Goal: Task Accomplishment & Management: Use online tool/utility

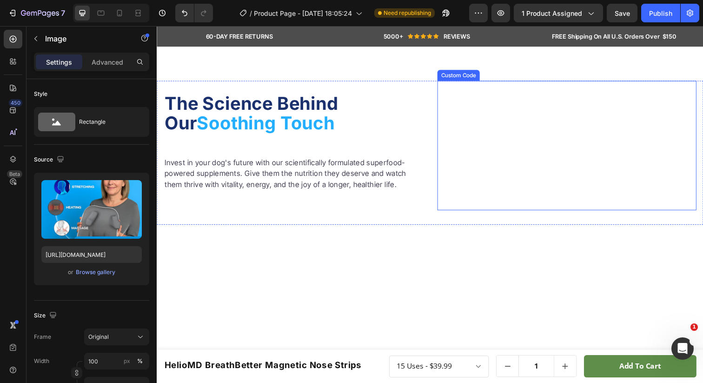
click at [540, 198] on video at bounding box center [575, 148] width 265 height 133
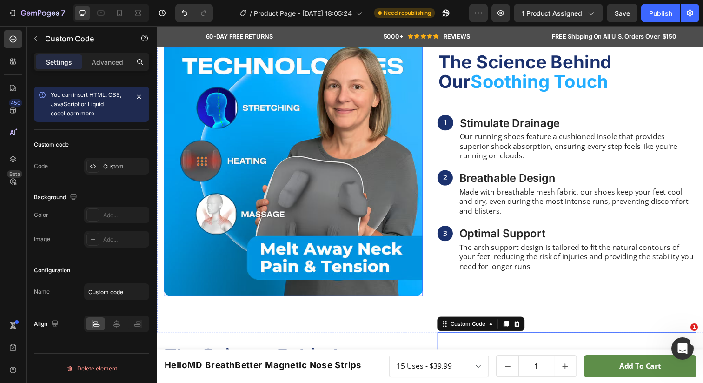
click at [354, 95] on img at bounding box center [296, 169] width 265 height 265
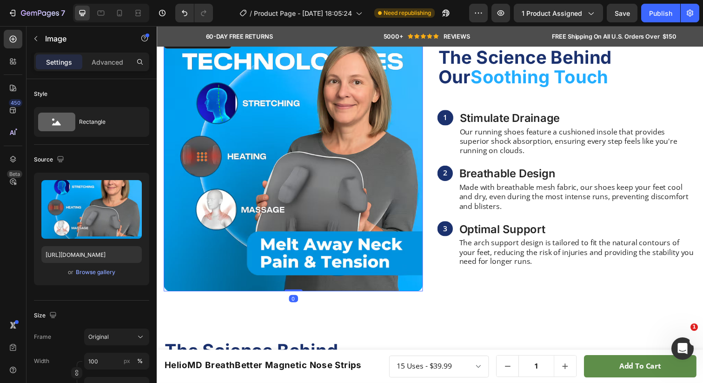
scroll to position [611, 0]
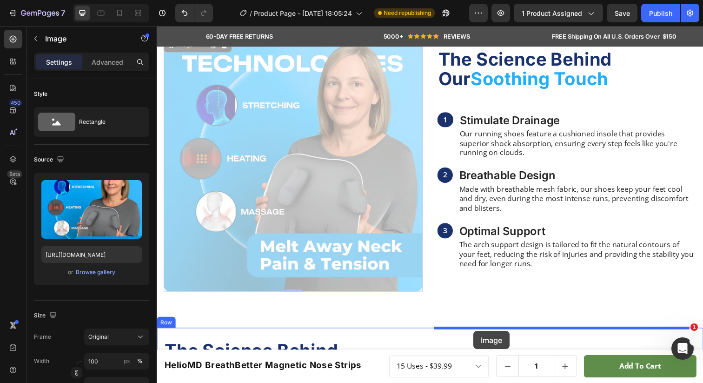
drag, startPoint x: 170, startPoint y: 49, endPoint x: 479, endPoint y: 337, distance: 422.3
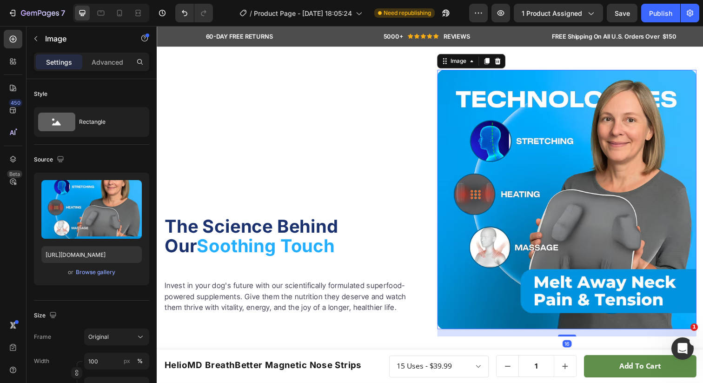
scroll to position [941, 0]
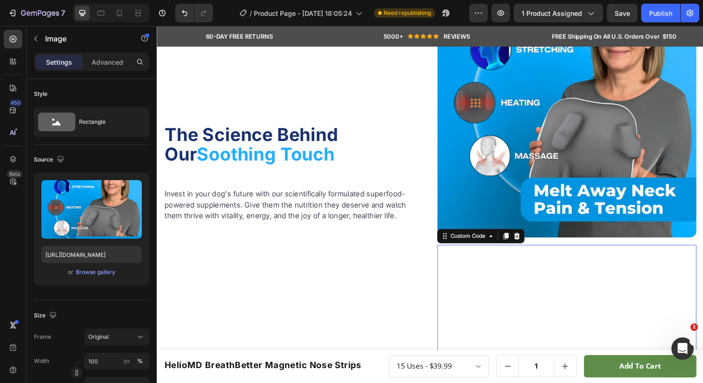
click at [486, 280] on video at bounding box center [575, 315] width 265 height 133
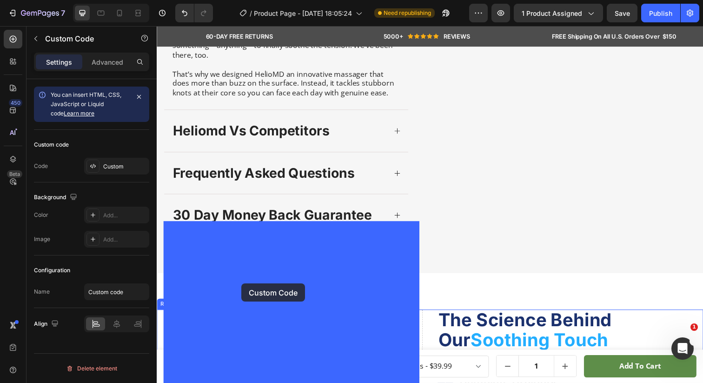
drag, startPoint x: 455, startPoint y: 237, endPoint x: 243, endPoint y: 289, distance: 217.9
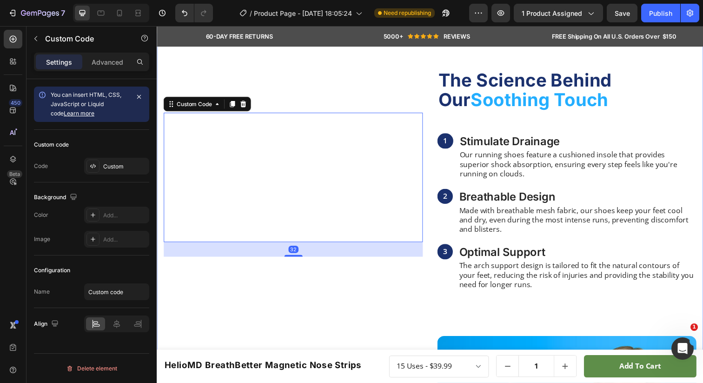
scroll to position [684, 0]
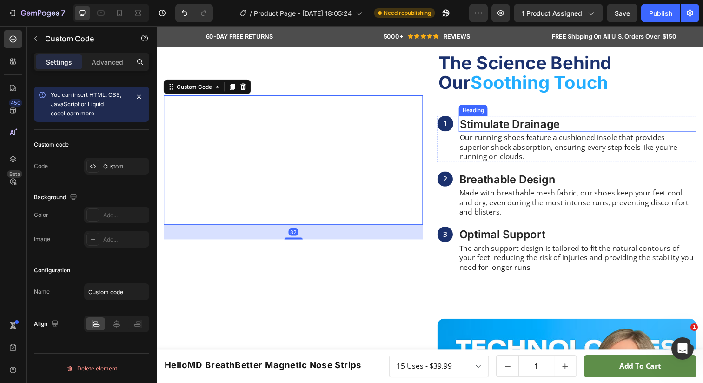
click at [489, 118] on div "Heading" at bounding box center [479, 112] width 29 height 11
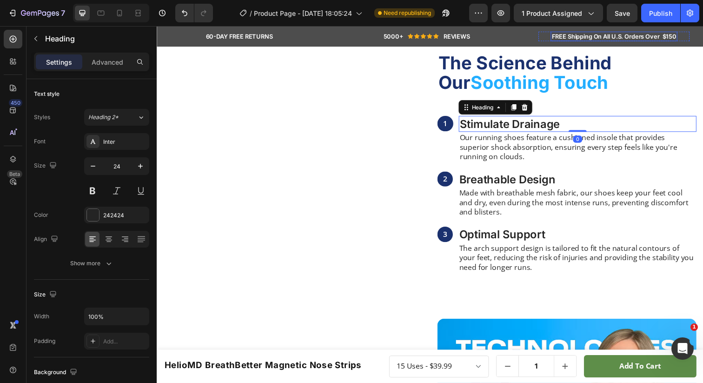
click at [678, 43] on div "60-DAY FREE RETURNS Heading Row 5000+ Heading Icon Icon Icon Icon Icon Icon Lis…" at bounding box center [436, 36] width 558 height 21
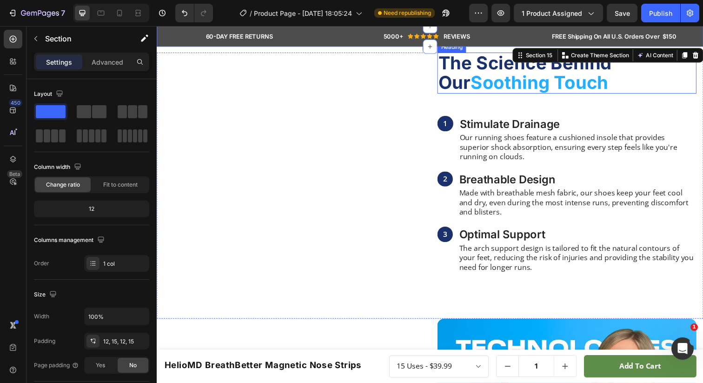
click at [640, 94] on h2 "The Science Behind Our Soothing Touch" at bounding box center [575, 74] width 265 height 42
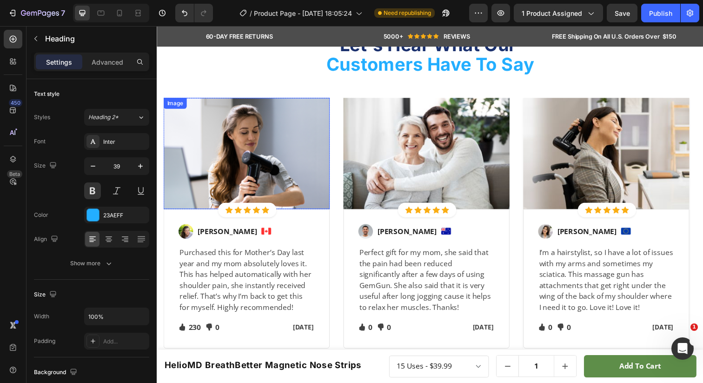
scroll to position [1348, 0]
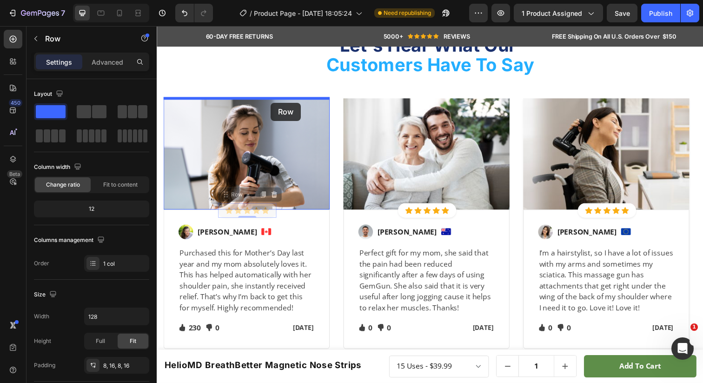
drag, startPoint x: 274, startPoint y: 212, endPoint x: 273, endPoint y: 104, distance: 107.9
click at [273, 104] on div "Header HelioMD BreathBetter Magnetic Nose Strips Product Title Row 15 Uses - $3…" at bounding box center [436, 227] width 558 height 3099
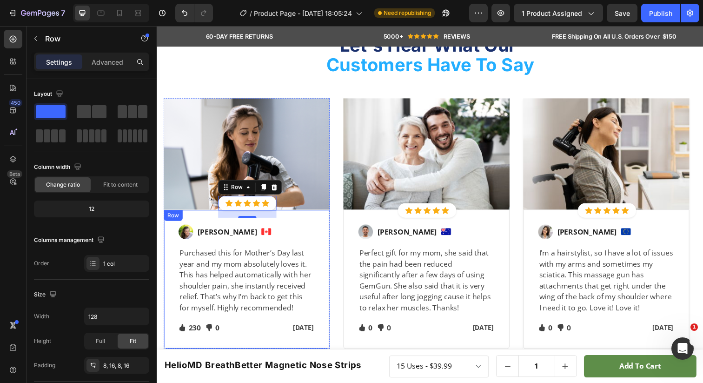
click at [182, 245] on div "Image [PERSON_NAME] Text block Image Row Purchased this for Mother’s Day last y…" at bounding box center [248, 284] width 139 height 112
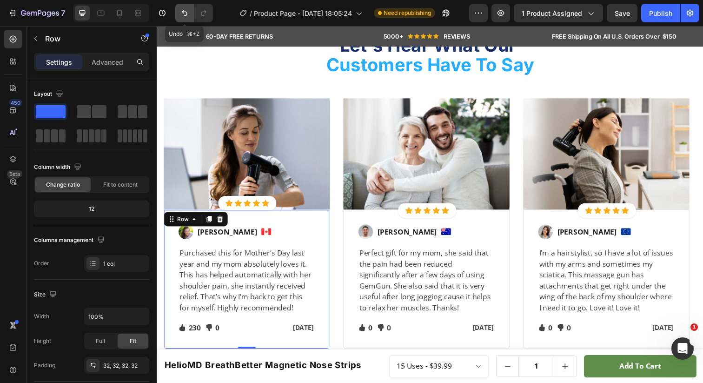
click at [182, 13] on icon "Undo/Redo" at bounding box center [184, 12] width 9 height 9
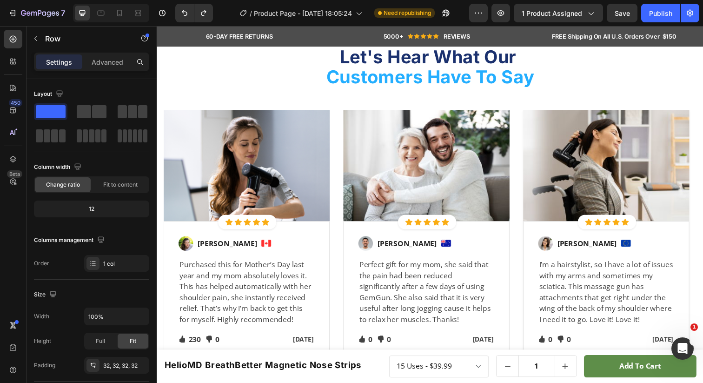
scroll to position [1284, 0]
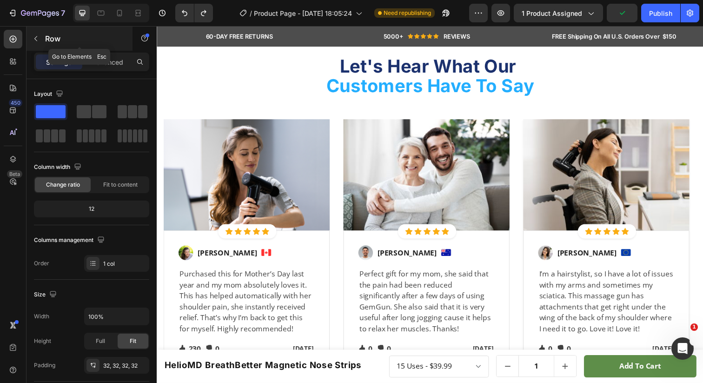
click at [38, 37] on icon "button" at bounding box center [35, 38] width 7 height 7
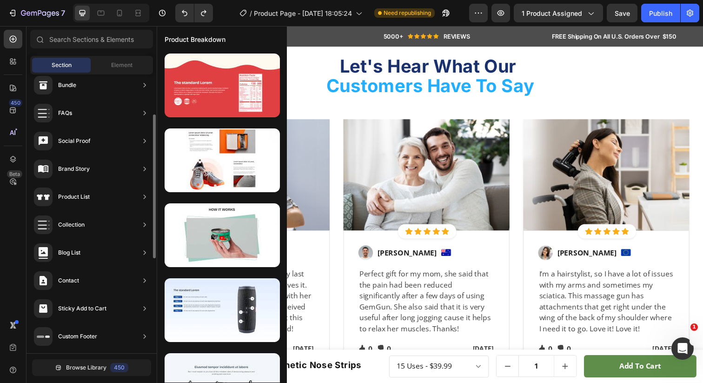
scroll to position [0, 0]
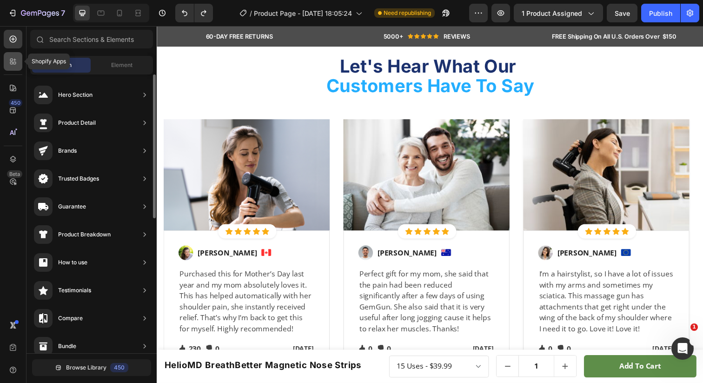
click at [20, 65] on div at bounding box center [13, 61] width 19 height 19
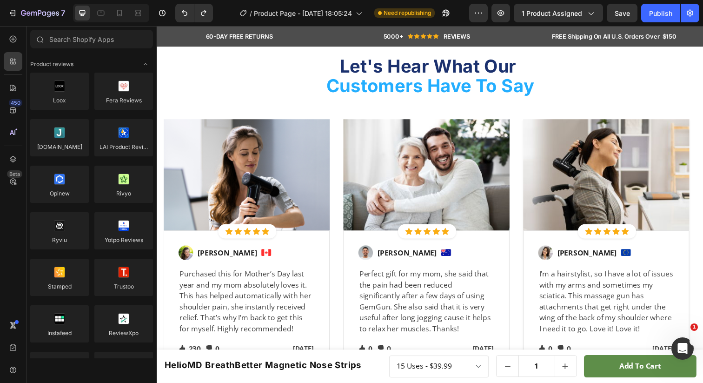
click at [0, 35] on div "450 Beta" at bounding box center [13, 204] width 27 height 357
click at [6, 36] on div at bounding box center [13, 39] width 19 height 19
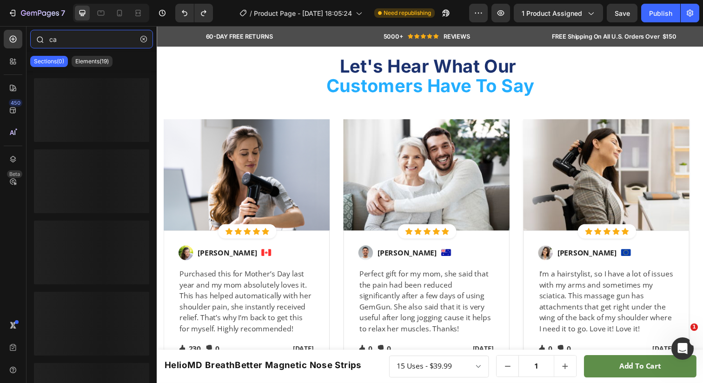
type input "c"
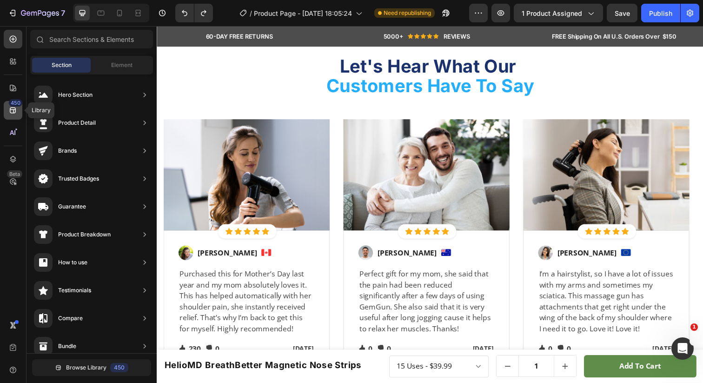
click at [14, 108] on icon at bounding box center [12, 110] width 9 height 9
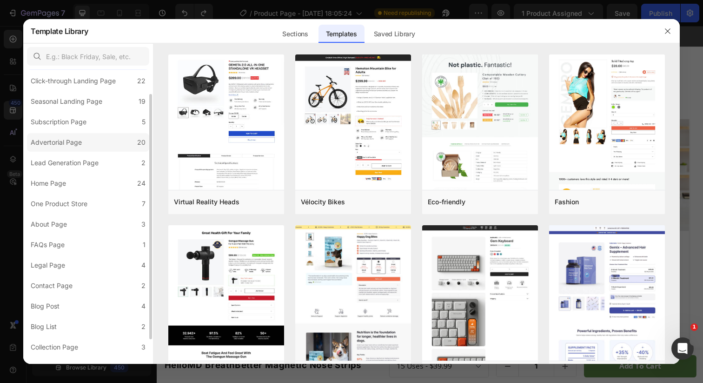
scroll to position [59, 0]
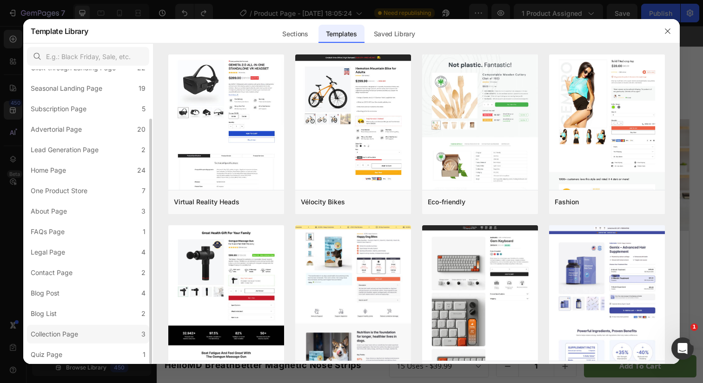
click at [67, 334] on div "Collection Page" at bounding box center [54, 333] width 47 height 11
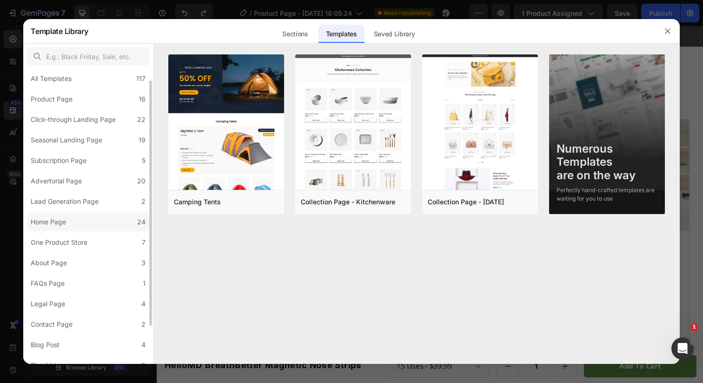
scroll to position [0, 0]
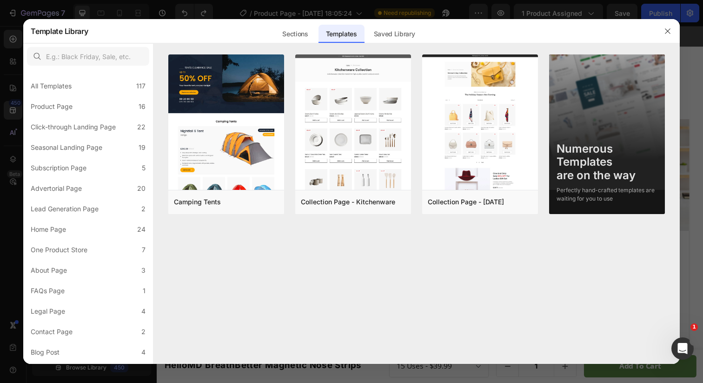
click at [20, 52] on div at bounding box center [351, 191] width 703 height 383
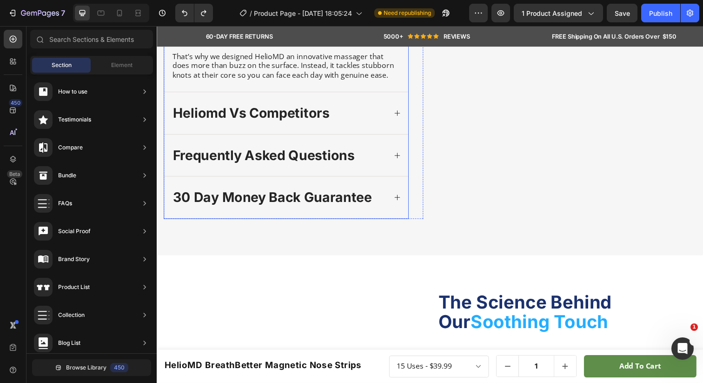
scroll to position [430, 0]
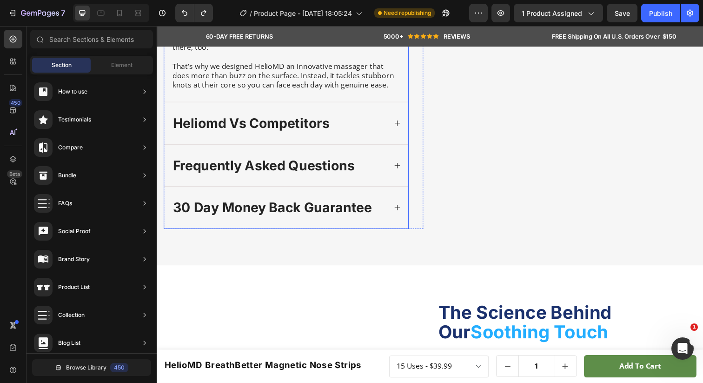
click at [399, 124] on icon at bounding box center [402, 124] width 7 height 7
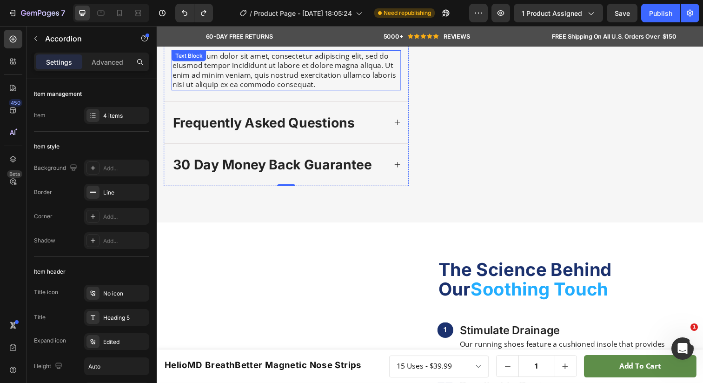
scroll to position [387, 0]
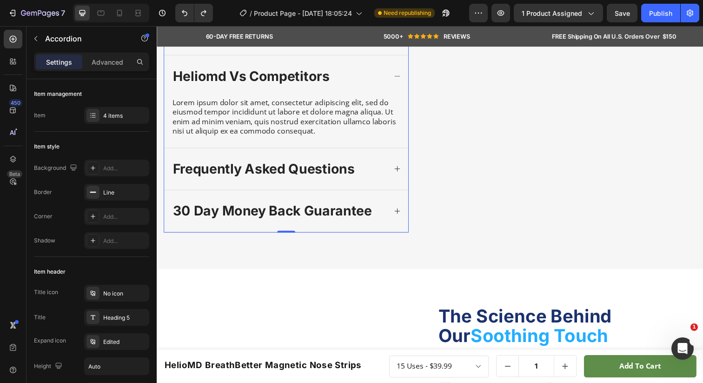
click at [321, 139] on div "Lorem ipsum dolor sit amet, consectetur adipiscing elit, sed do eiusmod tempor …" at bounding box center [289, 118] width 234 height 40
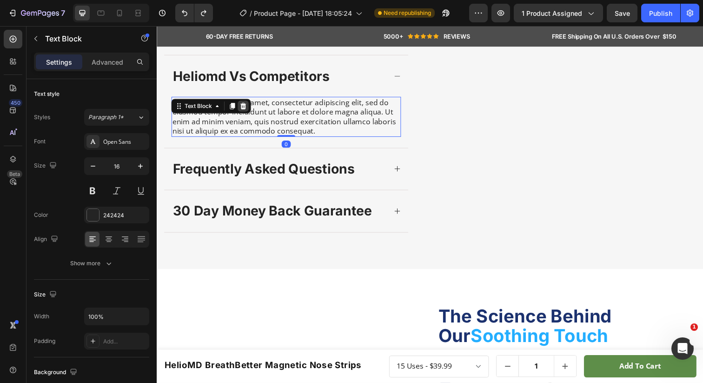
click at [249, 113] on div at bounding box center [245, 107] width 11 height 11
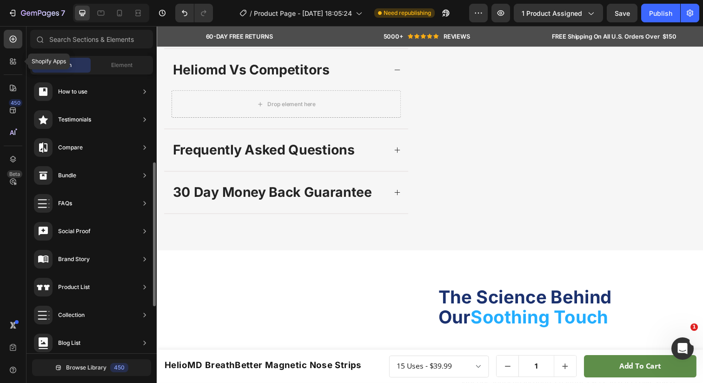
scroll to position [0, 0]
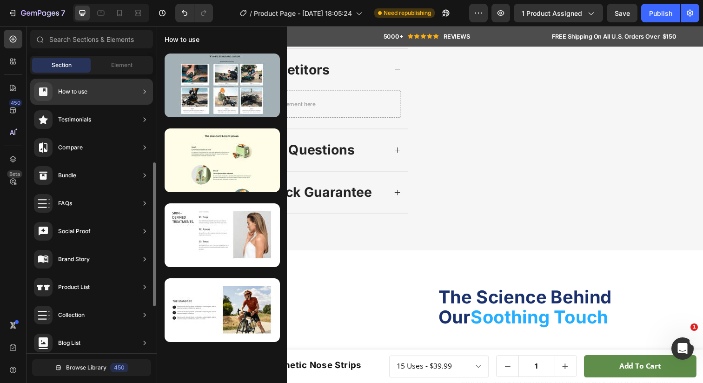
click at [87, 162] on div "Compare" at bounding box center [91, 175] width 123 height 26
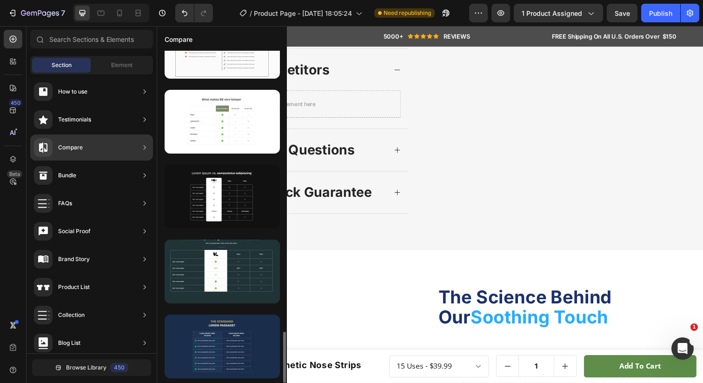
scroll to position [1223, 0]
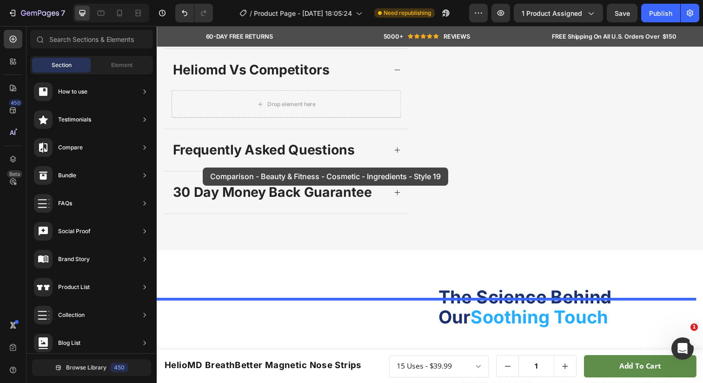
drag, startPoint x: 381, startPoint y: 233, endPoint x: 206, endPoint y: 176, distance: 183.4
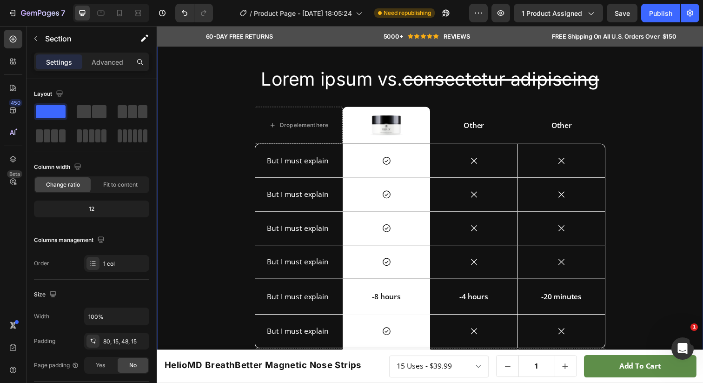
scroll to position [592, 0]
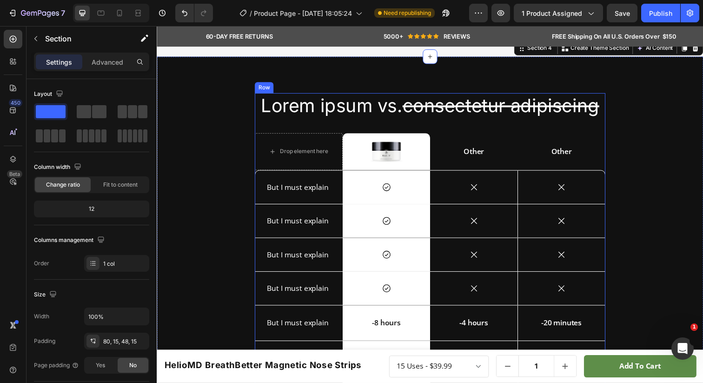
click at [259, 178] on div "Lorem ipsum vs. consectetur adipiscing Heading Drop element here Image Row Othe…" at bounding box center [436, 259] width 358 height 330
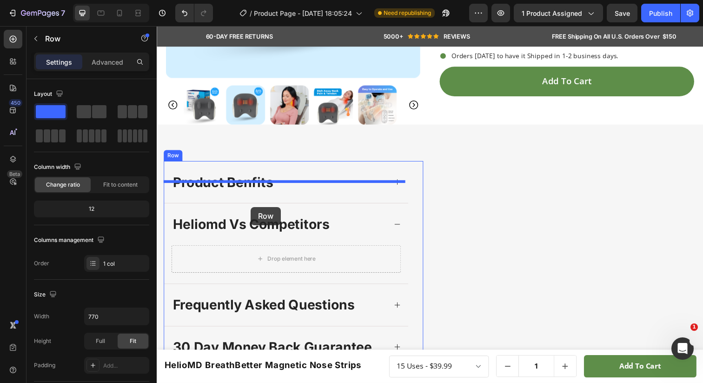
scroll to position [232, 0]
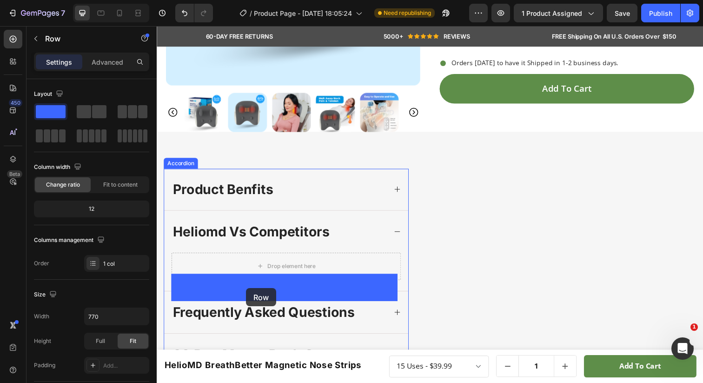
drag, startPoint x: 263, startPoint y: 263, endPoint x: 248, endPoint y: 287, distance: 27.9
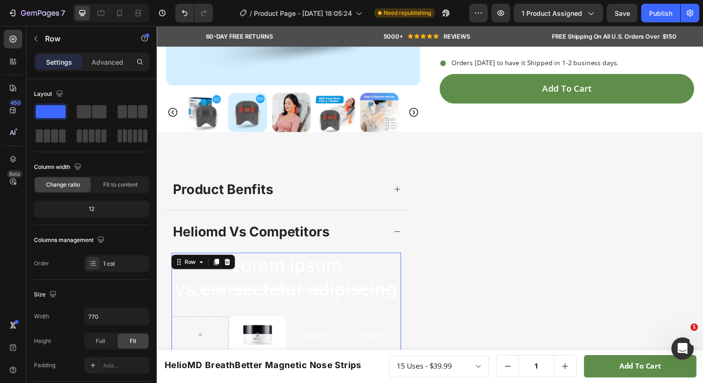
scroll to position [436, 0]
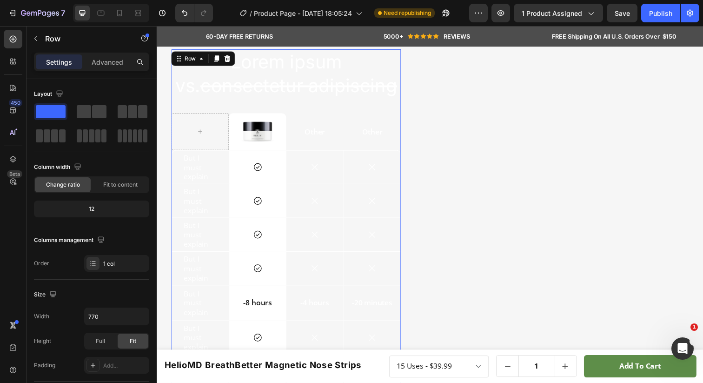
click at [248, 287] on div "Icon Row" at bounding box center [260, 273] width 59 height 34
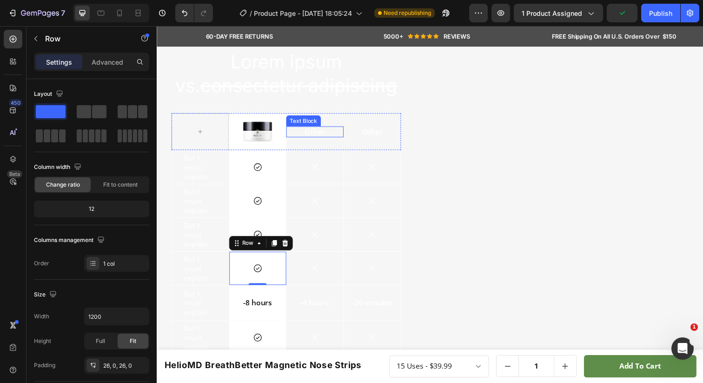
scroll to position [418, 0]
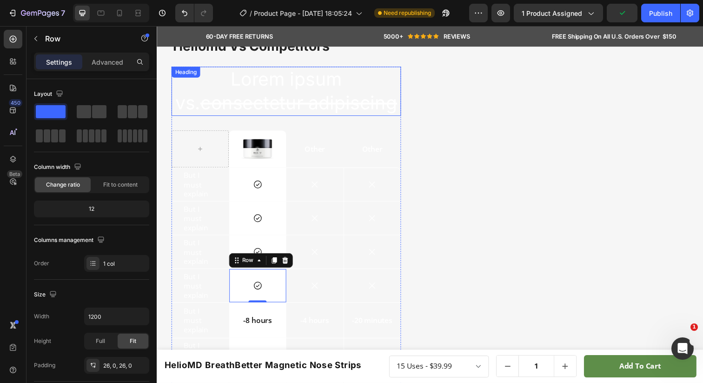
click at [208, 107] on s "consectetur adipiscing" at bounding box center [301, 104] width 201 height 23
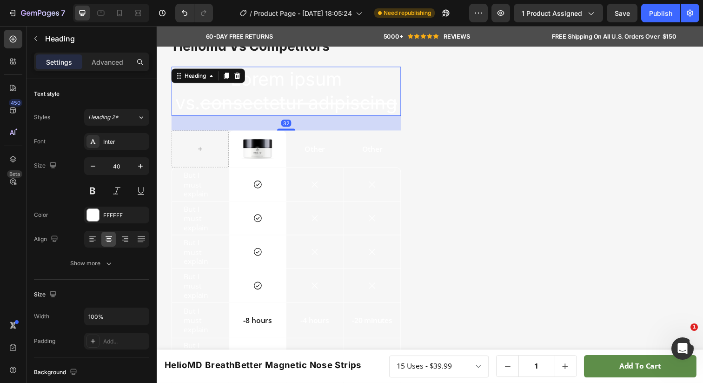
click at [176, 87] on h2 "Lorem ipsum vs. consectetur adipiscing" at bounding box center [289, 92] width 234 height 50
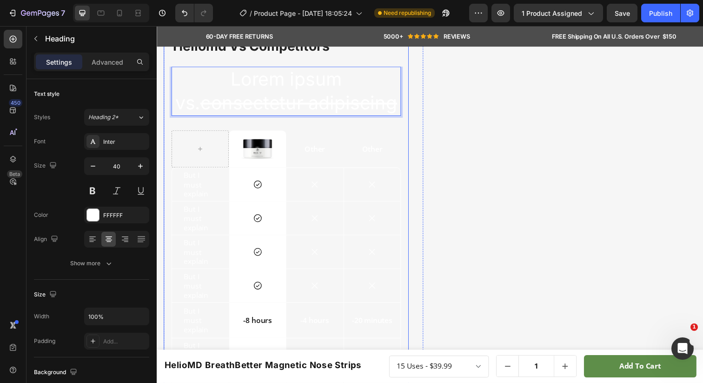
click at [167, 78] on div "Lorem ipsum vs. consectetur adipiscing Heading 32 Image Row Other Text Block Ot…" at bounding box center [288, 249] width 249 height 365
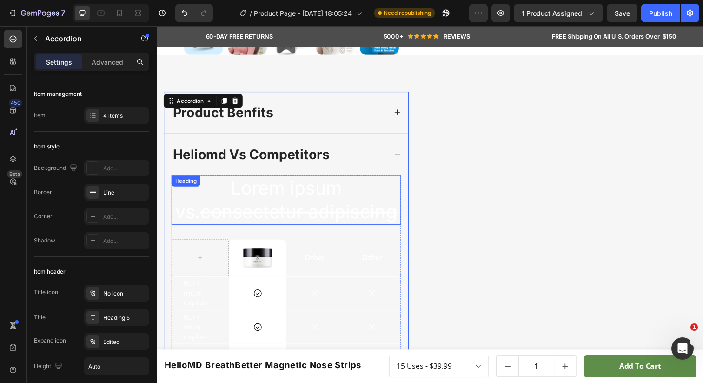
scroll to position [294, 0]
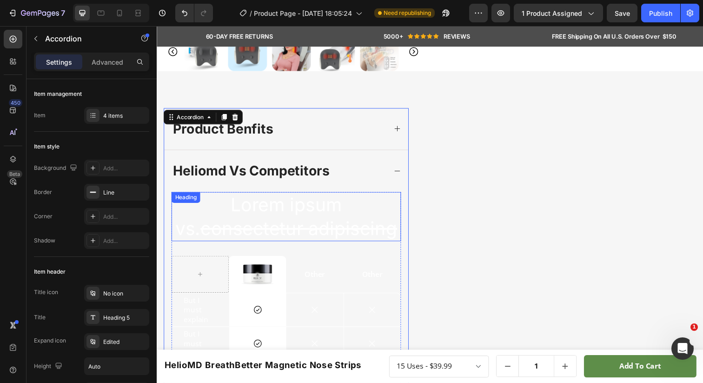
click at [227, 215] on p "Lorem ipsum vs. consectetur adipiscing" at bounding box center [289, 220] width 233 height 48
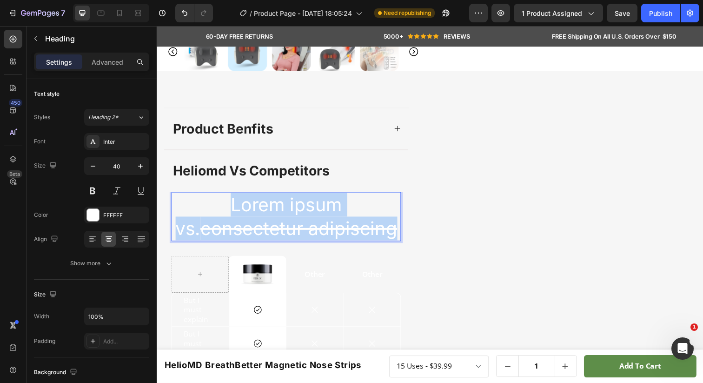
click at [227, 215] on p "Lorem ipsum vs. consectetur adipiscing" at bounding box center [289, 220] width 233 height 48
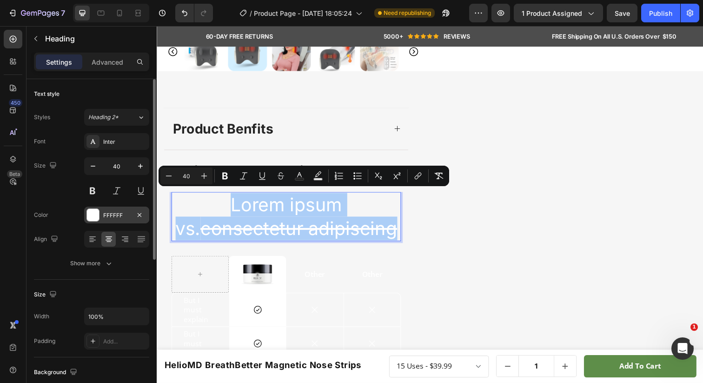
click at [90, 220] on div at bounding box center [93, 215] width 12 height 12
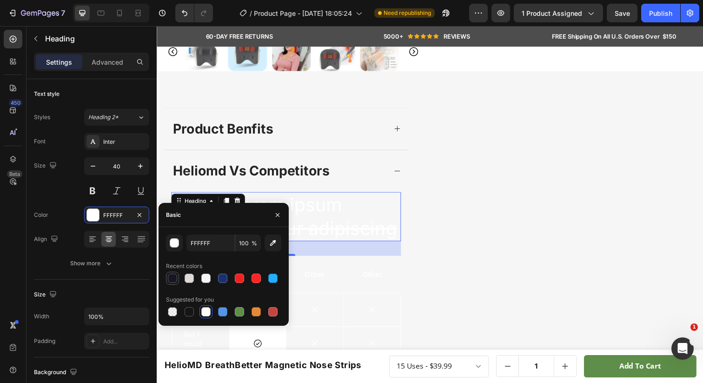
click at [174, 279] on div at bounding box center [172, 278] width 9 height 9
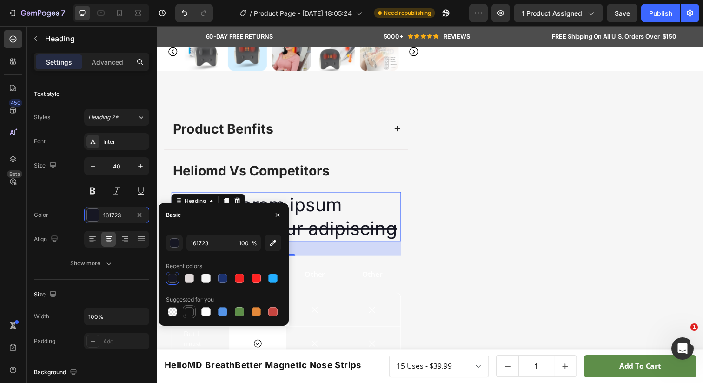
click at [189, 313] on div at bounding box center [189, 311] width 9 height 9
type input "151515"
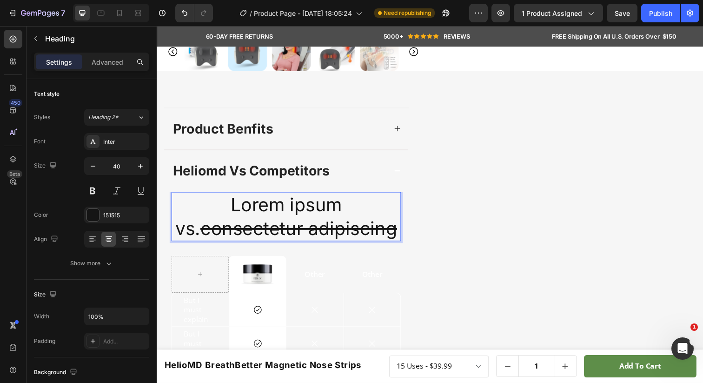
scroll to position [395, 0]
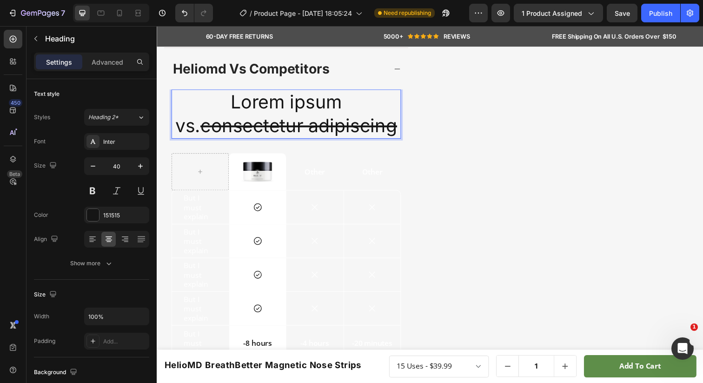
click at [324, 175] on p "Other" at bounding box center [318, 175] width 57 height 10
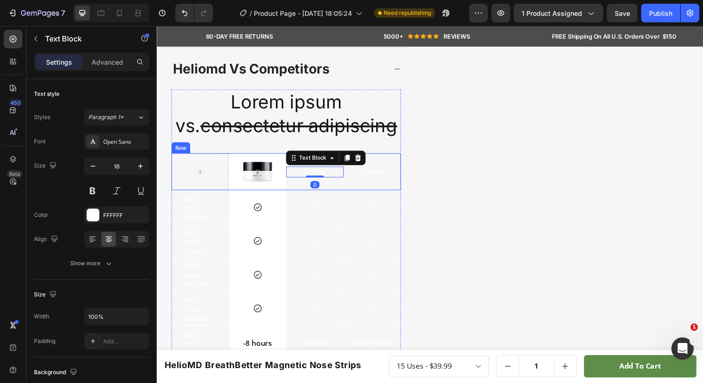
click at [308, 198] on div "Icon" at bounding box center [318, 211] width 59 height 34
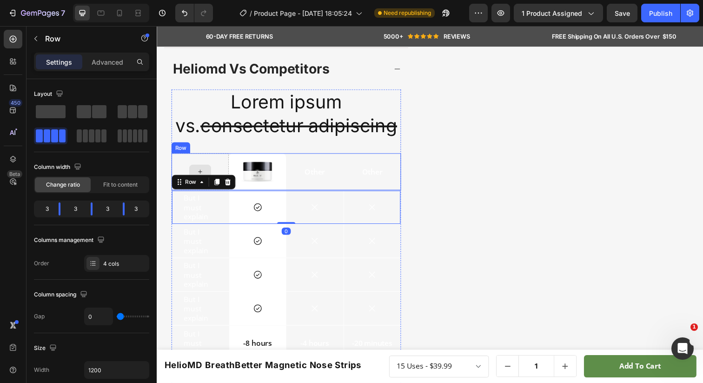
click at [170, 161] on div "Lorem ipsum vs. consectetur adipiscing Heading Image Row Other Text Block Other…" at bounding box center [288, 273] width 249 height 365
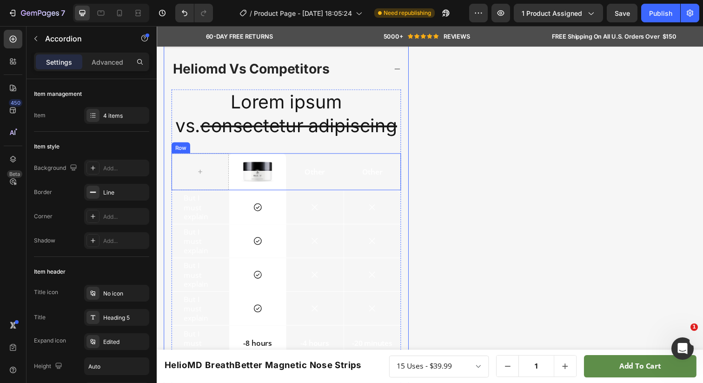
click at [174, 152] on div "Row" at bounding box center [181, 150] width 19 height 11
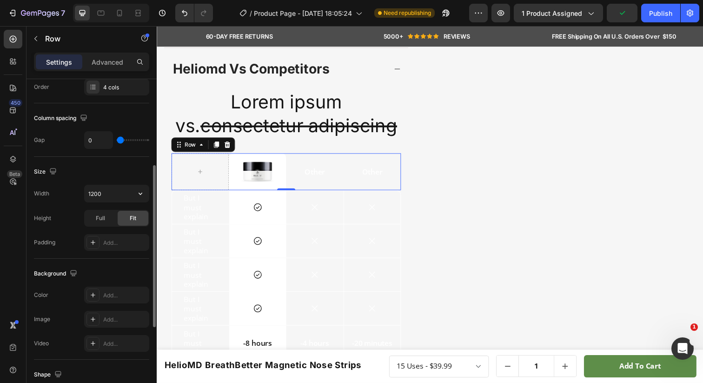
scroll to position [177, 0]
click at [109, 58] on p "Advanced" at bounding box center [108, 62] width 32 height 10
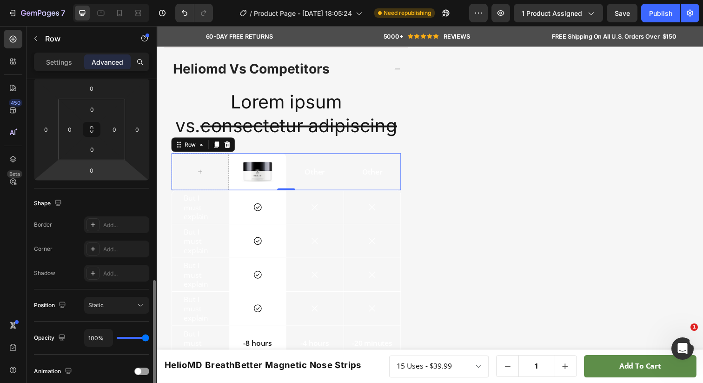
scroll to position [112, 0]
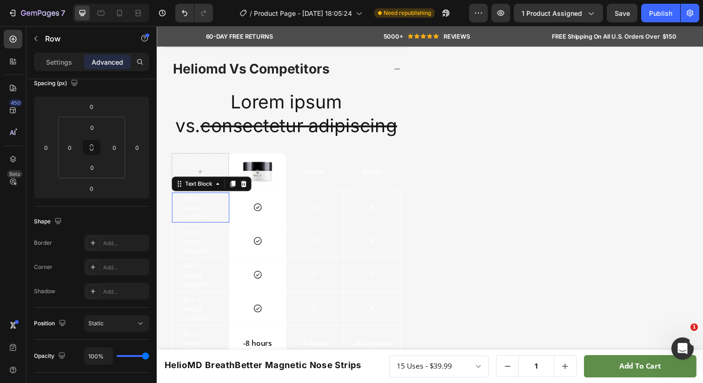
click at [174, 215] on div "But I must explain Text Block 0" at bounding box center [201, 211] width 59 height 31
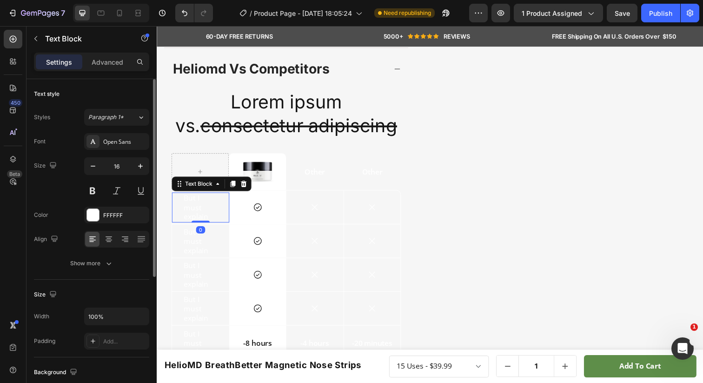
click at [181, 219] on div "But I must explain Text Block 0" at bounding box center [201, 211] width 59 height 31
click at [161, 152] on div "product benfits heliomd vs competitors Lorem ipsum vs. consectetur adipiscing H…" at bounding box center [436, 274] width 558 height 538
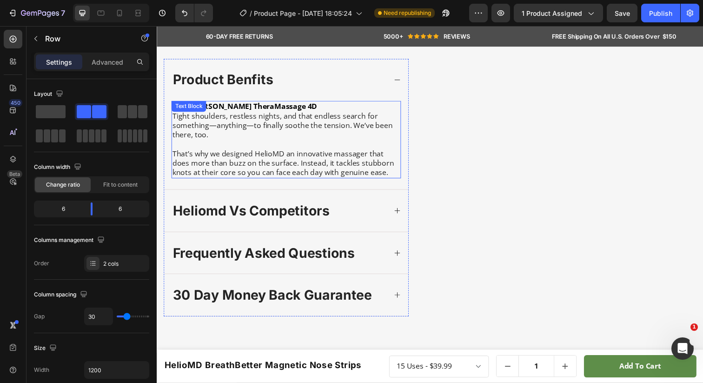
scroll to position [414, 0]
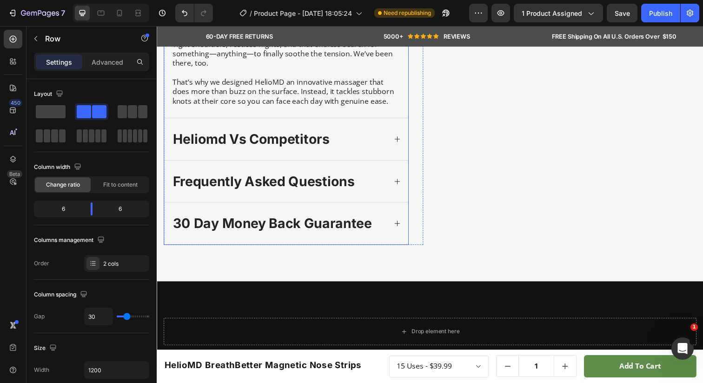
click at [396, 145] on div "heliomd vs competitors" at bounding box center [288, 141] width 249 height 43
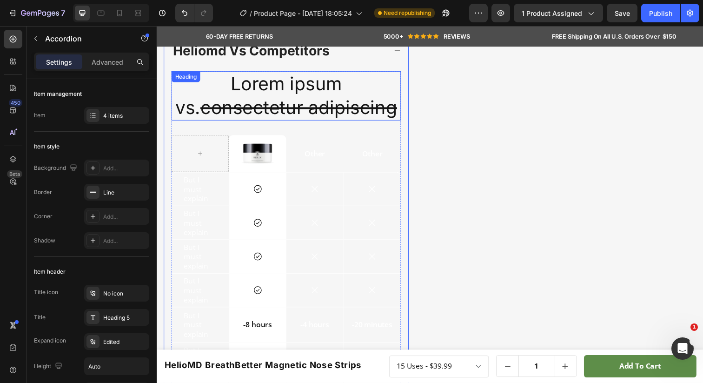
click at [387, 89] on h2 "Lorem ipsum vs. consectetur adipiscing" at bounding box center [289, 97] width 234 height 50
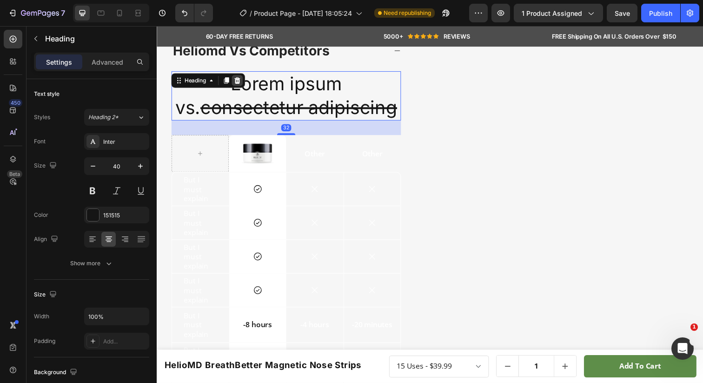
click at [239, 79] on icon at bounding box center [239, 81] width 6 height 7
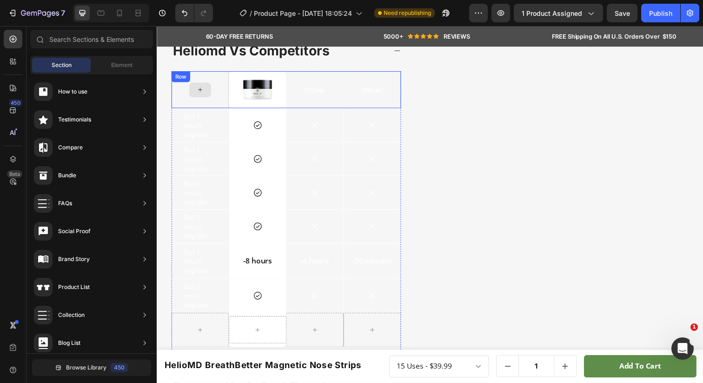
click at [217, 76] on div "Image Row Other Text Block Other Text Block Row" at bounding box center [289, 91] width 234 height 38
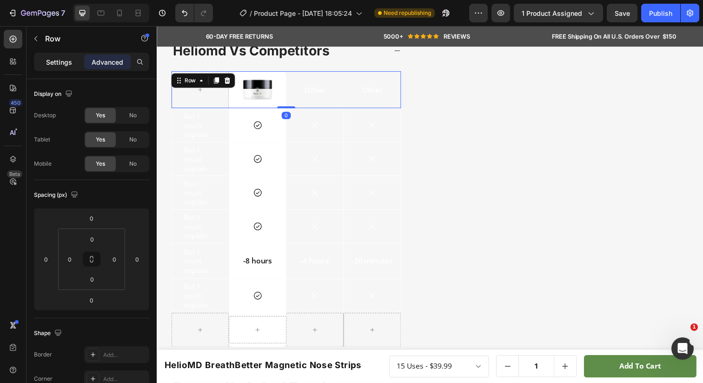
click at [67, 66] on p "Settings" at bounding box center [59, 62] width 26 height 10
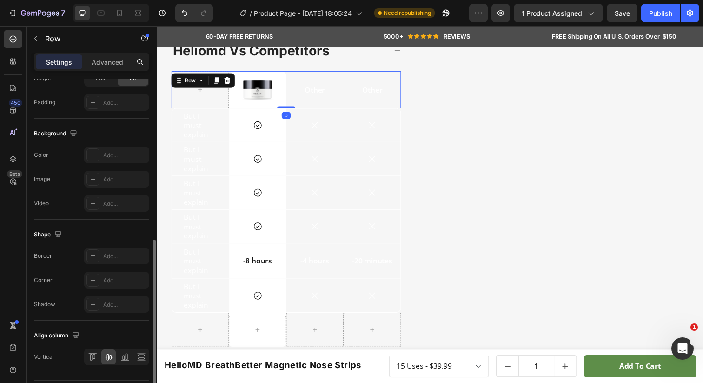
scroll to position [343, 0]
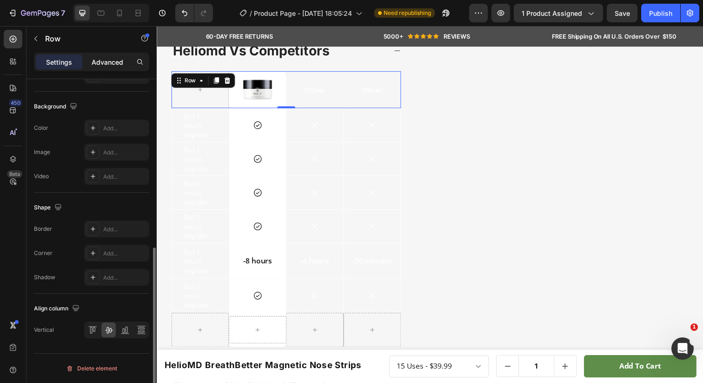
click at [95, 63] on p "Advanced" at bounding box center [108, 62] width 32 height 10
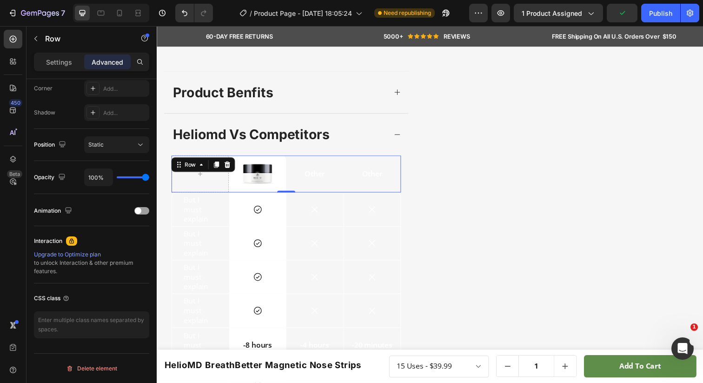
scroll to position [331, 0]
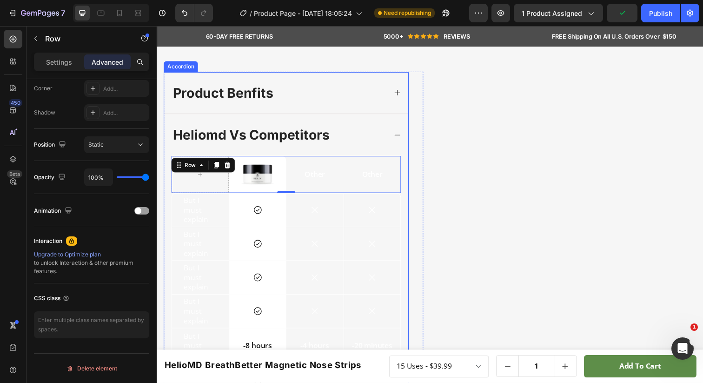
click at [176, 153] on div "heliomd vs competitors" at bounding box center [288, 137] width 249 height 43
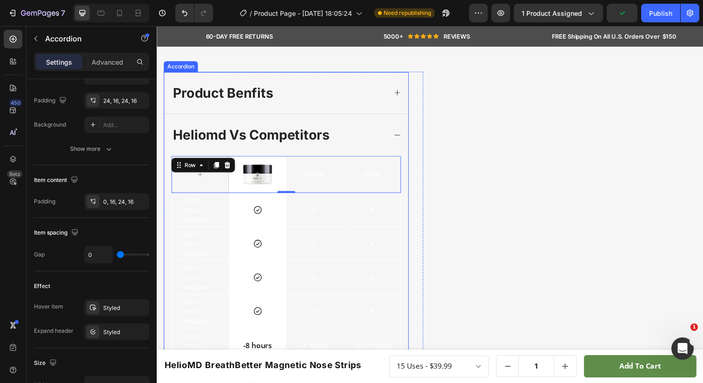
scroll to position [0, 0]
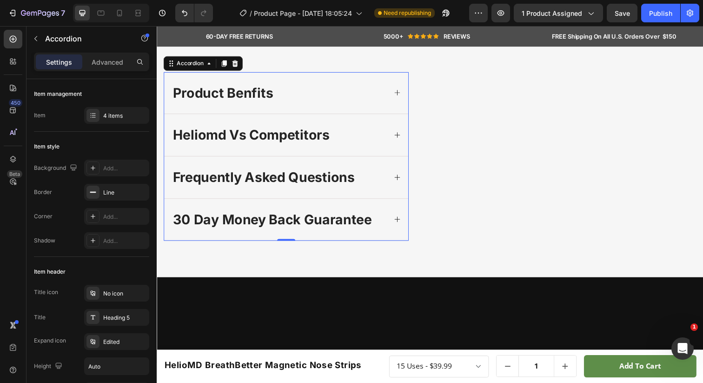
click at [401, 141] on icon at bounding box center [402, 137] width 7 height 7
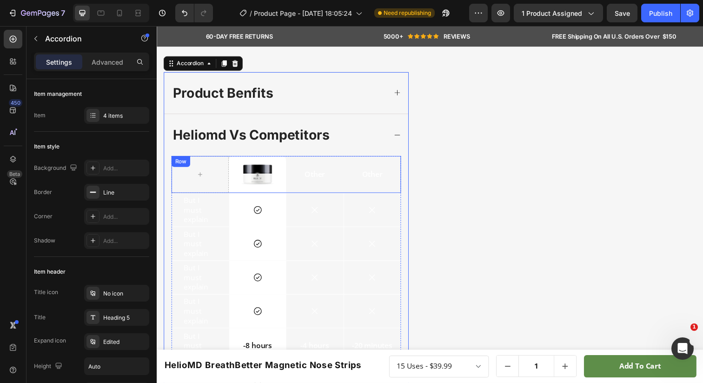
click at [394, 159] on div "Other Text Block" at bounding box center [376, 178] width 59 height 38
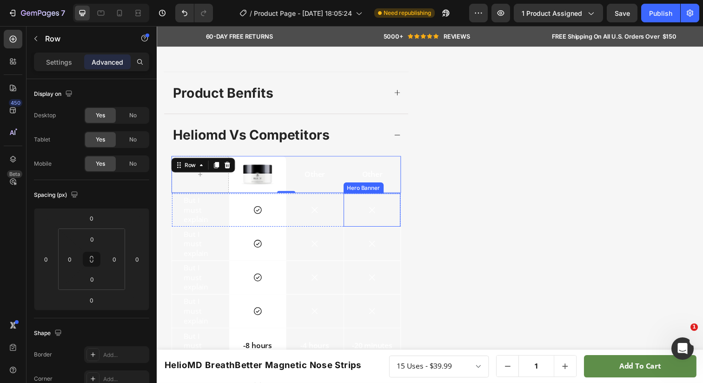
click at [394, 204] on div "Icon" at bounding box center [377, 213] width 58 height 33
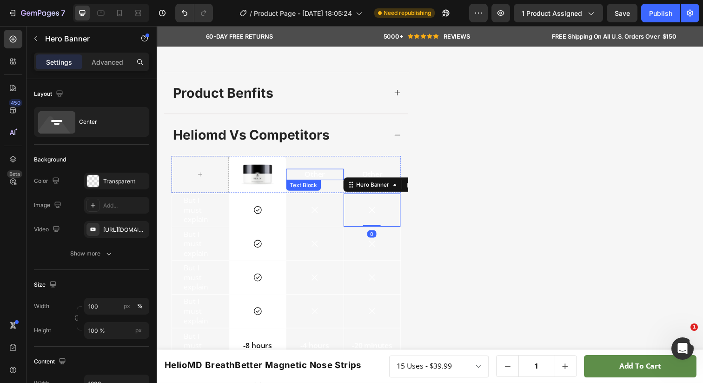
click at [315, 173] on p "Other" at bounding box center [318, 178] width 57 height 10
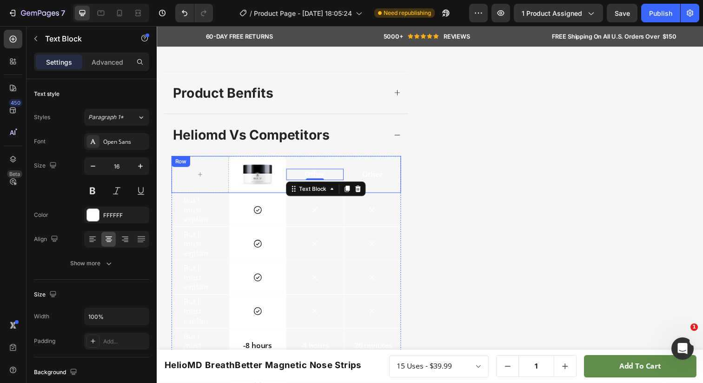
click at [183, 160] on div "Row" at bounding box center [181, 164] width 15 height 8
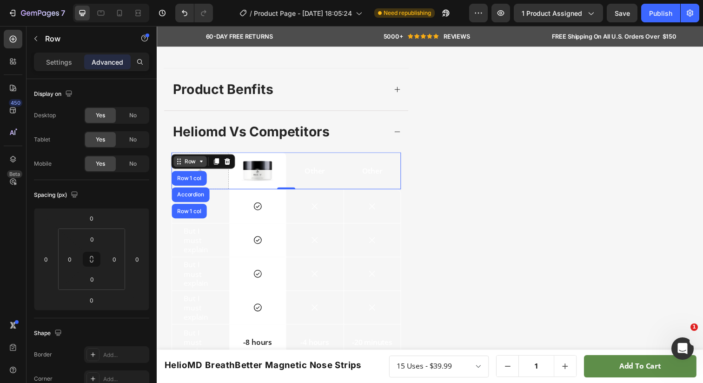
scroll to position [575, 0]
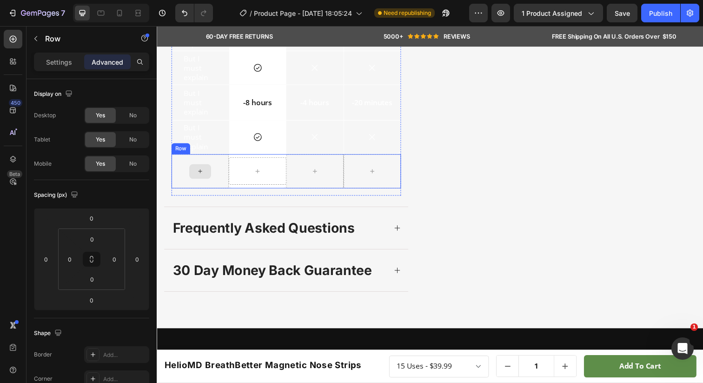
click at [181, 178] on div at bounding box center [201, 174] width 59 height 35
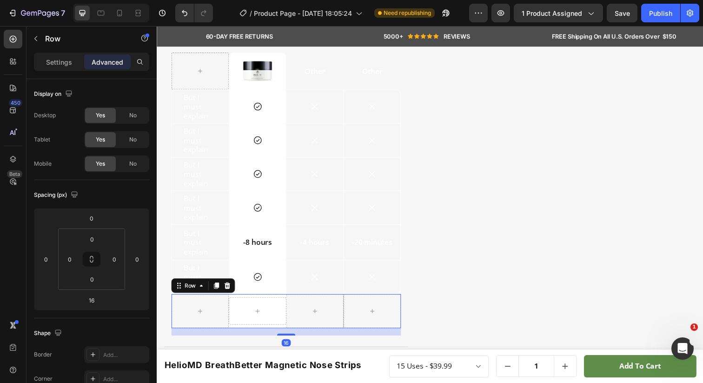
scroll to position [326, 0]
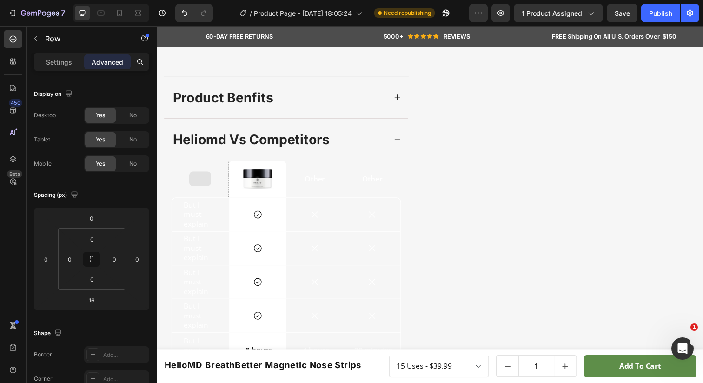
click at [182, 176] on div "Image Row Other Text Block Other Text Block Row" at bounding box center [289, 182] width 234 height 38
click at [228, 171] on icon at bounding box center [229, 172] width 6 height 7
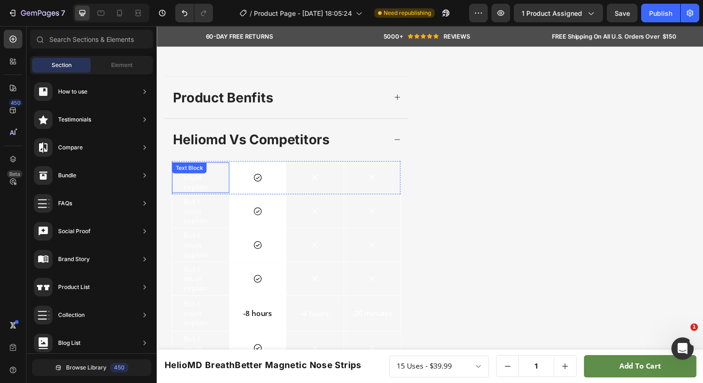
click at [214, 169] on div "But I must explain Text Block" at bounding box center [201, 180] width 59 height 31
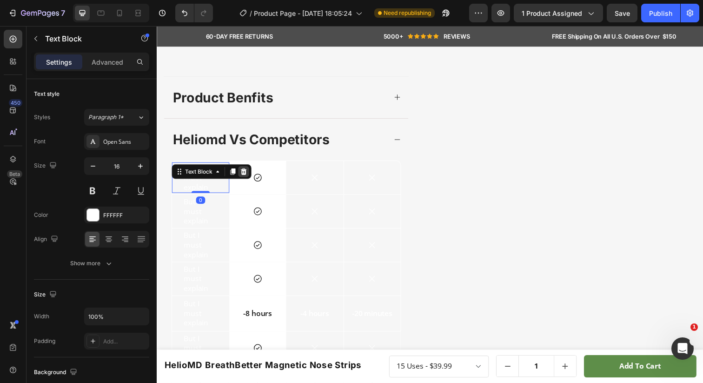
click at [246, 174] on icon at bounding box center [245, 174] width 7 height 7
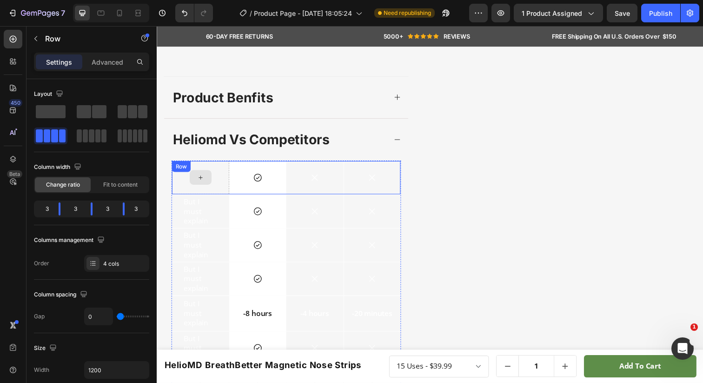
click at [212, 172] on div "Icon Row Icon Icon Hero Banner Row" at bounding box center [289, 180] width 234 height 35
click at [175, 168] on div "Row" at bounding box center [191, 172] width 34 height 11
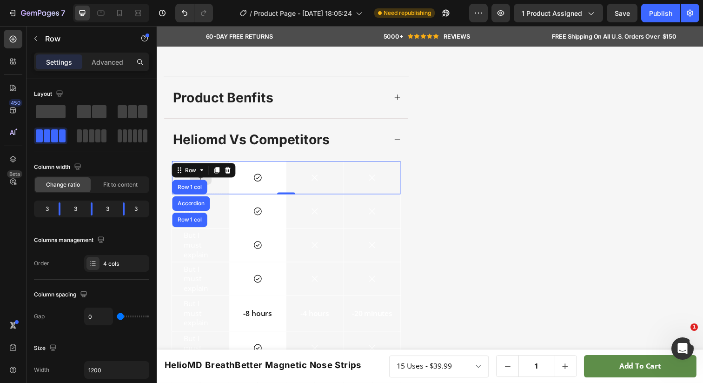
click at [189, 164] on div at bounding box center [201, 181] width 59 height 34
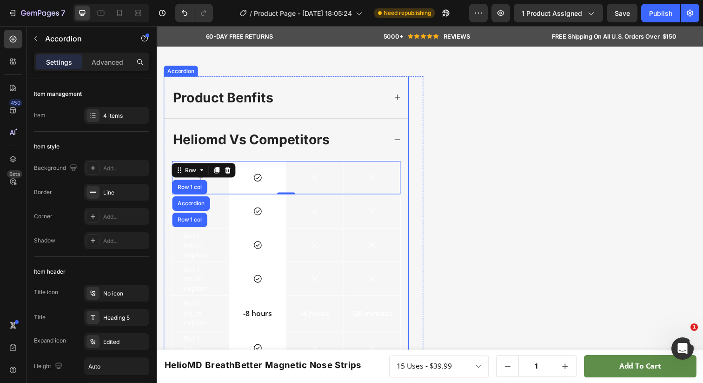
click at [405, 193] on div "Icon Row Icon Icon Hero Banner Row Row 1 col Accordion Row 1 col 0 But I must e…" at bounding box center [288, 294] width 249 height 262
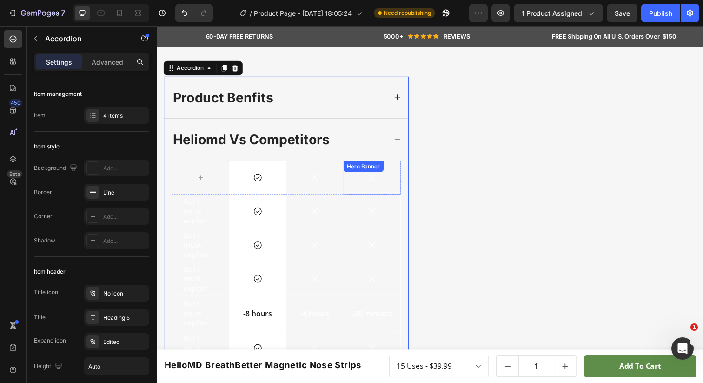
click at [401, 194] on div "Background Image" at bounding box center [377, 181] width 58 height 34
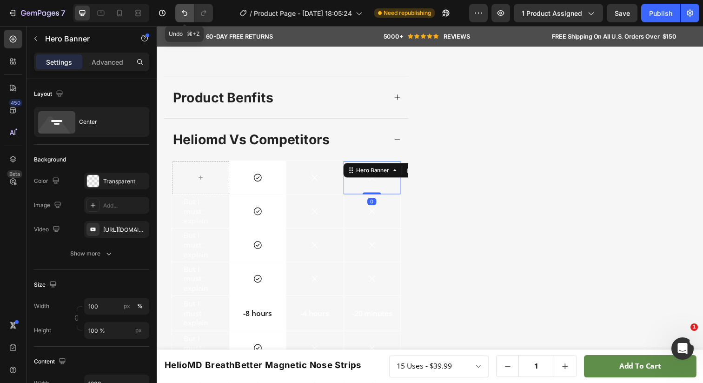
click at [187, 12] on icon "Undo/Redo" at bounding box center [184, 12] width 9 height 9
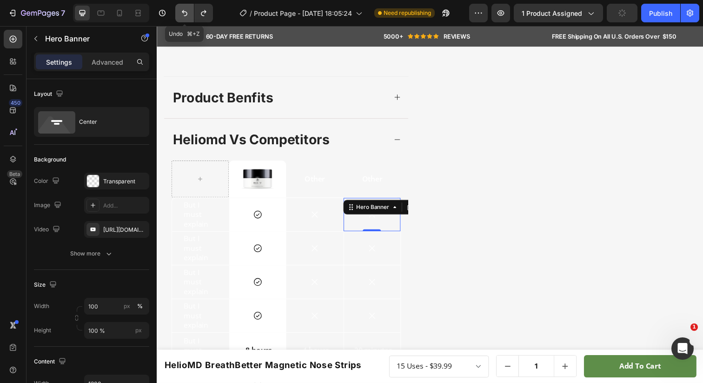
click at [187, 12] on icon "Undo/Redo" at bounding box center [184, 12] width 9 height 9
click at [184, 16] on icon "Undo/Redo" at bounding box center [184, 12] width 9 height 9
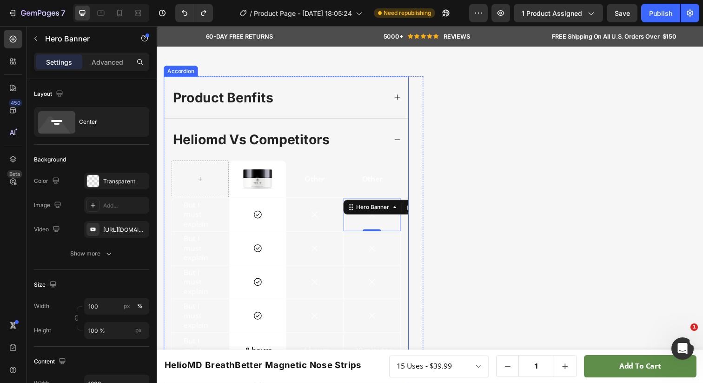
click at [187, 92] on p "product benfits" at bounding box center [224, 99] width 102 height 18
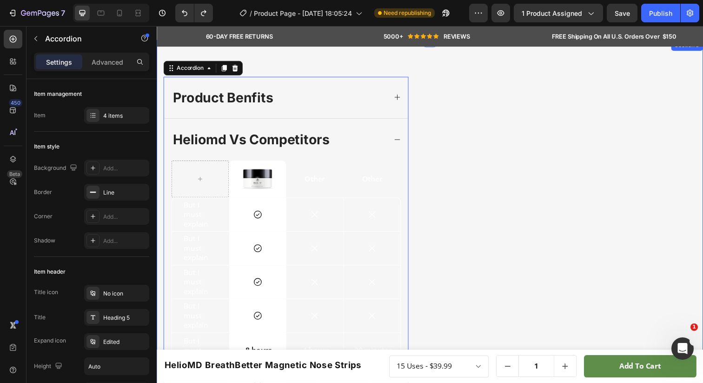
click at [171, 55] on div "product benfits heliomd vs competitors Image Row Other Text Block Other Text Bl…" at bounding box center [436, 314] width 558 height 548
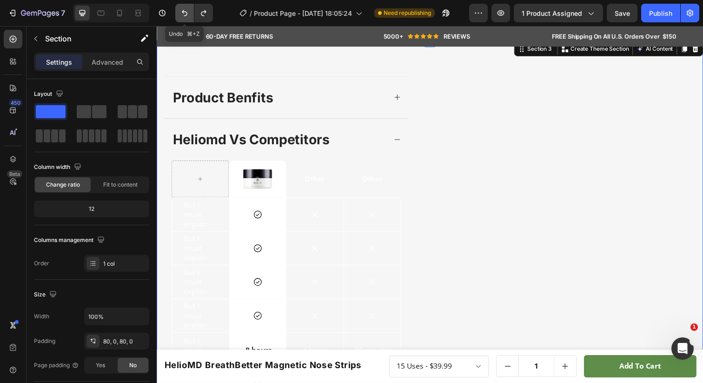
click at [181, 15] on icon "Undo/Redo" at bounding box center [184, 12] width 9 height 9
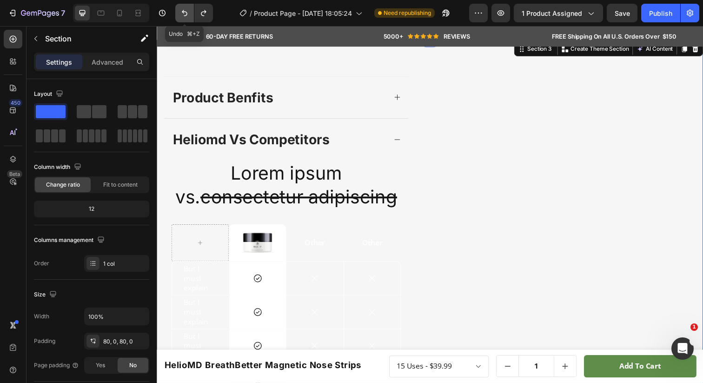
click at [181, 15] on icon "Undo/Redo" at bounding box center [184, 12] width 9 height 9
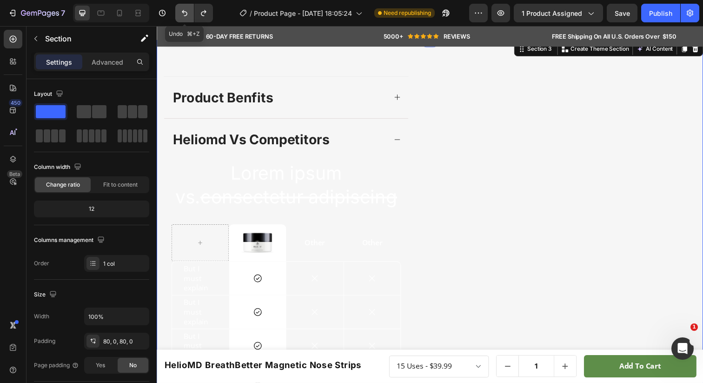
click at [181, 15] on icon "Undo/Redo" at bounding box center [184, 12] width 9 height 9
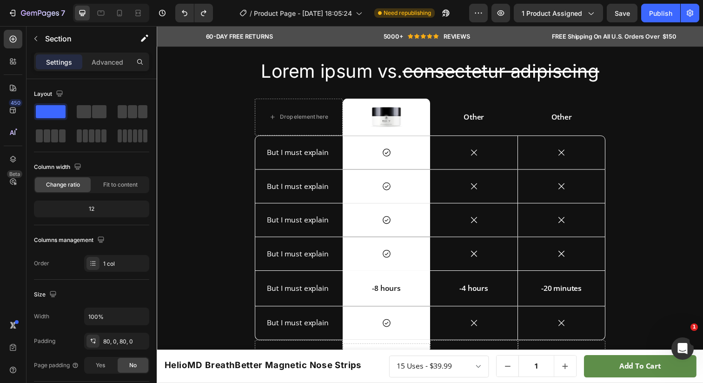
scroll to position [585, 0]
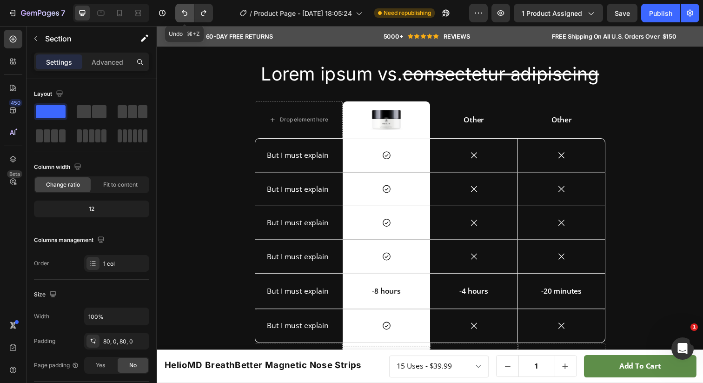
click at [181, 12] on icon "Undo/Redo" at bounding box center [184, 12] width 9 height 9
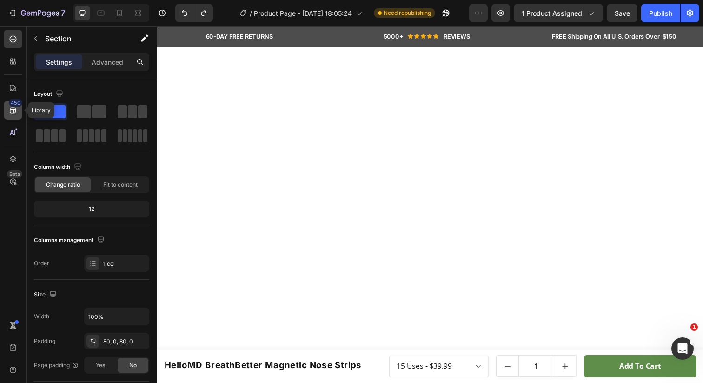
click at [13, 116] on div "450" at bounding box center [13, 110] width 19 height 19
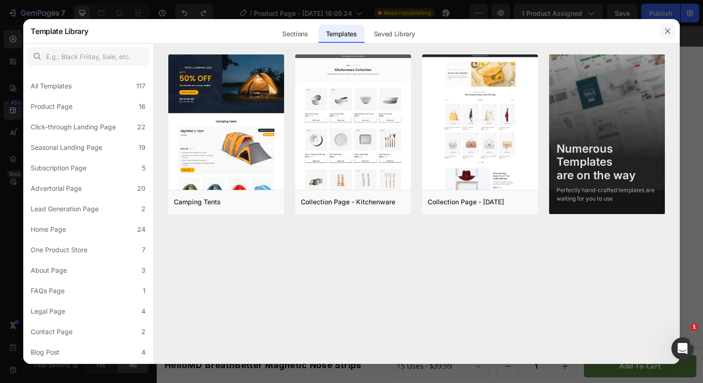
click at [663, 32] on button "button" at bounding box center [668, 31] width 15 height 15
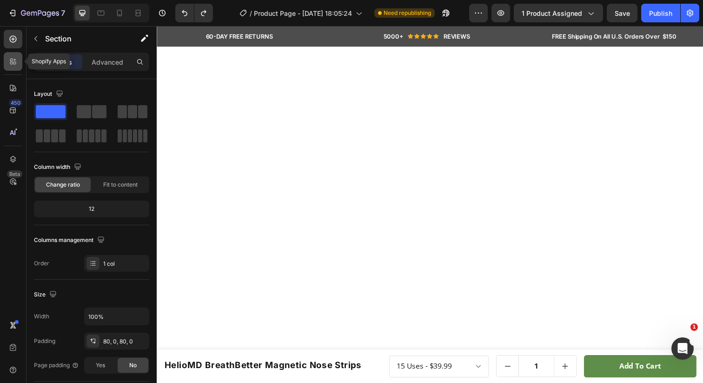
click at [16, 60] on icon at bounding box center [12, 61] width 9 height 9
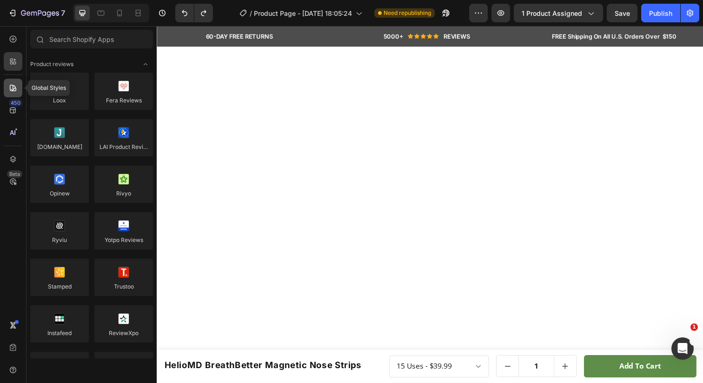
click at [9, 87] on icon at bounding box center [12, 87] width 9 height 9
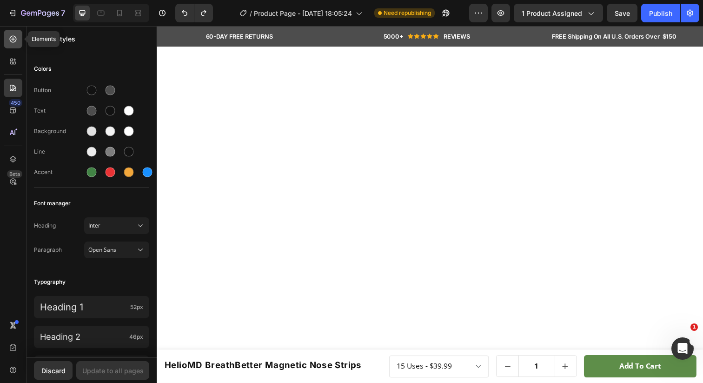
click at [16, 40] on icon at bounding box center [13, 39] width 7 height 7
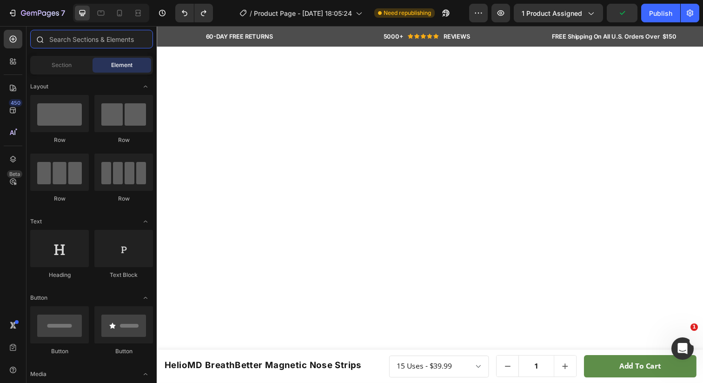
click at [77, 41] on input "text" at bounding box center [91, 39] width 123 height 19
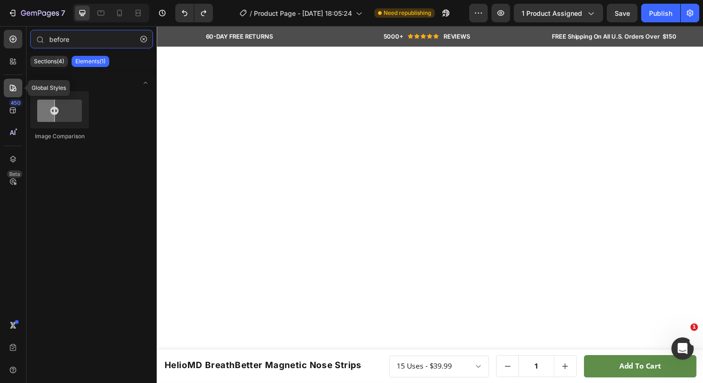
type input "before"
click at [15, 85] on icon at bounding box center [12, 87] width 9 height 9
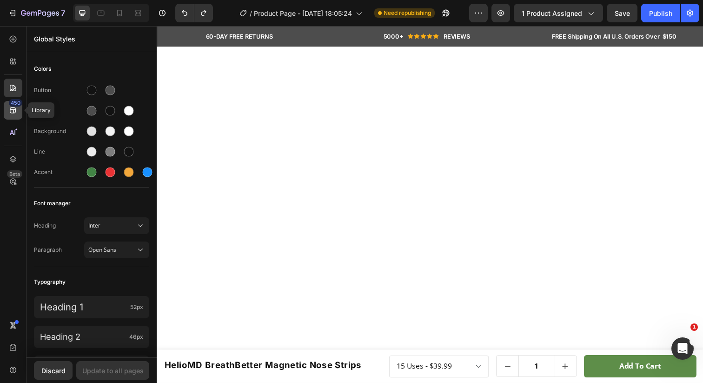
click at [13, 109] on icon at bounding box center [13, 110] width 6 height 6
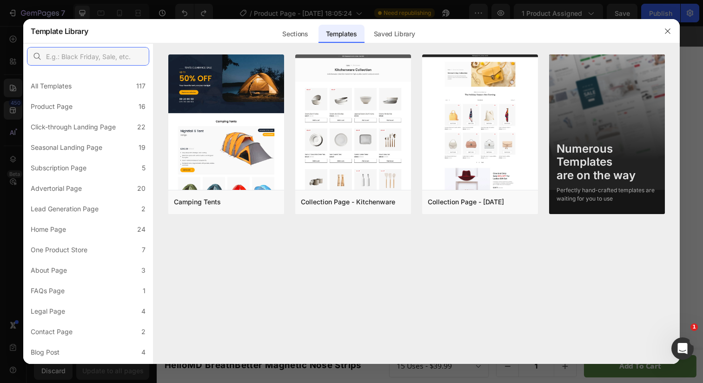
click at [107, 54] on input "text" at bounding box center [88, 56] width 122 height 19
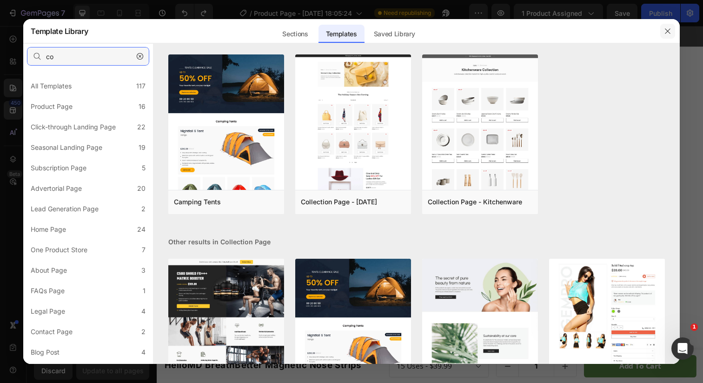
type input "co"
click at [667, 29] on icon "button" at bounding box center [667, 30] width 7 height 7
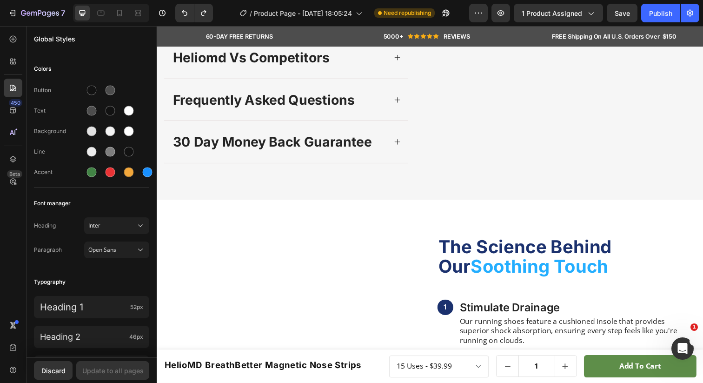
scroll to position [454, 0]
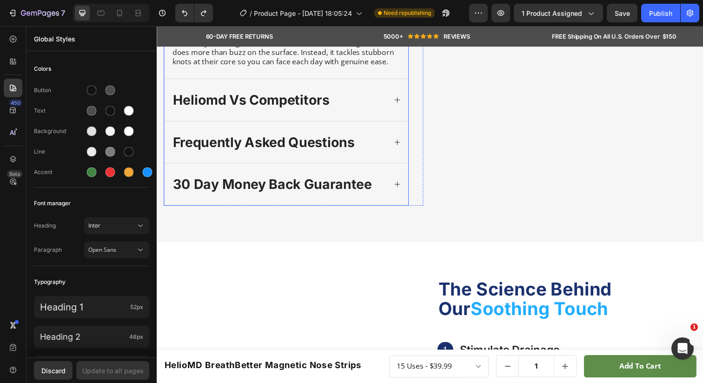
click at [399, 104] on icon at bounding box center [402, 101] width 7 height 7
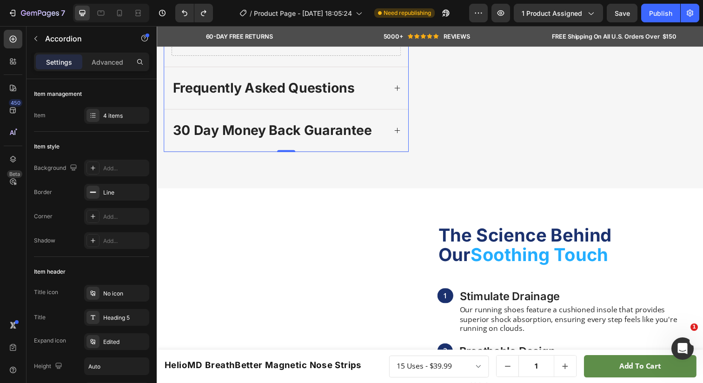
scroll to position [458, 0]
click at [34, 41] on icon "button" at bounding box center [35, 38] width 7 height 7
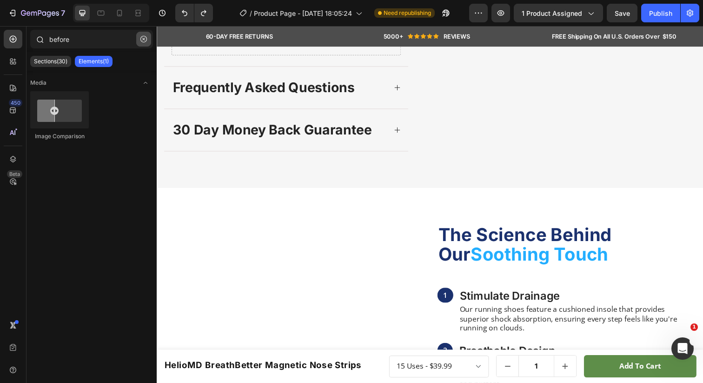
click at [142, 40] on icon "button" at bounding box center [143, 39] width 7 height 7
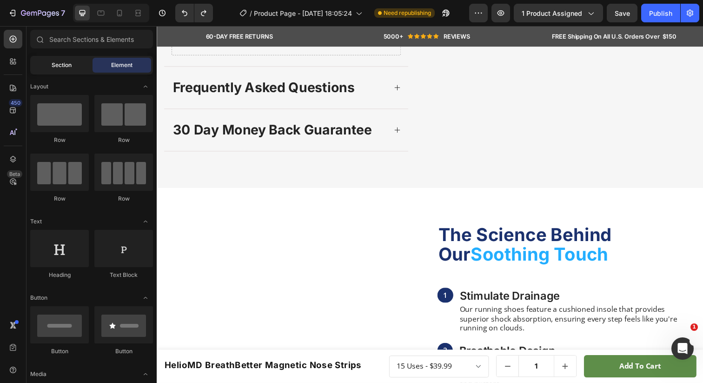
click at [52, 63] on span "Section" at bounding box center [62, 65] width 20 height 8
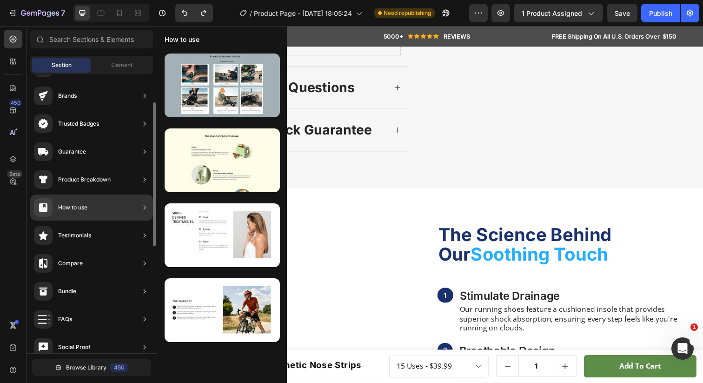
scroll to position [55, 0]
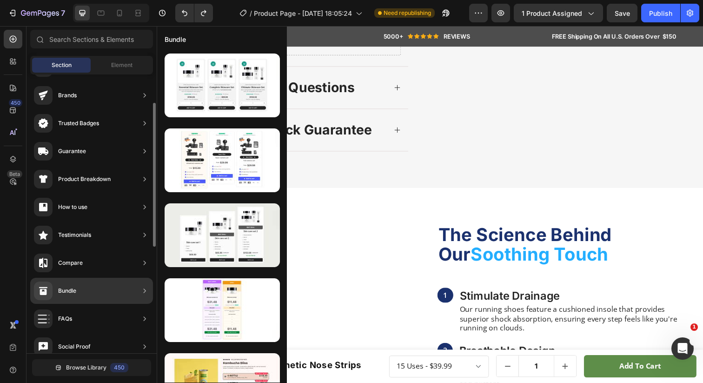
click at [127, 278] on div "Compare" at bounding box center [91, 291] width 123 height 26
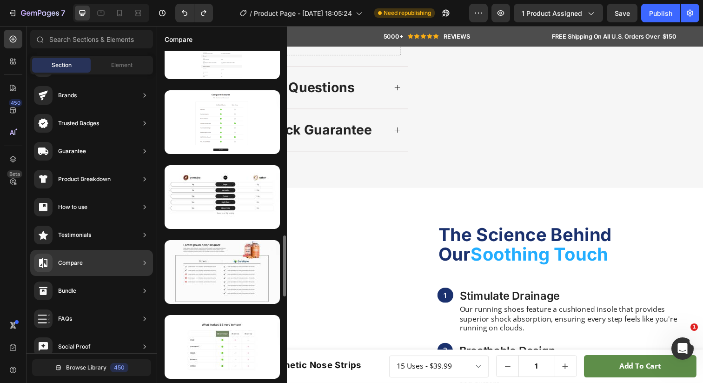
scroll to position [1008, 0]
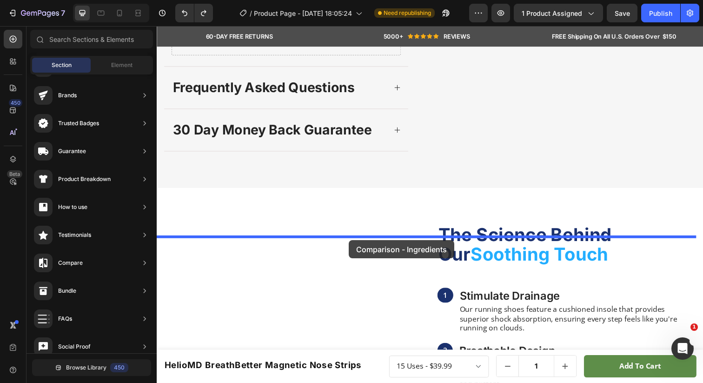
drag, startPoint x: 381, startPoint y: 222, endPoint x: 353, endPoint y: 245, distance: 35.7
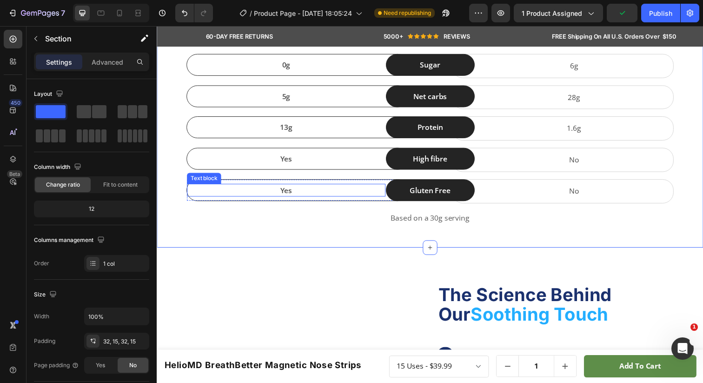
scroll to position [445, 0]
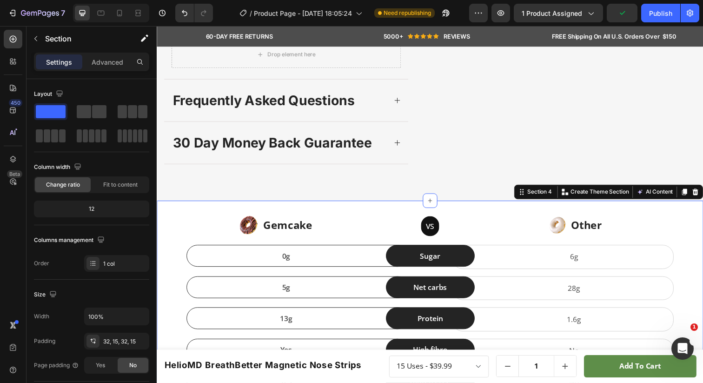
click at [370, 260] on div "Image Gemcake Text block Icon List VS Text block Row Image Other Text block Ico…" at bounding box center [436, 325] width 558 height 243
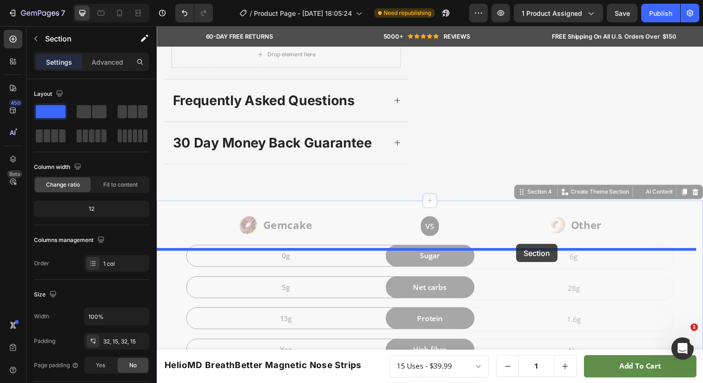
drag, startPoint x: 531, startPoint y: 246, endPoint x: 524, endPoint y: 247, distance: 7.6
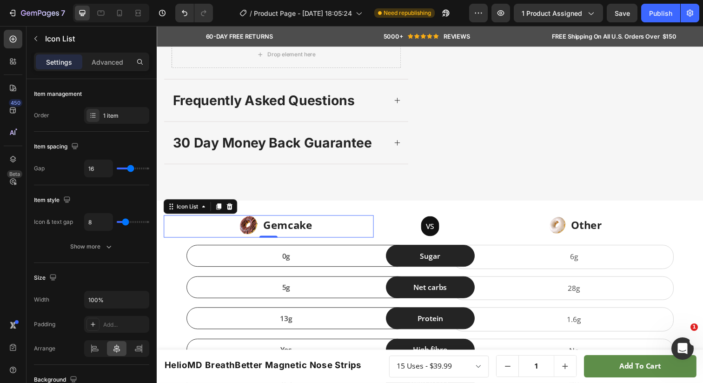
click at [191, 242] on div "Image Gemcake Text block" at bounding box center [282, 230] width 191 height 23
click at [417, 242] on div "VS Text block Row" at bounding box center [436, 230] width 86 height 23
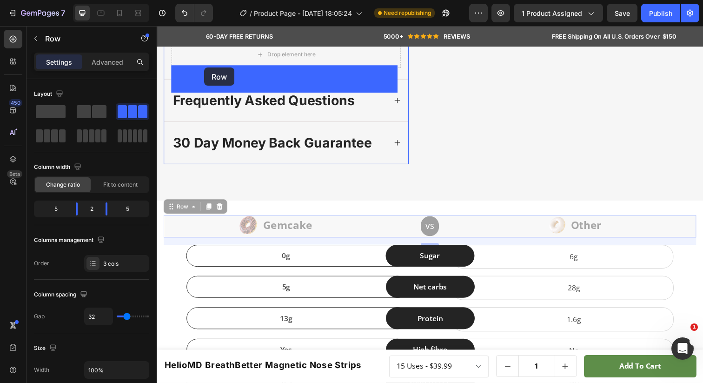
drag, startPoint x: 171, startPoint y: 261, endPoint x: 205, endPoint y: 70, distance: 194.2
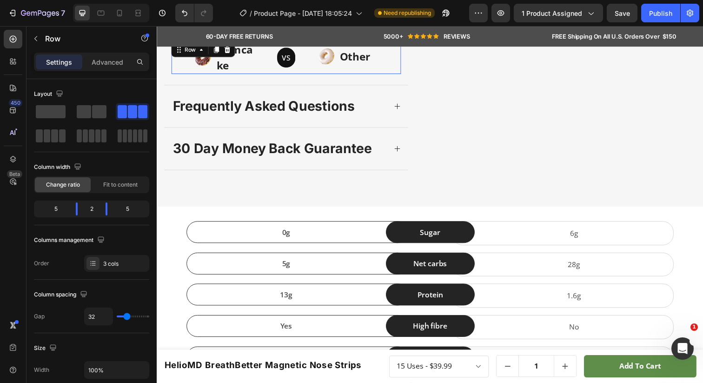
scroll to position [442, 0]
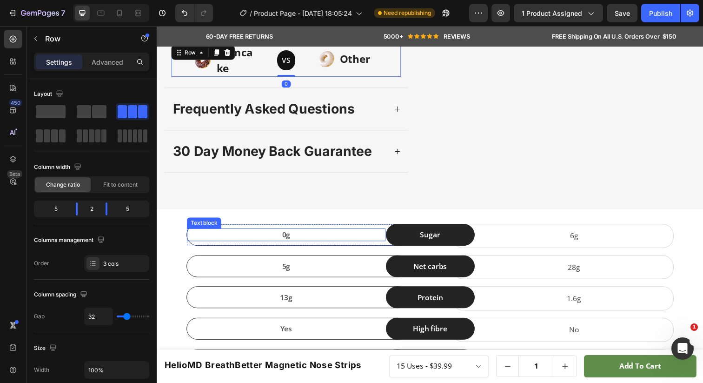
click at [202, 231] on div "Text block" at bounding box center [204, 227] width 31 height 8
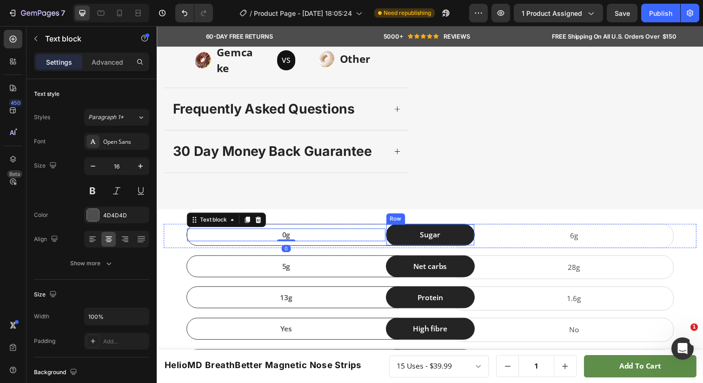
click at [420, 250] on div "Sugar Text block Row" at bounding box center [436, 239] width 91 height 22
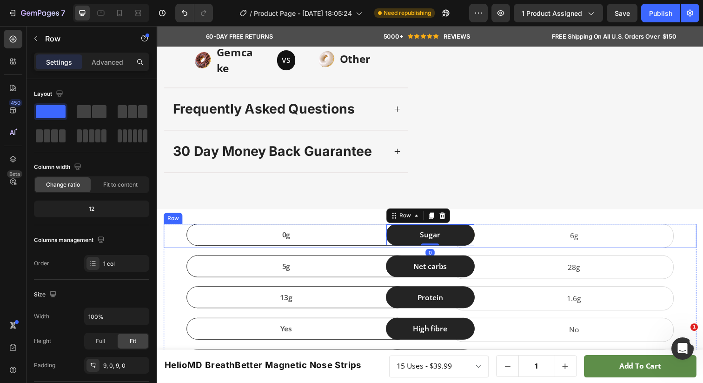
click at [188, 253] on div "0g Text block Row" at bounding box center [277, 240] width 227 height 25
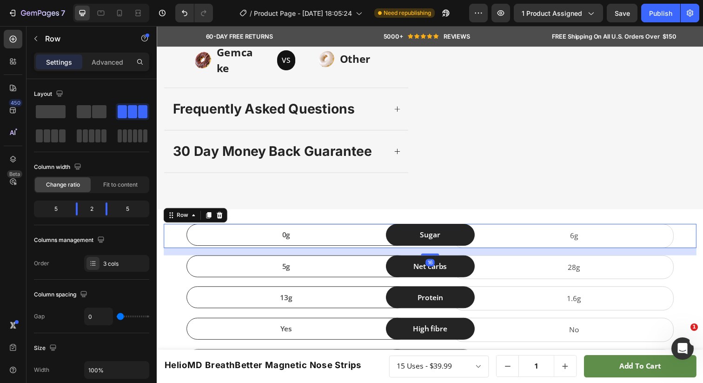
click at [168, 302] on div "0g Text block Row Sugar Text block Row 6g Text block Row Row 16 5g Text block R…" at bounding box center [436, 319] width 544 height 183
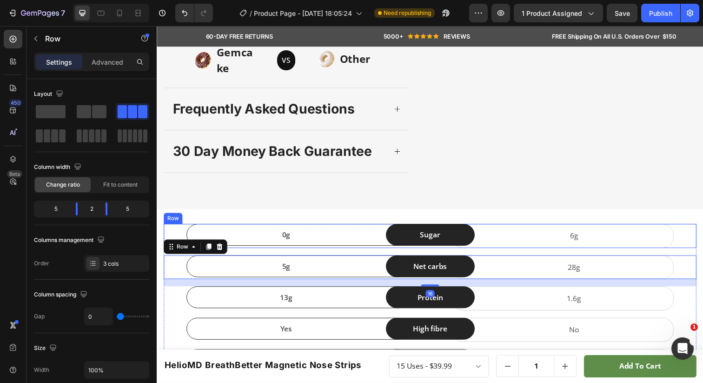
click at [167, 253] on div "0g Text block Row" at bounding box center [277, 240] width 227 height 25
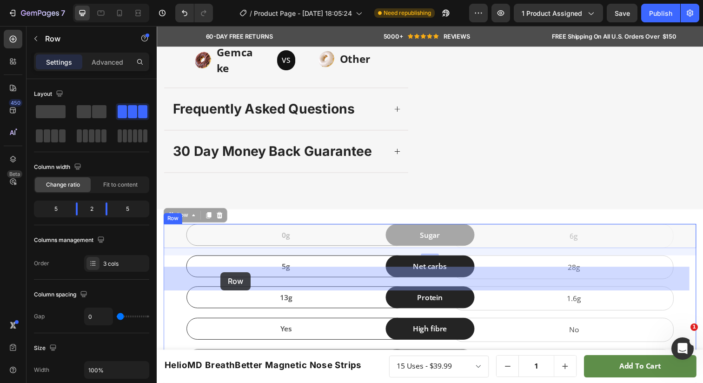
drag, startPoint x: 168, startPoint y: 262, endPoint x: 223, endPoint y: 277, distance: 56.5
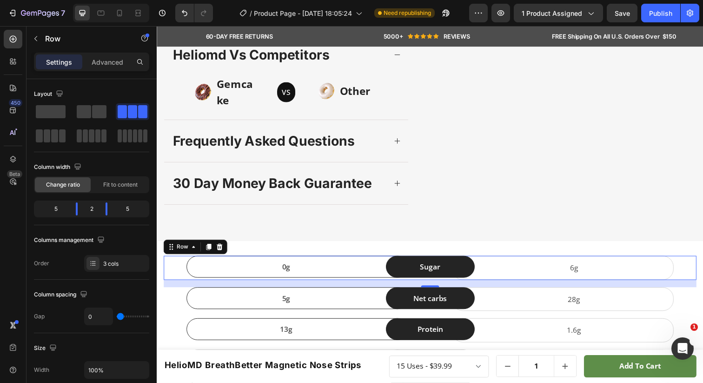
scroll to position [401, 0]
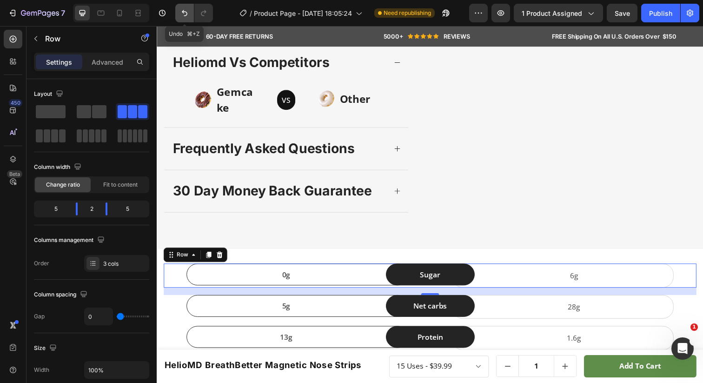
click at [179, 9] on button "Undo/Redo" at bounding box center [184, 13] width 19 height 19
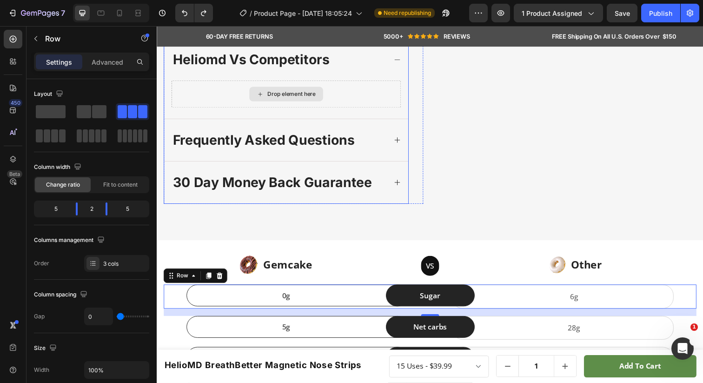
scroll to position [621, 0]
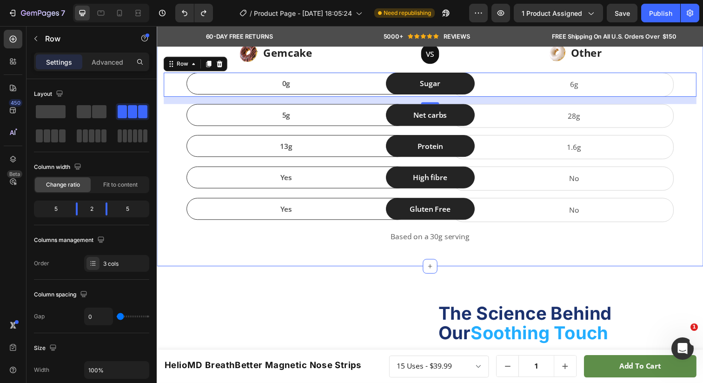
click at [220, 84] on div "Image Gemcake Text block Icon List VS Text block Row Image Other Text block Ico…" at bounding box center [436, 149] width 558 height 243
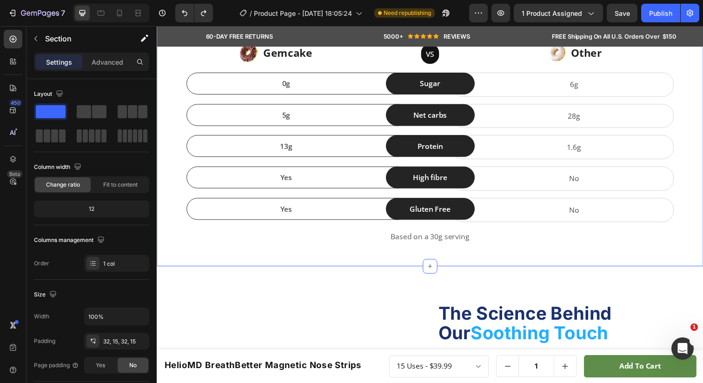
click at [703, 23] on icon at bounding box center [706, 19] width 7 height 7
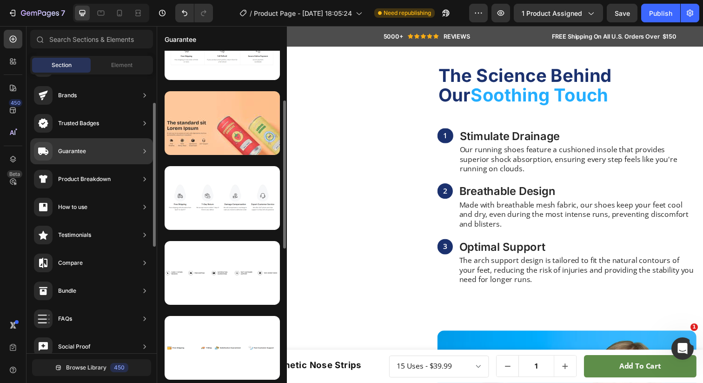
scroll to position [0, 0]
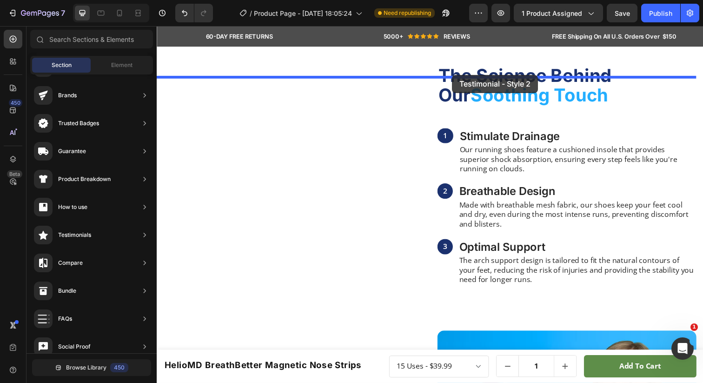
drag, startPoint x: 394, startPoint y: 212, endPoint x: 439, endPoint y: 76, distance: 143.0
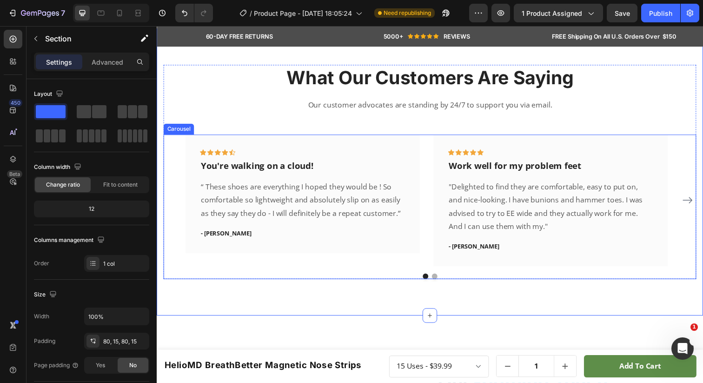
click at [696, 209] on icon "Carousel Next Arrow" at bounding box center [699, 203] width 11 height 11
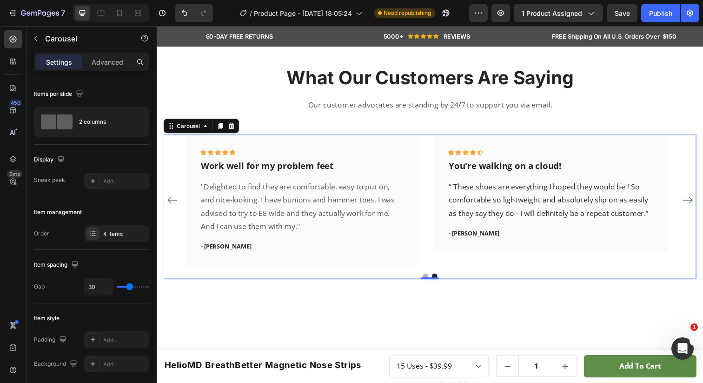
click at [698, 211] on button "Carousel Next Arrow" at bounding box center [699, 203] width 15 height 15
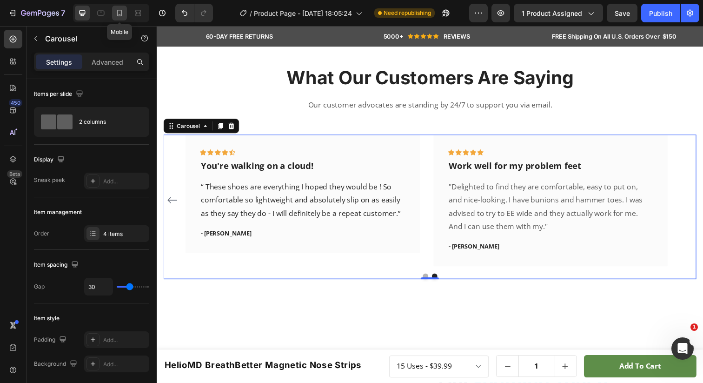
click at [120, 12] on icon at bounding box center [119, 12] width 9 height 9
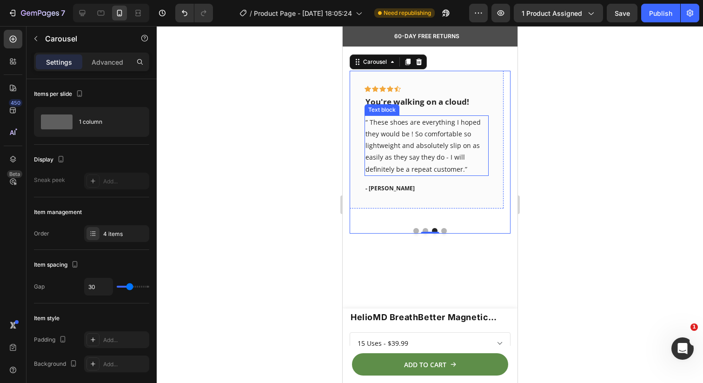
scroll to position [902, 0]
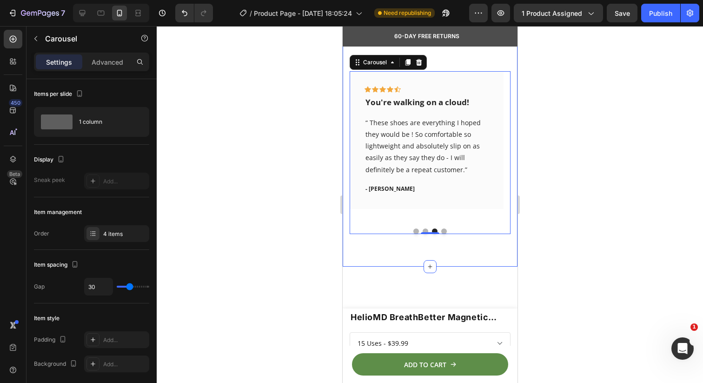
click at [415, 248] on div "What Our Customers Are Saying Heading Our customer advocates are standing by 24…" at bounding box center [429, 92] width 175 height 348
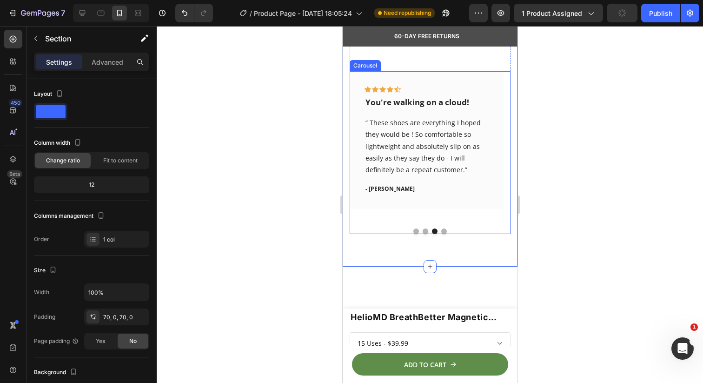
click at [413, 232] on button "Dot" at bounding box center [416, 231] width 6 height 6
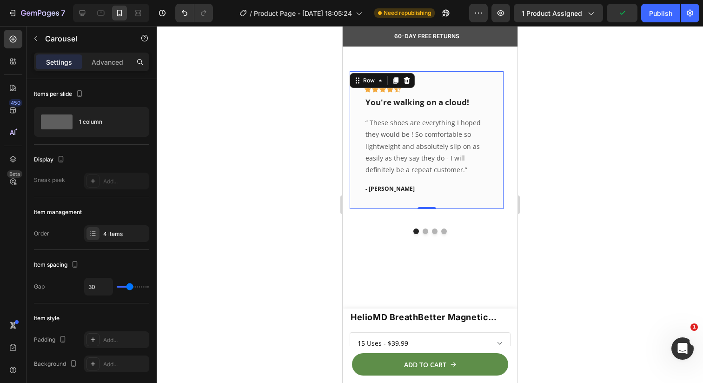
drag, startPoint x: 496, startPoint y: 188, endPoint x: 339, endPoint y: 188, distance: 157.2
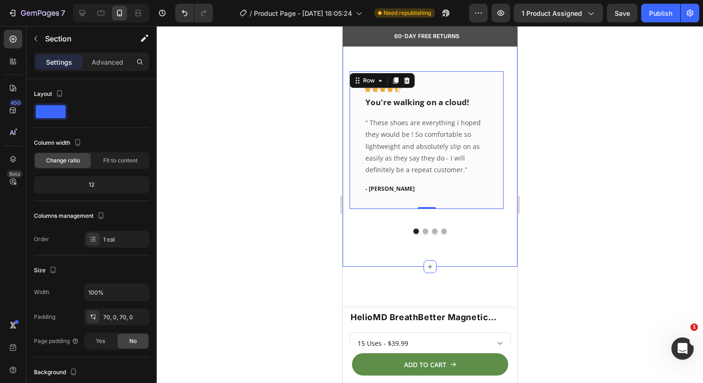
click at [384, 239] on div "What Our Customers Are Saying Heading Our customer advocates are standing by 24…" at bounding box center [429, 92] width 175 height 348
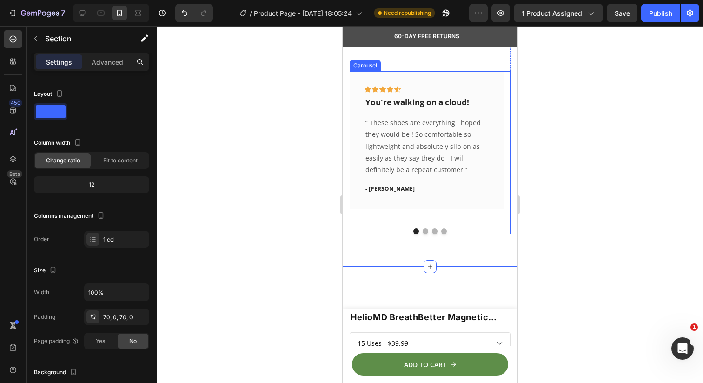
click at [404, 223] on div "Icon Icon Icon Icon Icon Row You're walking on a cloud! Text block “ These shoe…" at bounding box center [429, 152] width 161 height 162
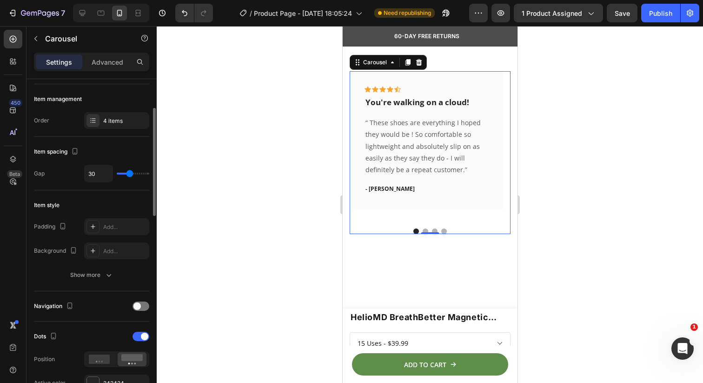
scroll to position [120, 0]
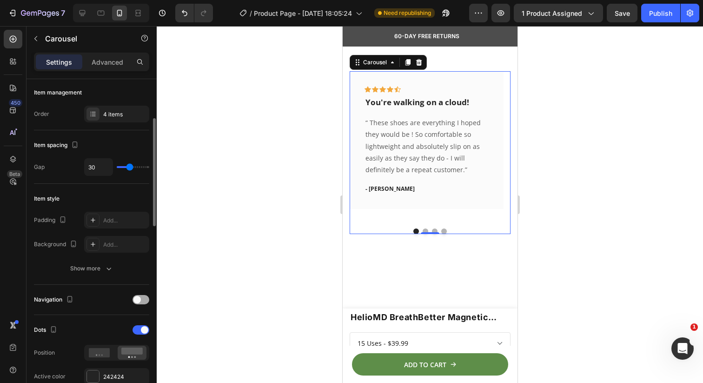
click at [142, 301] on div at bounding box center [141, 299] width 17 height 9
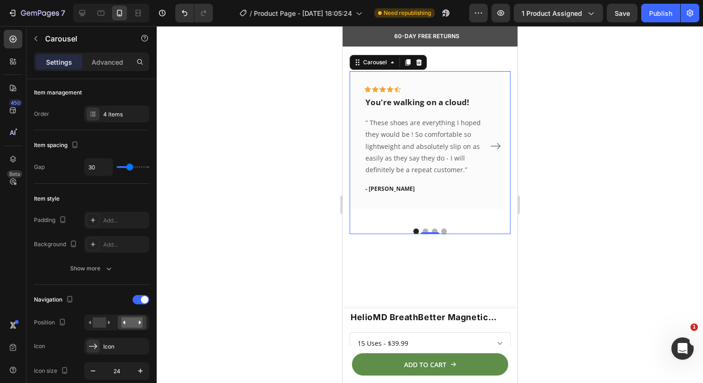
click at [493, 147] on icon "Carousel Next Arrow" at bounding box center [495, 145] width 11 height 11
click at [361, 146] on icon "Carousel Back Arrow" at bounding box center [364, 146] width 10 height 7
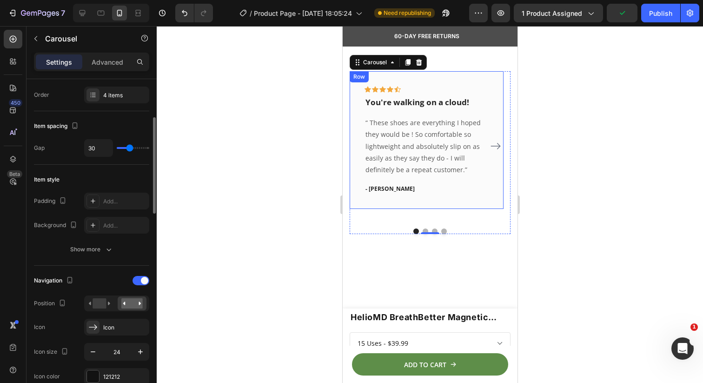
scroll to position [140, 0]
click at [102, 306] on rect at bounding box center [99, 302] width 13 height 10
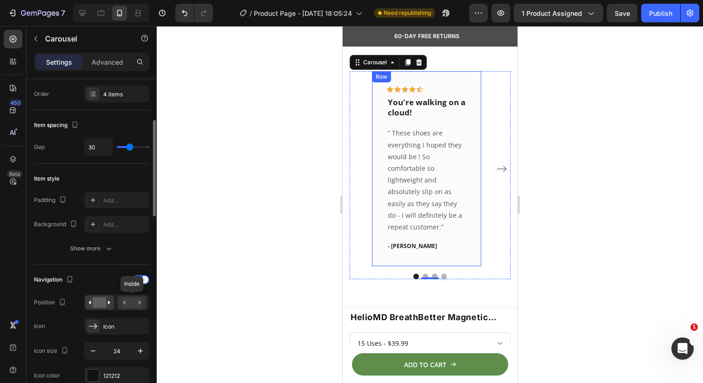
click at [127, 304] on rect at bounding box center [131, 302] width 21 height 10
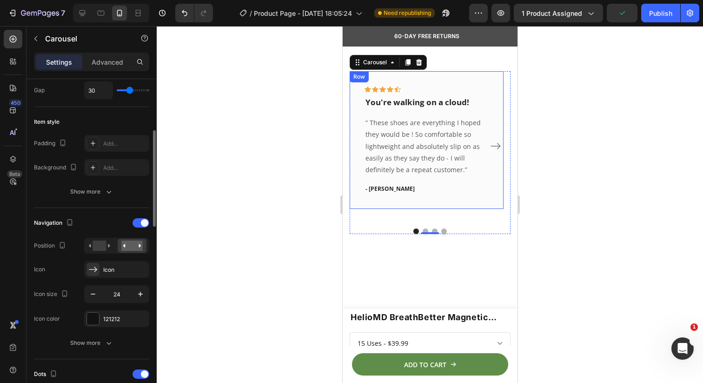
scroll to position [198, 0]
click at [99, 337] on div "Show more" at bounding box center [91, 341] width 43 height 9
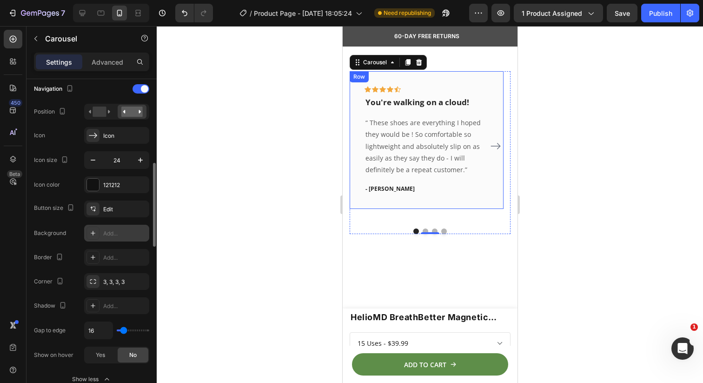
scroll to position [331, 0]
click at [101, 356] on span "Yes" at bounding box center [100, 354] width 9 height 8
click at [133, 356] on span "No" at bounding box center [132, 354] width 7 height 8
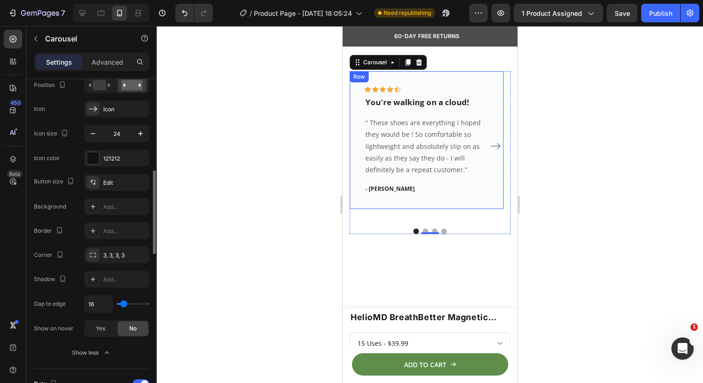
scroll to position [359, 0]
click at [285, 176] on div at bounding box center [430, 204] width 547 height 357
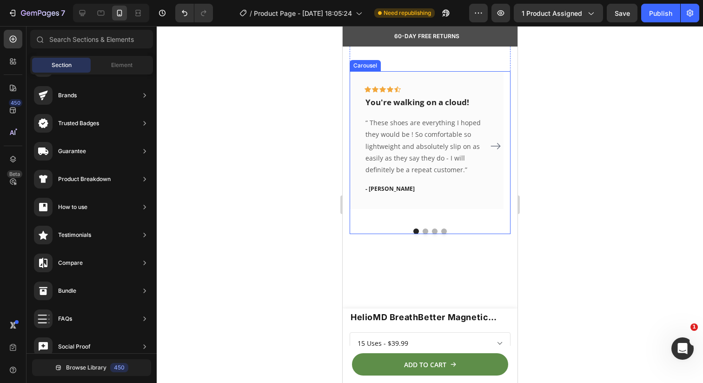
click at [432, 229] on button "Dot" at bounding box center [435, 231] width 6 height 6
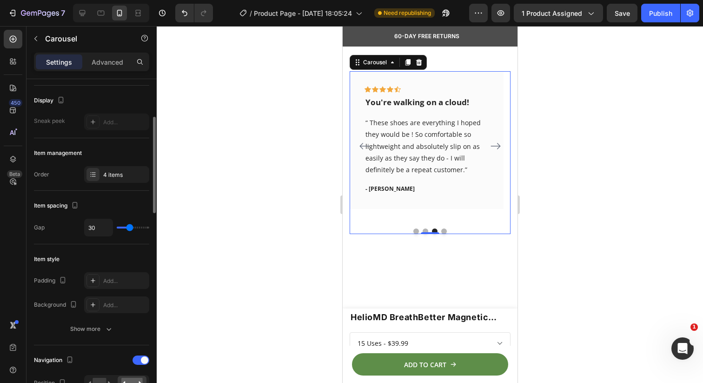
scroll to position [0, 0]
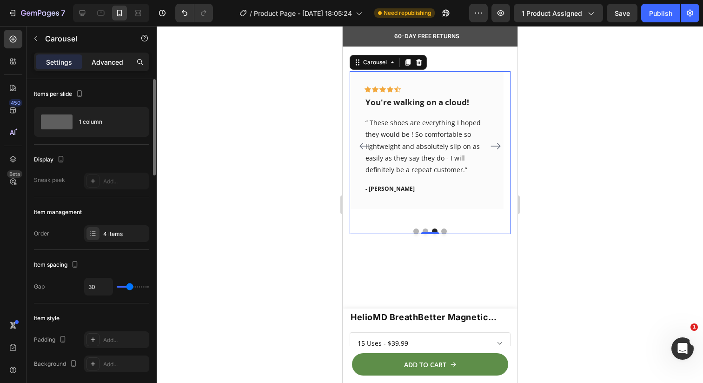
click at [114, 54] on div "Advanced" at bounding box center [107, 61] width 47 height 15
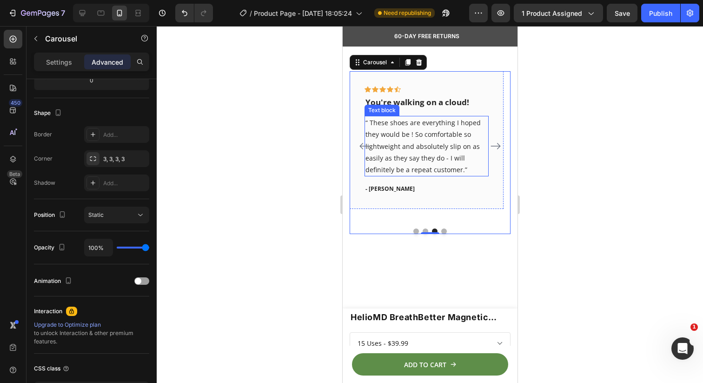
scroll to position [802, 0]
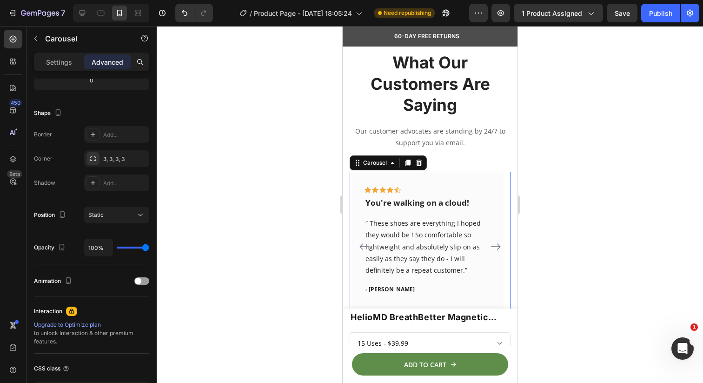
click at [579, 122] on div at bounding box center [430, 204] width 547 height 357
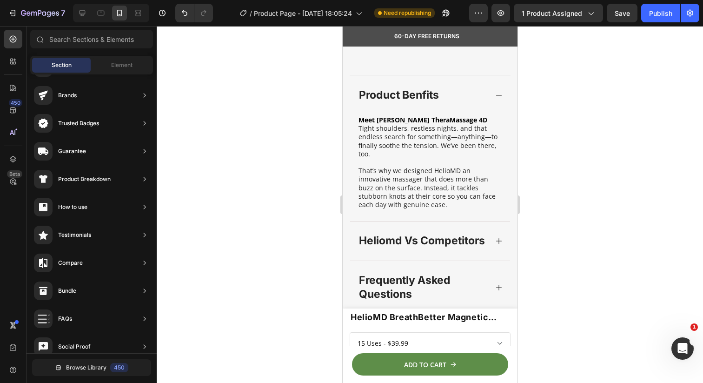
scroll to position [615, 0]
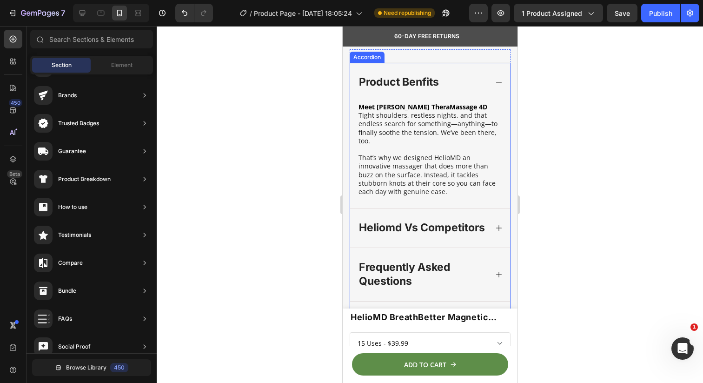
click at [495, 86] on icon at bounding box center [498, 82] width 7 height 7
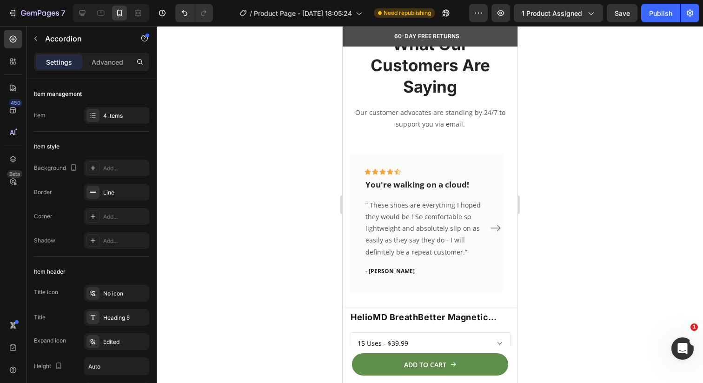
scroll to position [563, 0]
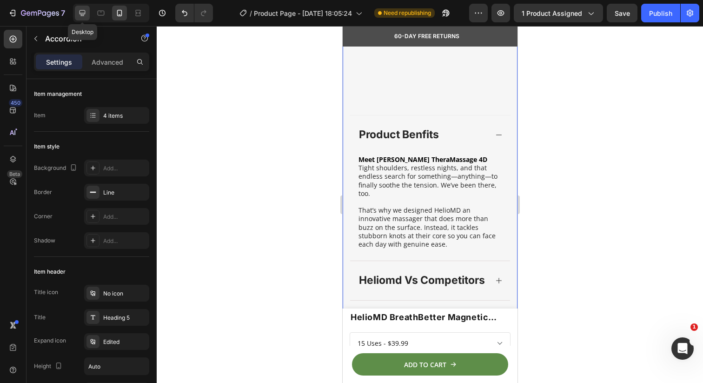
click at [79, 12] on icon at bounding box center [82, 12] width 9 height 9
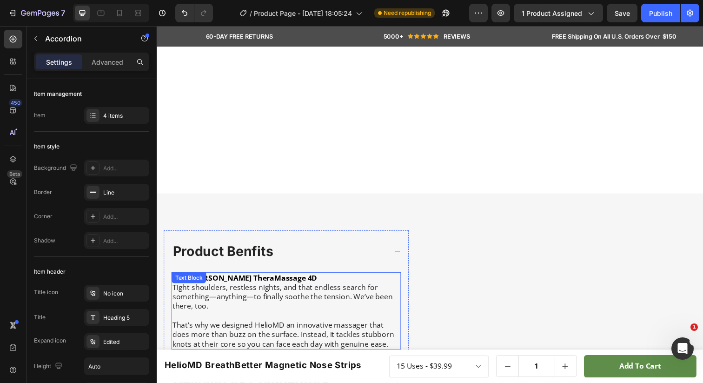
scroll to position [103, 0]
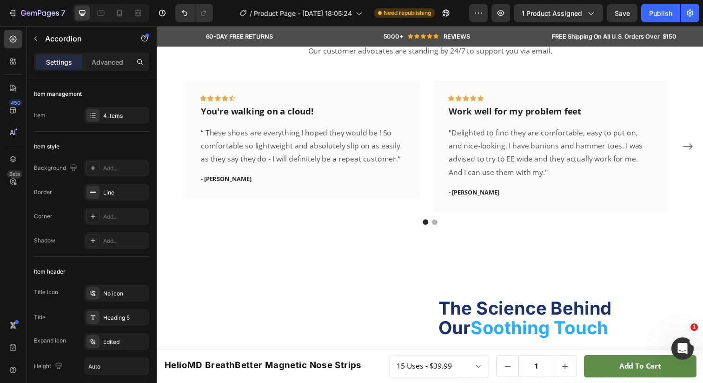
scroll to position [715, 0]
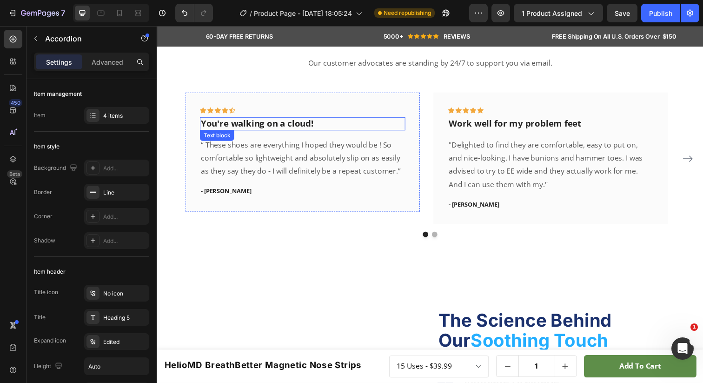
click at [351, 125] on p "You're walking on a cloud!" at bounding box center [306, 126] width 208 height 12
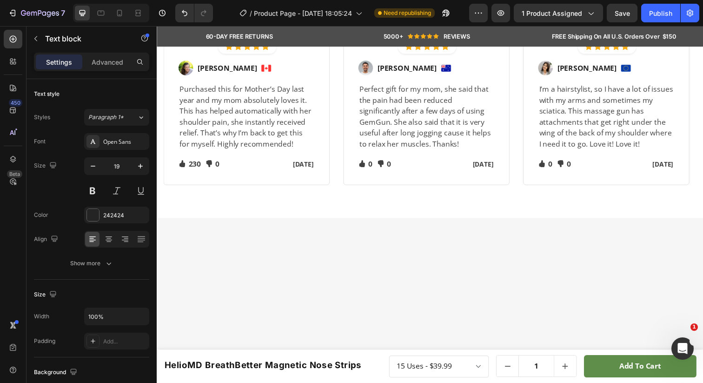
scroll to position [1597, 0]
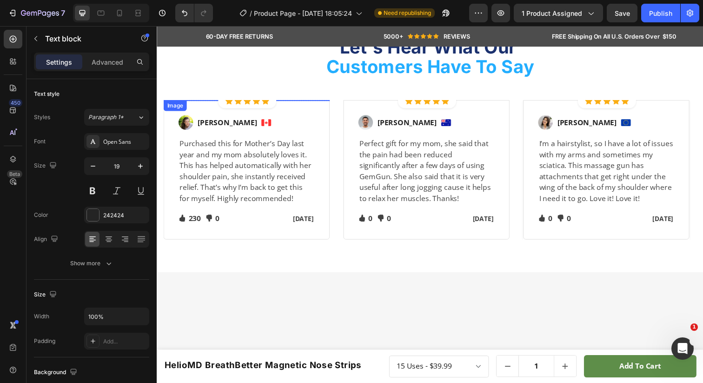
click at [276, 101] on img at bounding box center [249, 101] width 170 height 0
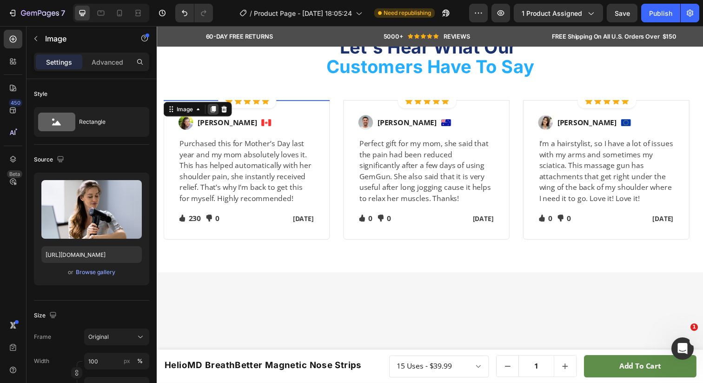
click at [214, 114] on icon at bounding box center [214, 110] width 7 height 7
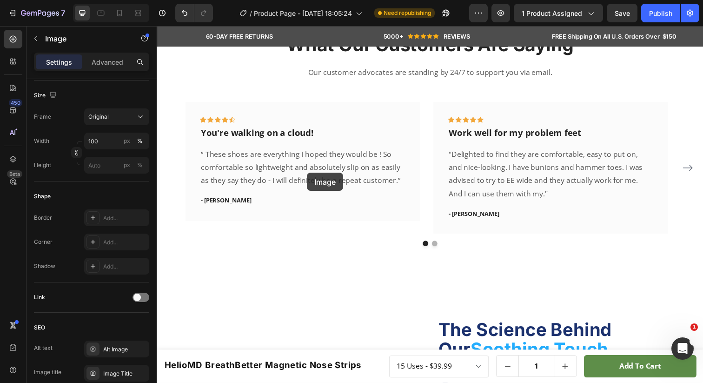
scroll to position [605, 0]
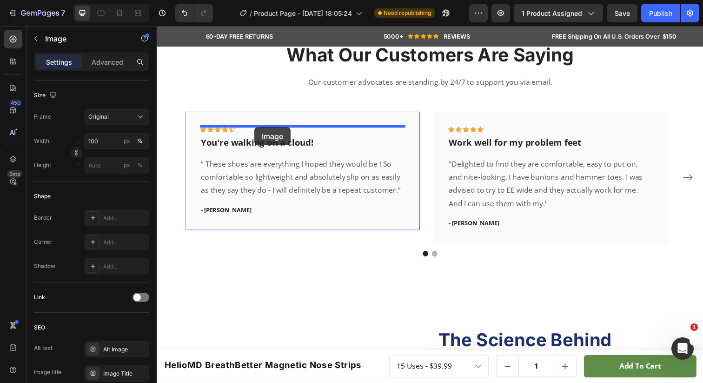
drag, startPoint x: 172, startPoint y: 205, endPoint x: 256, endPoint y: 129, distance: 113.7
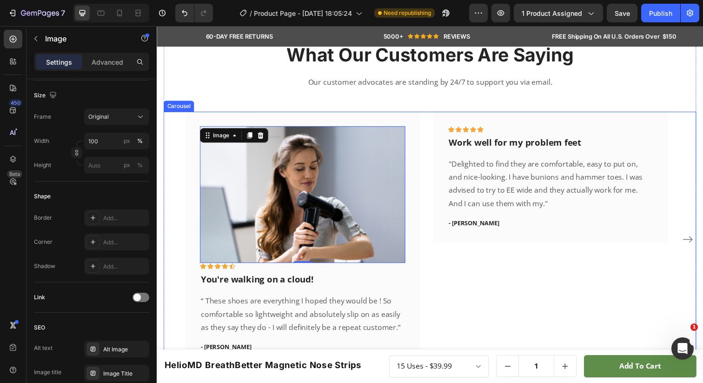
click at [181, 233] on div "Image 0 Icon Icon Icon Icon Icon Row You're walking on a cloud! Text block “ Th…" at bounding box center [436, 244] width 544 height 261
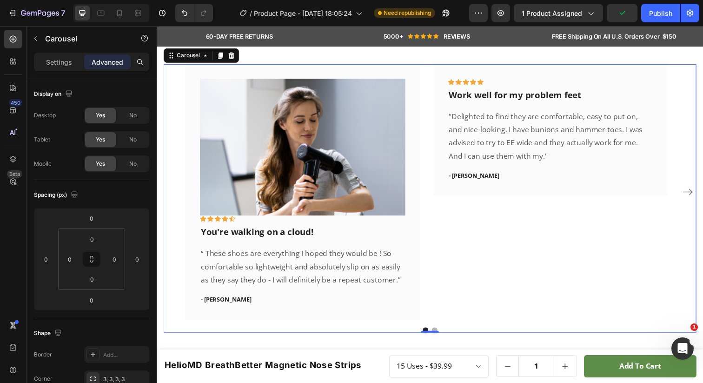
scroll to position [645, 0]
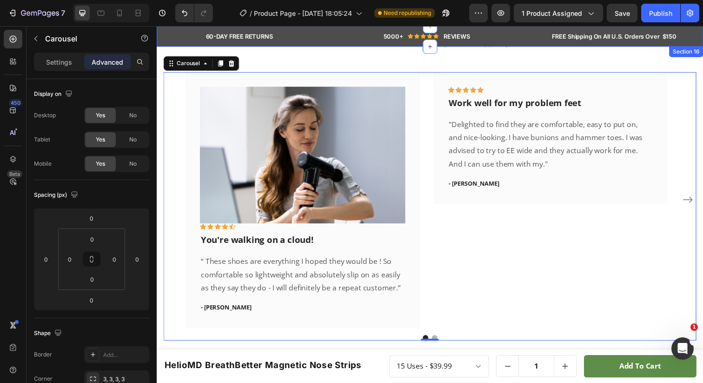
click at [183, 33] on div "60-DAY FREE RETURNS Heading Row" at bounding box center [241, 37] width 154 height 10
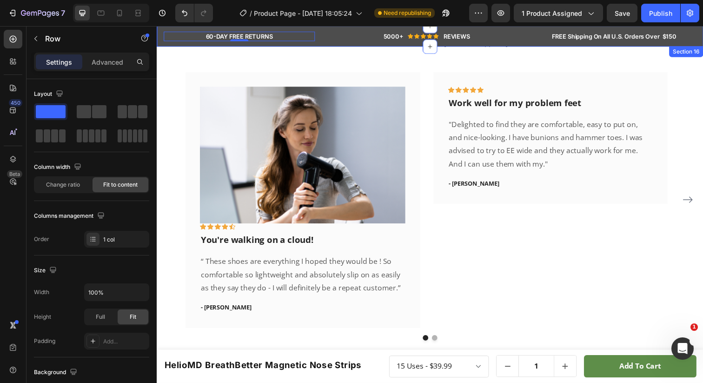
click at [166, 30] on div "60-DAY FREE RETURNS Heading Row 0 5000+ Heading Icon Icon Icon Icon Icon Icon L…" at bounding box center [436, 36] width 558 height 21
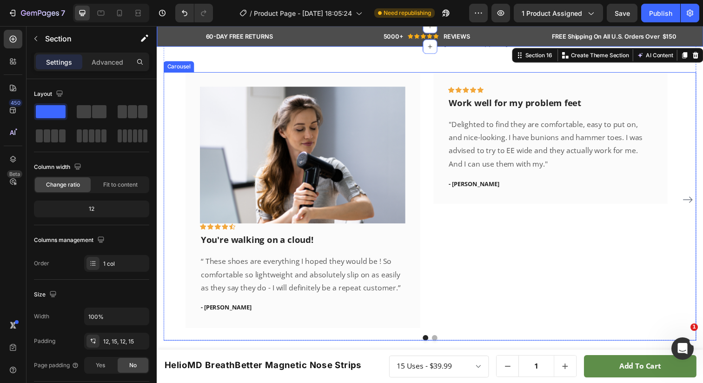
scroll to position [0, 0]
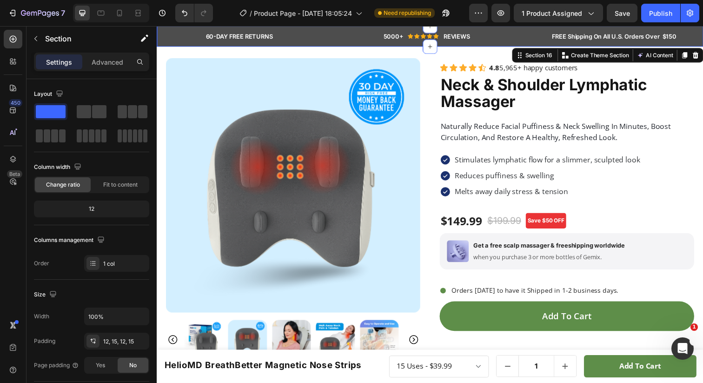
click at [162, 36] on div "60-DAY FREE RETURNS Heading Row 5000+ Heading Icon Icon Icon Icon Icon Icon Lis…" at bounding box center [436, 36] width 558 height 21
click at [162, 33] on div "60-DAY FREE RETURNS Heading Row 5000+ Heading Icon Icon Icon Icon Icon Icon Lis…" at bounding box center [436, 36] width 558 height 21
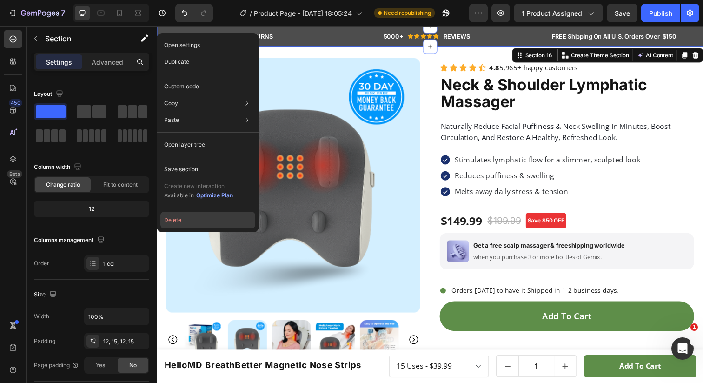
click at [180, 215] on button "Delete" at bounding box center [207, 220] width 95 height 17
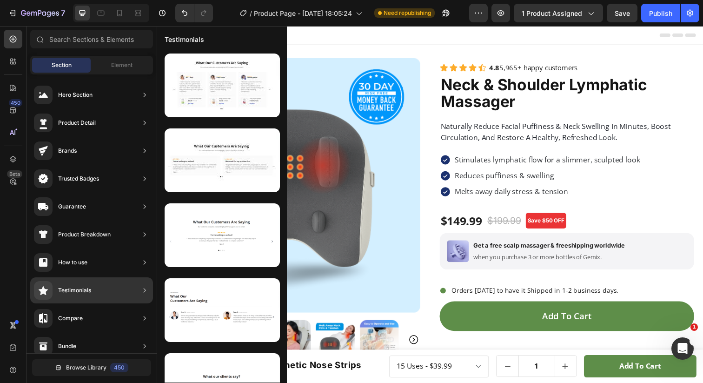
click at [238, 37] on div "Testimonials" at bounding box center [222, 39] width 130 height 24
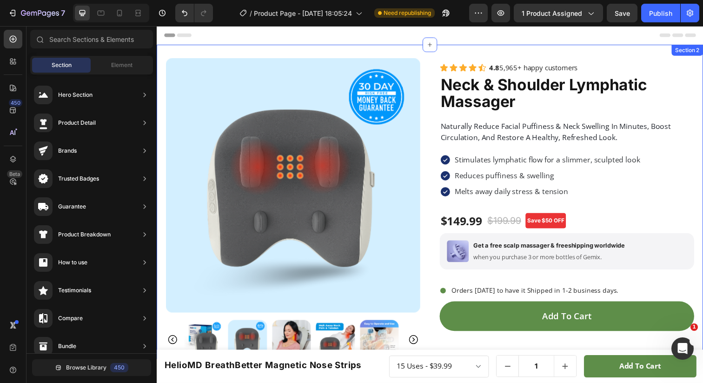
click at [370, 47] on div "Product Images Icon Icon Icon Icon Icon Icon List 4.8 5,965+ happy customers Te…" at bounding box center [436, 205] width 540 height 321
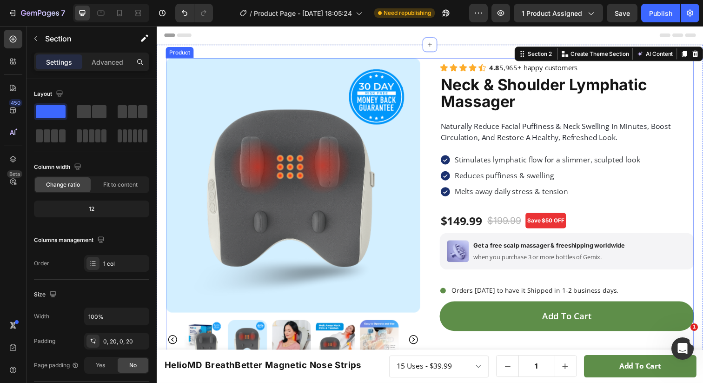
click at [431, 216] on div "Product Images Icon Icon Icon Icon Icon Icon List 4.8 5,965+ happy customers Te…" at bounding box center [436, 212] width 540 height 307
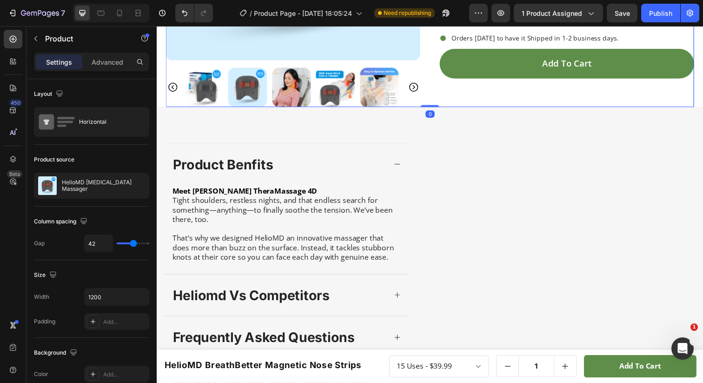
scroll to position [262, 0]
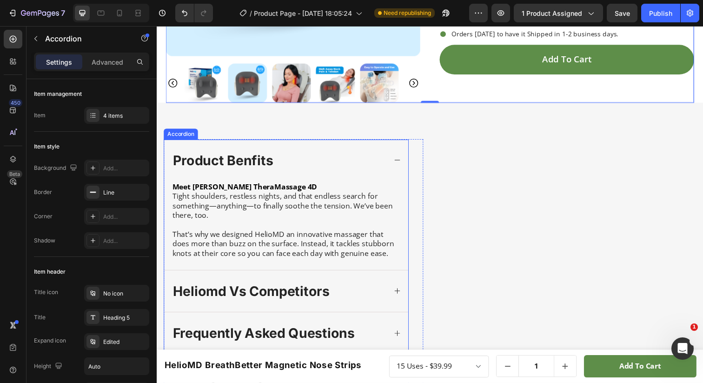
click at [402, 159] on icon at bounding box center [402, 162] width 7 height 7
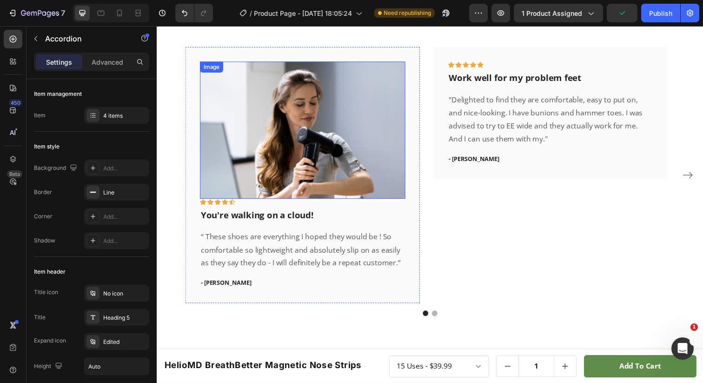
scroll to position [762, 0]
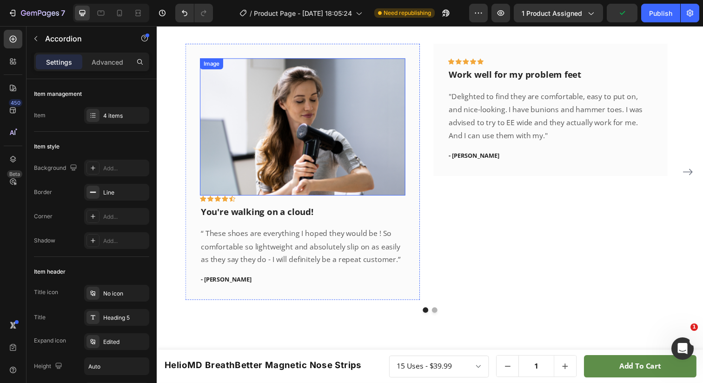
click at [379, 172] on img at bounding box center [306, 129] width 210 height 140
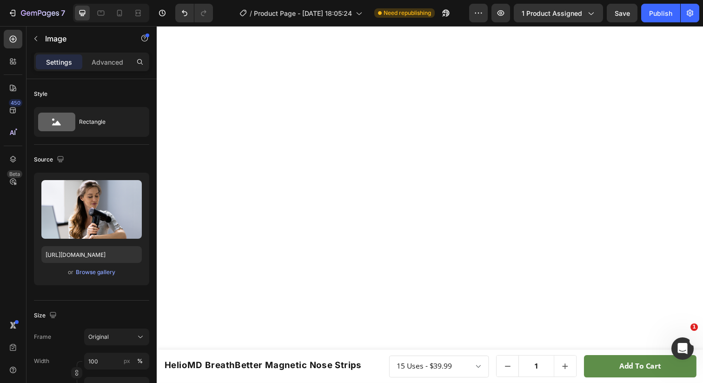
scroll to position [0, 0]
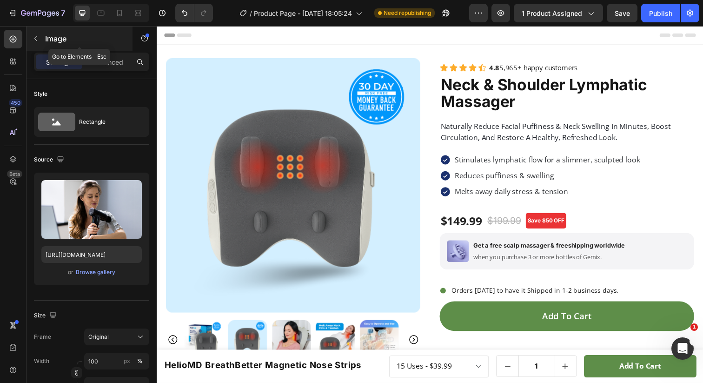
click at [33, 35] on icon "button" at bounding box center [35, 38] width 7 height 7
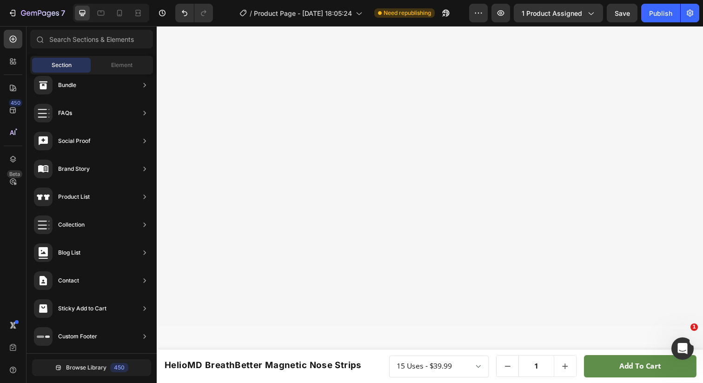
scroll to position [3275, 0]
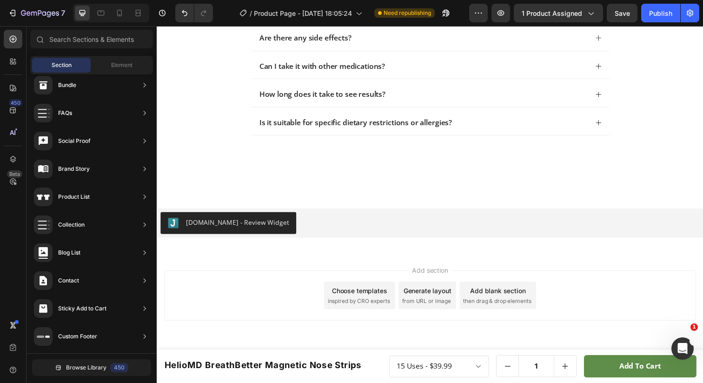
click at [359, 304] on span "inspired by CRO experts" at bounding box center [363, 307] width 64 height 8
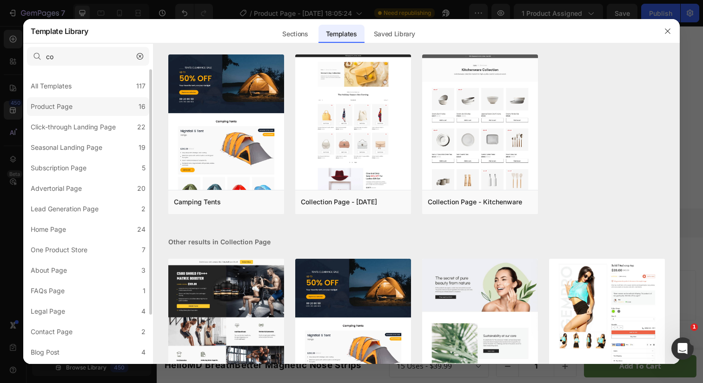
click at [104, 107] on label "Product Page 16" at bounding box center [88, 106] width 122 height 19
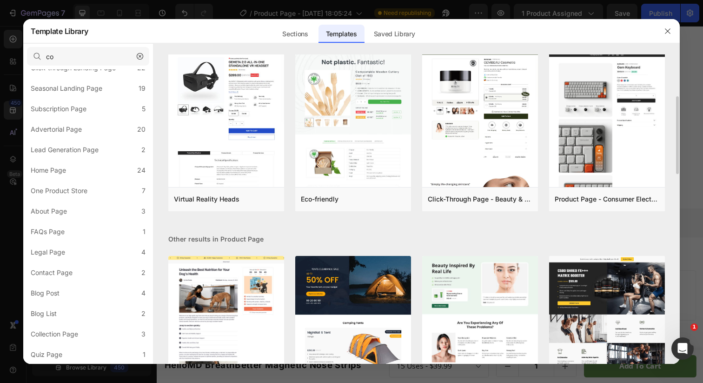
scroll to position [172, 0]
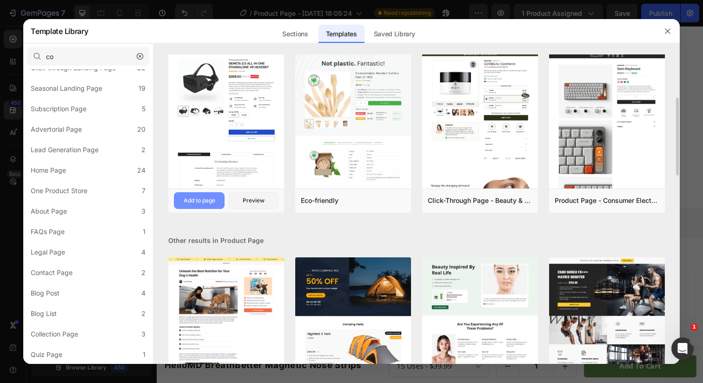
click at [201, 204] on div "Add to page" at bounding box center [200, 200] width 32 height 8
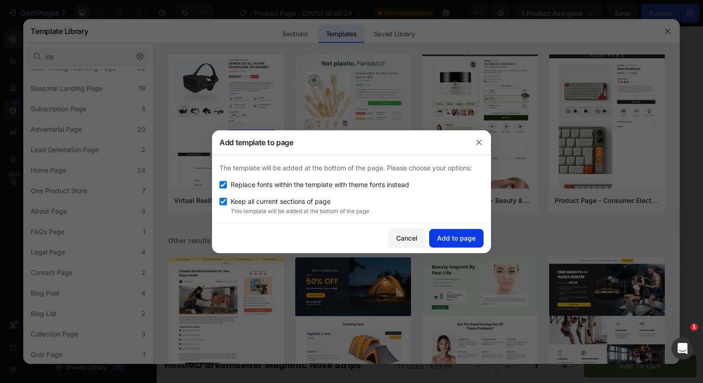
click at [449, 234] on div "Add to page" at bounding box center [456, 238] width 39 height 10
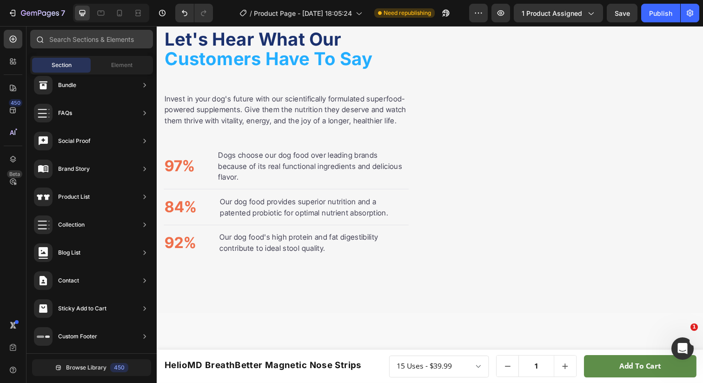
scroll to position [2223, 0]
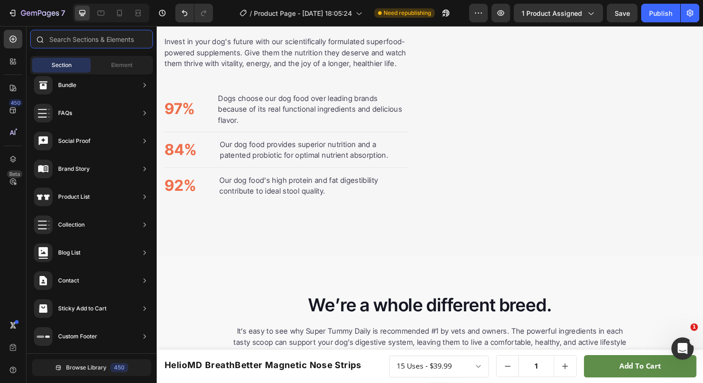
click at [61, 45] on input "text" at bounding box center [91, 39] width 123 height 19
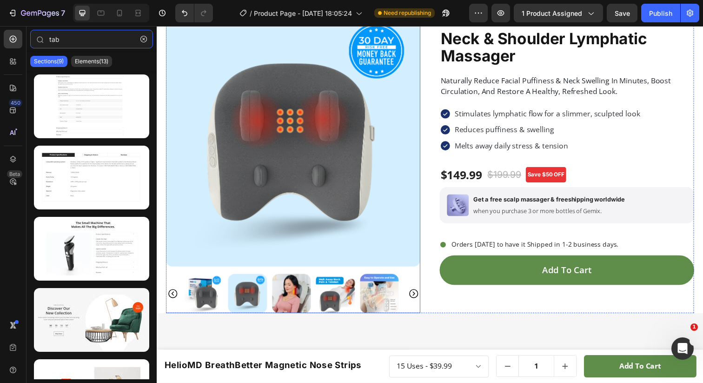
scroll to position [47, 0]
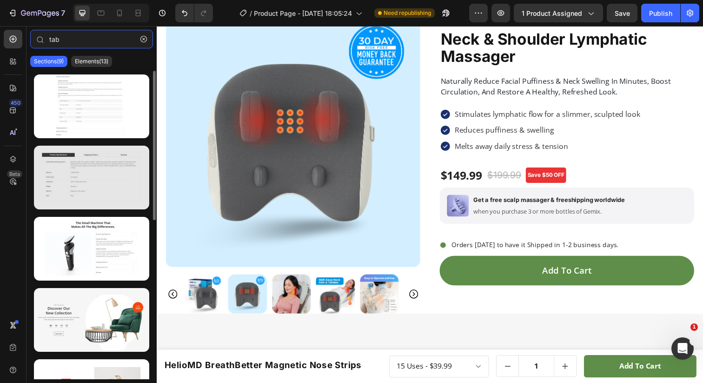
type input "tab"
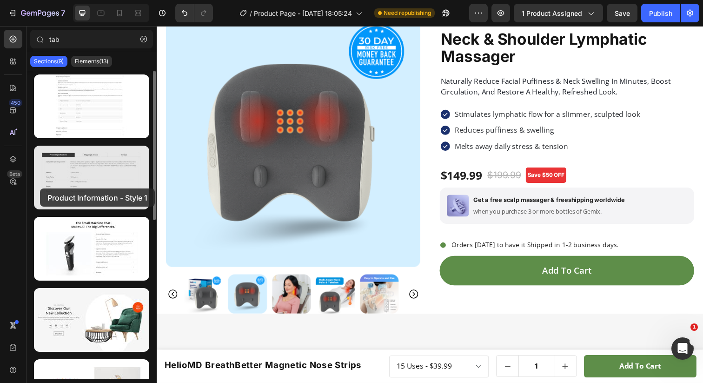
drag, startPoint x: 81, startPoint y: 172, endPoint x: 44, endPoint y: 179, distance: 37.9
click at [44, 179] on div at bounding box center [91, 178] width 115 height 64
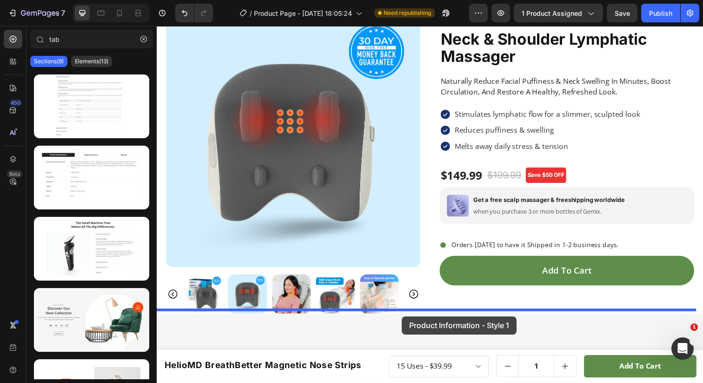
drag, startPoint x: 223, startPoint y: 209, endPoint x: 407, endPoint y: 322, distance: 216.0
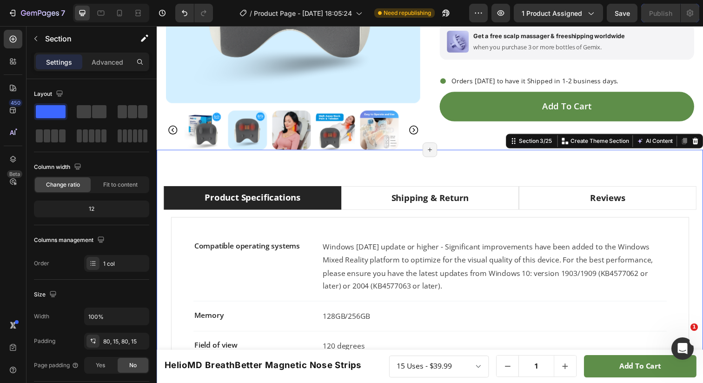
scroll to position [208, 0]
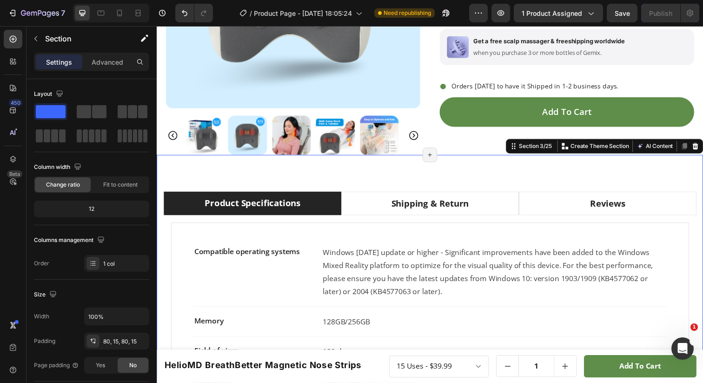
click at [444, 179] on div "Product Specifications Shipping & Return Reviews Compatible operating systems T…" at bounding box center [436, 357] width 558 height 398
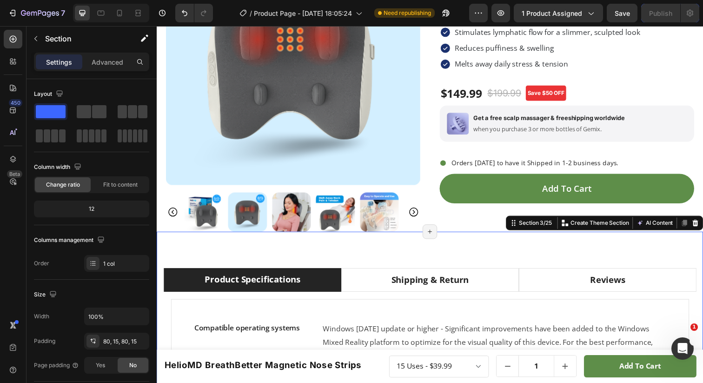
scroll to position [129, 0]
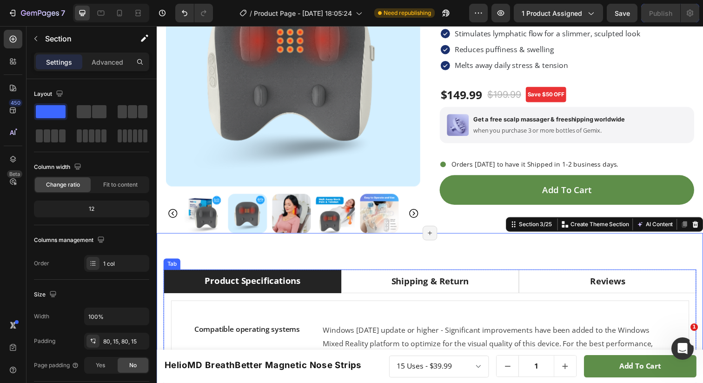
click at [170, 277] on li "Product Specifications" at bounding box center [254, 286] width 181 height 25
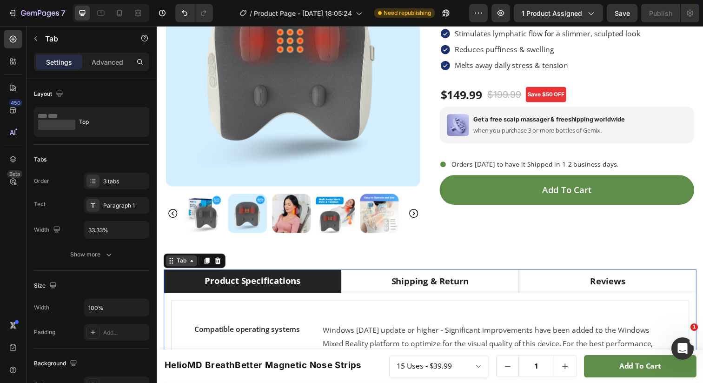
click at [171, 263] on icon at bounding box center [171, 265] width 7 height 7
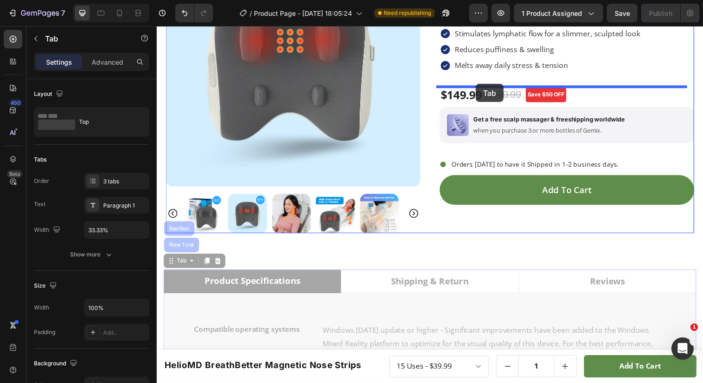
drag, startPoint x: 171, startPoint y: 263, endPoint x: 482, endPoint y: 86, distance: 358.4
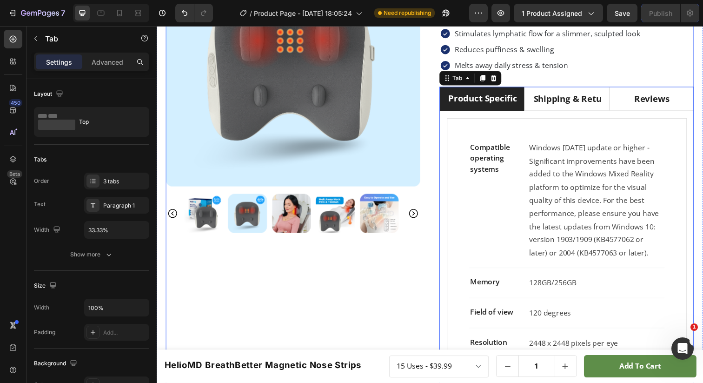
scroll to position [95, 0]
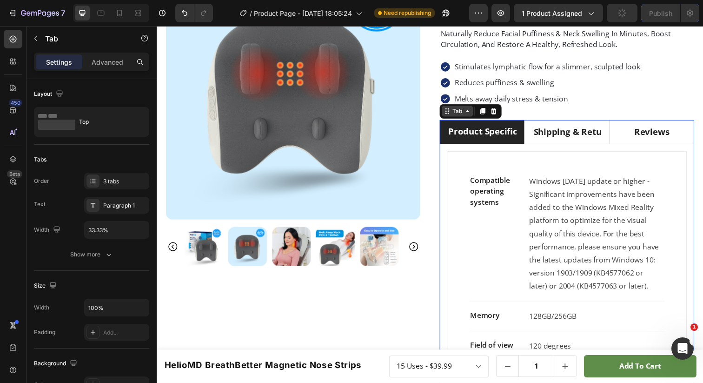
click at [466, 114] on div "Tab" at bounding box center [463, 113] width 13 height 8
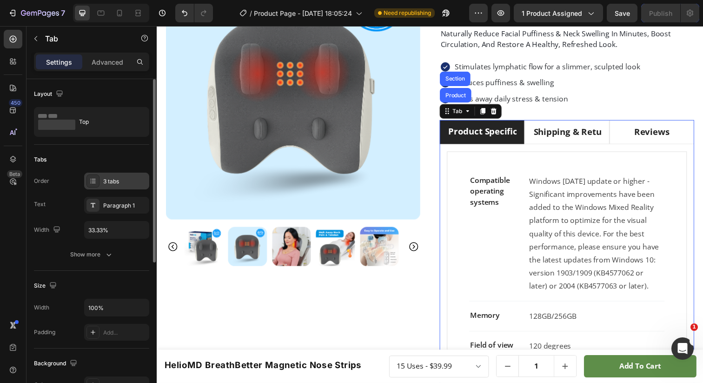
click at [100, 183] on div "3 tabs" at bounding box center [116, 181] width 65 height 17
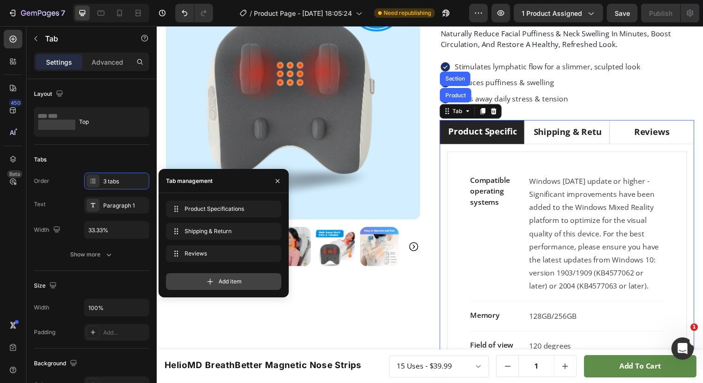
click at [198, 277] on div "Add item" at bounding box center [223, 281] width 115 height 17
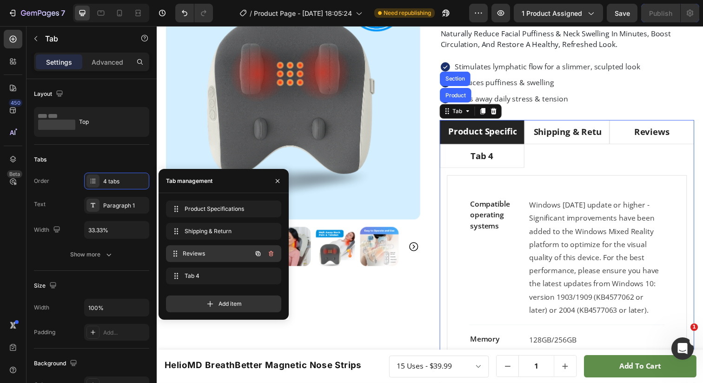
click at [207, 253] on span "Reviews" at bounding box center [217, 253] width 69 height 8
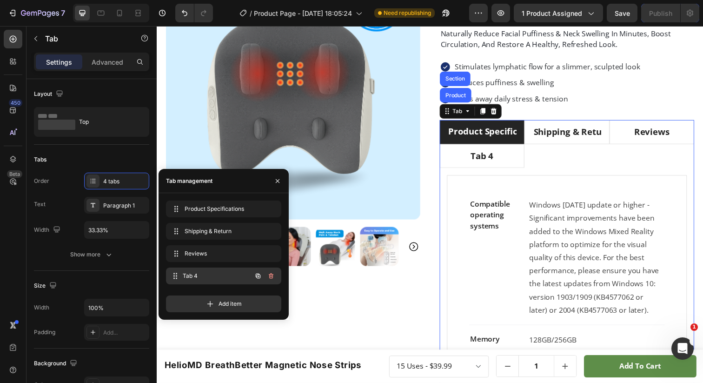
click at [204, 272] on span "Tab 4" at bounding box center [217, 276] width 69 height 8
click at [197, 272] on span "Tab 4" at bounding box center [217, 276] width 69 height 8
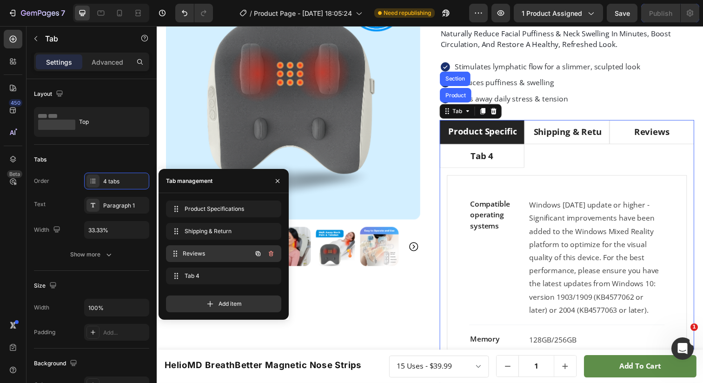
click at [199, 254] on span "Reviews" at bounding box center [217, 253] width 69 height 8
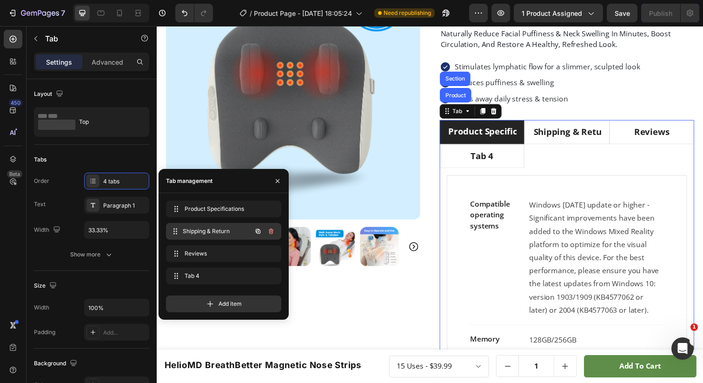
click at [232, 229] on span "Shipping & Return" at bounding box center [217, 231] width 69 height 8
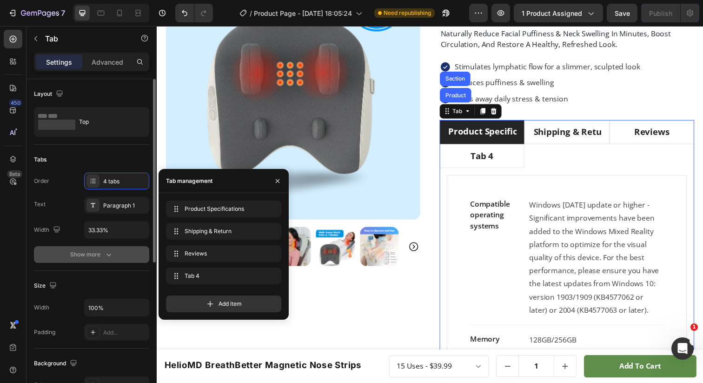
click at [92, 255] on div "Show more" at bounding box center [91, 254] width 43 height 9
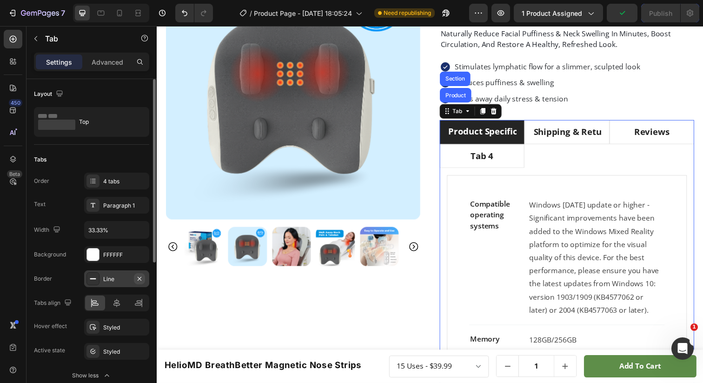
click at [141, 277] on icon "button" at bounding box center [139, 278] width 7 height 7
click at [140, 281] on div "Add..." at bounding box center [125, 279] width 44 height 8
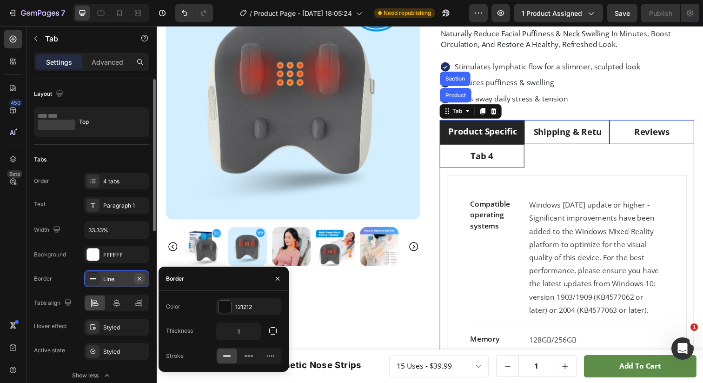
click at [140, 278] on icon "button" at bounding box center [140, 278] width 4 height 4
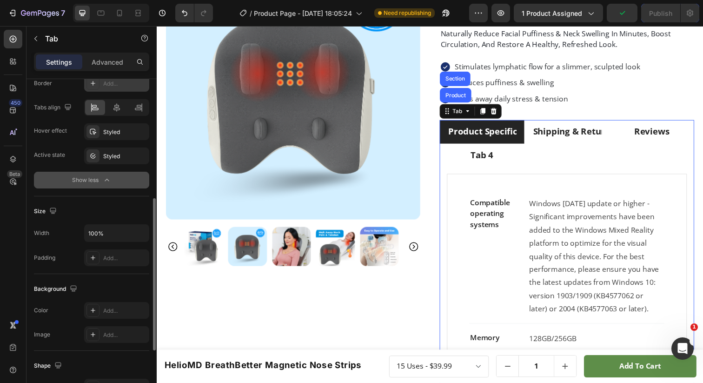
scroll to position [218, 0]
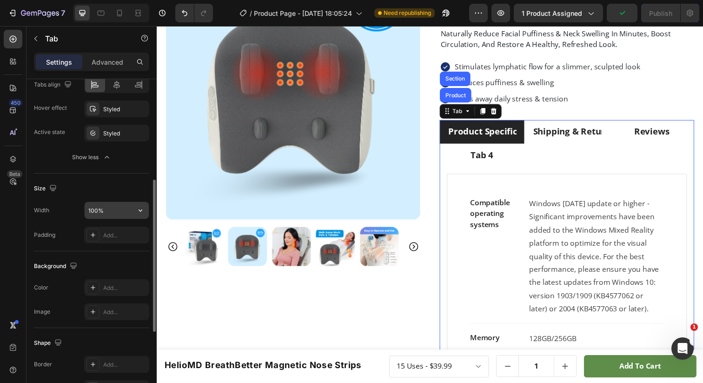
click at [108, 216] on input "100%" at bounding box center [117, 210] width 64 height 17
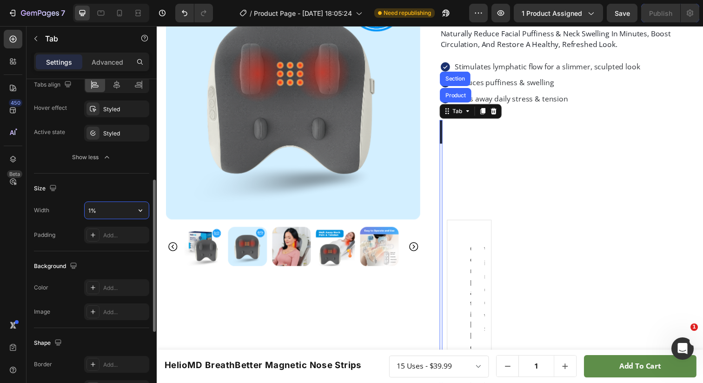
type input "%"
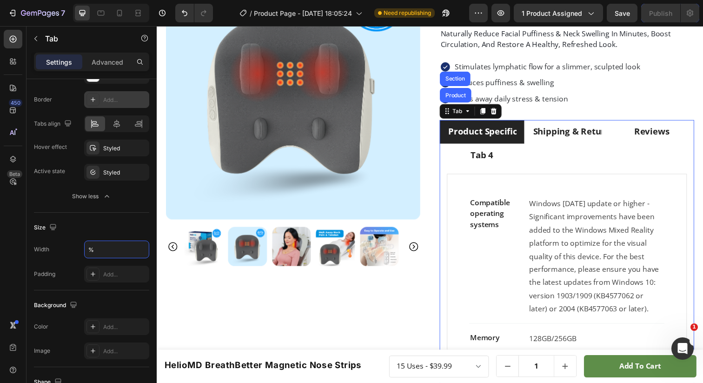
scroll to position [0, 0]
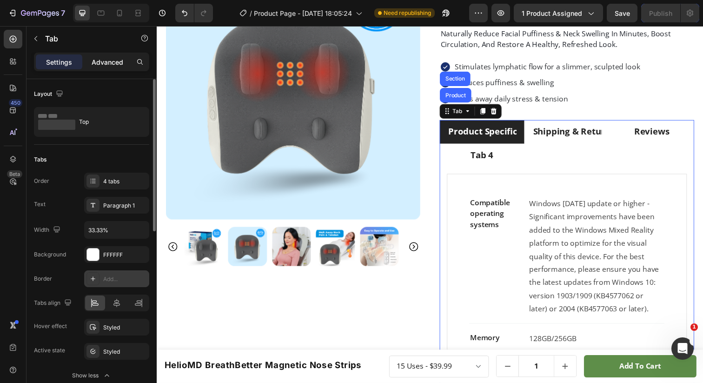
click at [114, 65] on p "Advanced" at bounding box center [108, 62] width 32 height 10
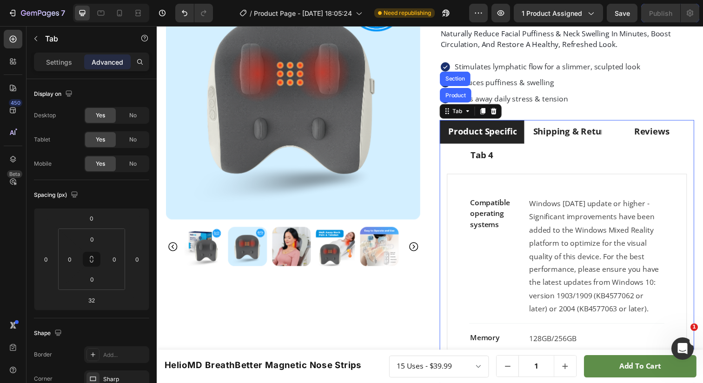
click at [481, 133] on div "Product Specifications" at bounding box center [489, 134] width 72 height 16
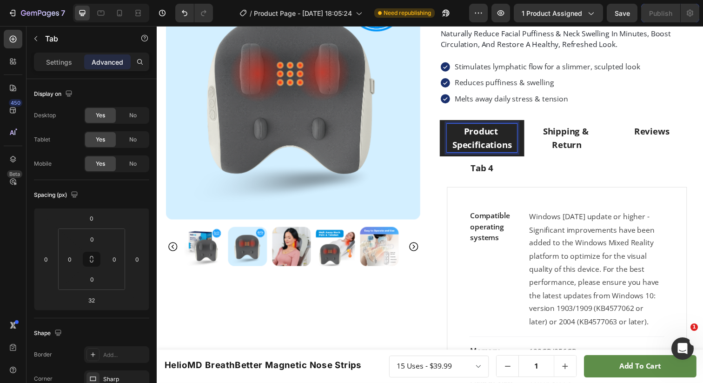
click at [478, 139] on p "Product Specifications" at bounding box center [488, 140] width 69 height 27
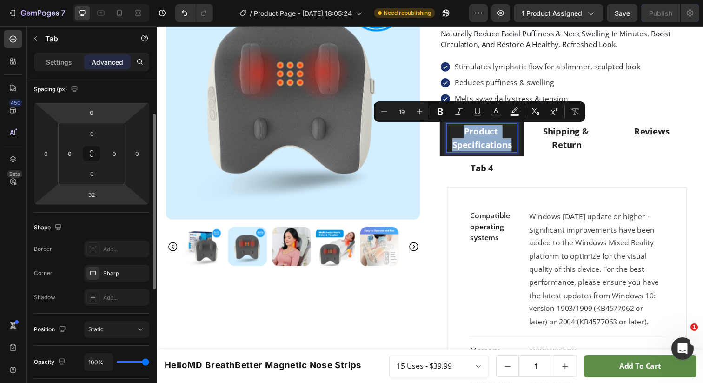
scroll to position [87, 0]
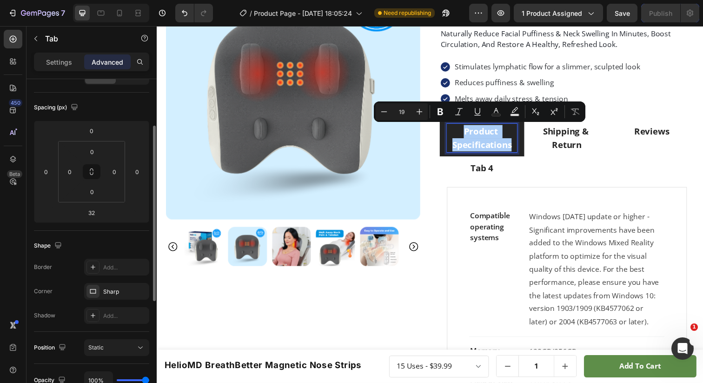
click at [55, 252] on div "Shape" at bounding box center [91, 245] width 115 height 15
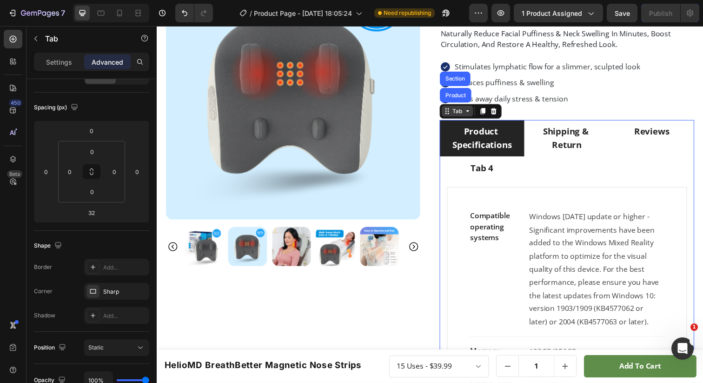
click at [458, 117] on div "Tab" at bounding box center [464, 112] width 32 height 11
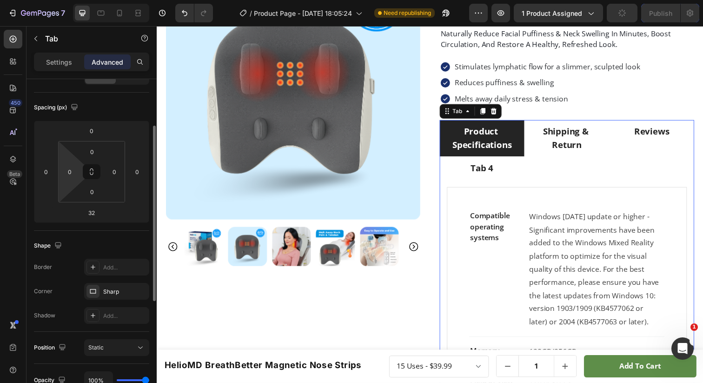
scroll to position [0, 0]
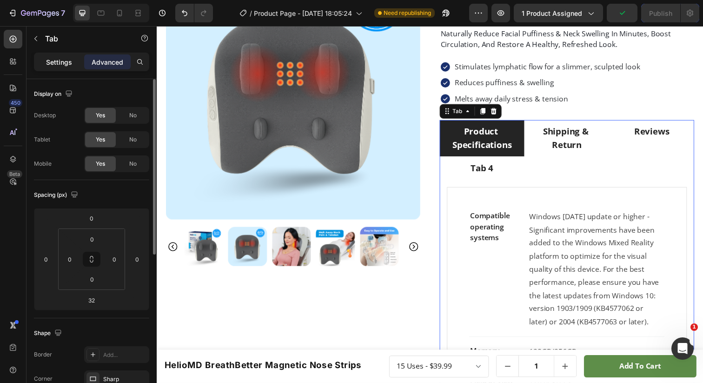
click at [72, 62] on div "Settings" at bounding box center [59, 61] width 47 height 15
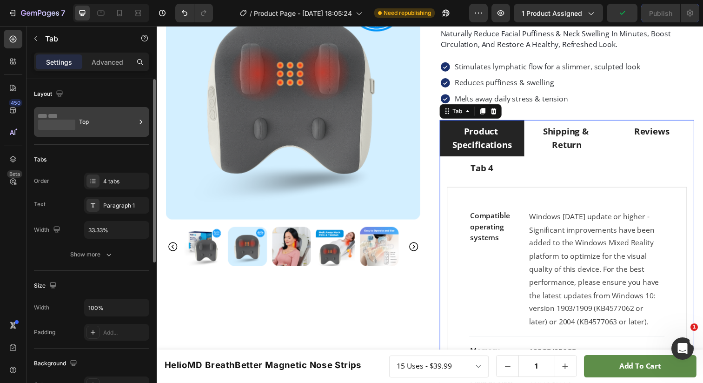
click at [94, 127] on div "Top" at bounding box center [107, 121] width 57 height 21
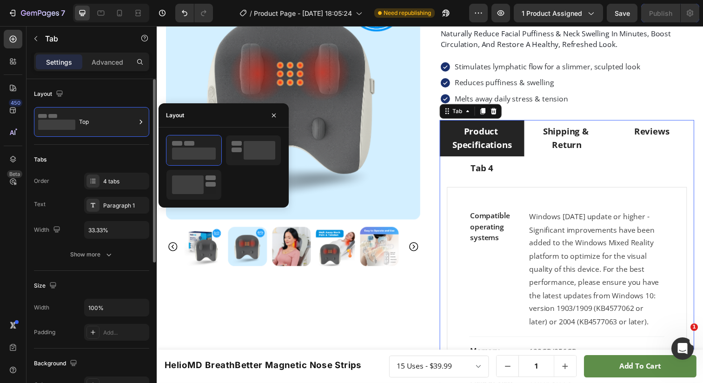
click at [87, 158] on div "Tabs" at bounding box center [91, 159] width 115 height 15
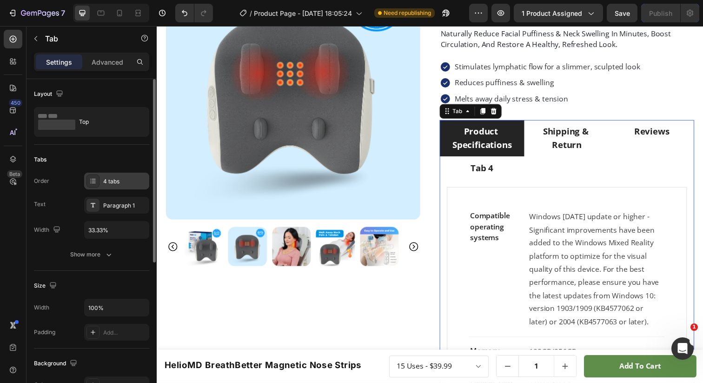
click at [101, 187] on div "4 tabs" at bounding box center [116, 181] width 65 height 17
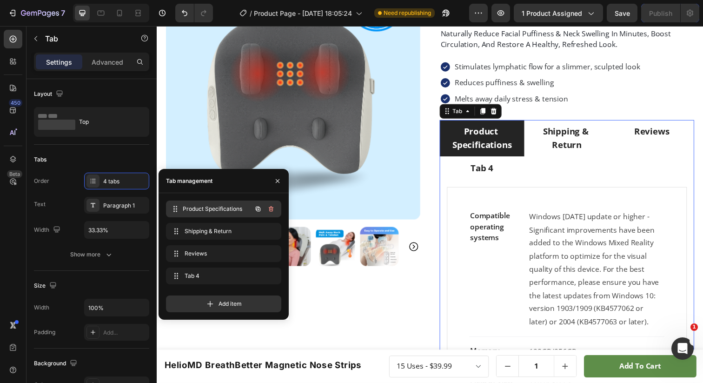
click at [211, 210] on span "Product Specifications" at bounding box center [217, 209] width 69 height 8
click at [199, 211] on span "Product Specifications" at bounding box center [217, 209] width 69 height 8
click at [174, 208] on icon at bounding box center [175, 208] width 7 height 7
click at [217, 209] on span "Product Specifications" at bounding box center [217, 209] width 69 height 8
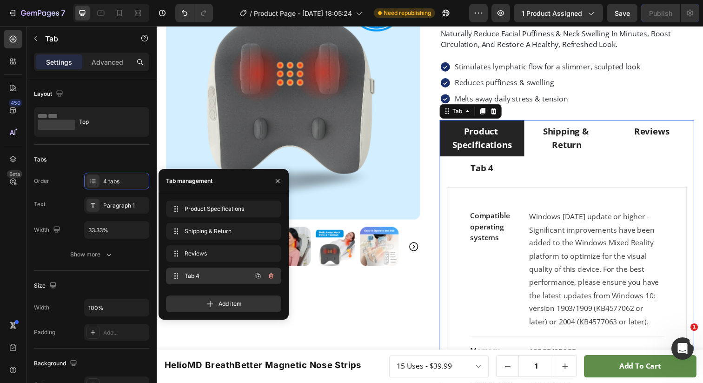
click at [212, 274] on span "Tab 4" at bounding box center [211, 276] width 53 height 8
click at [214, 274] on span "Tab 4" at bounding box center [217, 276] width 69 height 8
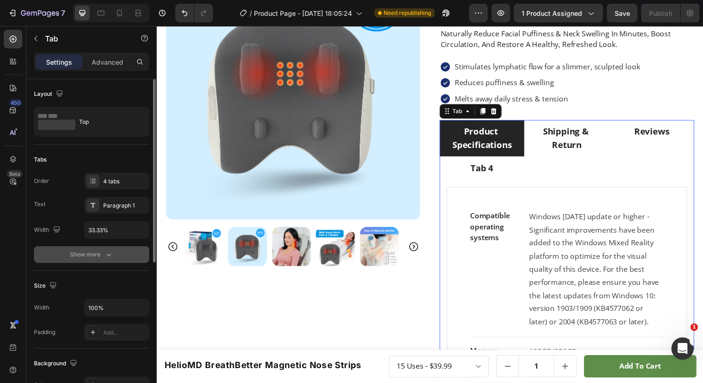
click at [100, 251] on div "Show more" at bounding box center [91, 254] width 43 height 9
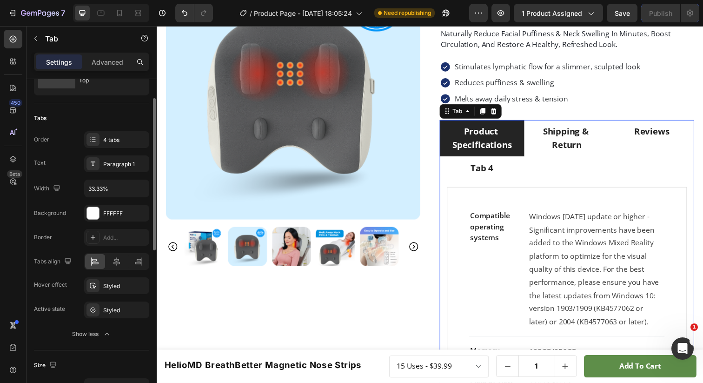
scroll to position [42, 0]
click at [126, 286] on div "Styled" at bounding box center [116, 285] width 27 height 8
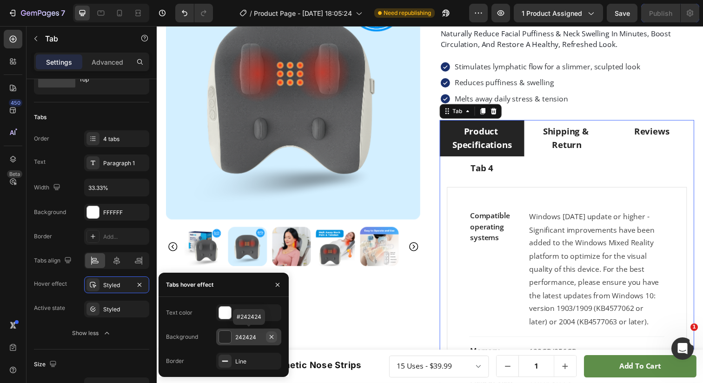
click at [272, 338] on icon "button" at bounding box center [271, 336] width 7 height 7
click at [254, 310] on div "FFFFFF" at bounding box center [248, 313] width 27 height 8
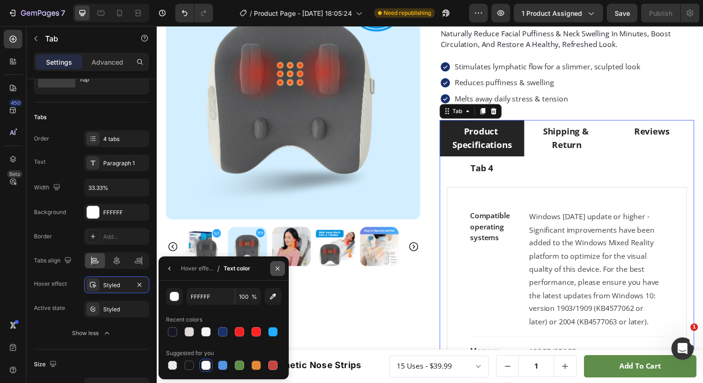
click at [276, 270] on icon "button" at bounding box center [277, 268] width 7 height 7
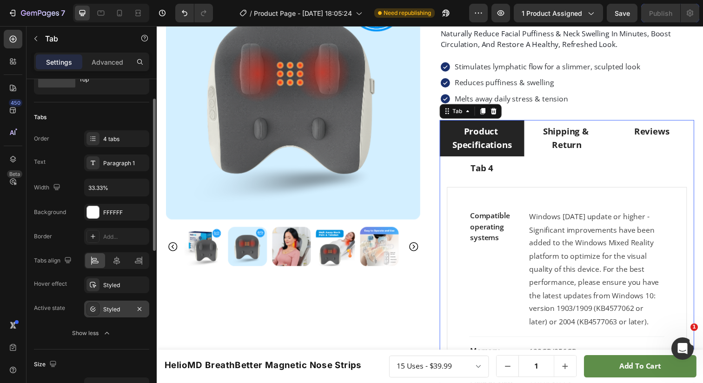
click at [114, 309] on div "Styled" at bounding box center [116, 309] width 27 height 8
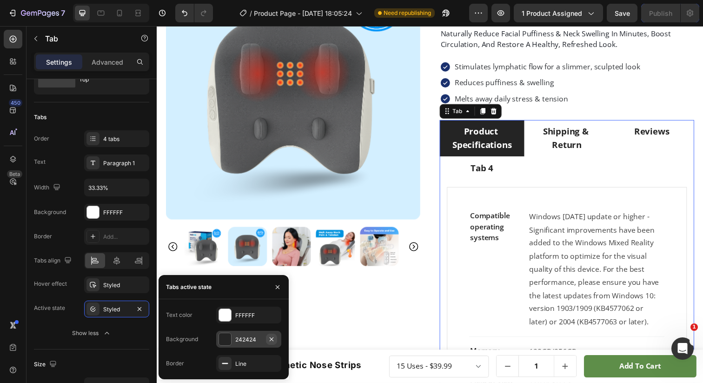
click at [273, 340] on icon "button" at bounding box center [272, 339] width 4 height 4
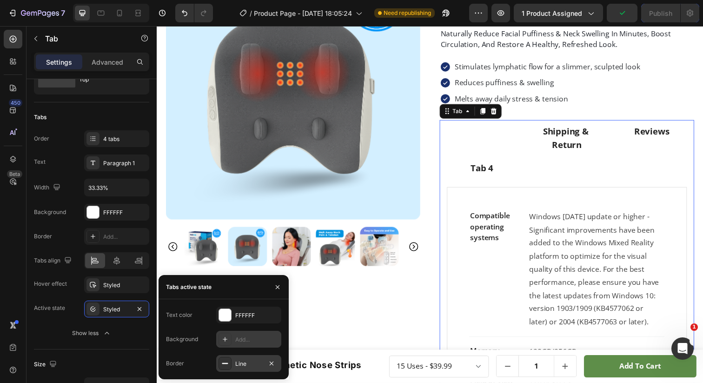
click at [230, 362] on div at bounding box center [225, 363] width 13 height 13
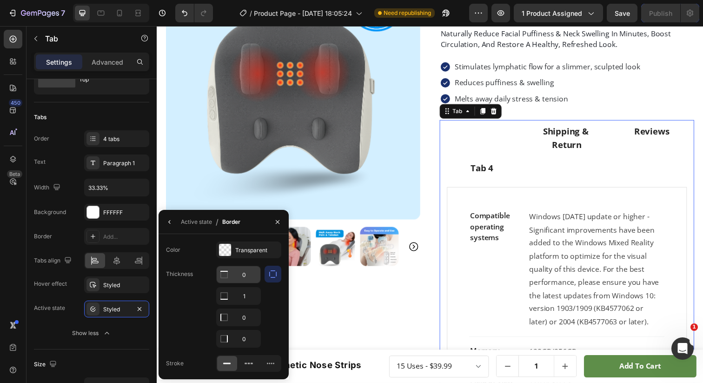
click at [245, 274] on input "0" at bounding box center [239, 274] width 44 height 17
click at [230, 275] on div at bounding box center [224, 274] width 15 height 17
click at [225, 273] on icon at bounding box center [224, 274] width 9 height 9
click at [226, 252] on div at bounding box center [225, 250] width 12 height 12
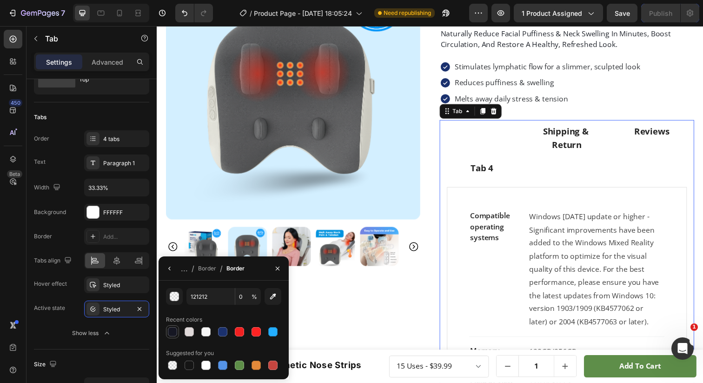
click at [177, 331] on div at bounding box center [172, 331] width 9 height 9
type input "161723"
type input "100"
click at [167, 264] on button "button" at bounding box center [169, 268] width 15 height 15
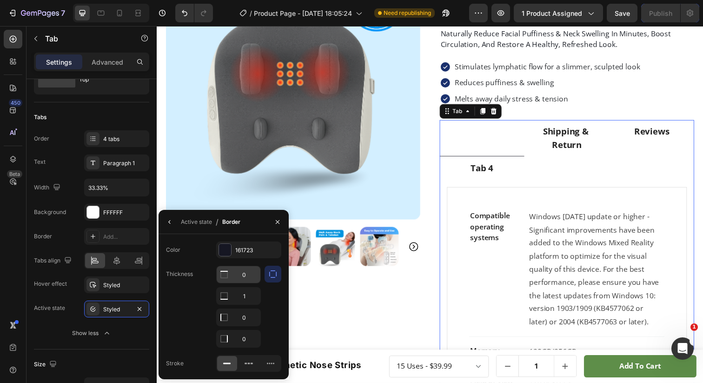
click at [240, 274] on input "0" at bounding box center [239, 274] width 44 height 17
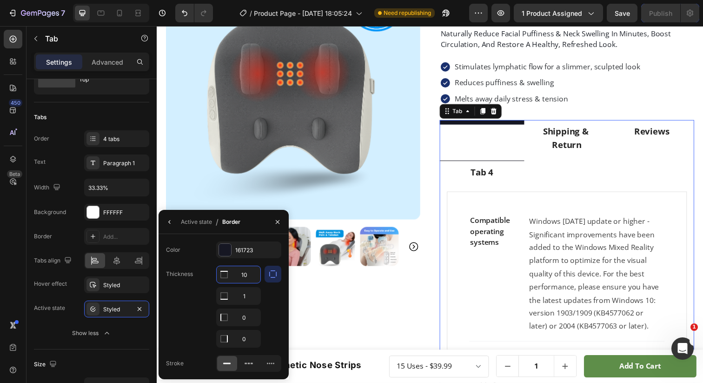
type input "1"
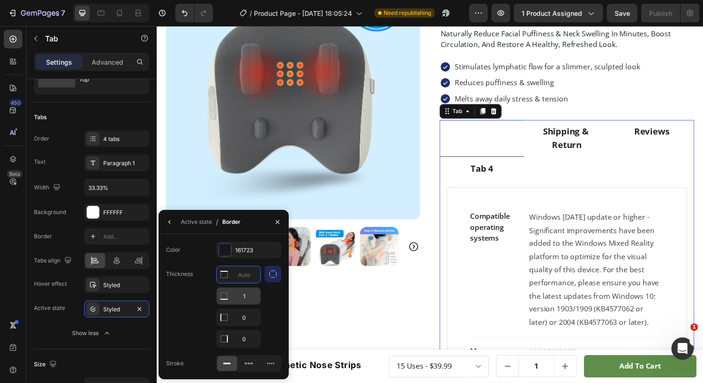
click at [251, 298] on input "1" at bounding box center [239, 295] width 44 height 17
type input "0"
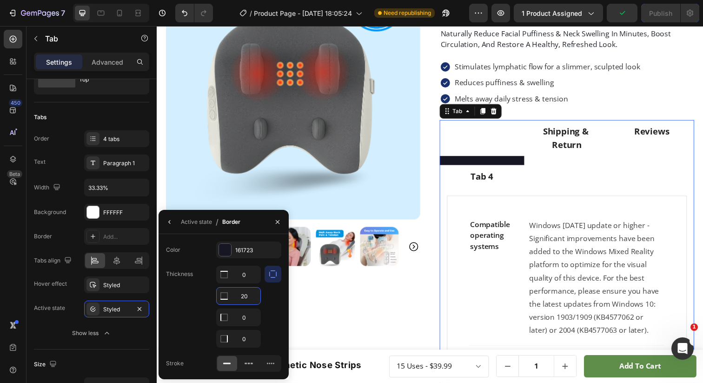
type input "2"
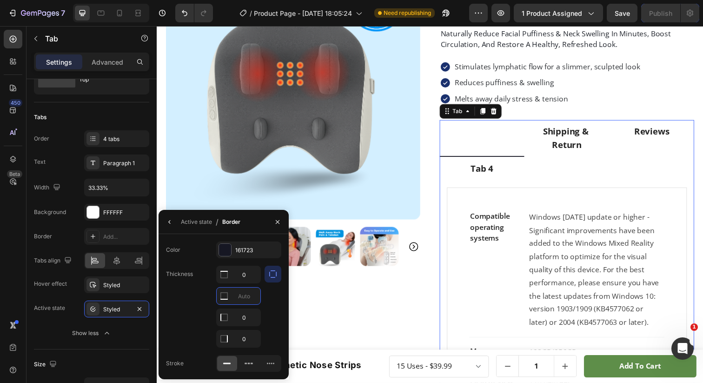
type input "5"
type input "3"
type input "2"
click at [172, 222] on icon "button" at bounding box center [169, 221] width 7 height 7
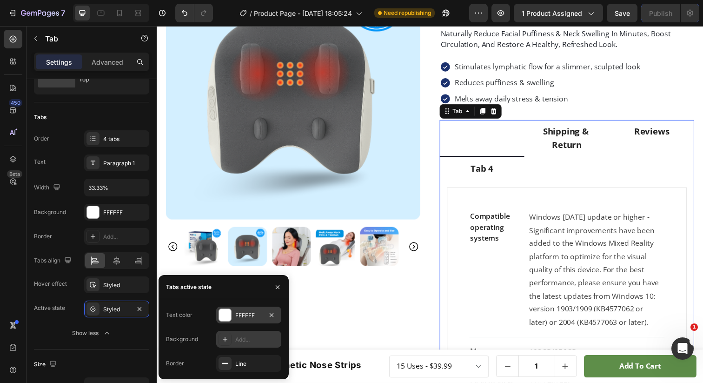
click at [249, 315] on div "FFFFFF" at bounding box center [248, 315] width 27 height 8
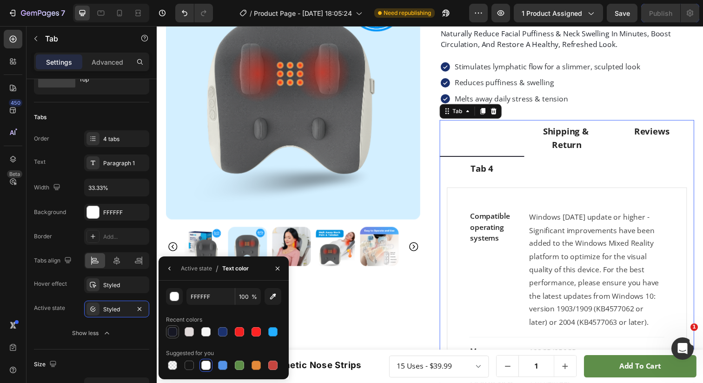
click at [176, 334] on div at bounding box center [172, 331] width 9 height 9
click at [188, 362] on div at bounding box center [189, 365] width 9 height 9
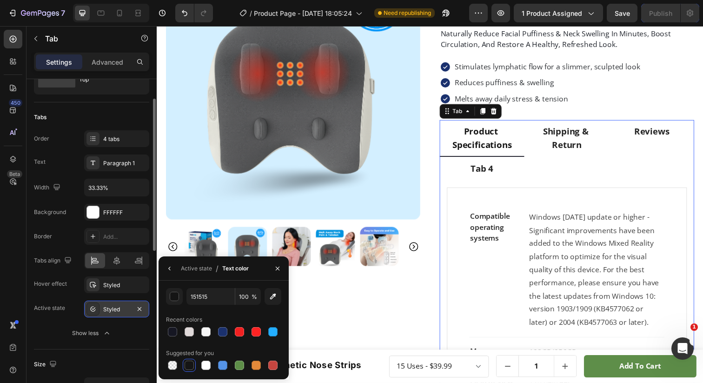
click at [112, 309] on div "Styled" at bounding box center [116, 309] width 27 height 8
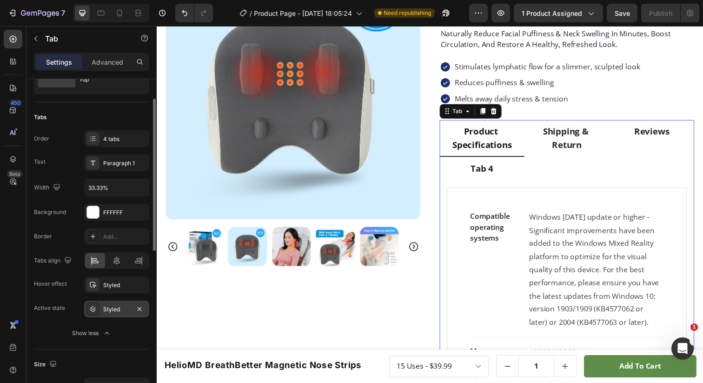
click at [112, 309] on div "Styled" at bounding box center [116, 309] width 27 height 8
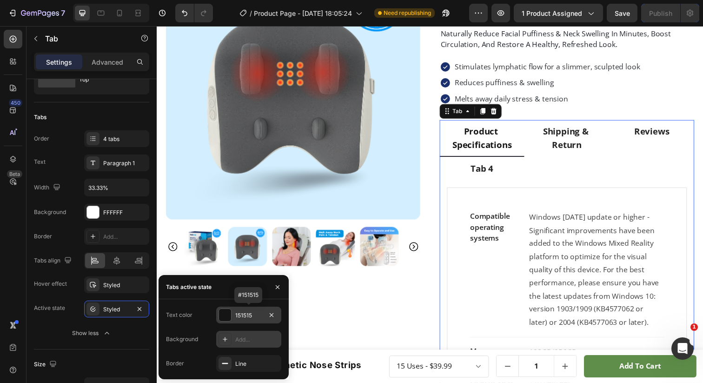
click at [230, 317] on div at bounding box center [225, 315] width 12 height 12
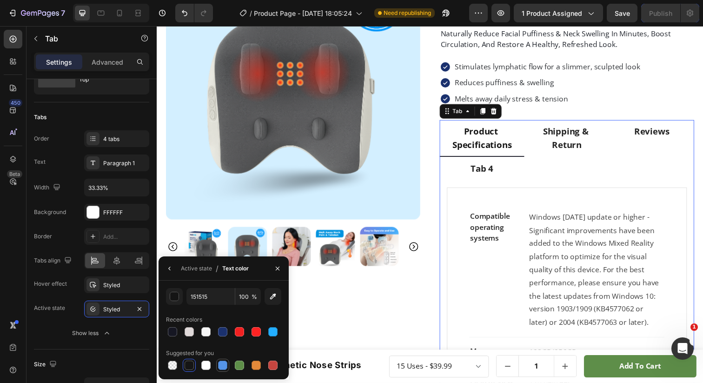
click at [223, 362] on div at bounding box center [222, 365] width 9 height 9
click at [225, 333] on div at bounding box center [222, 331] width 9 height 9
click at [221, 366] on div at bounding box center [222, 365] width 9 height 9
type input "5594E7"
click at [169, 267] on icon "button" at bounding box center [169, 268] width 7 height 7
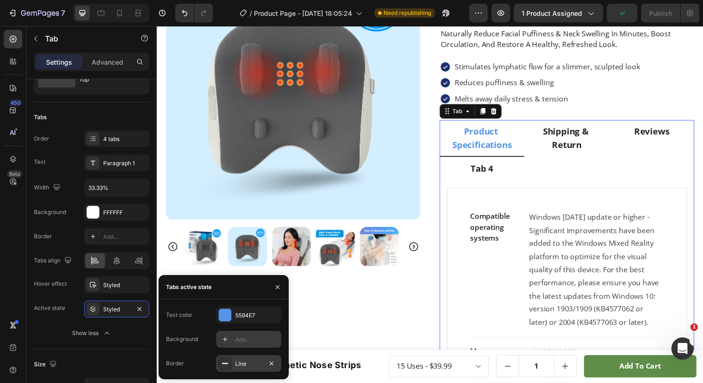
click at [231, 365] on div at bounding box center [225, 363] width 13 height 13
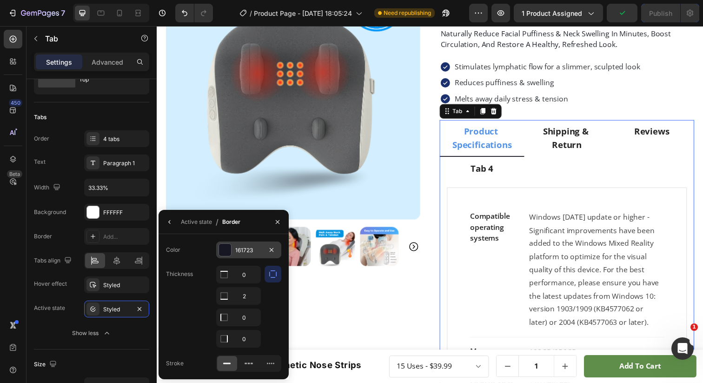
click at [228, 246] on div at bounding box center [225, 250] width 12 height 12
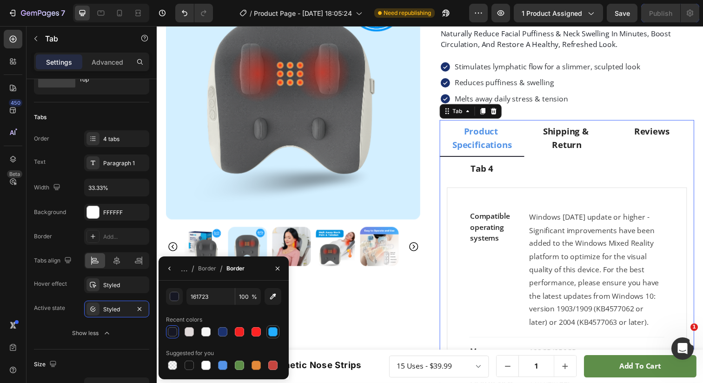
click at [272, 332] on div at bounding box center [272, 331] width 9 height 9
click at [243, 316] on div "Recent colors" at bounding box center [223, 319] width 115 height 15
click at [176, 298] on div "button" at bounding box center [174, 296] width 9 height 9
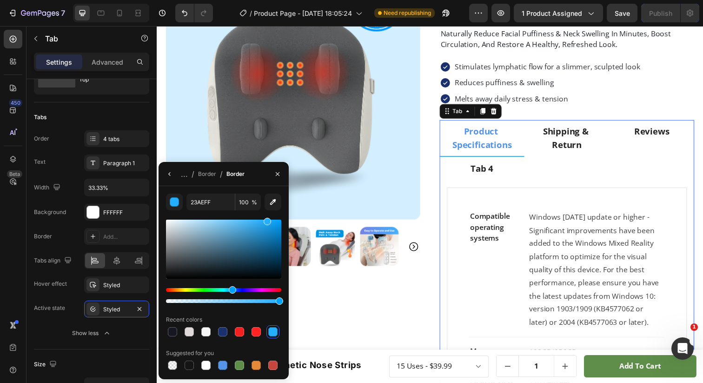
click at [275, 240] on div at bounding box center [223, 249] width 115 height 59
click at [274, 246] on div at bounding box center [223, 249] width 115 height 59
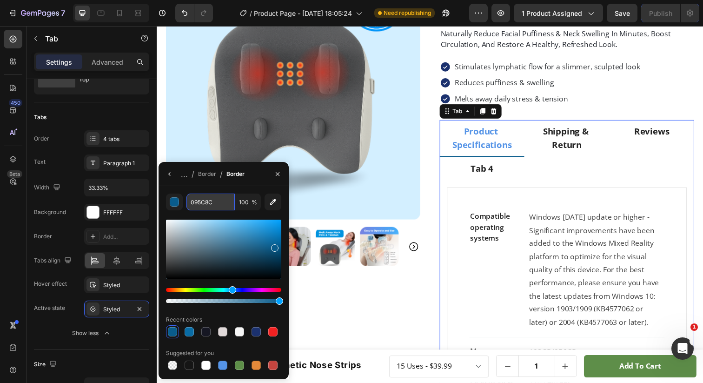
click at [0, 0] on input "095C8C" at bounding box center [0, 0] width 0 height 0
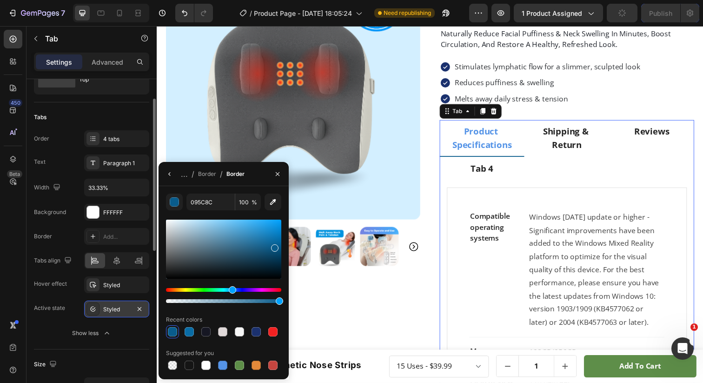
click at [108, 305] on div "Styled" at bounding box center [116, 309] width 27 height 8
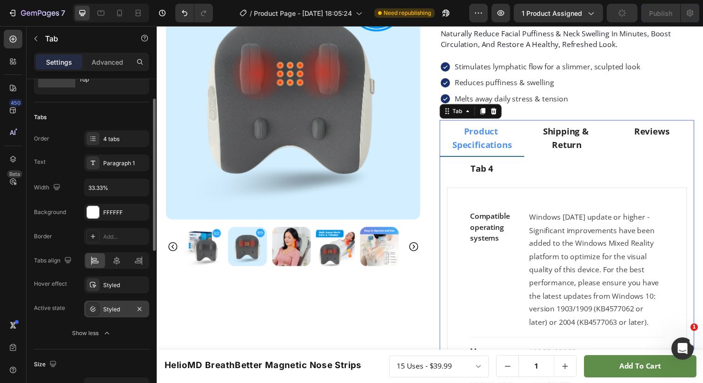
click at [108, 305] on div "Styled" at bounding box center [116, 309] width 27 height 8
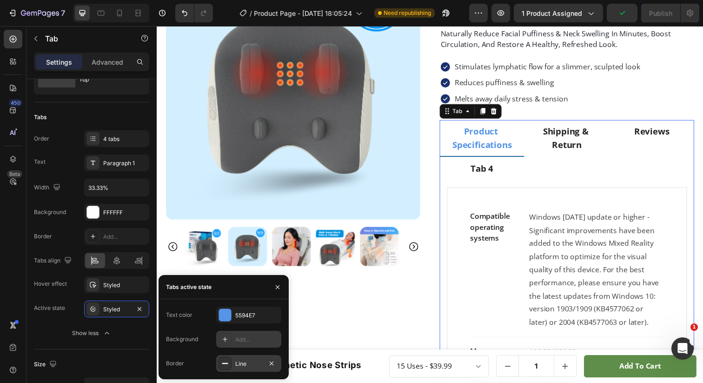
click at [247, 361] on div "Line" at bounding box center [248, 364] width 27 height 8
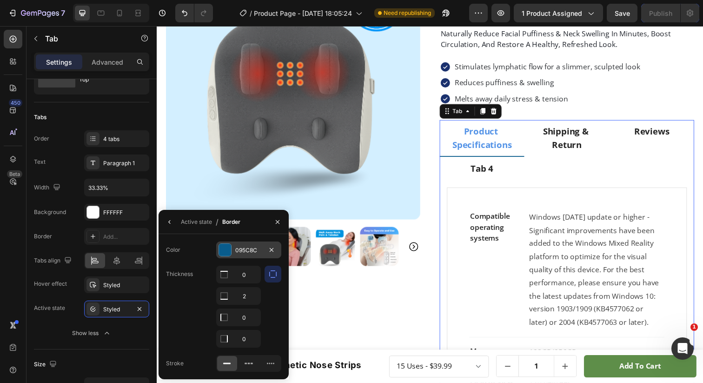
click at [245, 247] on div "095C8C" at bounding box center [248, 250] width 27 height 8
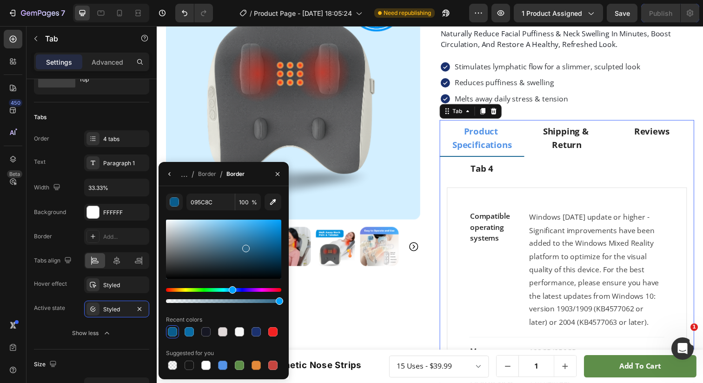
click at [245, 247] on div at bounding box center [223, 249] width 115 height 59
click at [169, 174] on icon "button" at bounding box center [169, 173] width 7 height 7
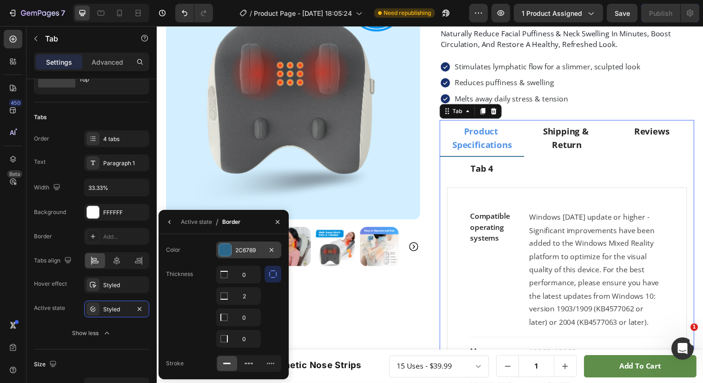
click at [258, 253] on div "2C6789" at bounding box center [248, 250] width 27 height 8
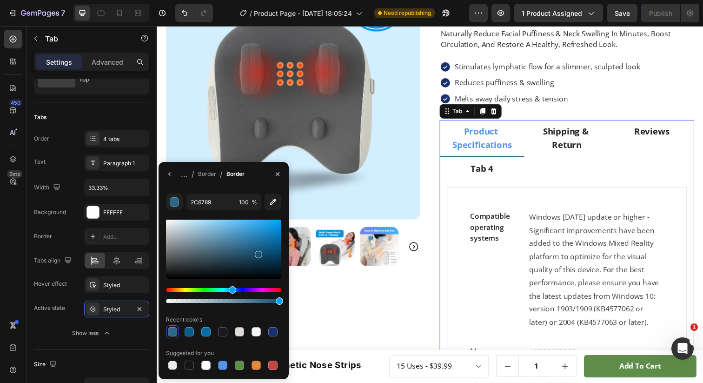
click at [258, 253] on div at bounding box center [223, 249] width 115 height 59
click at [170, 177] on button "button" at bounding box center [169, 174] width 15 height 15
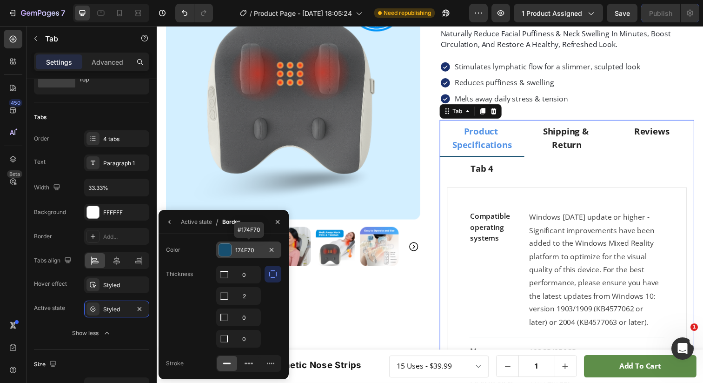
click at [243, 252] on div "174F70" at bounding box center [248, 250] width 27 height 8
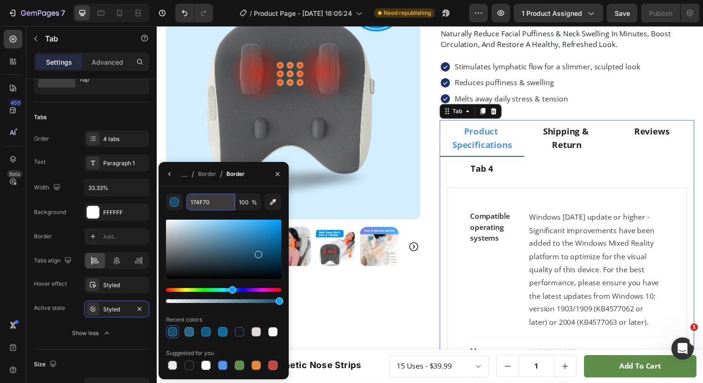
click at [0, 0] on input "174F70" at bounding box center [0, 0] width 0 height 0
paste input "095C8C"
click at [175, 178] on button "button" at bounding box center [169, 174] width 15 height 15
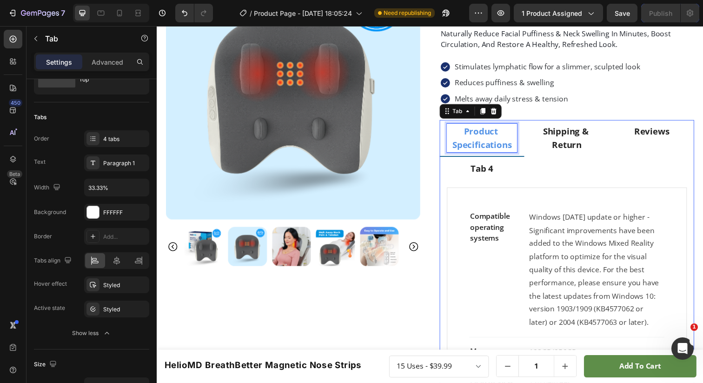
click at [485, 148] on p "Product Specifications" at bounding box center [488, 140] width 69 height 27
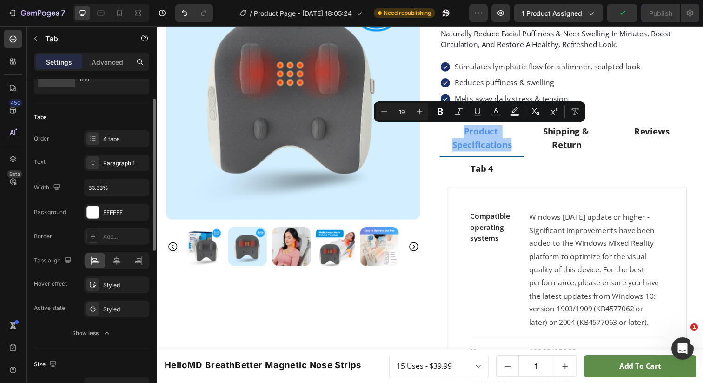
click at [64, 311] on div "Active state" at bounding box center [49, 308] width 31 height 8
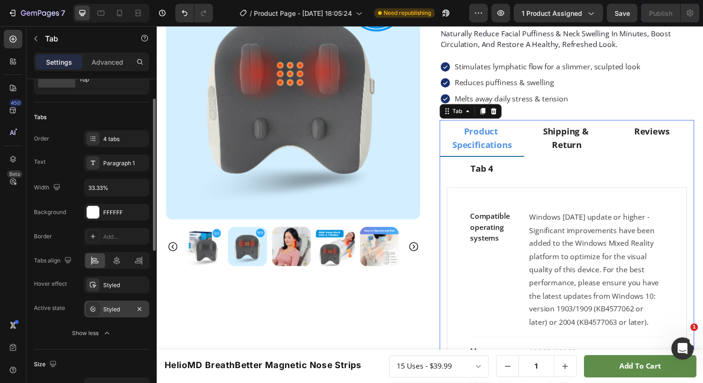
click at [118, 310] on div "Styled" at bounding box center [116, 309] width 27 height 8
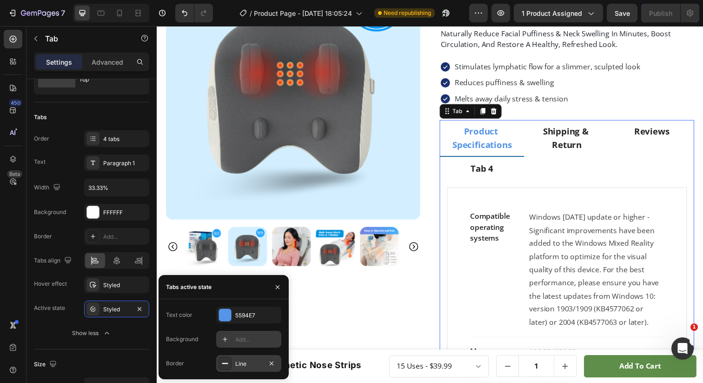
click at [243, 364] on div "Line" at bounding box center [248, 364] width 27 height 8
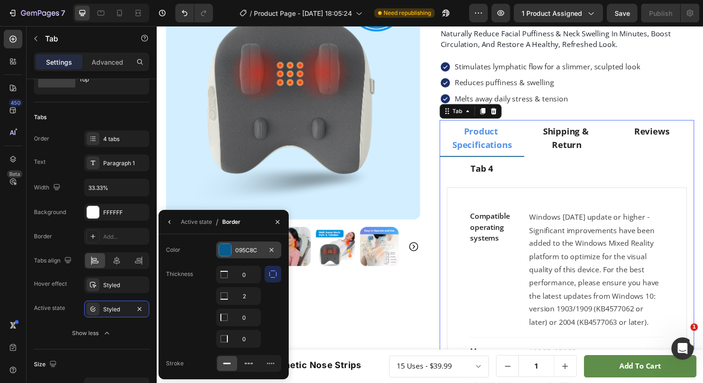
click at [249, 248] on div "095C8C" at bounding box center [248, 250] width 27 height 8
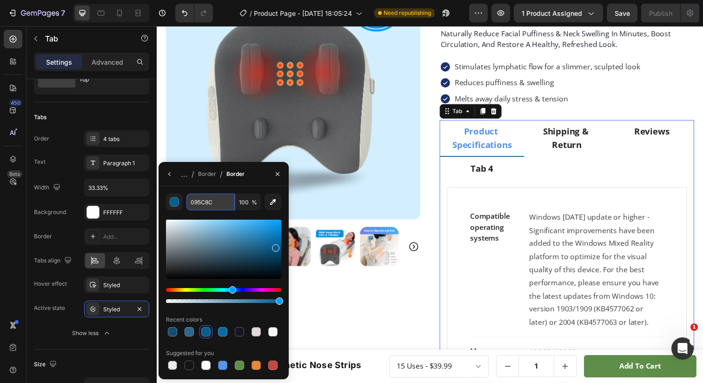
click at [0, 0] on input "095C8C" at bounding box center [0, 0] width 0 height 0
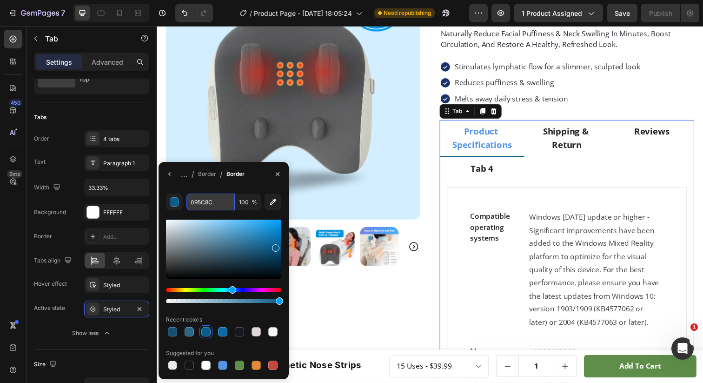
click at [0, 0] on input "095C8C" at bounding box center [0, 0] width 0 height 0
type input "13A2F4"
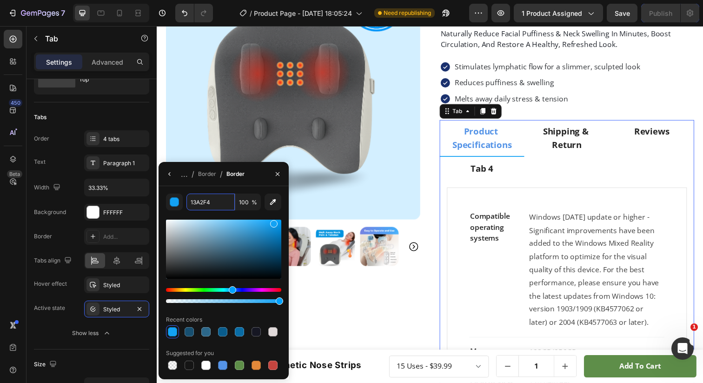
drag, startPoint x: 278, startPoint y: 249, endPoint x: 273, endPoint y: 222, distance: 28.0
click at [273, 222] on div at bounding box center [273, 223] width 7 height 7
click at [0, 0] on input "13A2F4" at bounding box center [0, 0] width 0 height 0
click at [108, 306] on div "Styled" at bounding box center [116, 309] width 27 height 8
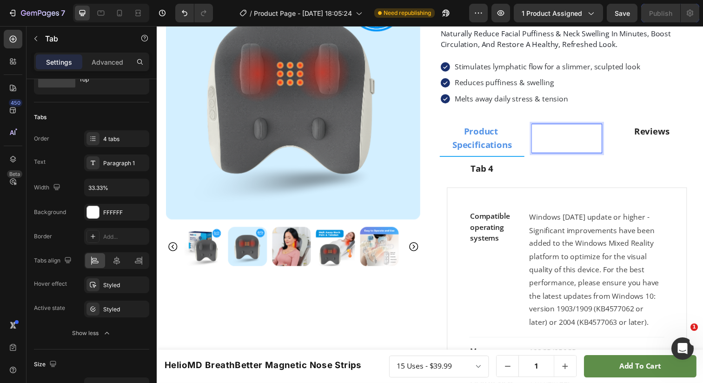
click at [569, 149] on p "Shipping & Return" at bounding box center [575, 140] width 68 height 27
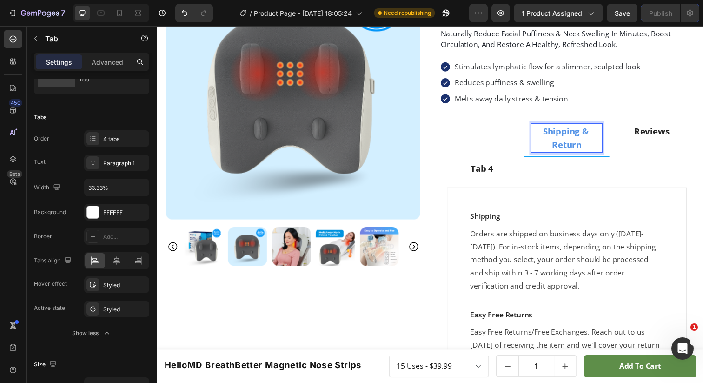
scroll to position [94, 0]
click at [639, 105] on p "Melts away daily stress & tension" at bounding box center [555, 100] width 189 height 11
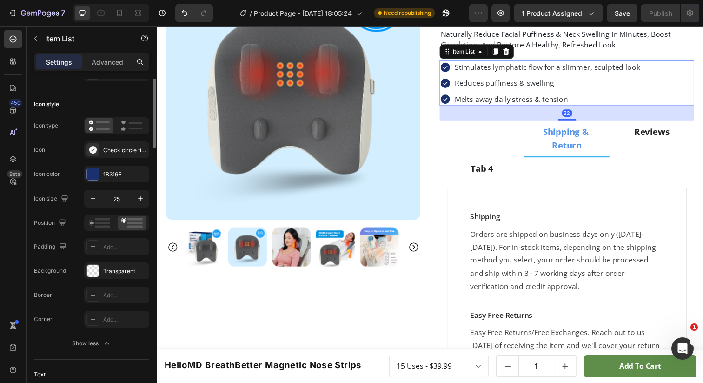
scroll to position [0, 0]
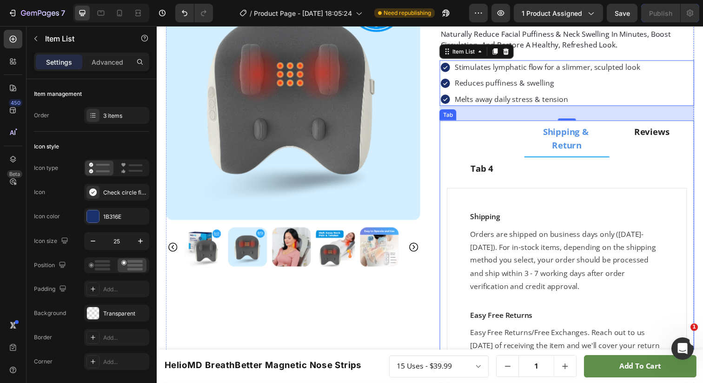
click at [562, 150] on p "Shipping & Return" at bounding box center [575, 140] width 69 height 27
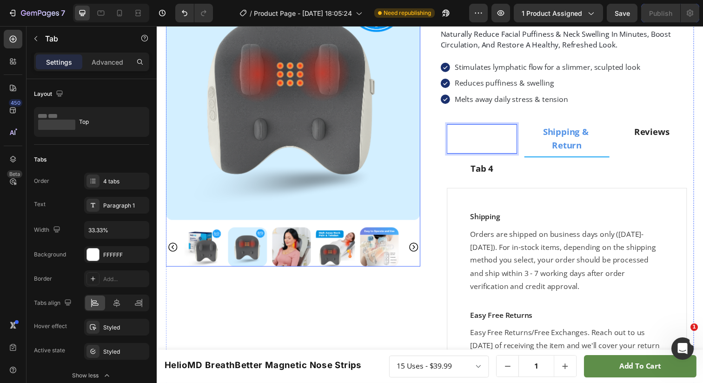
scroll to position [94, 0]
click at [435, 123] on div "Product Images Icon Icon Icon Icon Icon Icon List 4.8 5,965+ happy customers Te…" at bounding box center [436, 261] width 540 height 593
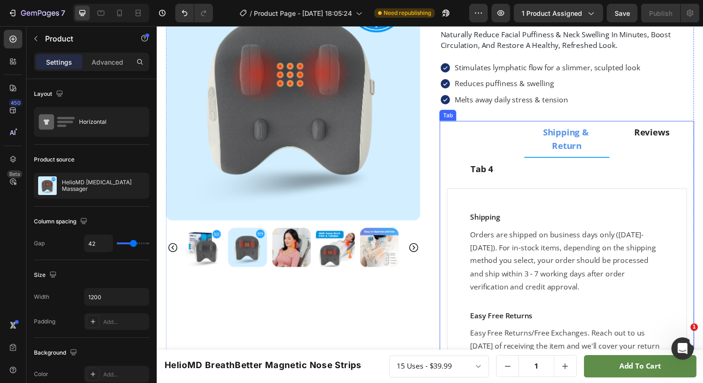
click at [458, 123] on div "Product Specifications Shipping & Return Reviews Tab 4 Compatible operating sys…" at bounding box center [576, 270] width 260 height 294
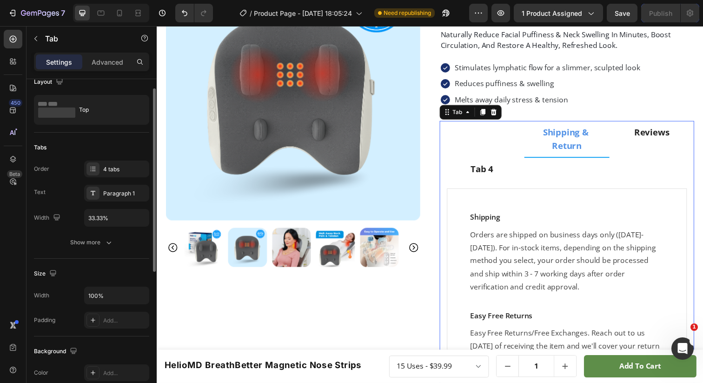
scroll to position [0, 0]
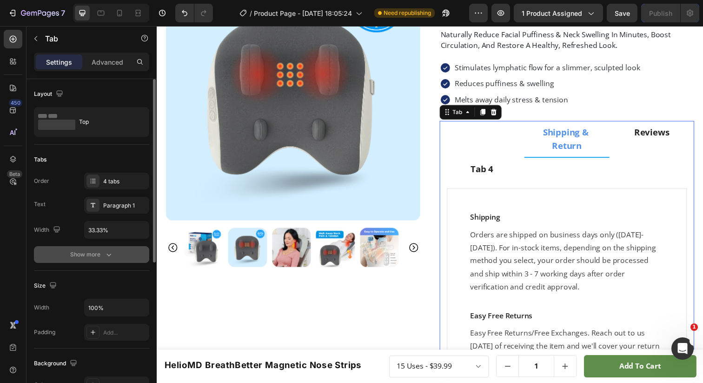
click at [99, 258] on div "Show more" at bounding box center [91, 254] width 43 height 9
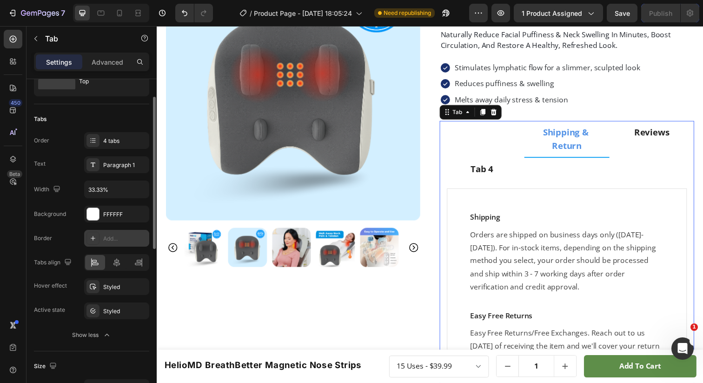
scroll to position [42, 0]
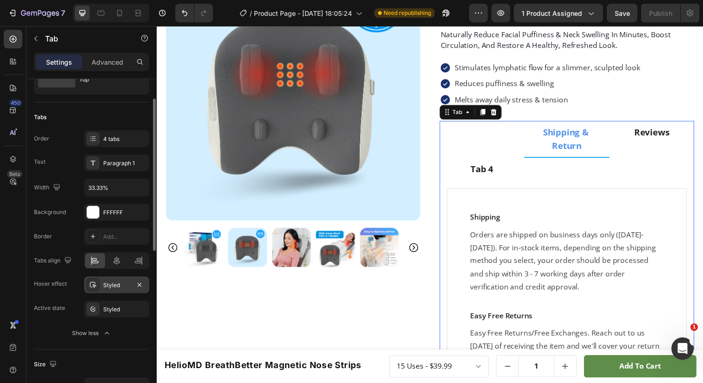
click at [118, 288] on div "Styled" at bounding box center [116, 285] width 27 height 8
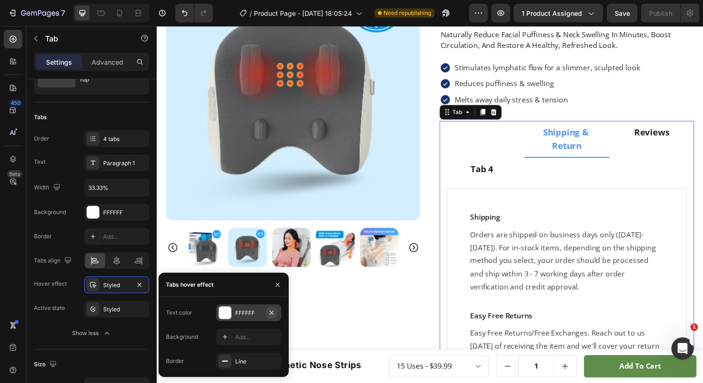
click at [273, 313] on icon "button" at bounding box center [271, 312] width 7 height 7
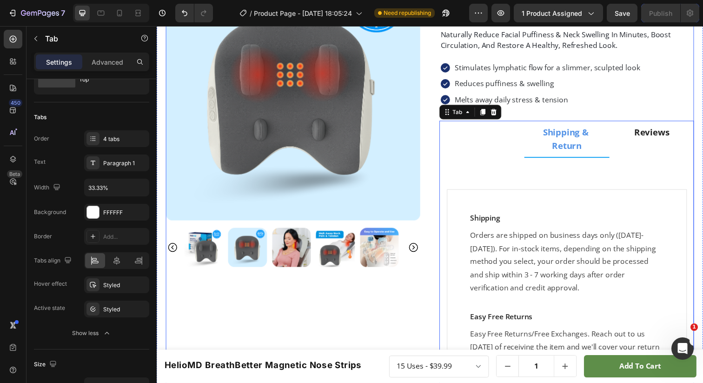
click at [451, 167] on li "Tab 4" at bounding box center [489, 172] width 87 height 25
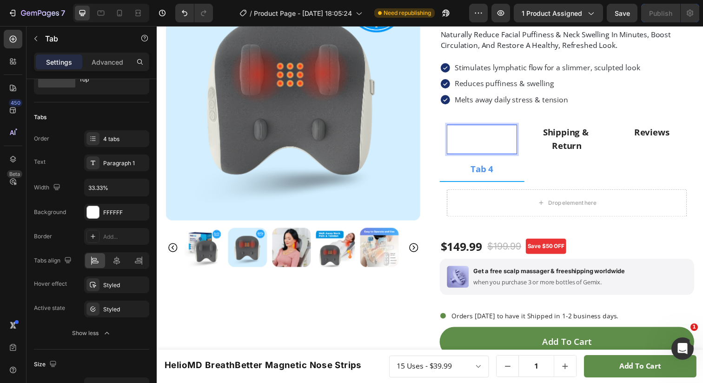
scroll to position [94, 0]
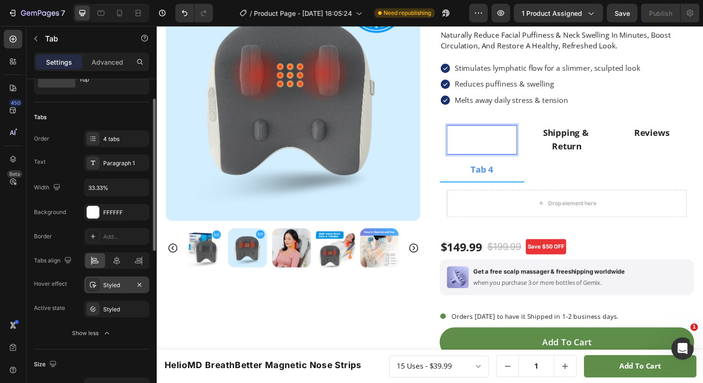
click at [132, 287] on div "Styled" at bounding box center [116, 284] width 65 height 17
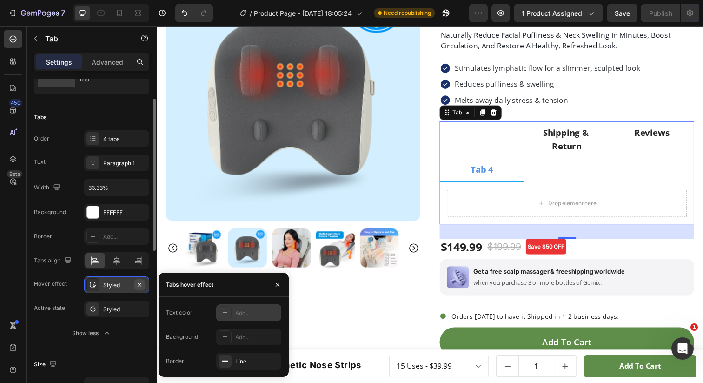
click at [138, 284] on icon "button" at bounding box center [139, 284] width 7 height 7
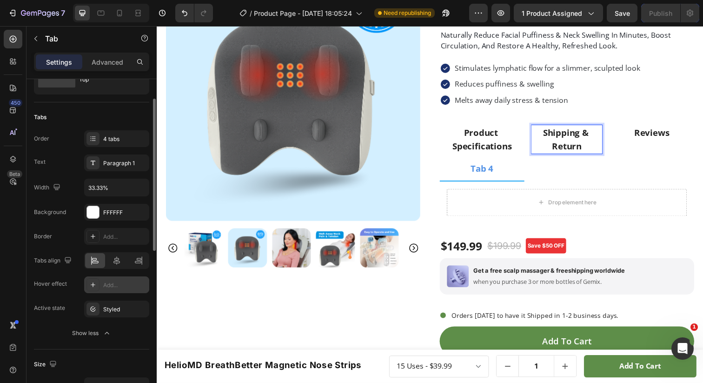
click at [590, 140] on p "Shipping & Return" at bounding box center [575, 141] width 69 height 27
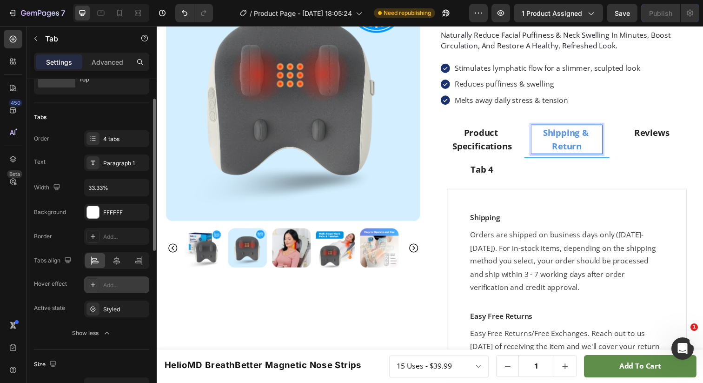
click at [458, 150] on p "Product Specifications" at bounding box center [488, 141] width 69 height 27
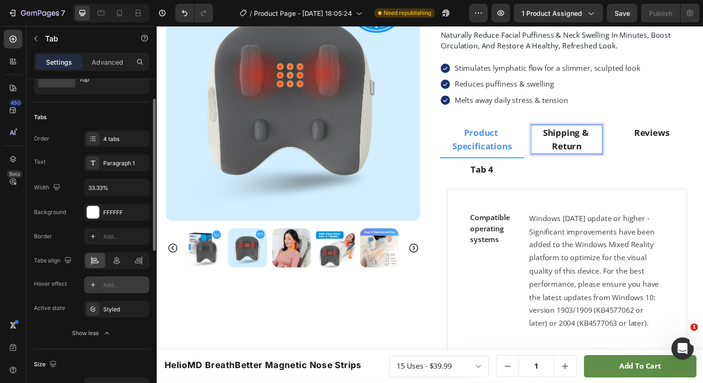
click at [557, 138] on p "Shipping & Return" at bounding box center [575, 141] width 69 height 27
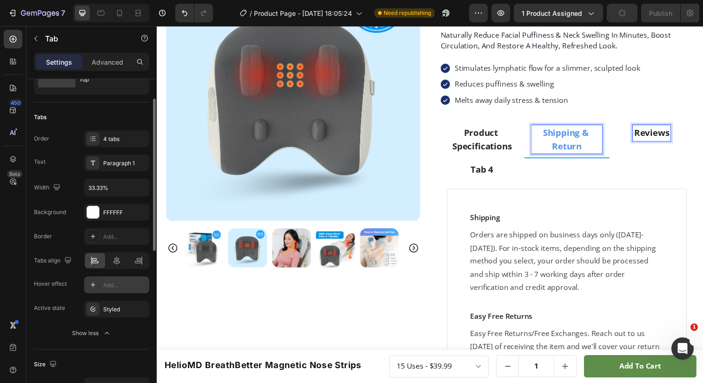
click at [646, 133] on p "Reviews" at bounding box center [662, 134] width 36 height 13
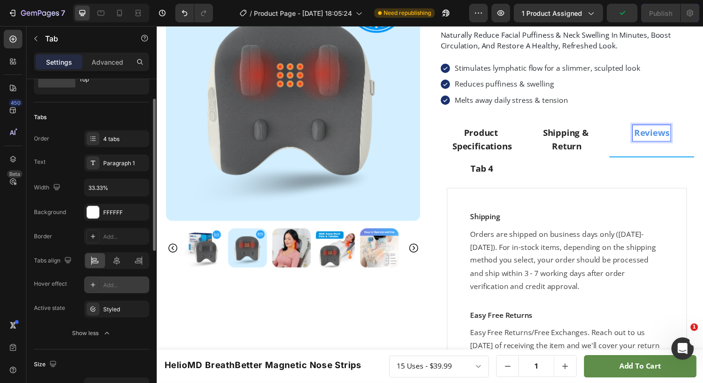
click at [556, 143] on p "Shipping & Return" at bounding box center [575, 141] width 69 height 27
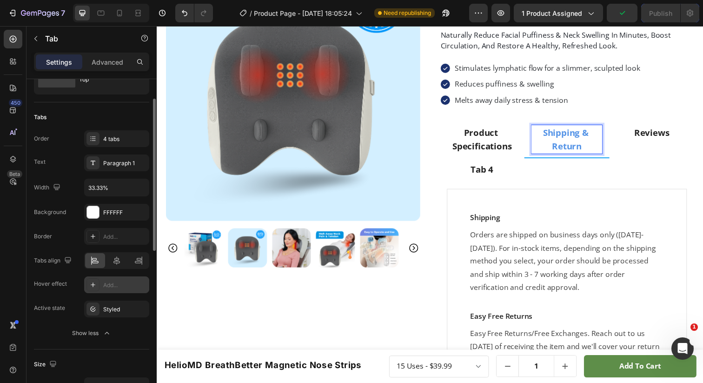
click at [489, 150] on p "Product Specifications" at bounding box center [488, 141] width 69 height 27
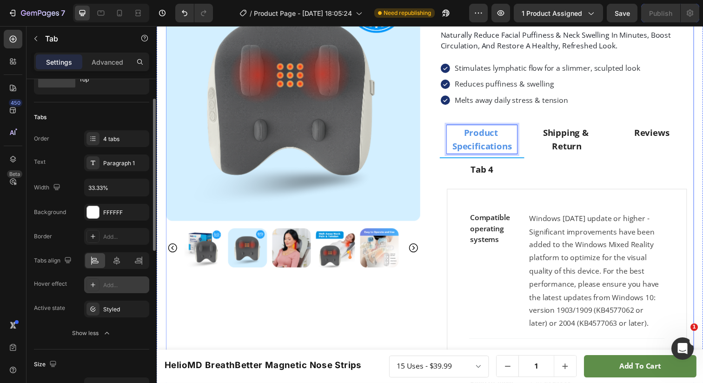
click at [436, 128] on div "Product Images Icon Icon Icon Icon Icon Icon List 4.8 5,965+ happy customers Te…" at bounding box center [436, 328] width 540 height 726
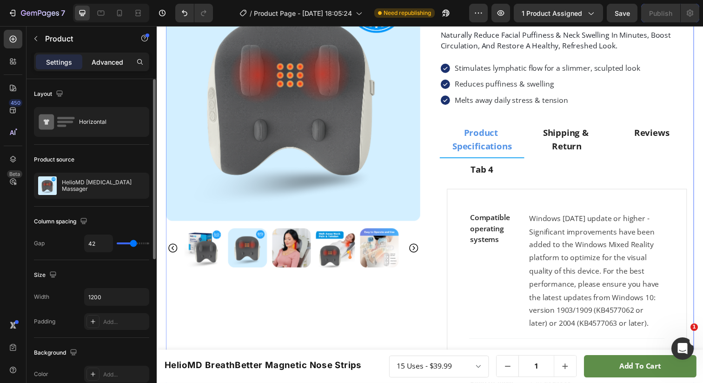
click at [103, 61] on p "Advanced" at bounding box center [108, 62] width 32 height 10
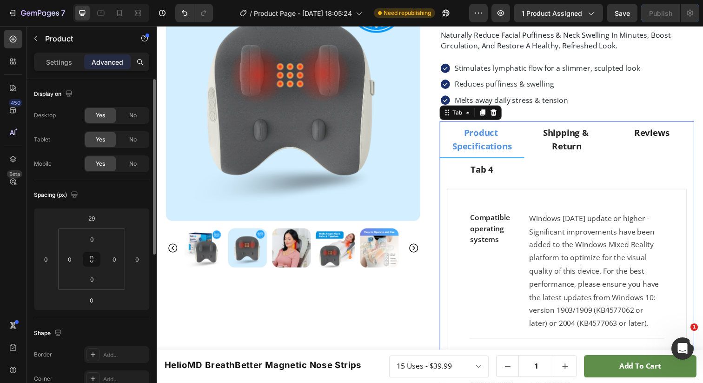
click at [472, 160] on li "Product Specifications" at bounding box center [489, 142] width 87 height 38
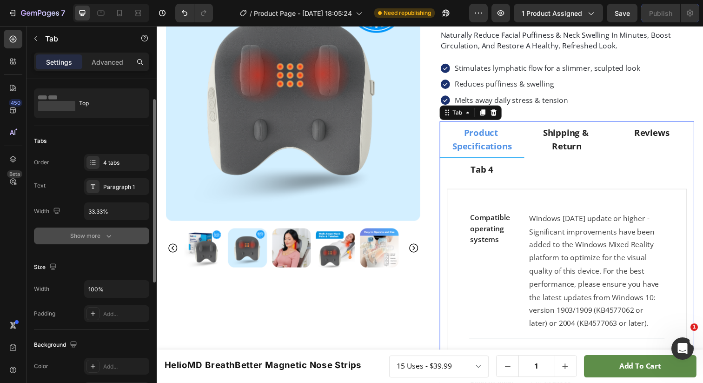
scroll to position [29, 0]
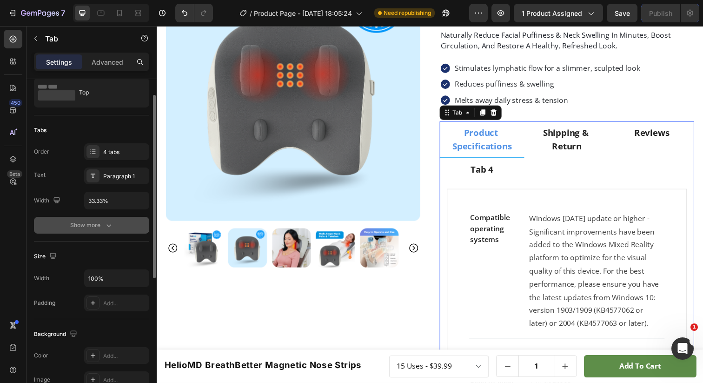
click at [80, 226] on div "Show more" at bounding box center [91, 224] width 43 height 9
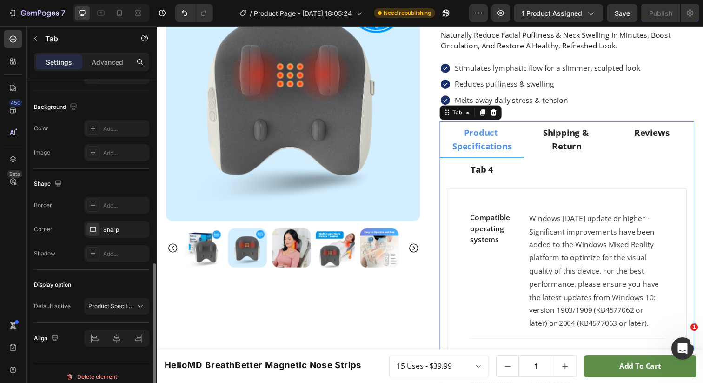
scroll to position [386, 0]
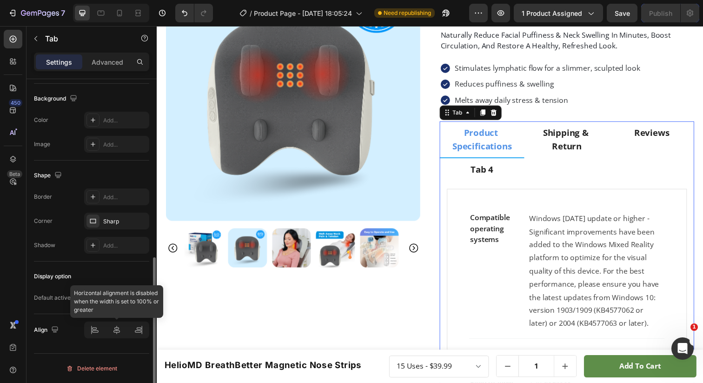
click at [98, 330] on div at bounding box center [116, 329] width 65 height 17
click at [96, 332] on div at bounding box center [116, 329] width 65 height 17
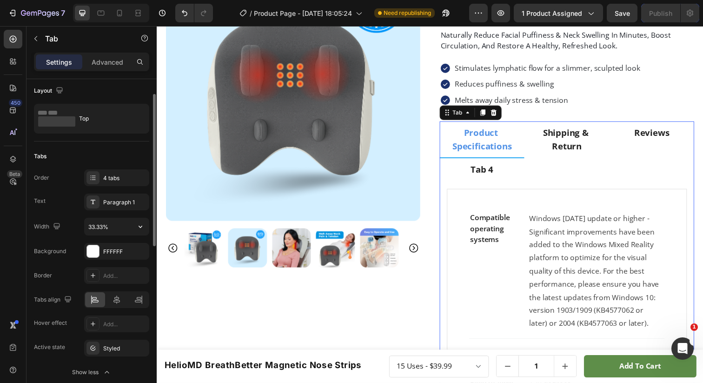
scroll to position [0, 0]
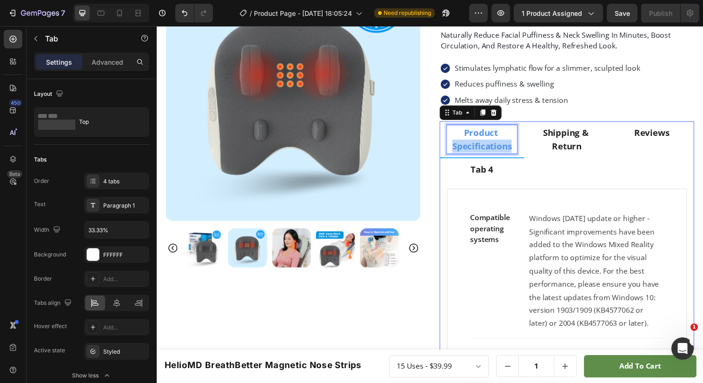
click at [475, 144] on p "Product Specifications" at bounding box center [488, 141] width 69 height 27
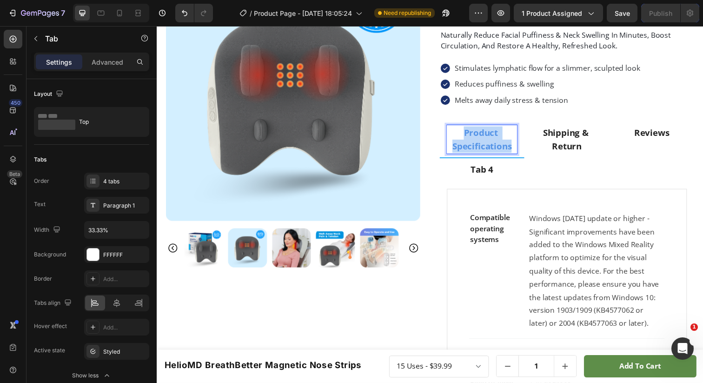
click at [475, 144] on p "Product Specifications" at bounding box center [488, 141] width 69 height 27
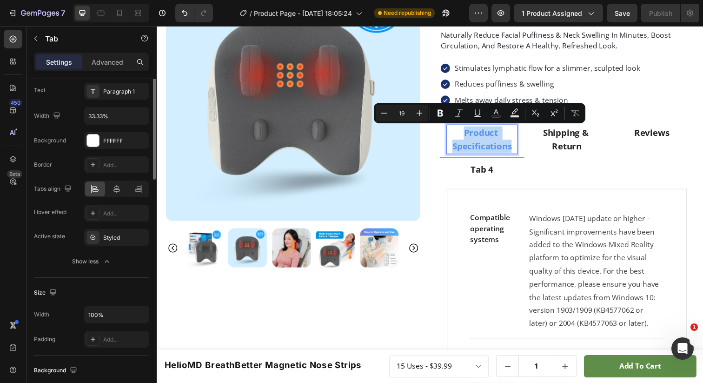
scroll to position [163, 0]
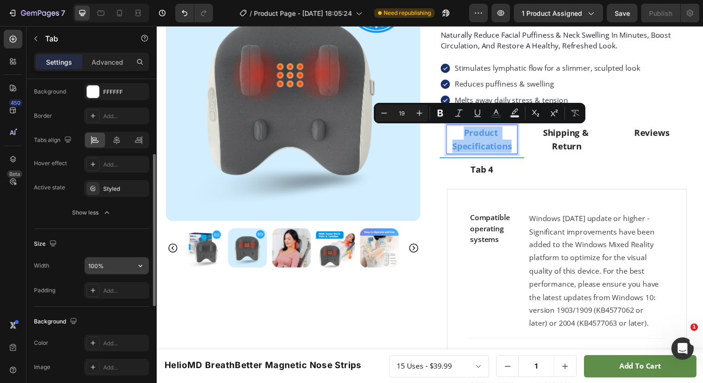
click at [95, 269] on input "100%" at bounding box center [117, 265] width 64 height 17
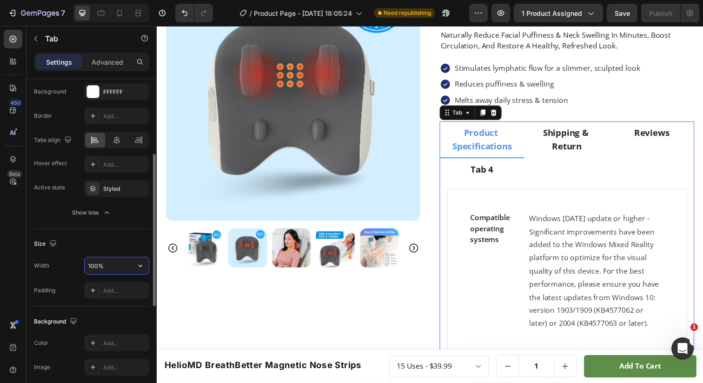
click at [97, 266] on input "100%" at bounding box center [117, 265] width 64 height 17
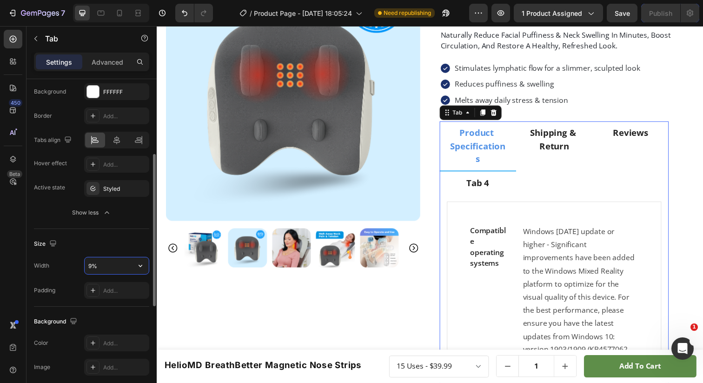
type input "%"
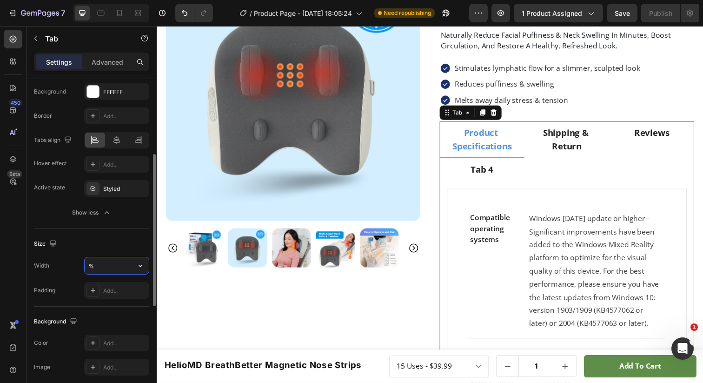
click at [123, 263] on input "%" at bounding box center [117, 265] width 64 height 17
click at [62, 271] on div "Width" at bounding box center [91, 266] width 115 height 18
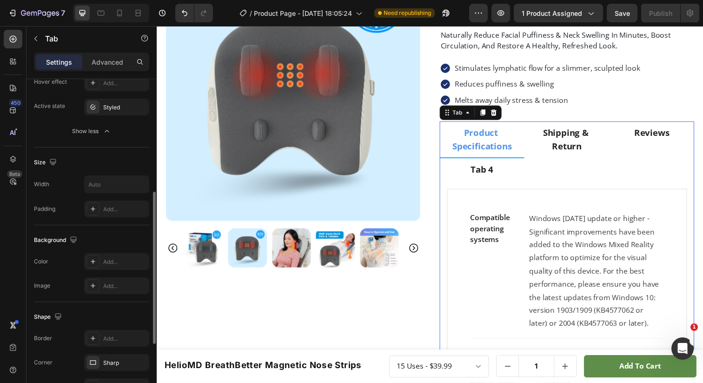
scroll to position [386, 0]
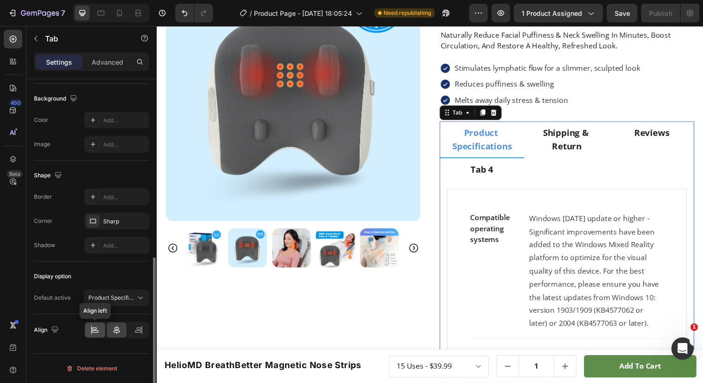
click at [94, 331] on icon at bounding box center [94, 329] width 9 height 9
click at [95, 331] on icon at bounding box center [94, 329] width 9 height 9
click at [116, 331] on icon at bounding box center [116, 329] width 9 height 9
click at [94, 329] on icon at bounding box center [94, 329] width 9 height 9
click at [114, 331] on icon at bounding box center [116, 329] width 9 height 9
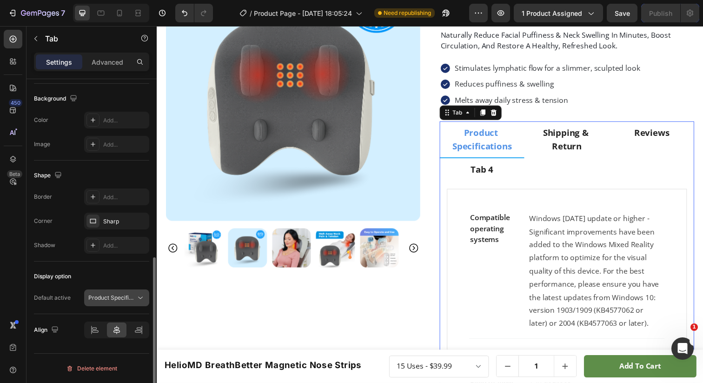
click at [130, 301] on span "Product Specifications" at bounding box center [111, 298] width 47 height 8
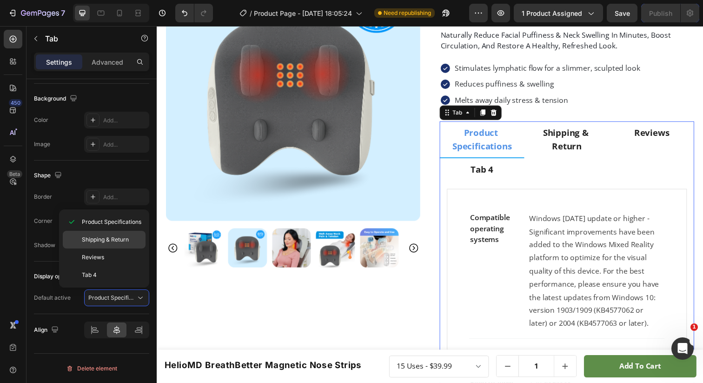
click at [97, 248] on div "Shipping & Return" at bounding box center [104, 257] width 83 height 18
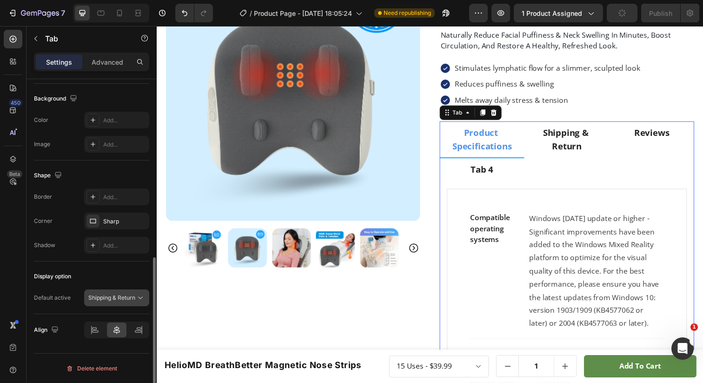
click at [101, 301] on span "Shipping & Return" at bounding box center [111, 297] width 47 height 7
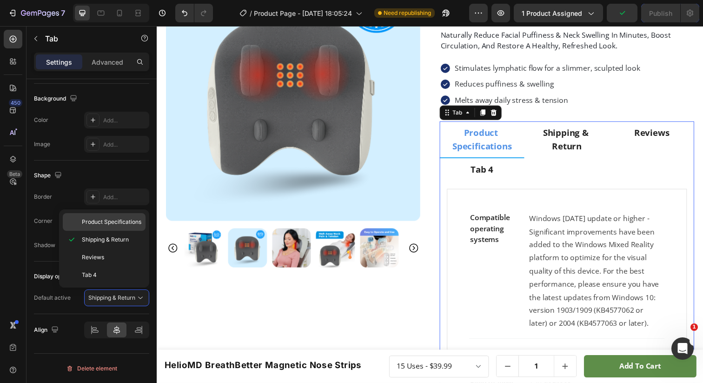
click at [116, 227] on div "Product Specifications" at bounding box center [104, 222] width 83 height 18
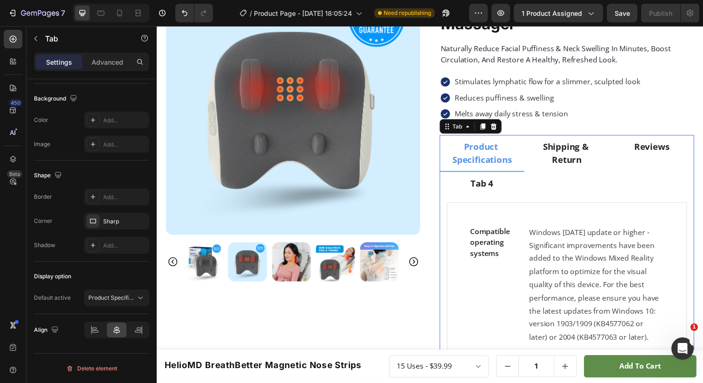
scroll to position [74, 0]
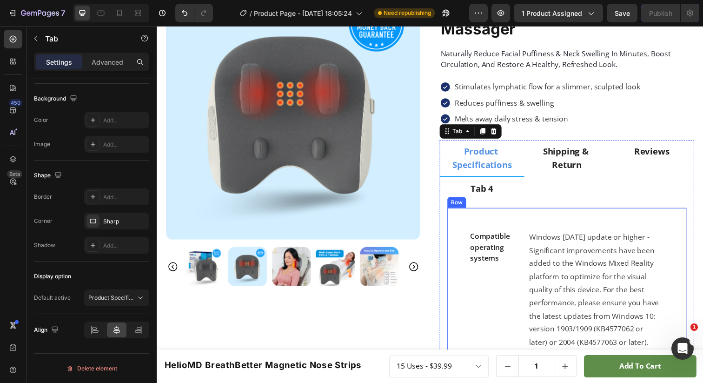
click at [527, 236] on div "Compatible operating systems Text block Windows 10 May 2019 update or higher - …" at bounding box center [576, 295] width 200 height 122
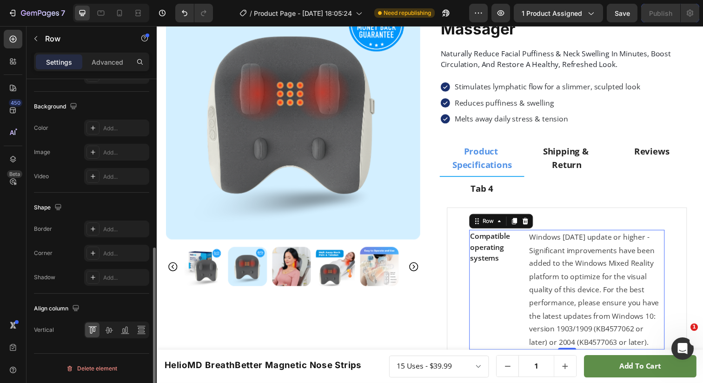
scroll to position [0, 0]
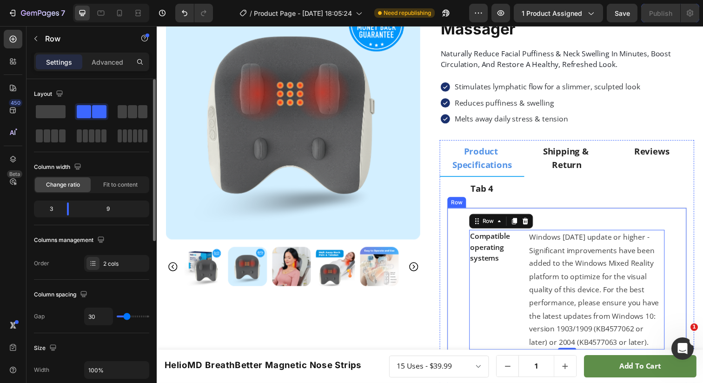
click at [528, 201] on ul "Product Specifications Shipping & Return Reviews Tab 4" at bounding box center [576, 172] width 260 height 61
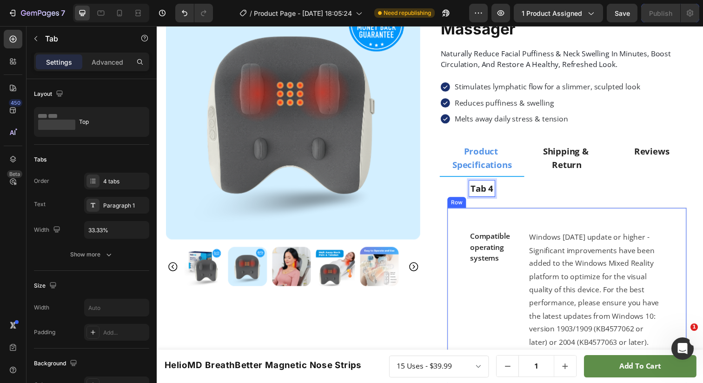
click at [476, 224] on div "Compatible operating systems Text block Windows 10 May 2019 update or higher - …" at bounding box center [575, 387] width 245 height 352
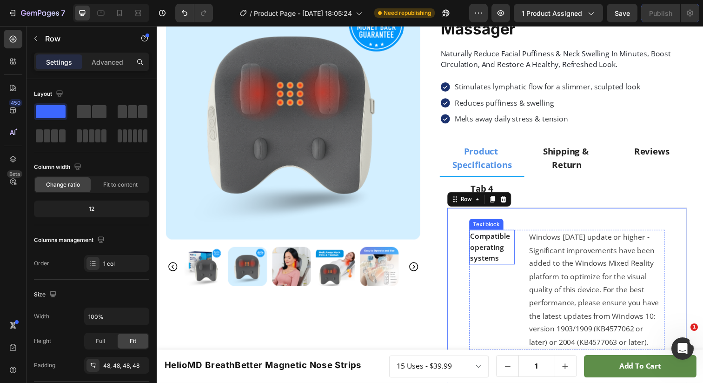
click at [487, 236] on p "Compatible operating systems" at bounding box center [499, 251] width 45 height 33
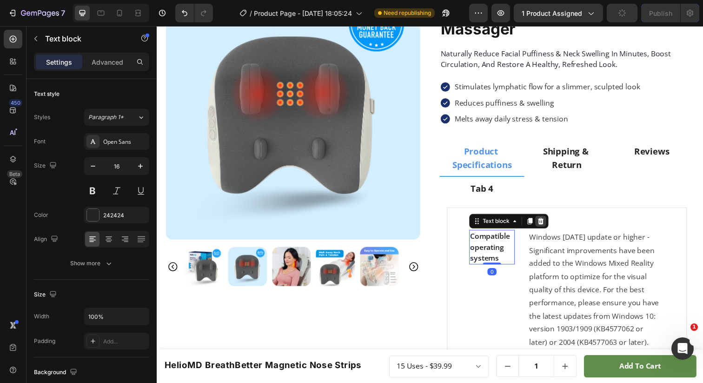
click at [547, 227] on icon at bounding box center [549, 225] width 6 height 7
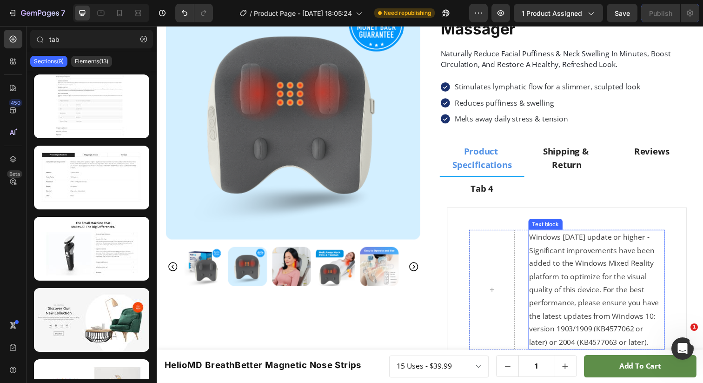
click at [545, 245] on p "Windows 10 May 2019 update or higher - Significant improvements have been added…" at bounding box center [605, 295] width 137 height 120
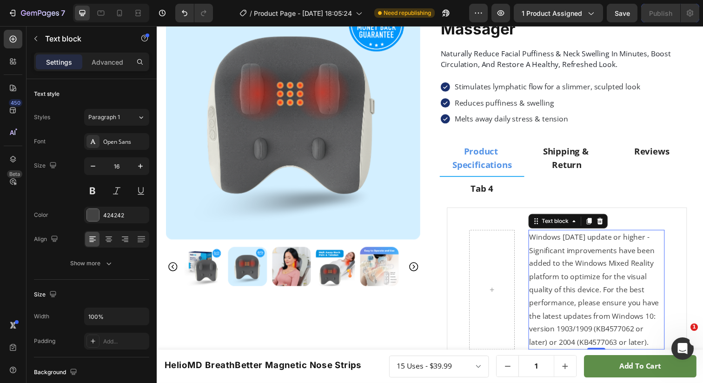
click at [510, 247] on div at bounding box center [499, 295] width 47 height 122
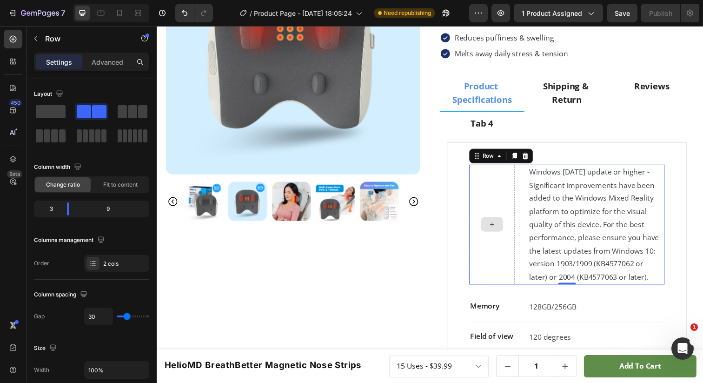
scroll to position [132, 0]
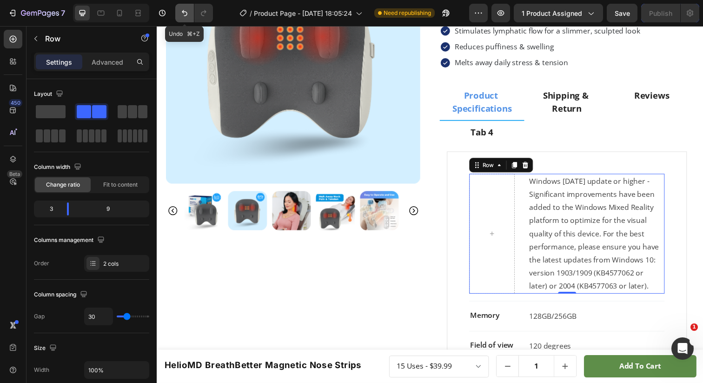
click at [184, 10] on icon "Undo/Redo" at bounding box center [184, 12] width 9 height 9
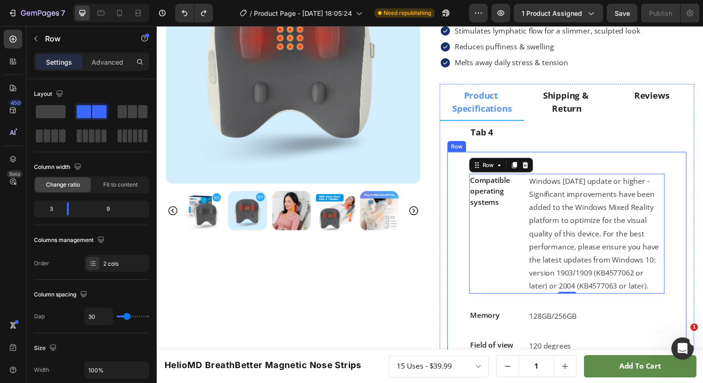
click at [464, 234] on div "Compatible operating systems Text block Windows 10 May 2019 update or higher - …" at bounding box center [575, 330] width 245 height 352
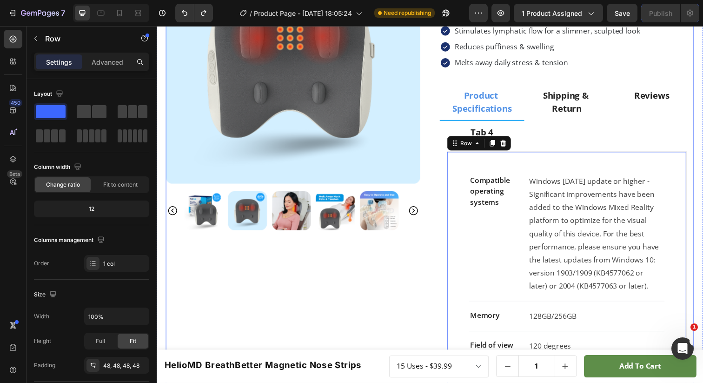
click at [384, 270] on div "Product Images" at bounding box center [296, 290] width 260 height 726
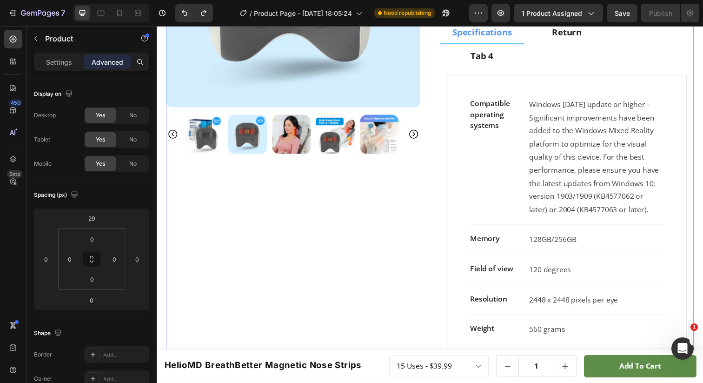
scroll to position [72, 0]
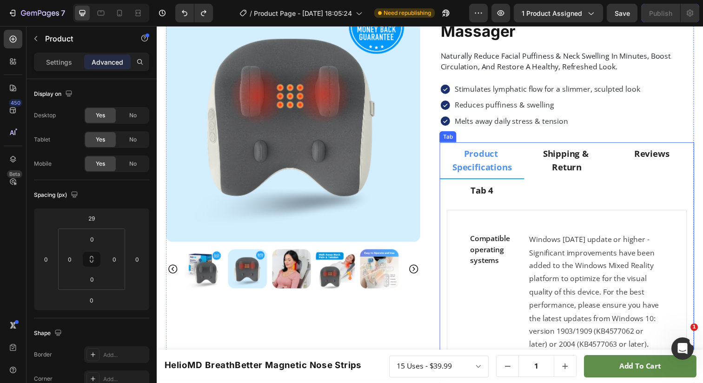
click at [556, 165] on p "Shipping & Return" at bounding box center [575, 163] width 69 height 27
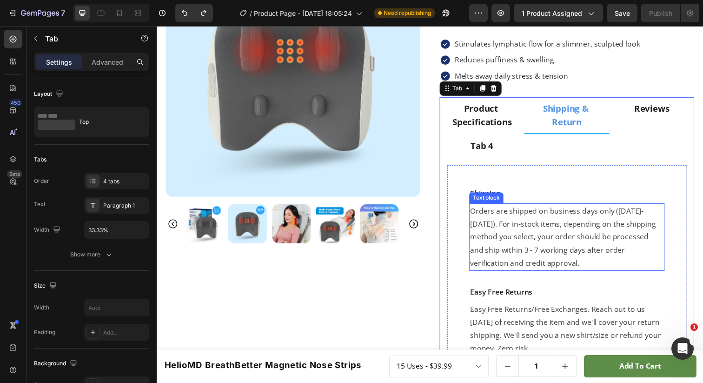
scroll to position [101, 0]
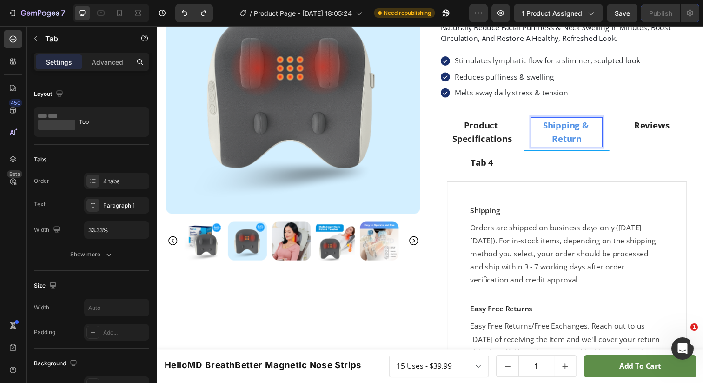
click at [585, 140] on p "Shipping & Return" at bounding box center [575, 134] width 69 height 27
click at [495, 136] on p "Product Specifications" at bounding box center [488, 134] width 69 height 27
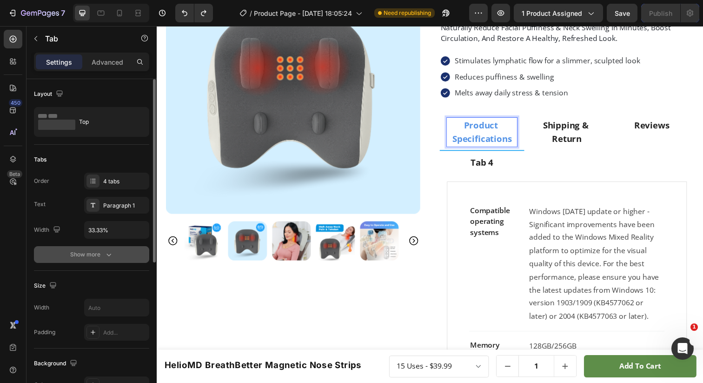
click at [68, 261] on button "Show more" at bounding box center [91, 254] width 115 height 17
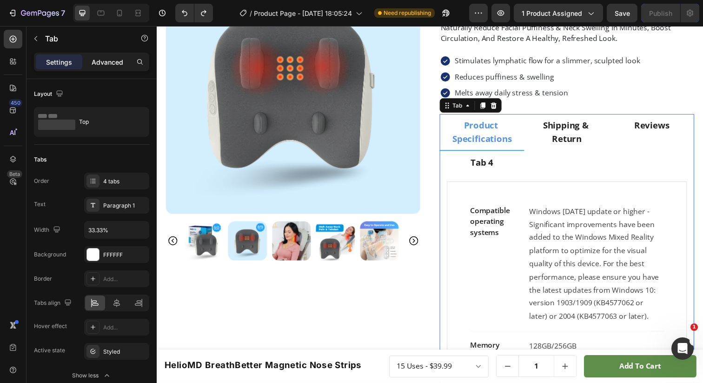
click at [114, 60] on p "Advanced" at bounding box center [108, 62] width 32 height 10
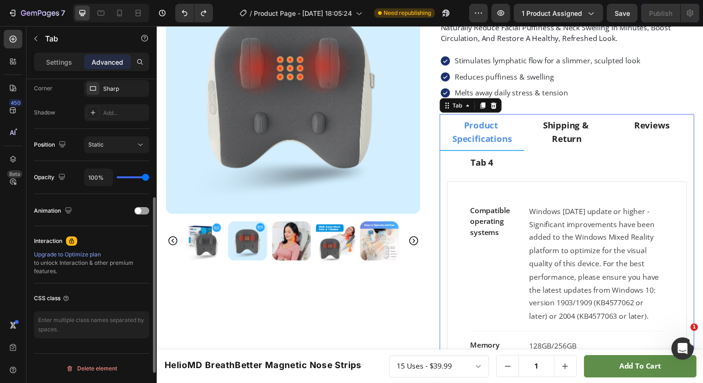
scroll to position [0, 0]
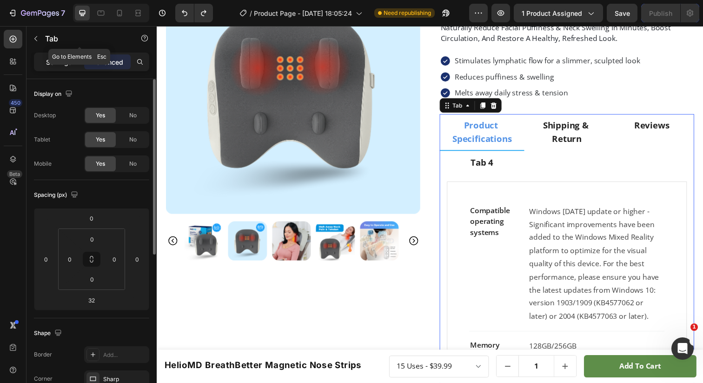
click at [69, 55] on div "Settings" at bounding box center [59, 61] width 47 height 15
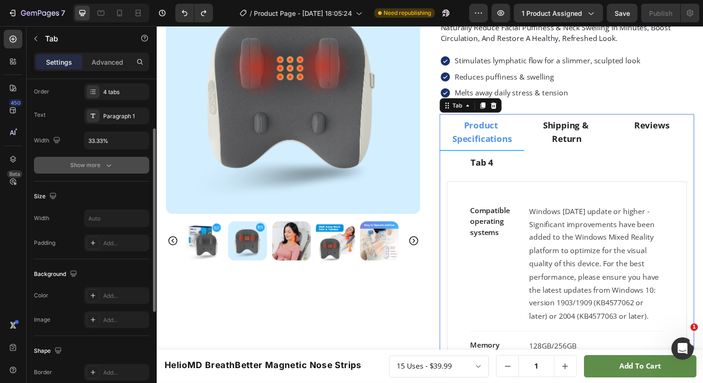
scroll to position [75, 0]
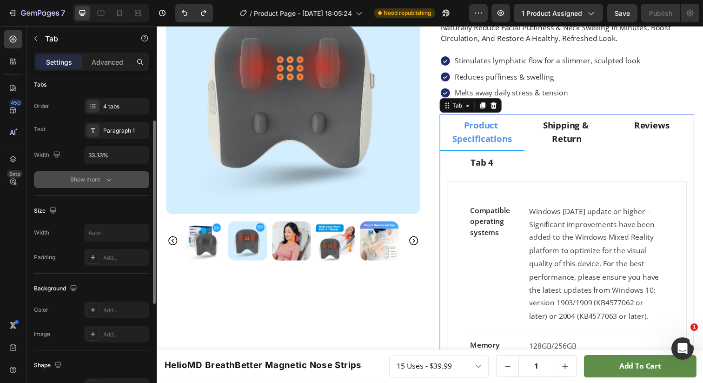
click at [95, 186] on button "Show more" at bounding box center [91, 179] width 115 height 17
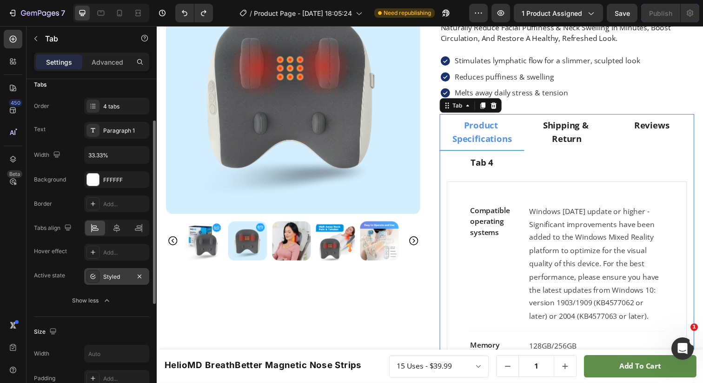
click at [100, 277] on div "Styled" at bounding box center [116, 276] width 65 height 17
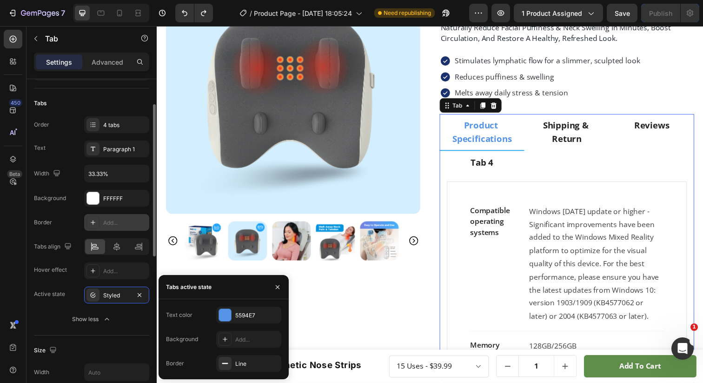
scroll to position [56, 0]
click at [117, 176] on input "33.33%" at bounding box center [117, 174] width 64 height 17
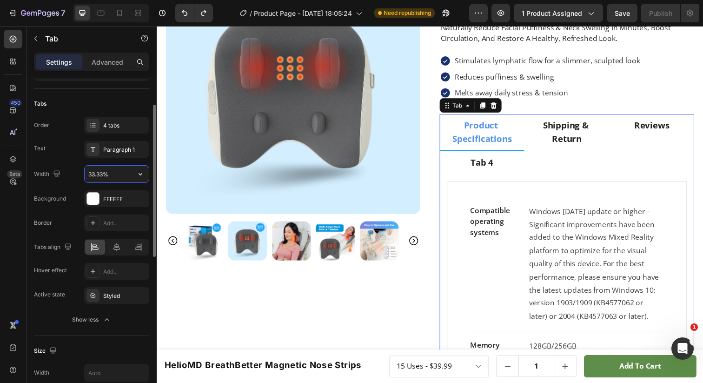
click at [117, 176] on input "33.33%" at bounding box center [117, 174] width 64 height 17
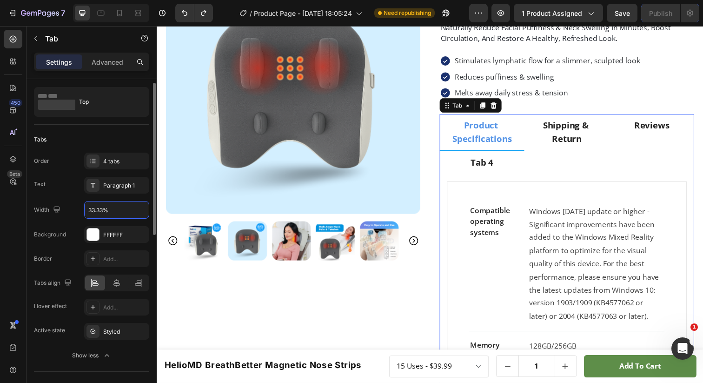
scroll to position [16, 0]
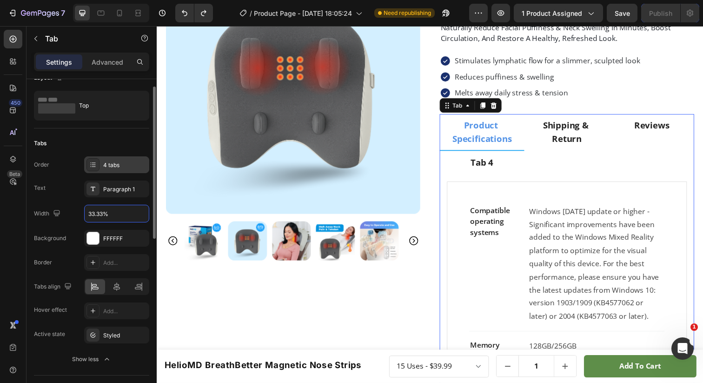
click at [121, 163] on div "4 tabs" at bounding box center [125, 165] width 44 height 8
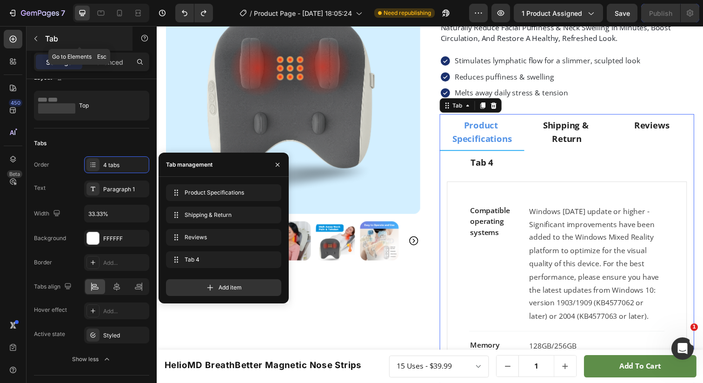
click at [39, 38] on icon "button" at bounding box center [35, 38] width 7 height 7
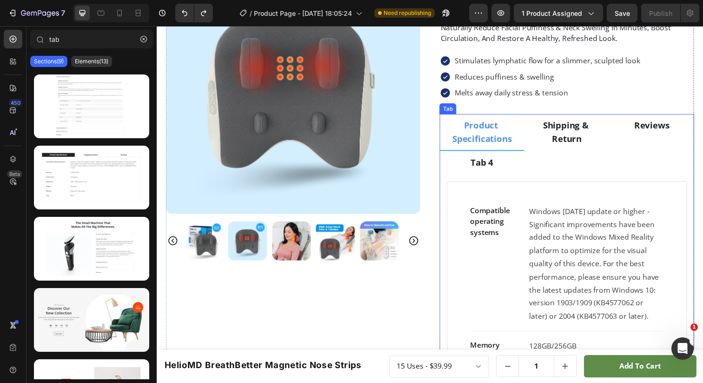
click at [458, 178] on div "Compatible operating systems Text block Windows 10 May 2019 update or higher - …" at bounding box center [576, 360] width 260 height 367
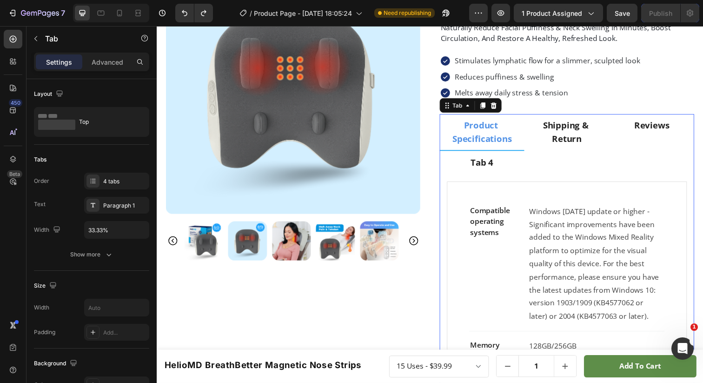
click at [464, 190] on div "Compatible operating systems Text block Windows 10 May 2019 update or higher - …" at bounding box center [575, 361] width 245 height 352
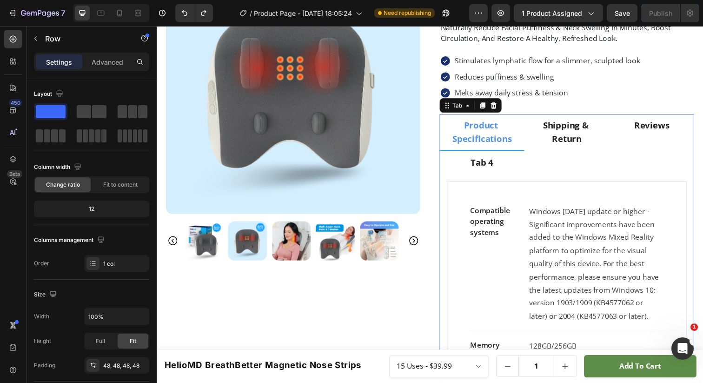
click at [467, 148] on div "Product Specifications" at bounding box center [489, 134] width 72 height 29
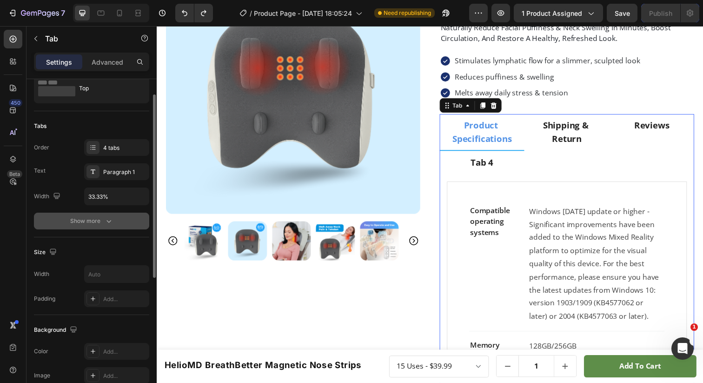
scroll to position [34, 0]
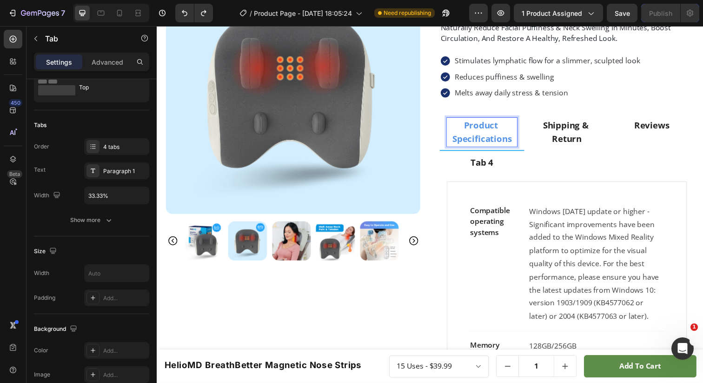
click at [484, 133] on p "Product Specifications" at bounding box center [488, 134] width 69 height 27
click at [417, 144] on img at bounding box center [296, 88] width 260 height 260
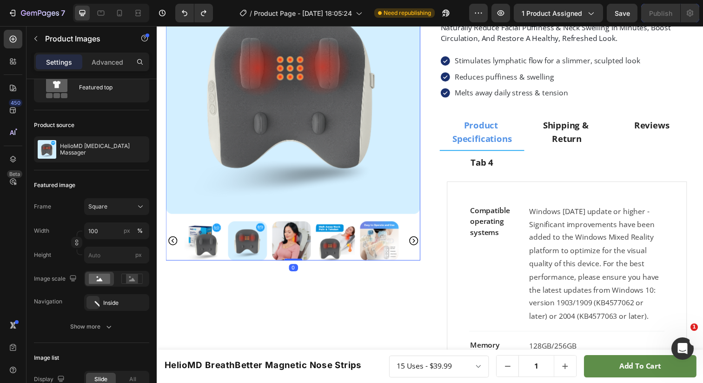
scroll to position [0, 0]
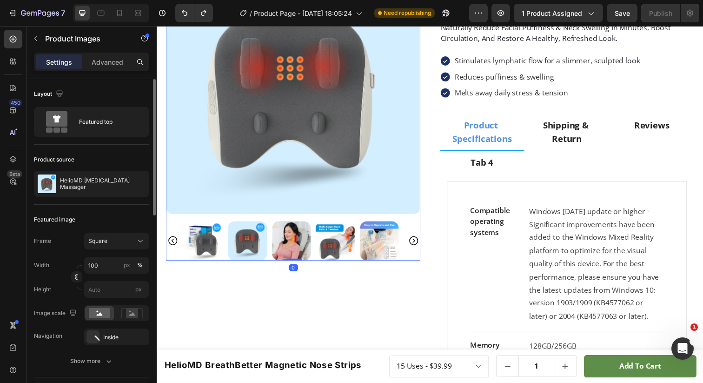
click at [479, 140] on p "Product Specifications" at bounding box center [488, 134] width 69 height 27
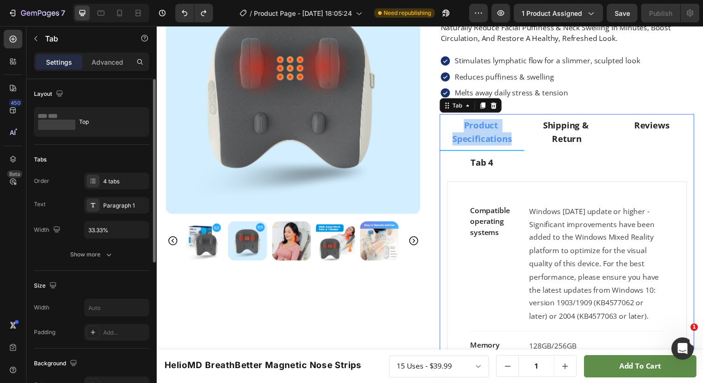
click at [479, 140] on p "Product Specifications" at bounding box center [488, 134] width 69 height 27
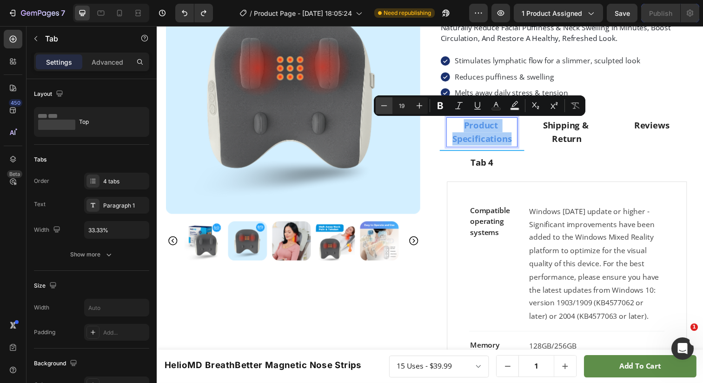
click at [387, 108] on icon "Editor contextual toolbar" at bounding box center [384, 105] width 9 height 9
click at [390, 108] on button "Minus" at bounding box center [384, 105] width 17 height 17
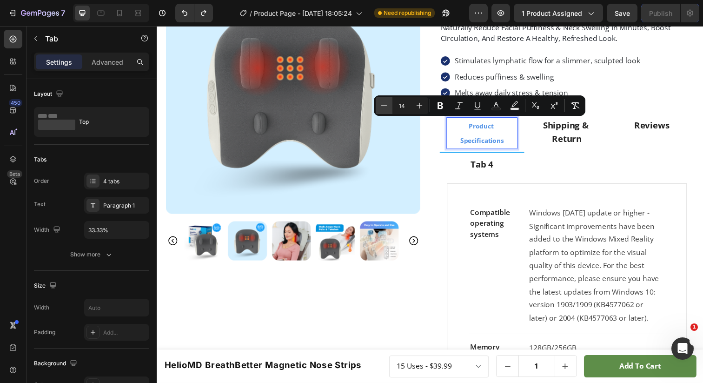
click at [390, 108] on button "Minus" at bounding box center [384, 105] width 17 height 17
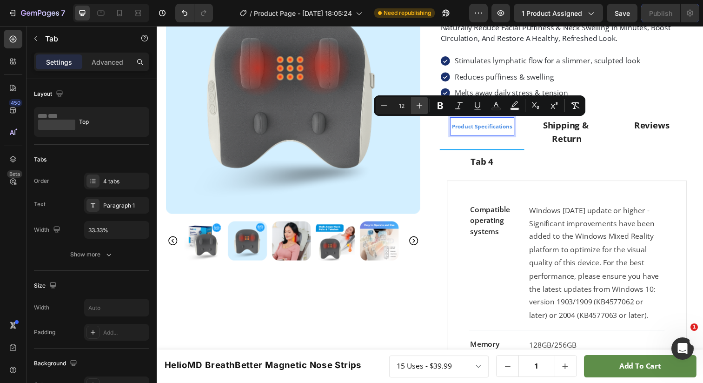
click at [419, 107] on icon "Editor contextual toolbar" at bounding box center [419, 105] width 9 height 9
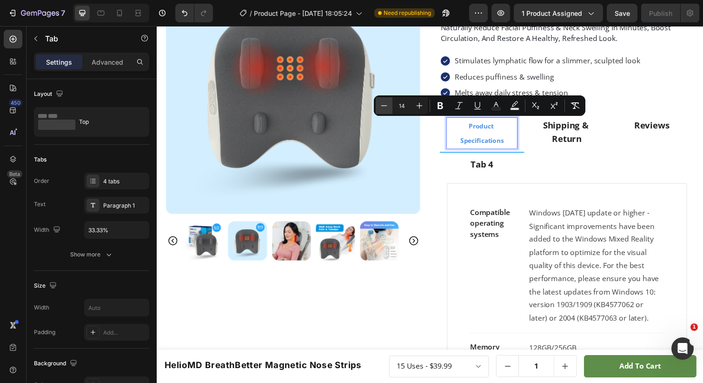
click at [382, 107] on icon "Editor contextual toolbar" at bounding box center [384, 105] width 9 height 9
type input "13"
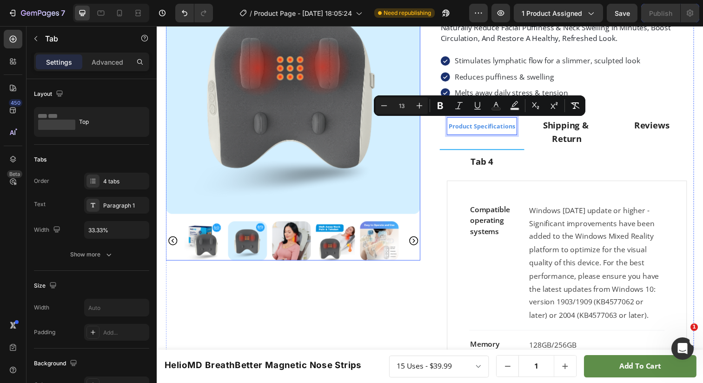
drag, startPoint x: 450, startPoint y: 159, endPoint x: 446, endPoint y: 190, distance: 31.5
click at [450, 159] on li "Tab 4" at bounding box center [489, 165] width 87 height 24
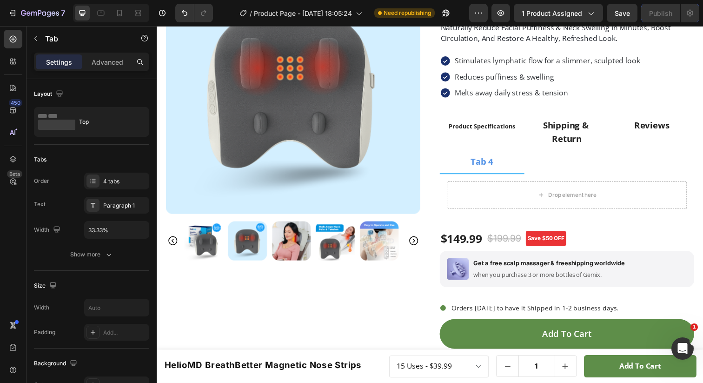
click at [438, 201] on div "Product Images Icon Icon Icon Icon Icon Icon List 4.8 5,965+ happy customers Te…" at bounding box center [436, 159] width 540 height 402
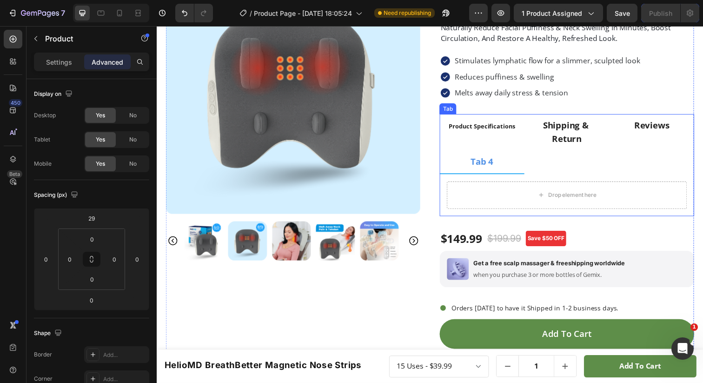
click at [502, 131] on span "Product Specifications" at bounding box center [489, 128] width 68 height 8
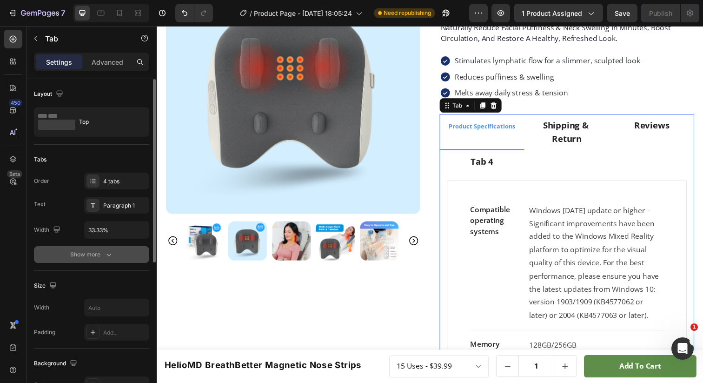
click at [96, 254] on div "Show more" at bounding box center [91, 254] width 43 height 9
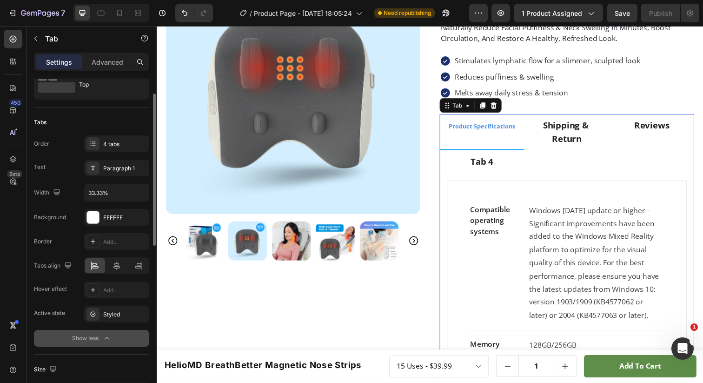
scroll to position [40, 0]
click at [99, 335] on div "Show less" at bounding box center [92, 335] width 40 height 9
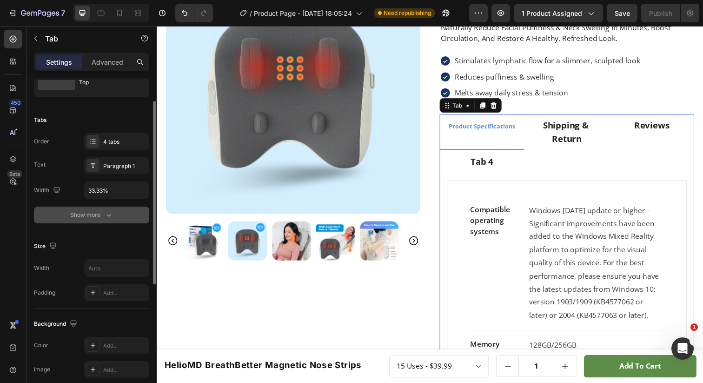
click at [104, 215] on icon "button" at bounding box center [108, 214] width 9 height 9
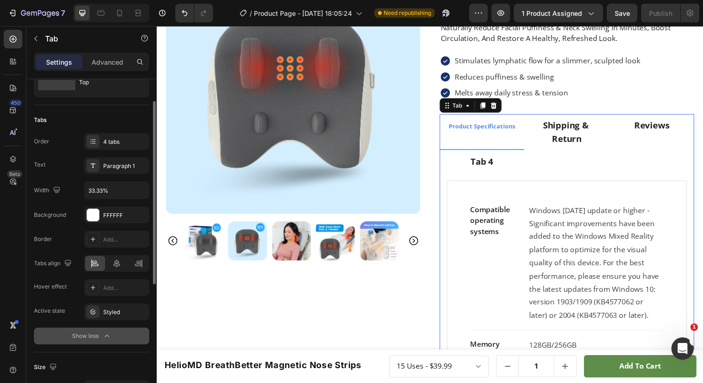
click at [85, 337] on div "Show less" at bounding box center [92, 335] width 40 height 9
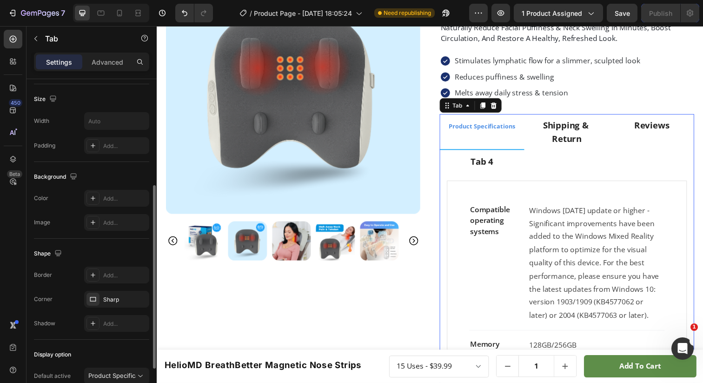
scroll to position [188, 0]
click at [115, 297] on div "Sharp" at bounding box center [116, 298] width 27 height 8
click at [99, 307] on div "Border Add... Corner Sharp Shadow Add..." at bounding box center [91, 297] width 115 height 65
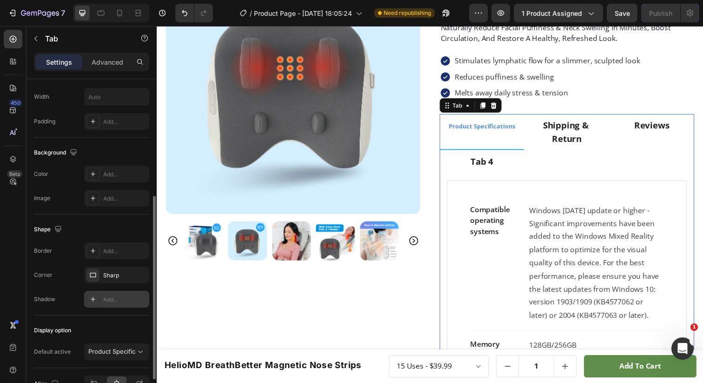
scroll to position [215, 0]
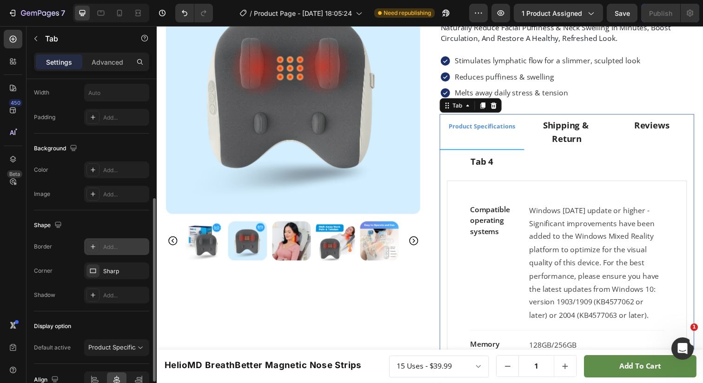
click at [108, 244] on div "Add..." at bounding box center [125, 247] width 44 height 8
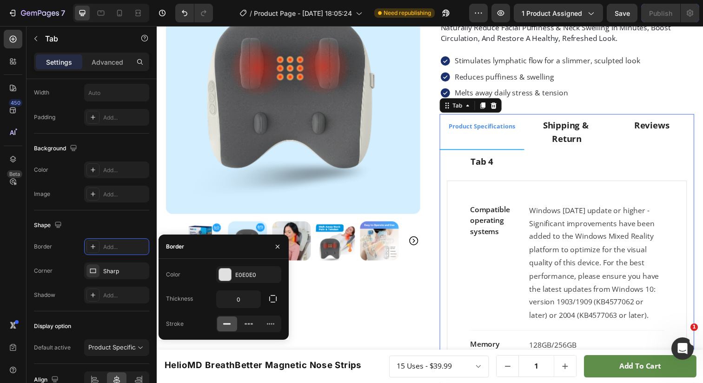
click at [228, 326] on icon at bounding box center [226, 323] width 9 height 9
type input "1"
click at [228, 326] on icon at bounding box center [226, 323] width 9 height 9
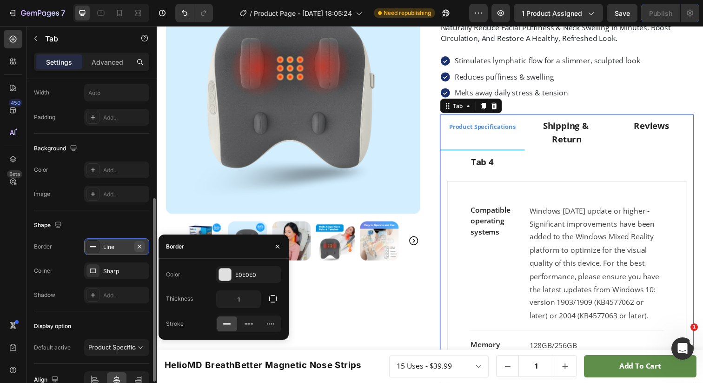
click at [139, 246] on icon "button" at bounding box center [140, 246] width 4 height 4
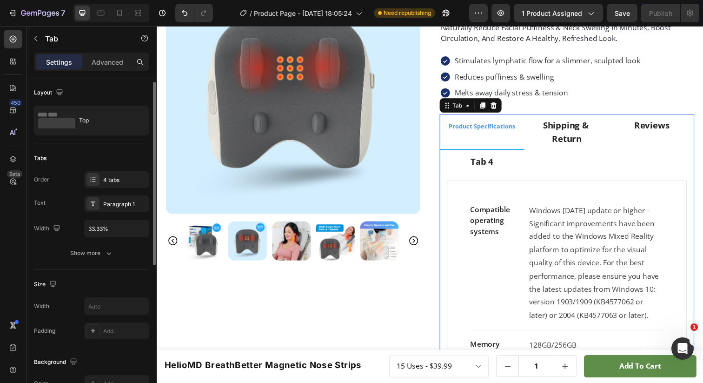
scroll to position [0, 0]
click at [111, 248] on button "Show more" at bounding box center [91, 254] width 115 height 17
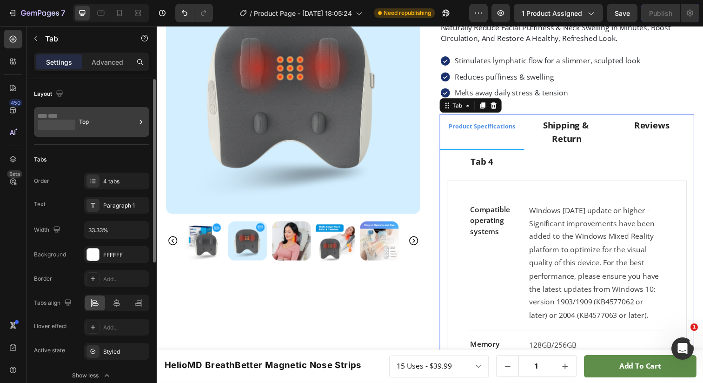
click at [90, 113] on div "Top" at bounding box center [107, 121] width 57 height 21
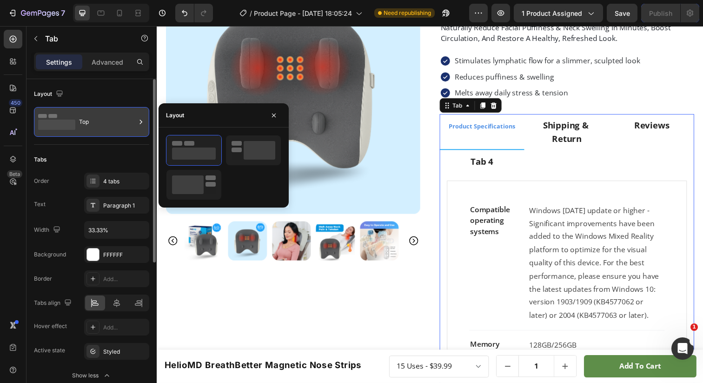
click at [90, 113] on div "Top" at bounding box center [107, 121] width 57 height 21
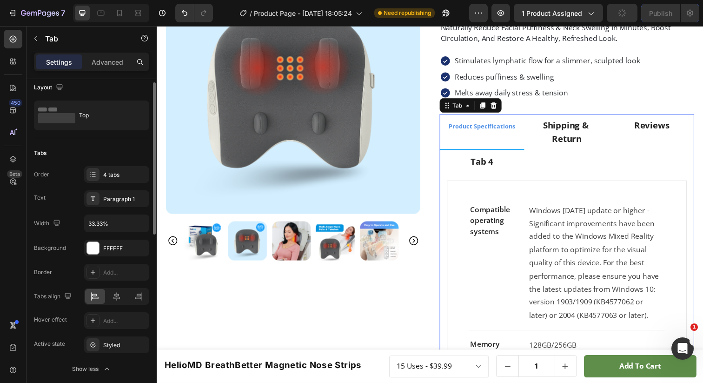
scroll to position [7, 0]
click at [104, 273] on div "Add..." at bounding box center [125, 272] width 44 height 8
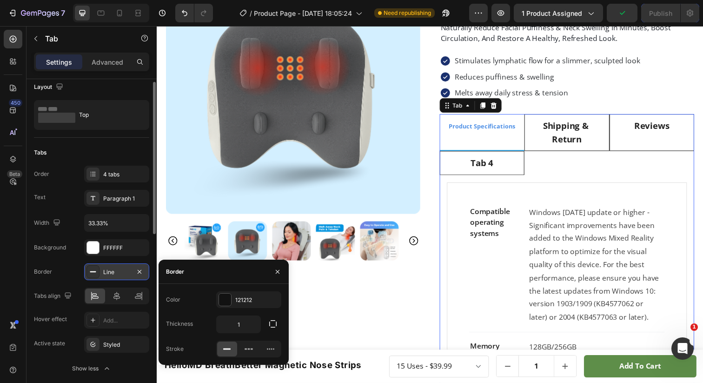
click at [103, 273] on div "Line" at bounding box center [116, 272] width 27 height 8
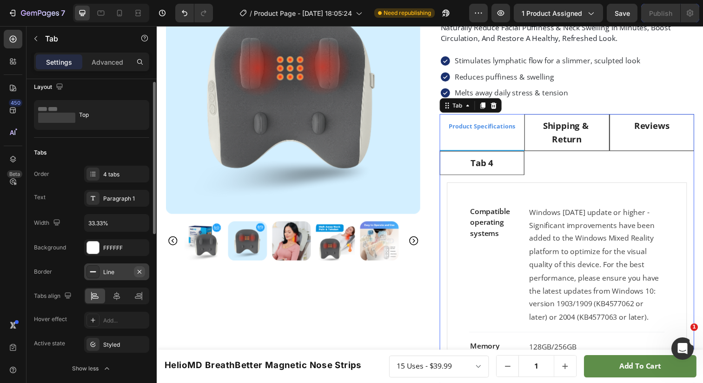
click at [139, 273] on icon "button" at bounding box center [139, 271] width 7 height 7
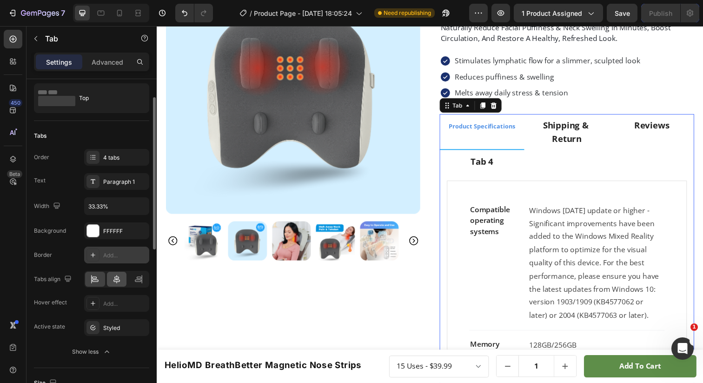
scroll to position [33, 0]
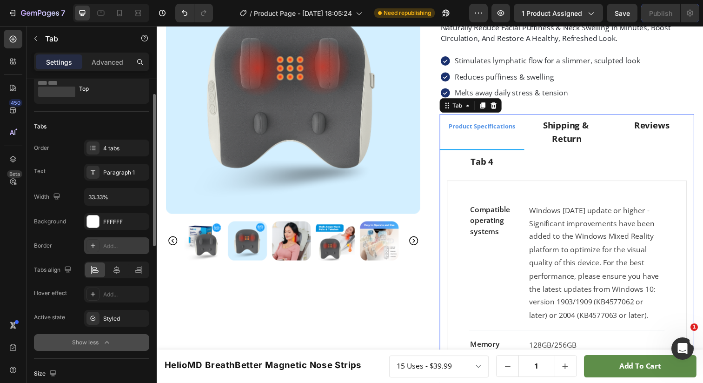
click at [100, 343] on div "Show less" at bounding box center [92, 342] width 40 height 9
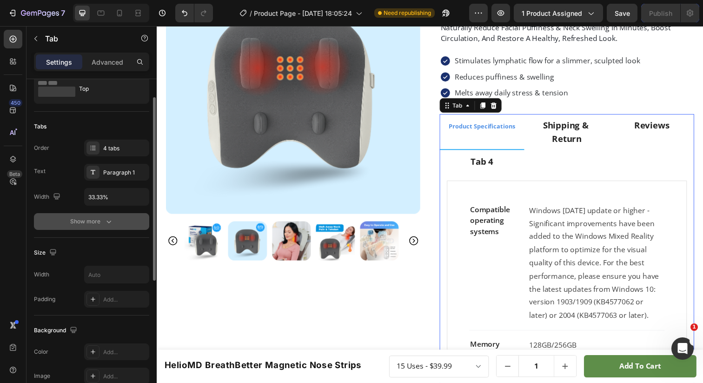
click at [96, 226] on div "Show more" at bounding box center [91, 221] width 43 height 9
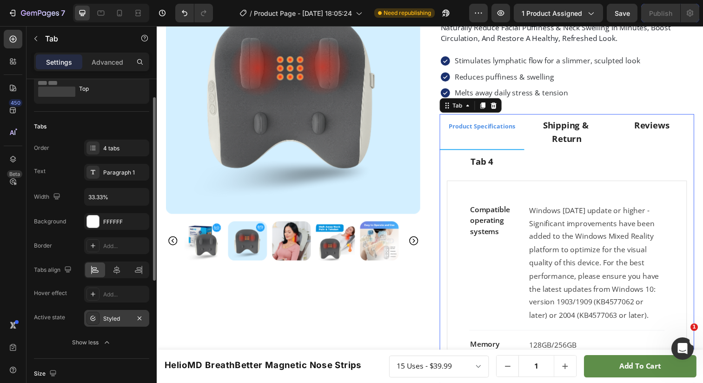
click at [110, 317] on div "Styled" at bounding box center [116, 318] width 27 height 8
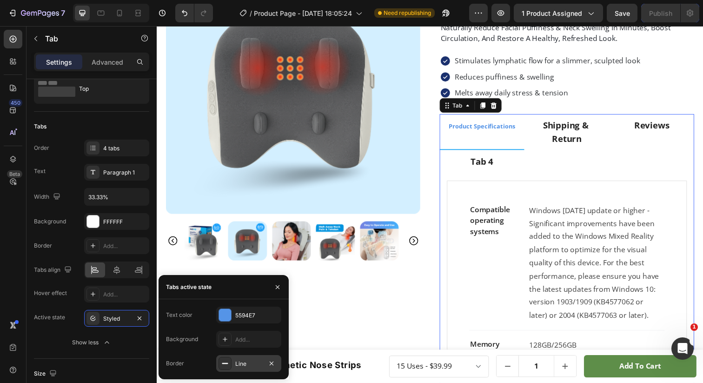
click at [230, 361] on div at bounding box center [225, 363] width 13 height 13
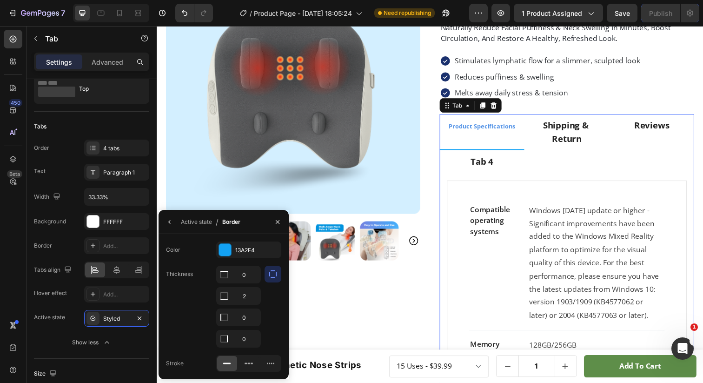
click at [274, 275] on icon "button" at bounding box center [272, 273] width 9 height 9
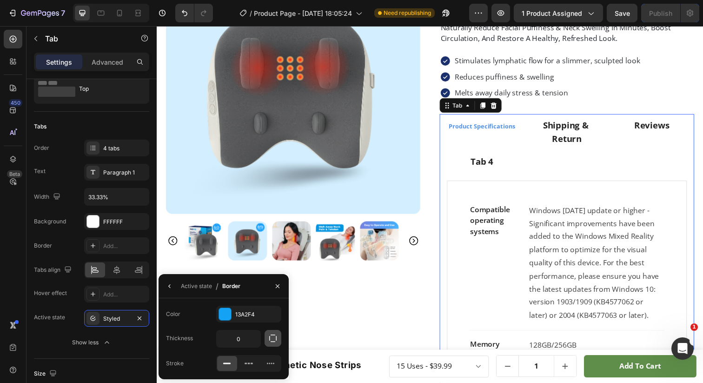
click at [271, 339] on icon "button" at bounding box center [272, 338] width 9 height 9
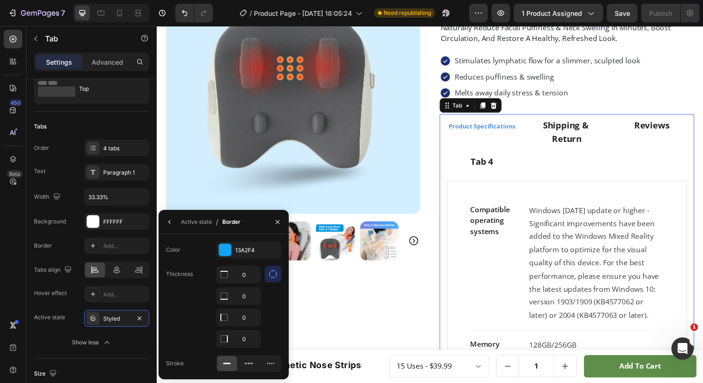
click at [176, 316] on div "Thickness 0 0 0 0" at bounding box center [223, 307] width 115 height 82
click at [170, 226] on button "button" at bounding box center [169, 221] width 15 height 15
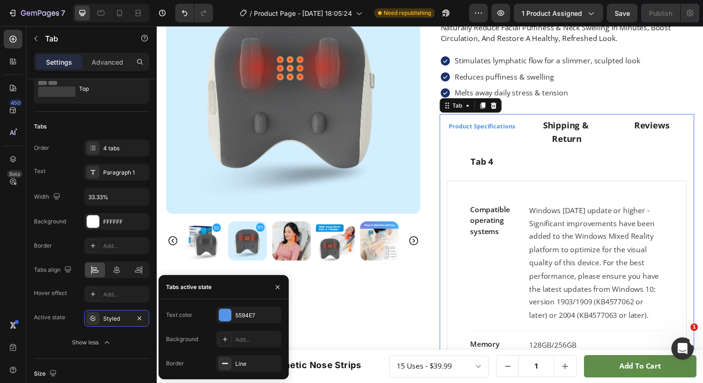
click at [510, 157] on li "Tab 4" at bounding box center [489, 165] width 87 height 24
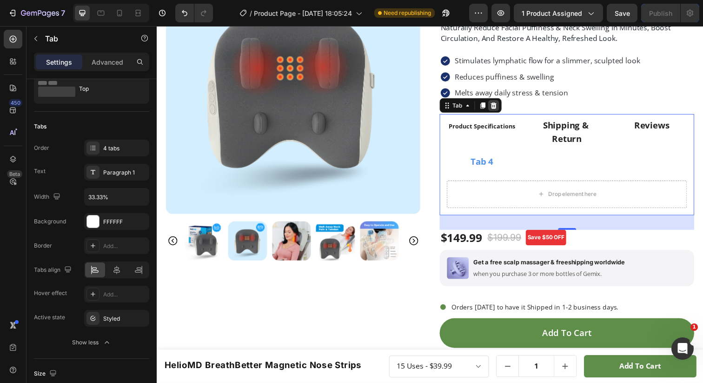
click at [499, 107] on icon at bounding box center [501, 107] width 6 height 7
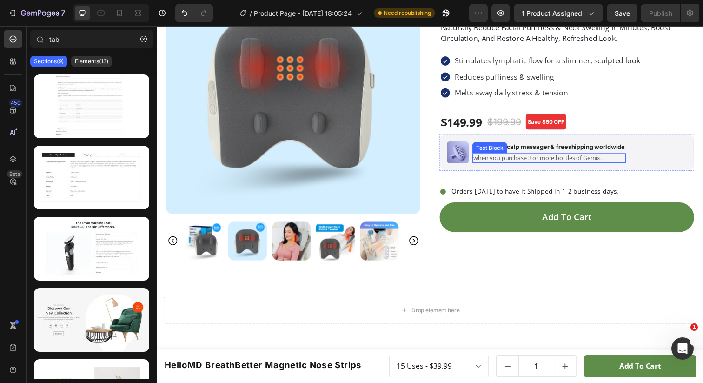
scroll to position [0, 0]
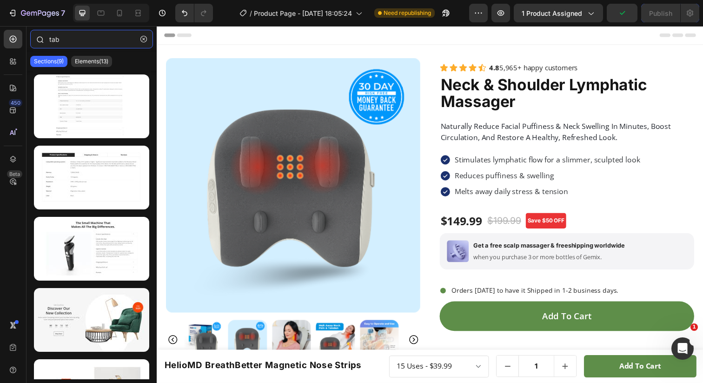
click at [91, 44] on input "tab" at bounding box center [91, 39] width 123 height 19
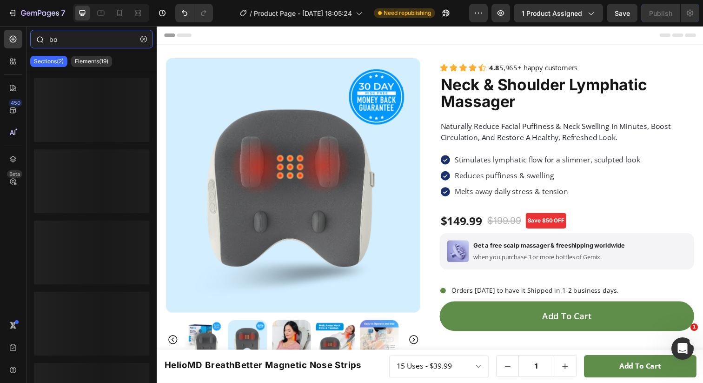
type input "b"
type input "tabs"
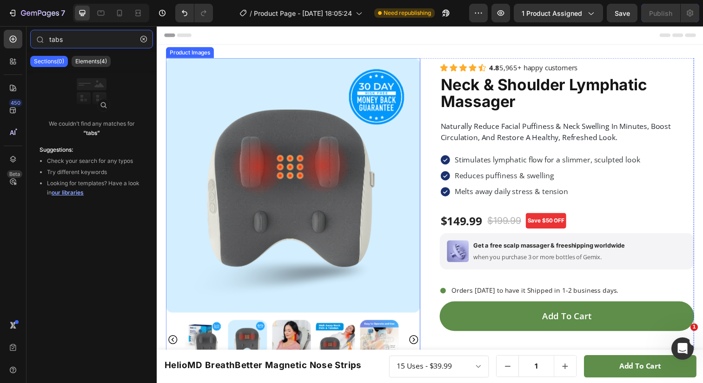
scroll to position [329, 0]
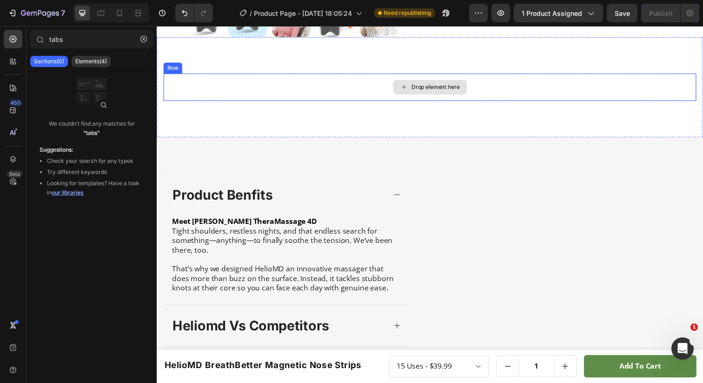
click at [283, 88] on div "Drop element here" at bounding box center [436, 88] width 544 height 28
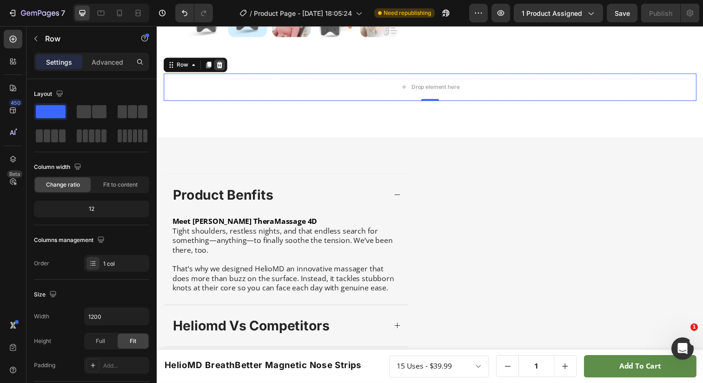
click at [218, 62] on icon at bounding box center [220, 65] width 7 height 7
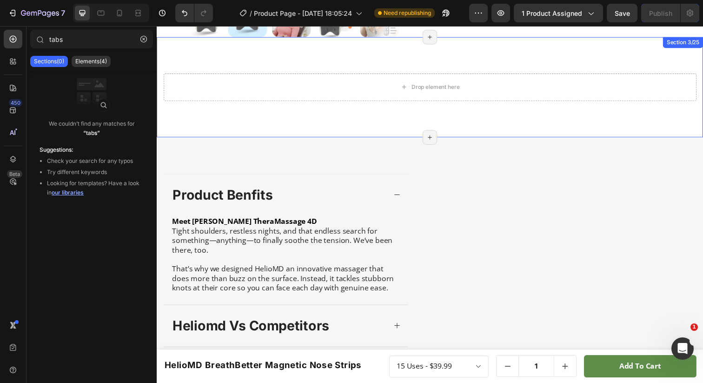
click at [219, 59] on div "Drop element here Section 3/25 Page has reached Shopify’s 25 section-limit Page…" at bounding box center [436, 88] width 558 height 102
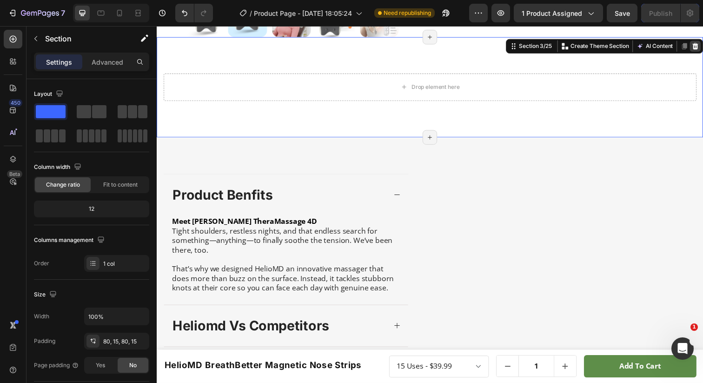
click at [703, 44] on icon at bounding box center [707, 46] width 6 height 7
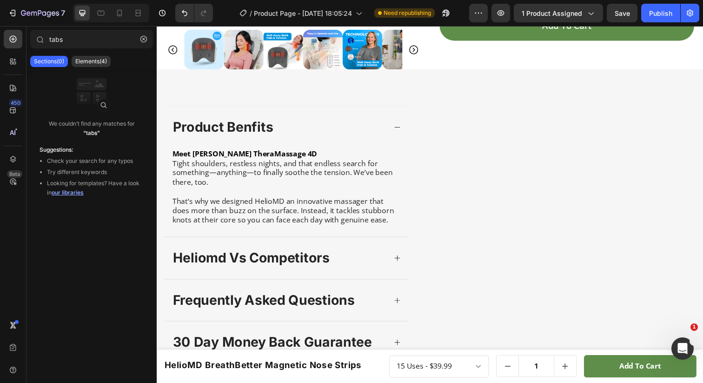
scroll to position [0, 0]
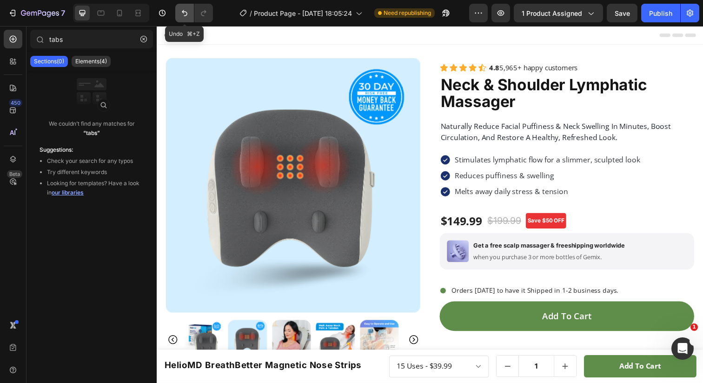
click at [181, 9] on icon "Undo/Redo" at bounding box center [184, 12] width 9 height 9
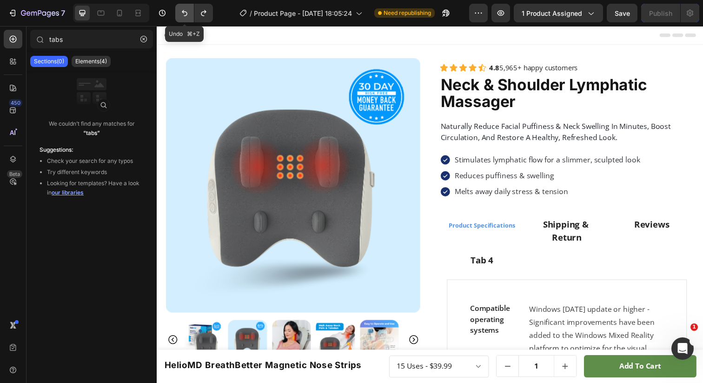
click at [181, 9] on icon "Undo/Redo" at bounding box center [184, 12] width 9 height 9
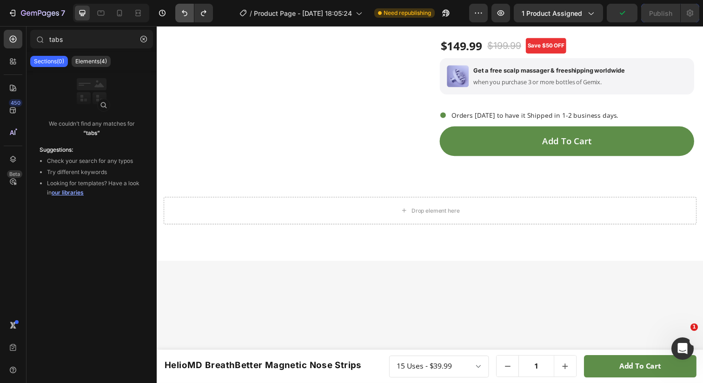
scroll to position [434, 0]
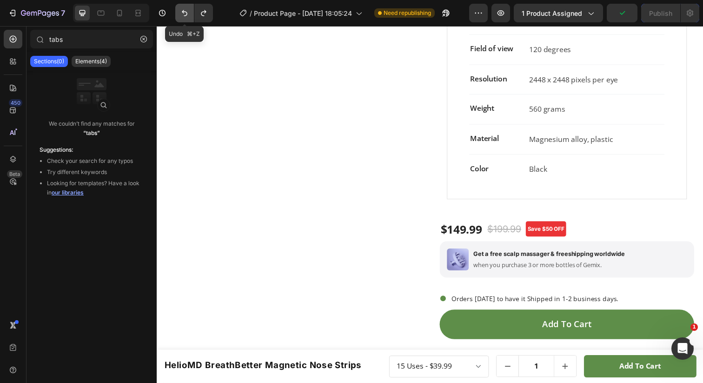
click at [187, 13] on icon "Undo/Redo" at bounding box center [185, 13] width 6 height 6
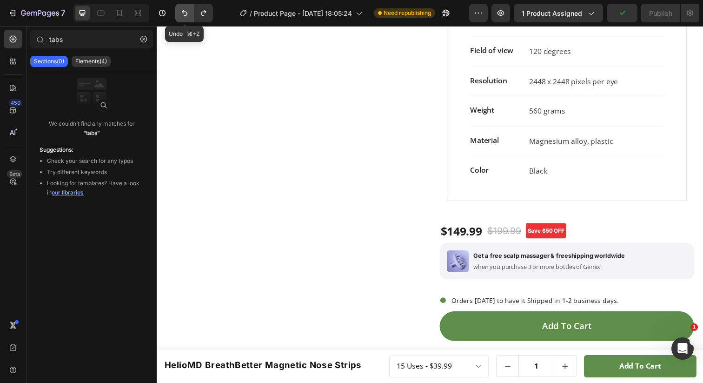
click at [187, 13] on icon "Undo/Redo" at bounding box center [185, 13] width 6 height 6
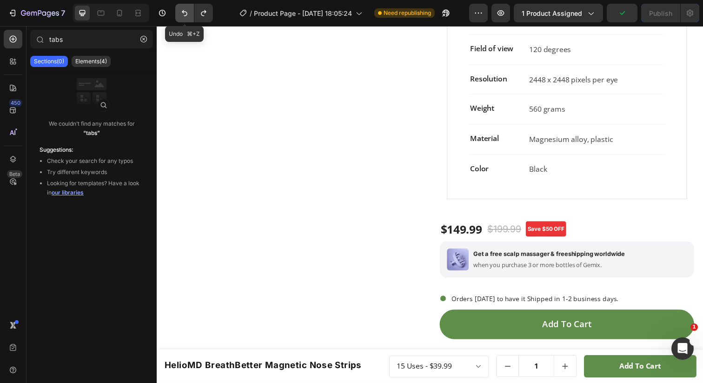
click at [187, 13] on icon "Undo/Redo" at bounding box center [185, 13] width 6 height 6
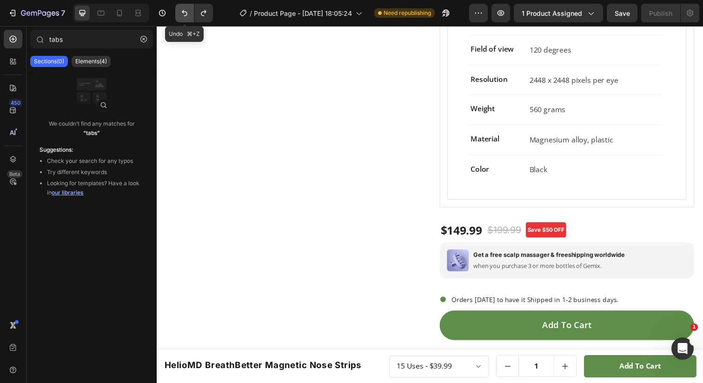
click at [187, 13] on icon "Undo/Redo" at bounding box center [185, 13] width 6 height 6
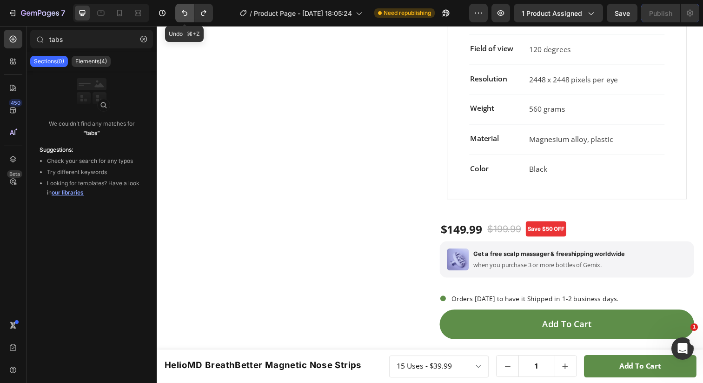
click at [187, 13] on icon "Undo/Redo" at bounding box center [185, 13] width 6 height 6
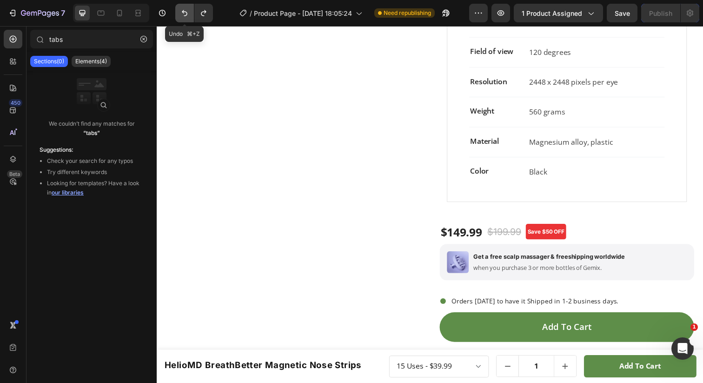
click at [187, 13] on icon "Undo/Redo" at bounding box center [185, 13] width 6 height 6
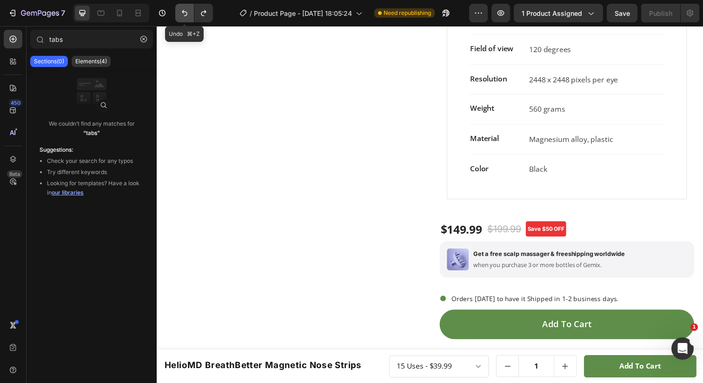
click at [187, 13] on icon "Undo/Redo" at bounding box center [185, 13] width 6 height 6
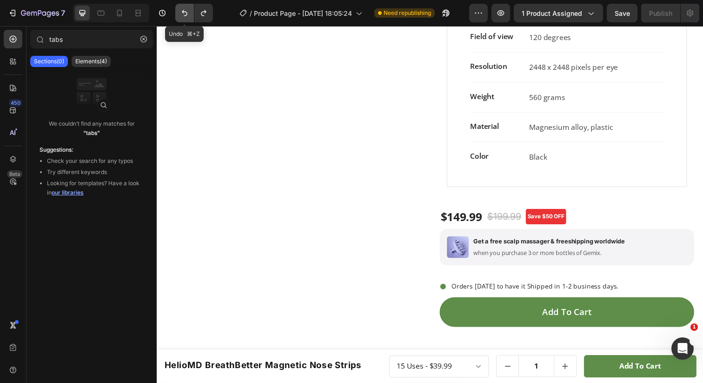
click at [187, 13] on icon "Undo/Redo" at bounding box center [185, 13] width 6 height 6
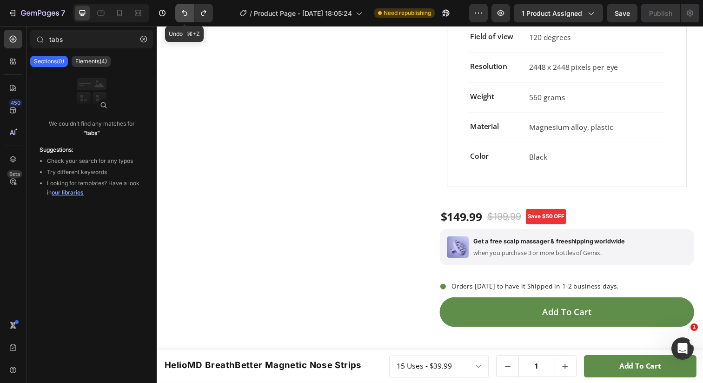
click at [187, 13] on icon "Undo/Redo" at bounding box center [185, 13] width 6 height 6
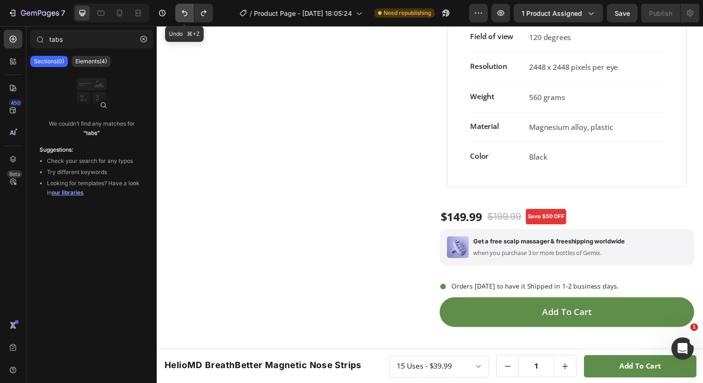
click at [187, 13] on icon "Undo/Redo" at bounding box center [185, 13] width 6 height 6
click at [184, 14] on icon "Undo/Redo" at bounding box center [184, 12] width 9 height 9
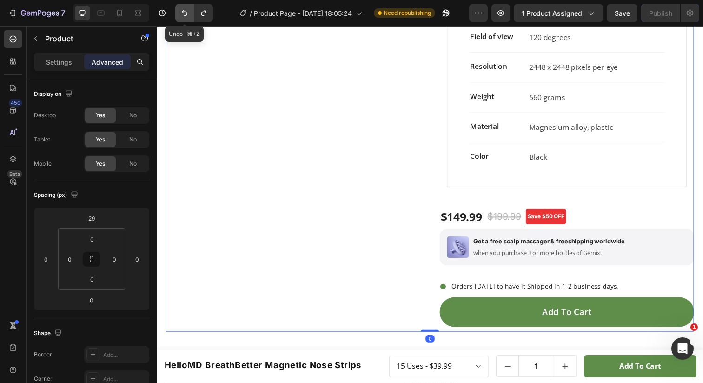
click at [184, 19] on button "Undo/Redo" at bounding box center [184, 13] width 19 height 19
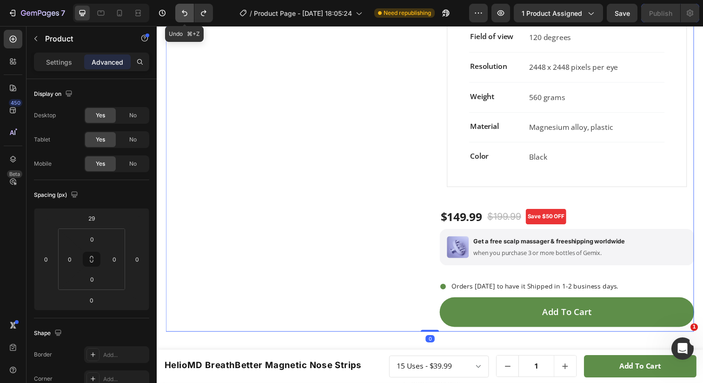
click at [184, 19] on button "Undo/Redo" at bounding box center [184, 13] width 19 height 19
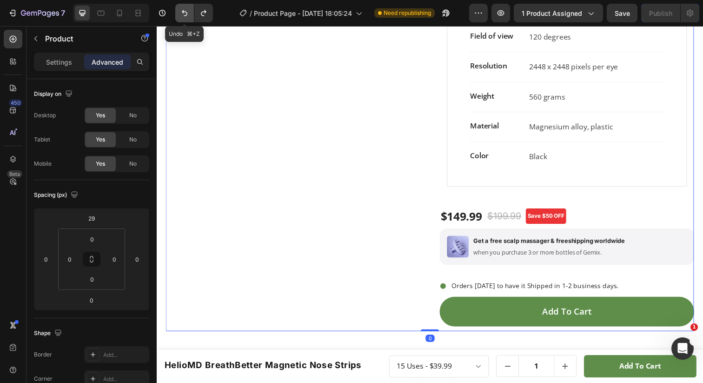
click at [184, 19] on button "Undo/Redo" at bounding box center [184, 13] width 19 height 19
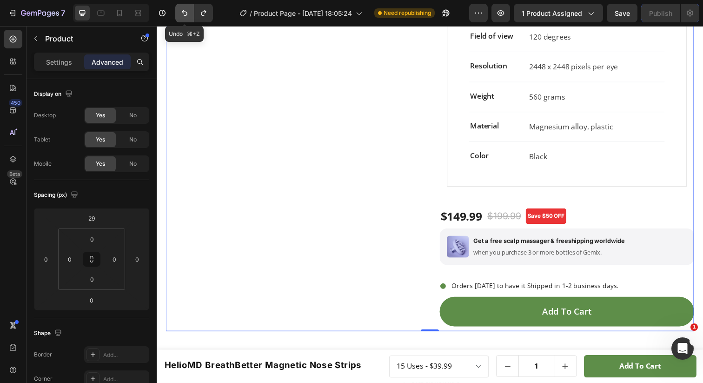
click at [184, 19] on button "Undo/Redo" at bounding box center [184, 13] width 19 height 19
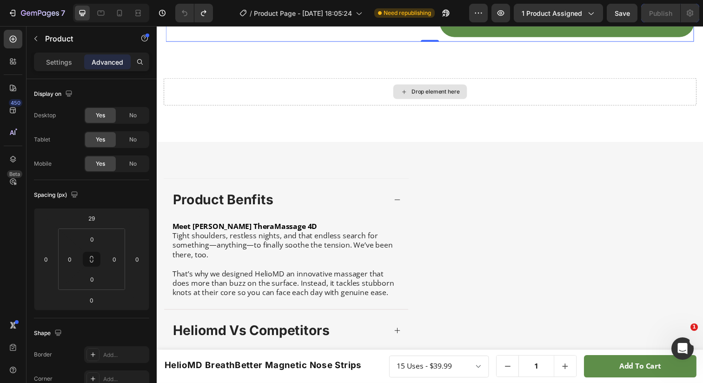
scroll to position [667, 0]
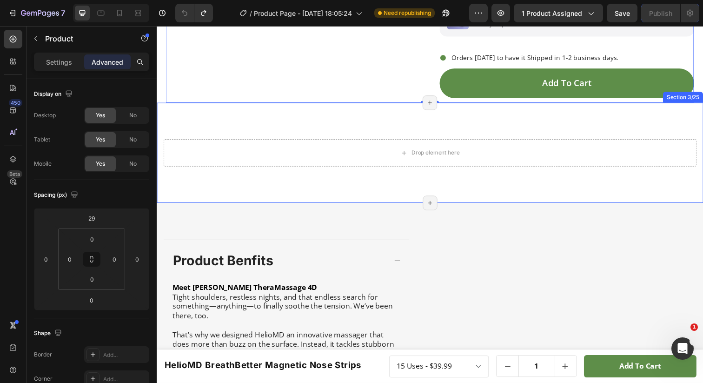
click at [360, 149] on div "Drop element here Row Section 3/25 Page has reached Shopify’s 25 section-limit …" at bounding box center [436, 155] width 558 height 102
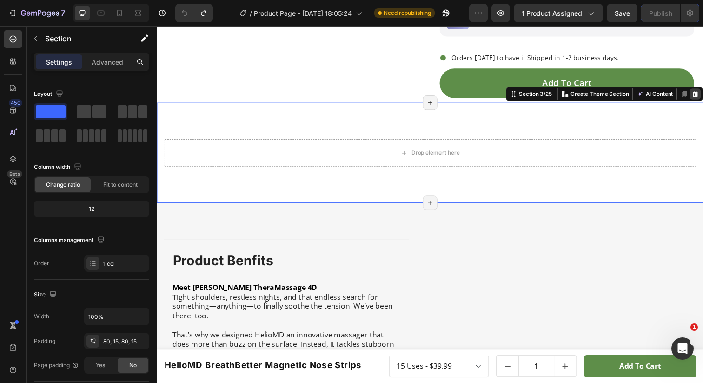
click at [703, 99] on icon at bounding box center [706, 95] width 7 height 7
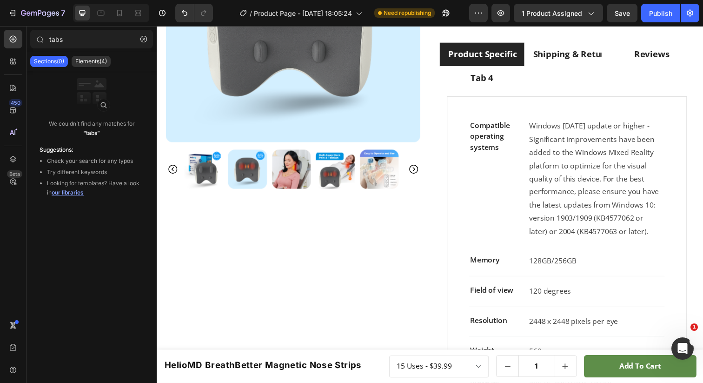
scroll to position [36, 0]
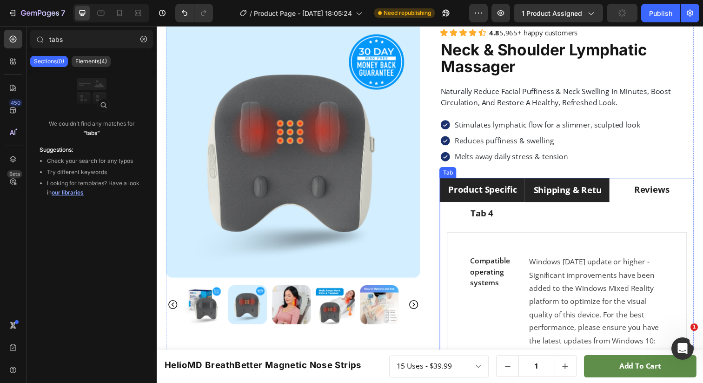
click at [540, 185] on div "Shipping & Return" at bounding box center [575, 193] width 71 height 16
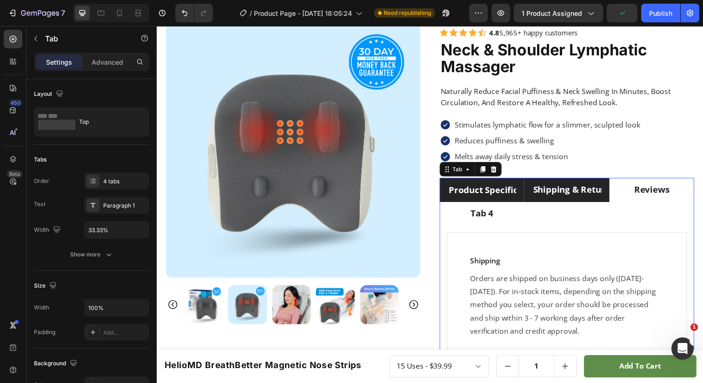
click at [449, 181] on li "Product Specifications" at bounding box center [489, 193] width 87 height 25
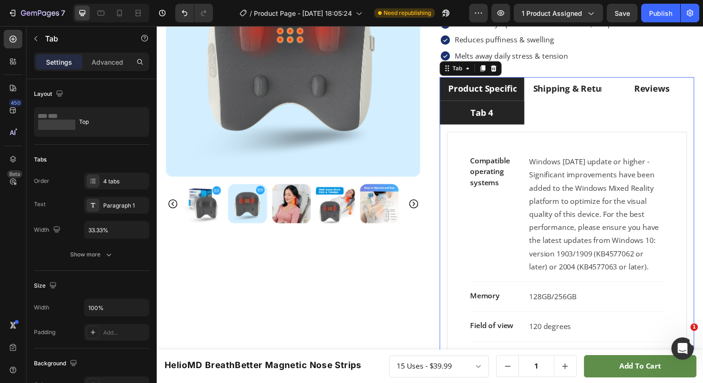
scroll to position [105, 0]
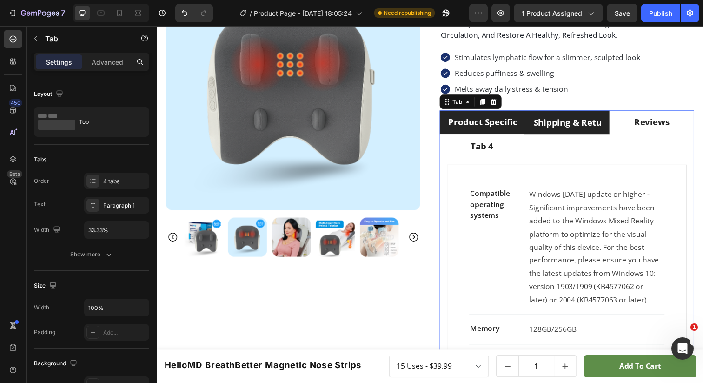
click at [577, 128] on div "Shipping & Return" at bounding box center [575, 124] width 71 height 16
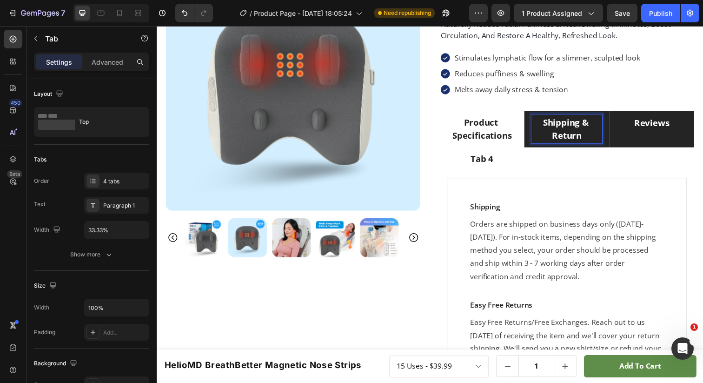
click at [659, 130] on p "Reviews" at bounding box center [662, 124] width 36 height 13
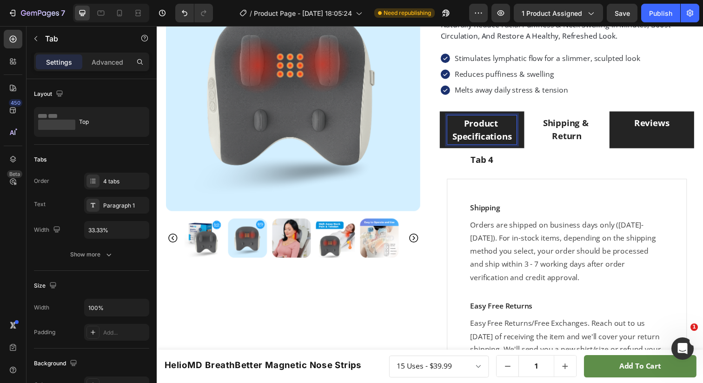
click at [506, 137] on p "Product Specifications" at bounding box center [489, 132] width 68 height 27
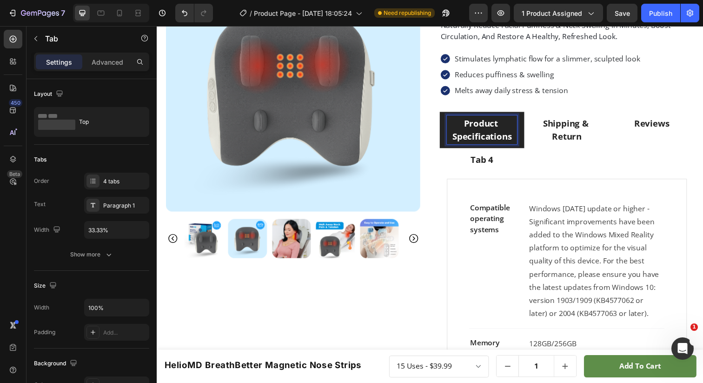
click at [492, 138] on p "Product Specifications" at bounding box center [488, 132] width 69 height 27
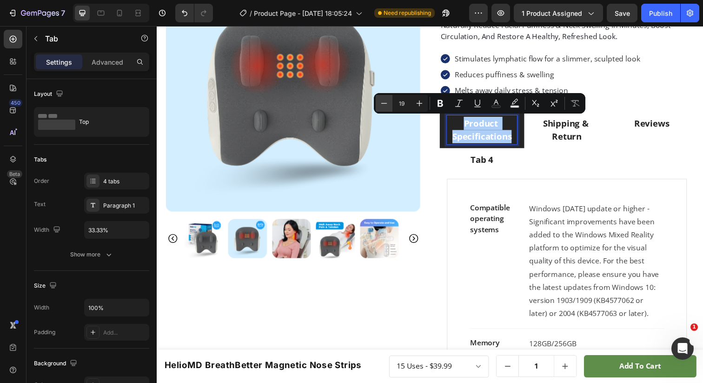
click at [387, 100] on icon "Editor contextual toolbar" at bounding box center [384, 103] width 9 height 9
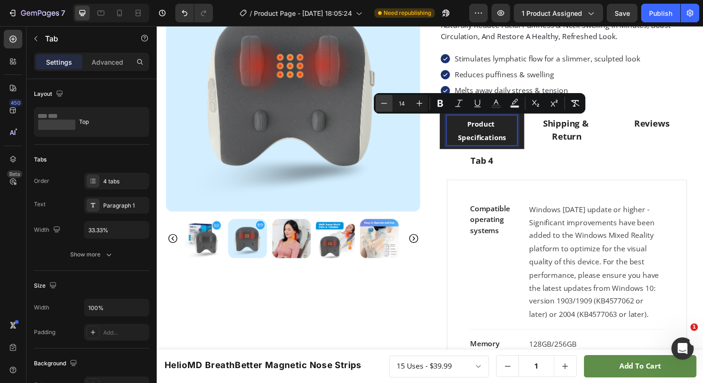
click at [387, 100] on icon "Editor contextual toolbar" at bounding box center [384, 103] width 9 height 9
click at [414, 103] on button "Plus" at bounding box center [419, 103] width 17 height 17
type input "13"
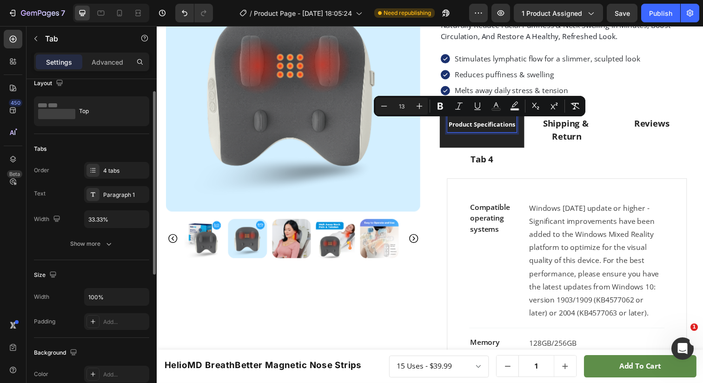
scroll to position [17, 0]
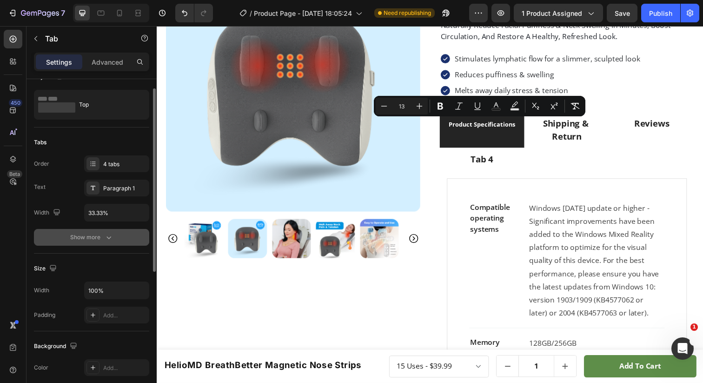
click at [93, 231] on button "Show more" at bounding box center [91, 237] width 115 height 17
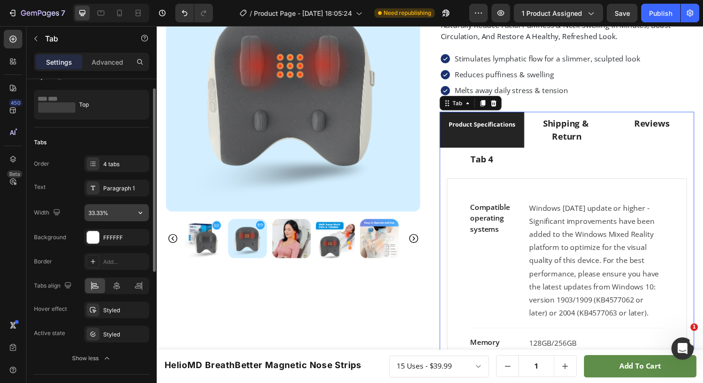
click at [105, 214] on input "33.33%" at bounding box center [117, 212] width 64 height 17
click at [66, 228] on div "Order 4 tabs Text Paragraph 1 Width % Background FFFFFF Border Add... Tabs alig…" at bounding box center [91, 260] width 115 height 211
type input "33.33%"
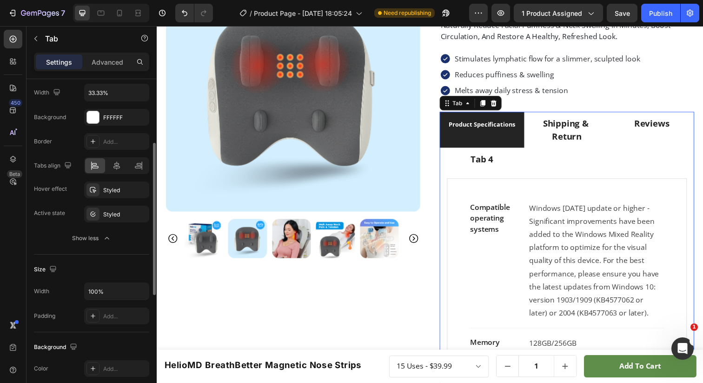
scroll to position [139, 0]
click at [108, 291] on input "100%" at bounding box center [117, 289] width 64 height 17
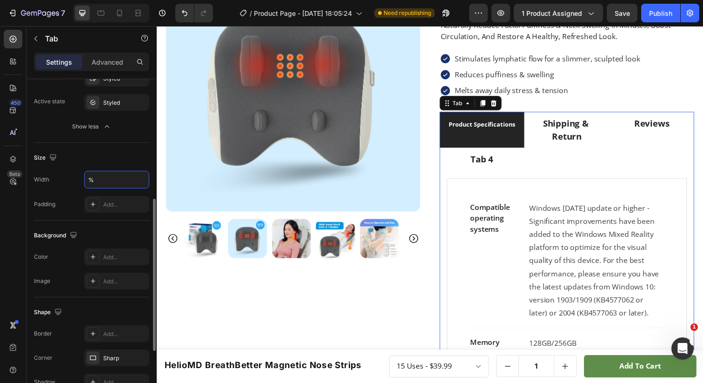
scroll to position [248, 0]
type input "100%"
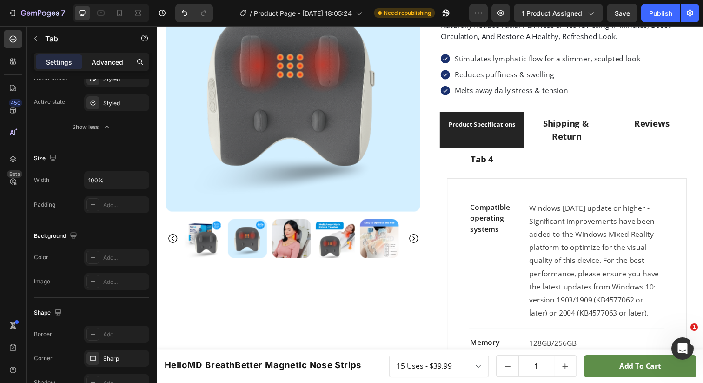
click at [115, 67] on div "Advanced" at bounding box center [107, 61] width 47 height 15
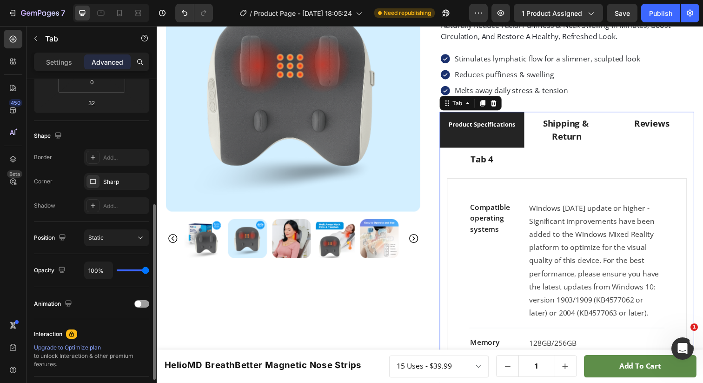
scroll to position [0, 0]
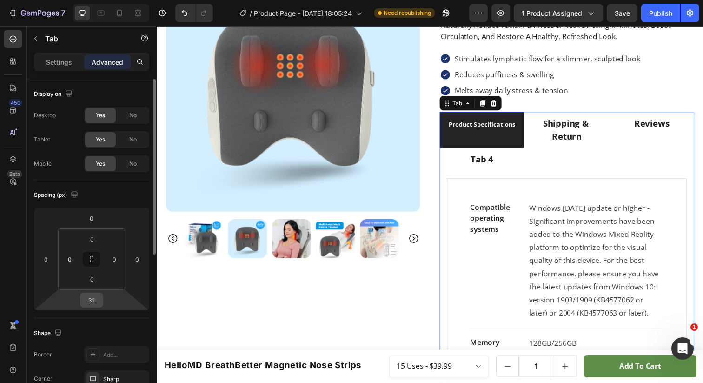
click at [93, 302] on input "32" at bounding box center [91, 300] width 19 height 14
type input "0"
click at [116, 194] on div "Spacing (px)" at bounding box center [91, 194] width 115 height 15
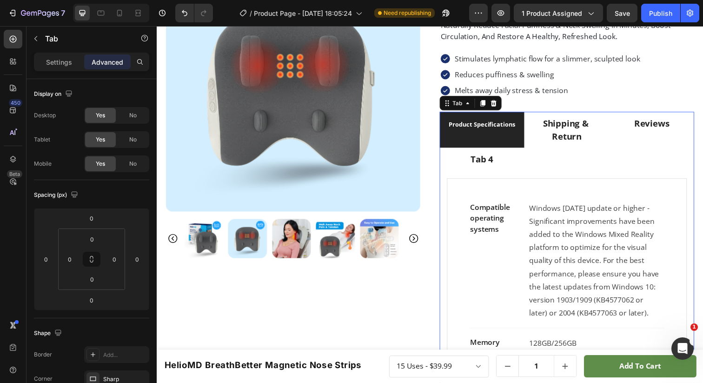
click at [482, 144] on div "Product Specifications" at bounding box center [489, 131] width 71 height 29
click at [484, 146] on div "Product Specifications" at bounding box center [489, 131] width 71 height 29
click at [62, 67] on div "Settings" at bounding box center [59, 61] width 47 height 15
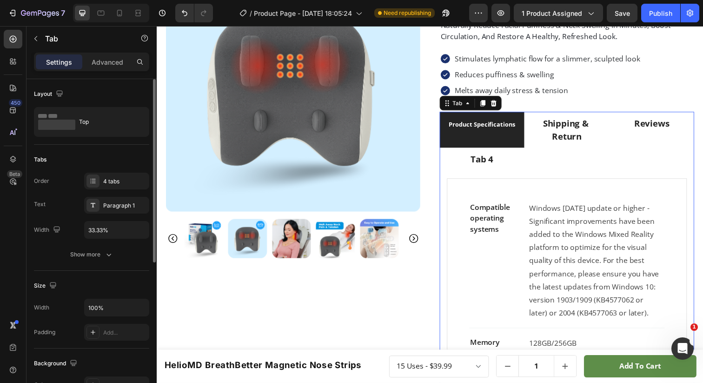
scroll to position [4, 0]
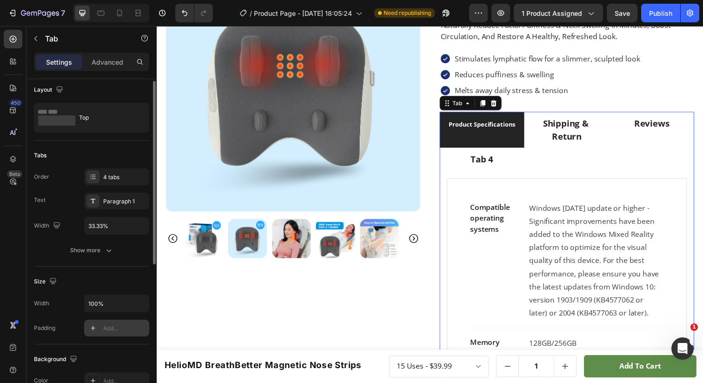
click at [94, 330] on icon at bounding box center [92, 327] width 7 height 7
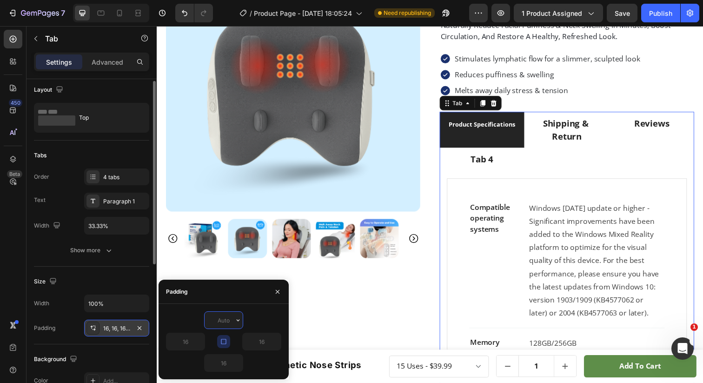
click at [458, 147] on li "Product Specifications" at bounding box center [489, 132] width 87 height 37
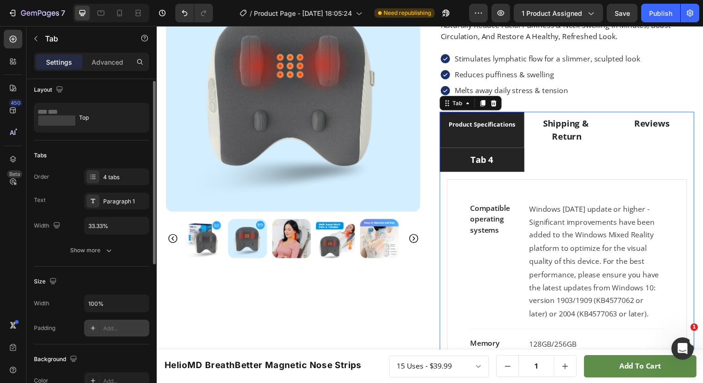
click at [509, 164] on li "Tab 4" at bounding box center [489, 162] width 87 height 25
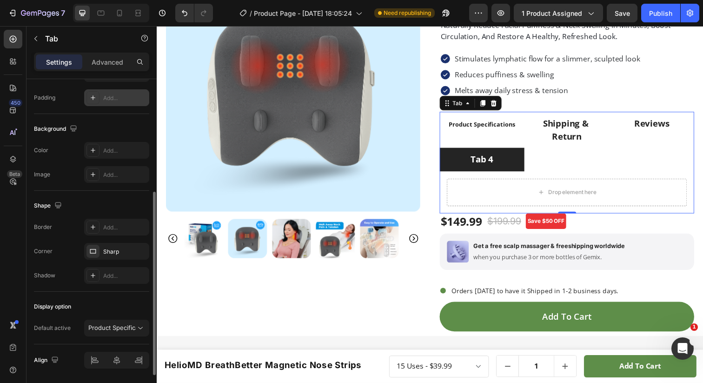
scroll to position [265, 0]
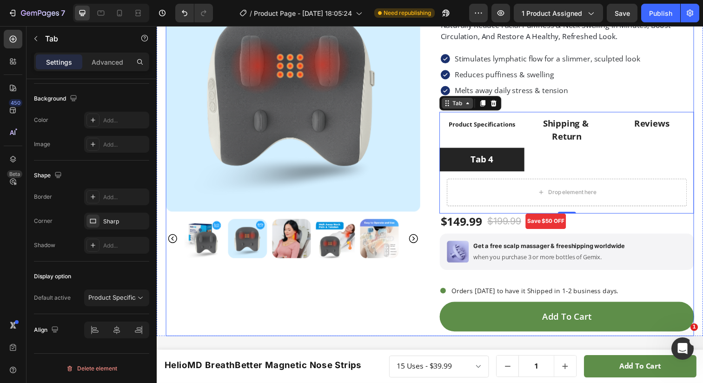
click at [466, 108] on div "Tab" at bounding box center [463, 104] width 13 height 8
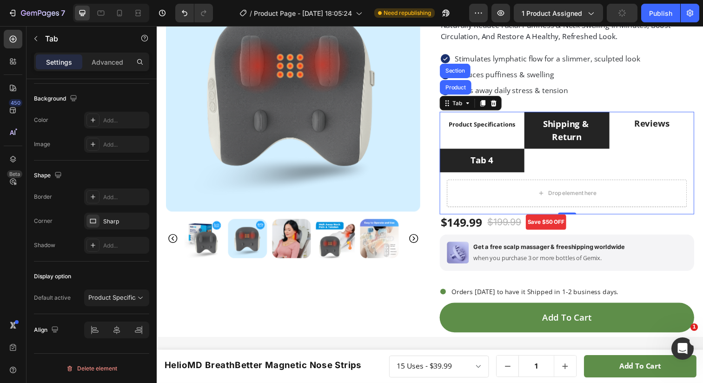
click at [550, 118] on div "Shipping & Return" at bounding box center [575, 132] width 71 height 29
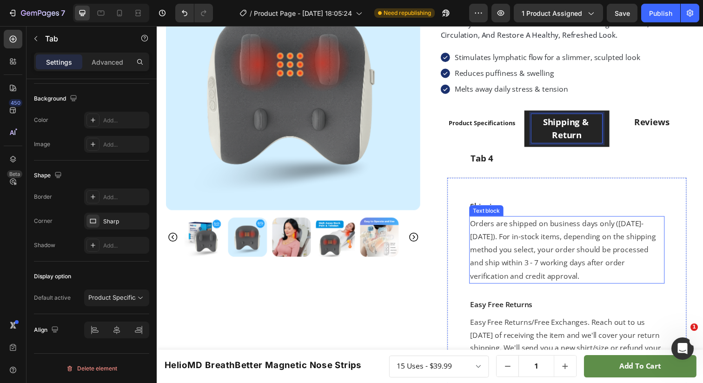
scroll to position [67, 0]
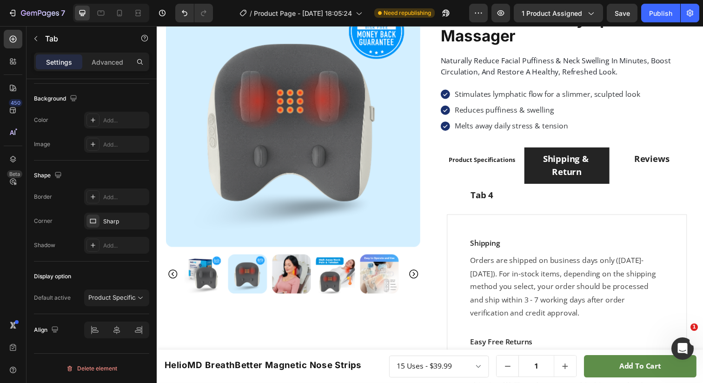
click at [541, 211] on div "Compatible operating systems Text block Windows 10 May 2019 update or higher - …" at bounding box center [576, 327] width 260 height 233
click at [498, 140] on icon at bounding box center [501, 141] width 6 height 7
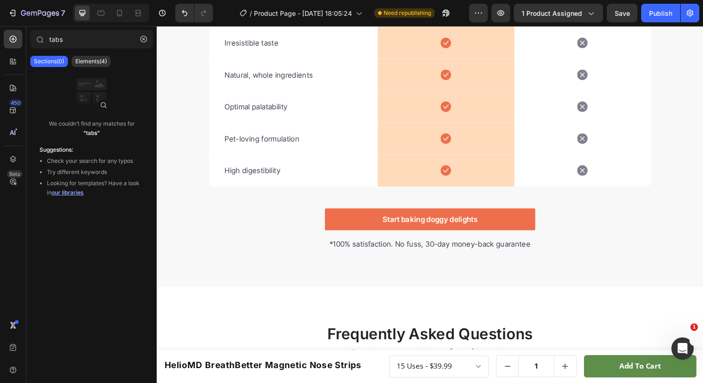
scroll to position [2725, 0]
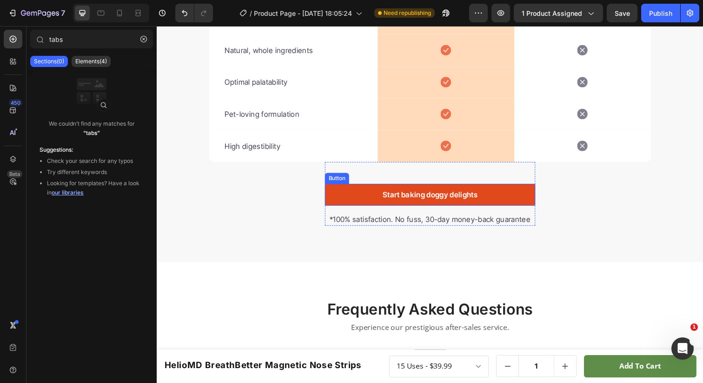
click at [362, 199] on link "Start baking doggy delights" at bounding box center [435, 198] width 215 height 22
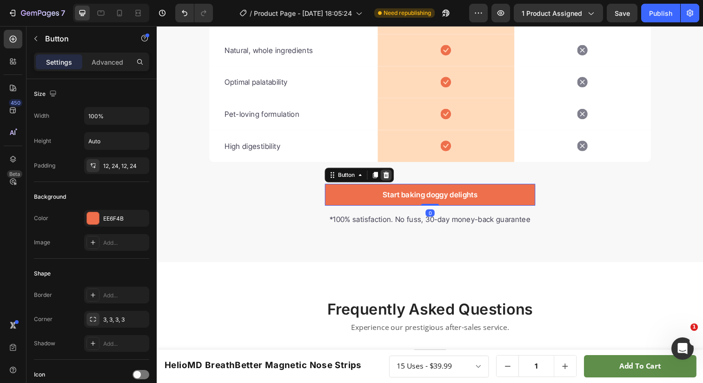
click at [388, 178] on icon at bounding box center [390, 177] width 7 height 7
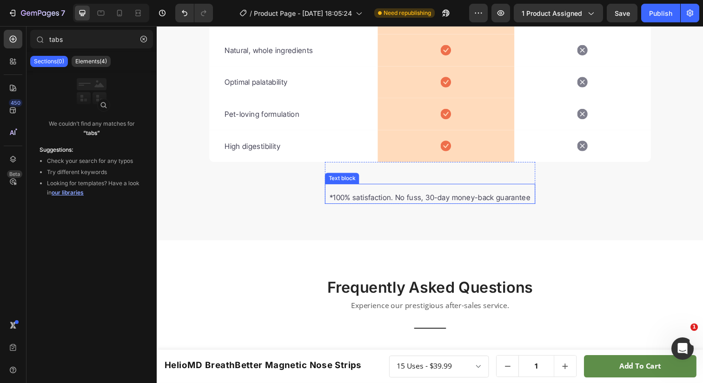
click at [378, 202] on p "*100% satisfaction. No fuss, 30-day money-back guarantee" at bounding box center [435, 200] width 213 height 11
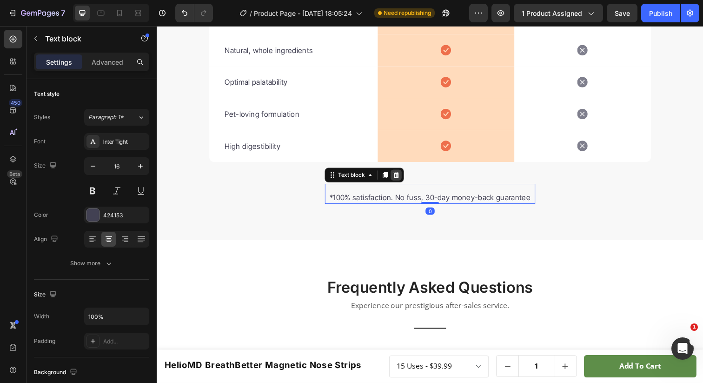
click at [400, 178] on icon at bounding box center [402, 178] width 6 height 7
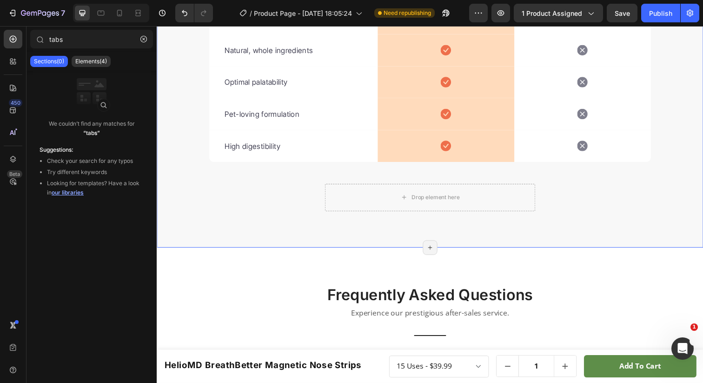
scroll to position [2836, 0]
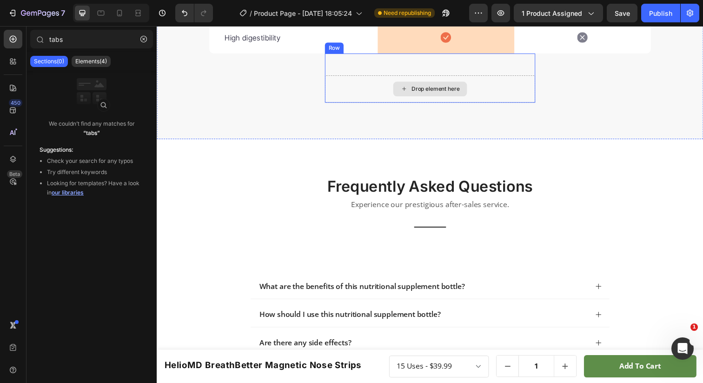
click at [422, 88] on div "Drop element here" at bounding box center [441, 90] width 49 height 7
click at [340, 81] on div "Drop element here" at bounding box center [435, 90] width 215 height 28
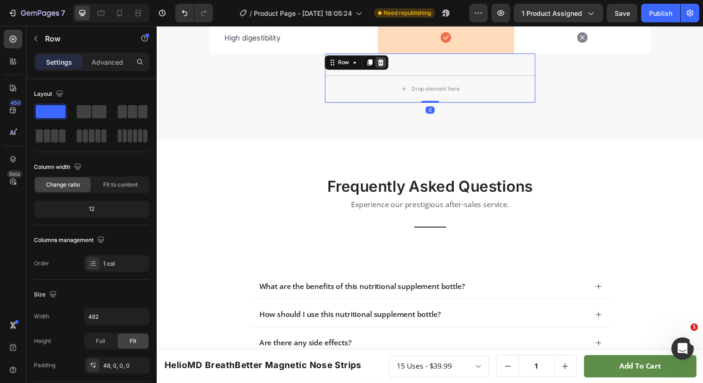
click at [383, 62] on icon at bounding box center [386, 63] width 6 height 7
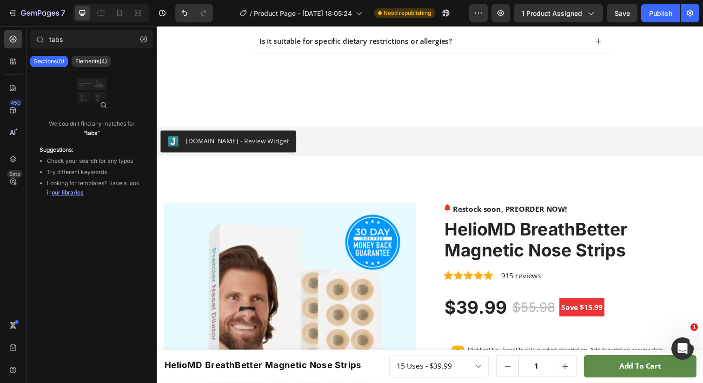
scroll to position [3200, 0]
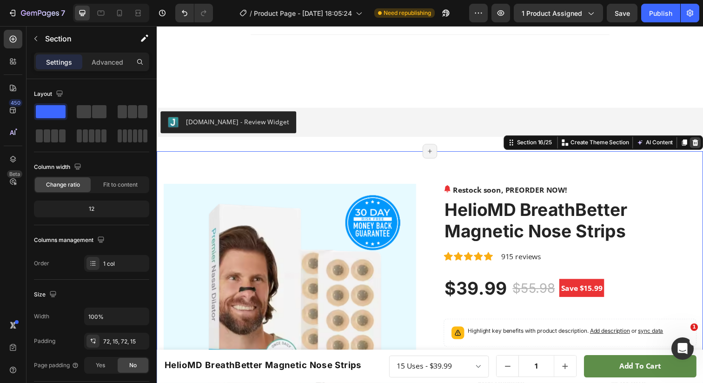
click at [703, 144] on icon at bounding box center [707, 145] width 6 height 7
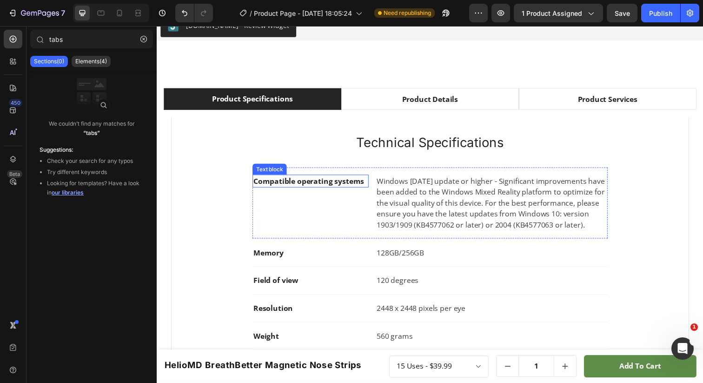
scroll to position [3133, 0]
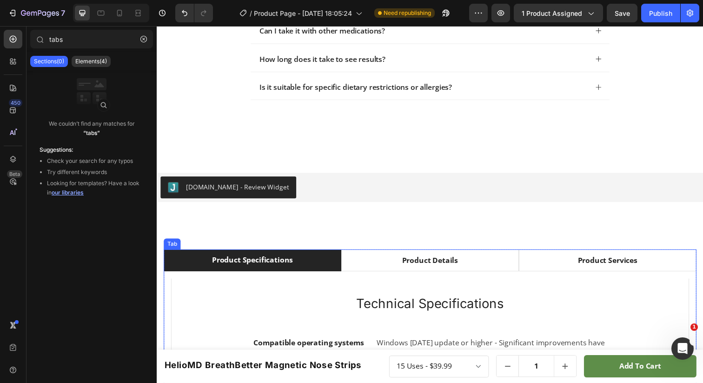
click at [173, 258] on li "Product Specifications" at bounding box center [254, 265] width 181 height 22
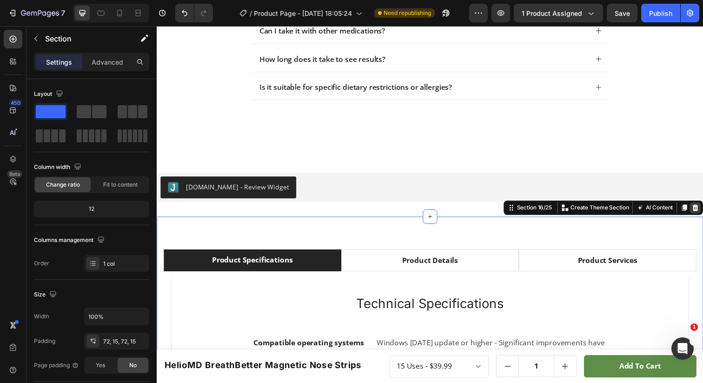
click at [701, 214] on div at bounding box center [706, 211] width 11 height 11
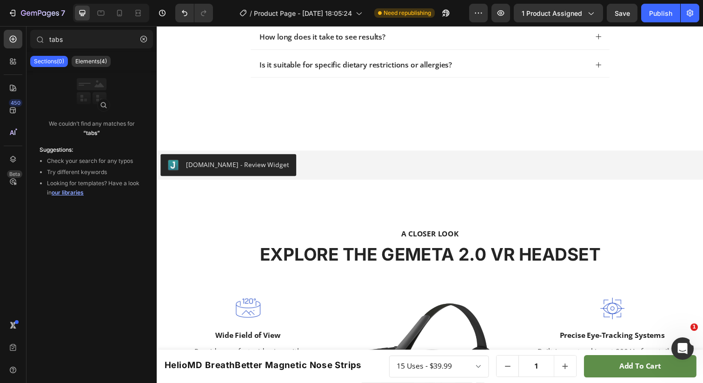
scroll to position [3157, 0]
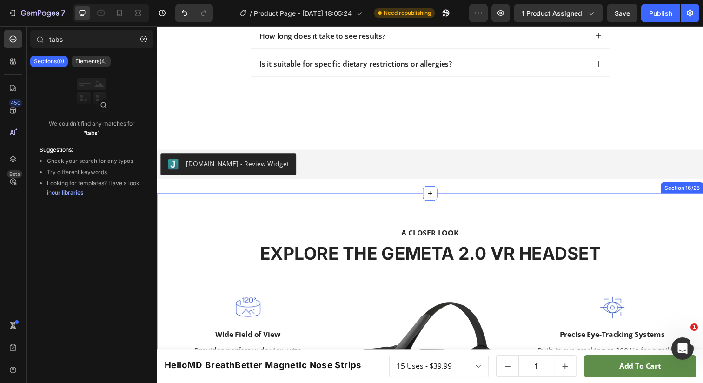
click at [185, 211] on div "A CLOSER LOOK Text block EXPLORE THE GEMETA 2.0 VR HEADSET Heading Row Image Wi…" at bounding box center [436, 349] width 558 height 305
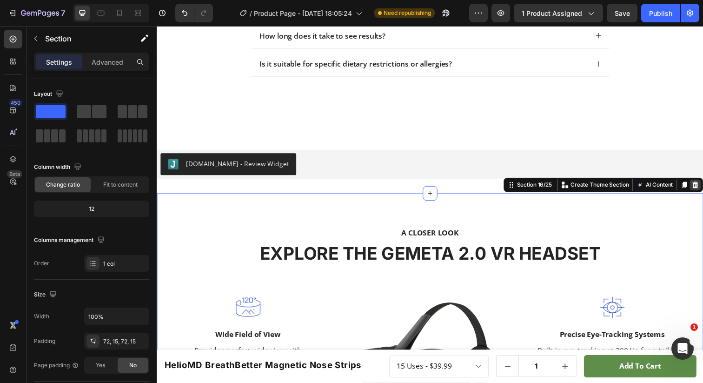
click at [703, 187] on icon at bounding box center [706, 187] width 7 height 7
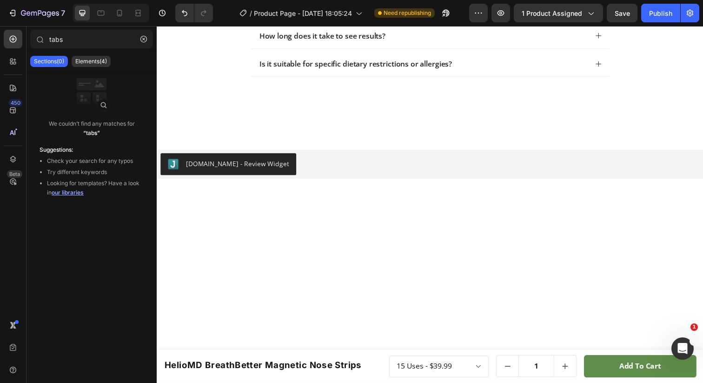
click at [190, 214] on div at bounding box center [436, 344] width 558 height 294
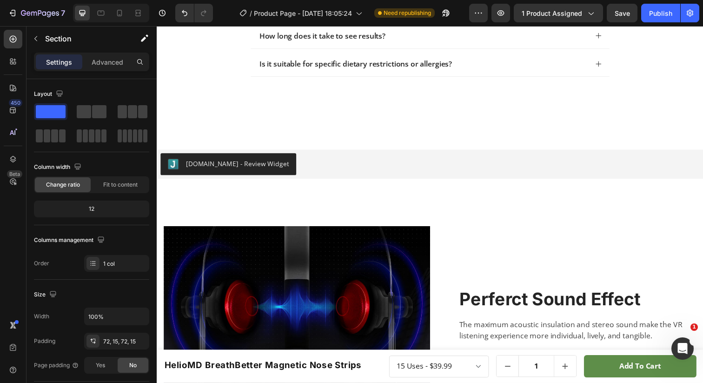
scroll to position [3177, 0]
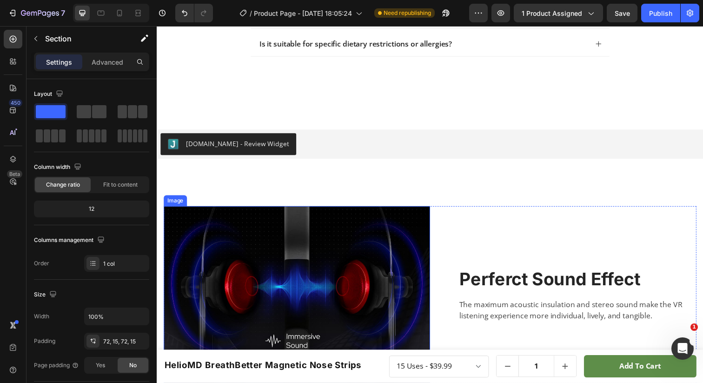
click at [174, 205] on div "Image" at bounding box center [176, 204] width 20 height 8
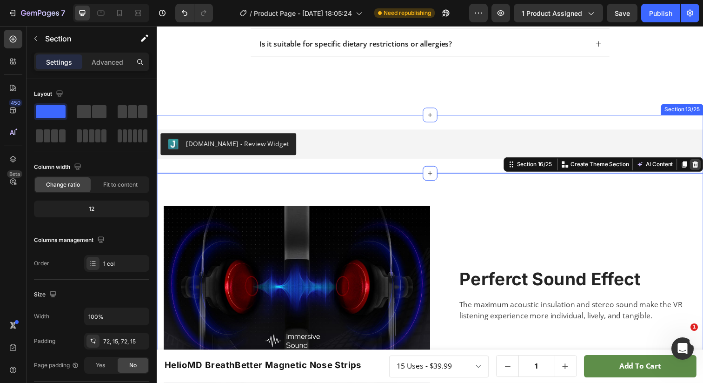
click at [703, 168] on icon at bounding box center [706, 167] width 7 height 7
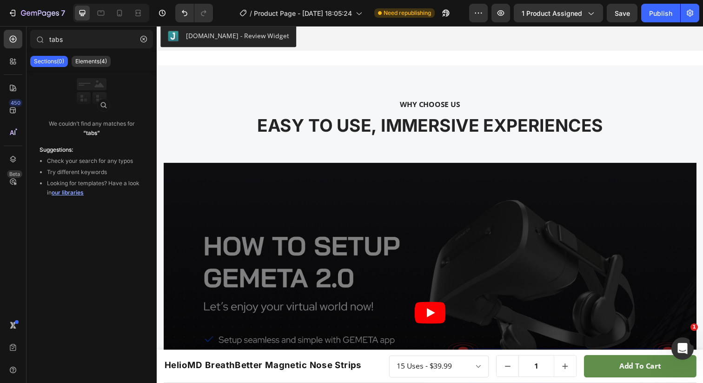
scroll to position [3276, 0]
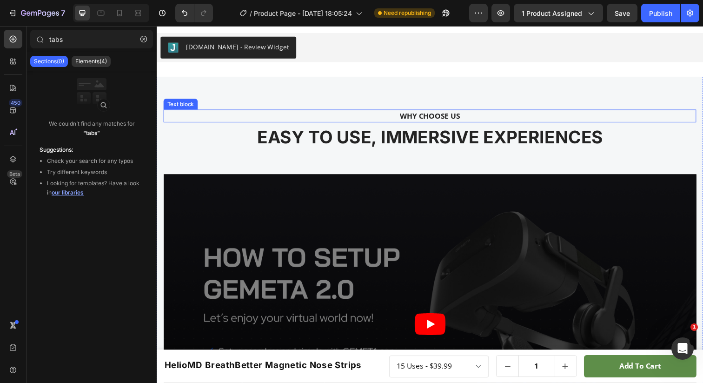
click at [203, 98] on div "WHY CHOOSE US Text block EASY TO USE, IMMERSIVE EXPERIENCES Heading Video Image…" at bounding box center [436, 378] width 558 height 600
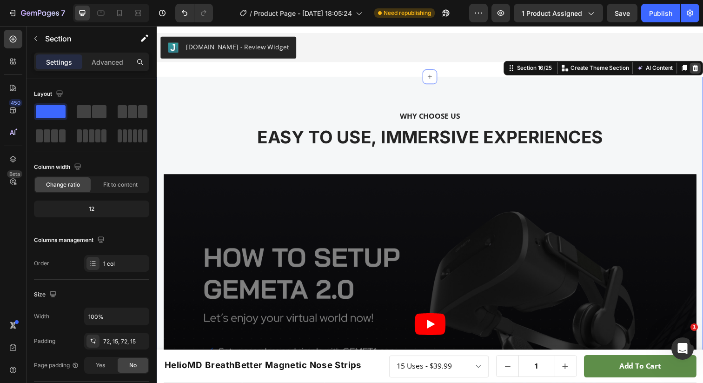
click at [703, 68] on icon at bounding box center [706, 68] width 7 height 7
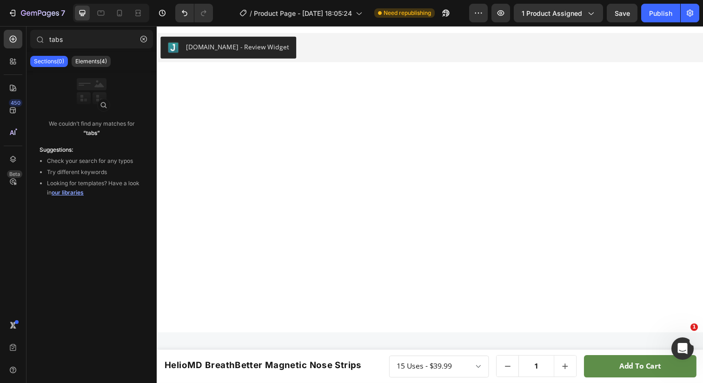
click at [188, 80] on div at bounding box center [436, 208] width 558 height 261
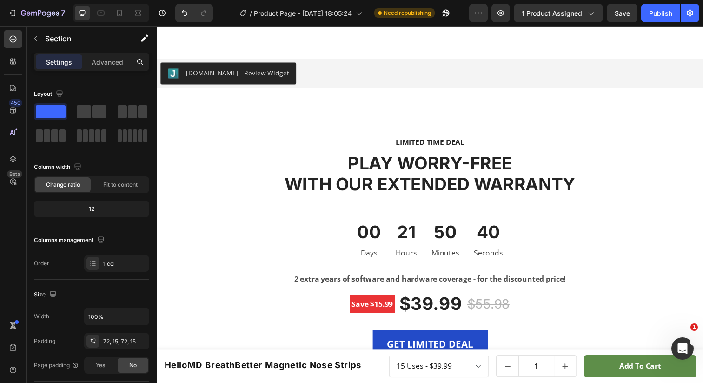
scroll to position [3243, 0]
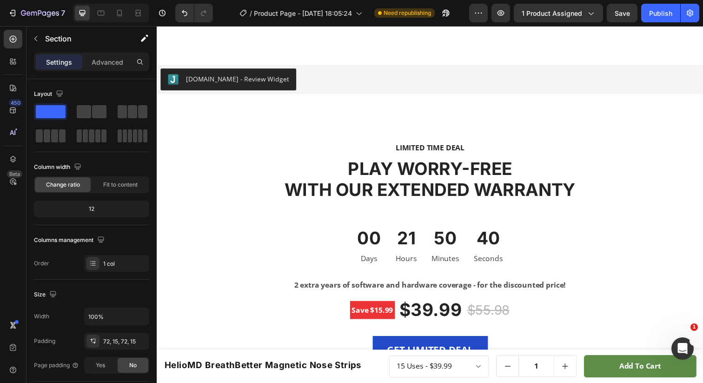
click at [189, 78] on div "Judge.me - Review Widget" at bounding box center [239, 80] width 105 height 10
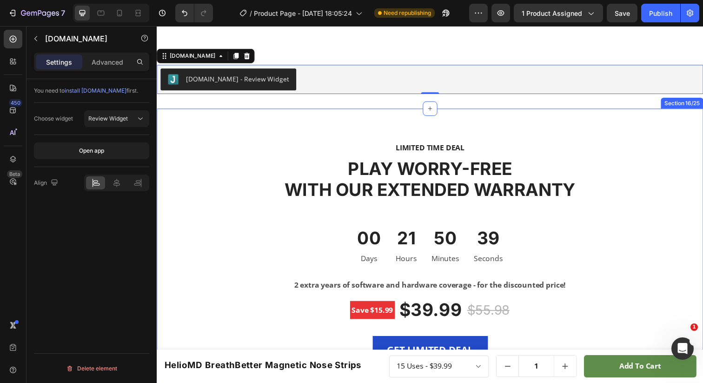
click at [180, 126] on div "LIMITED TIME DEAL Text block PLAY WORRY-FREE WITH OUR EXTENDED WARRANTY Heading…" at bounding box center [436, 270] width 558 height 321
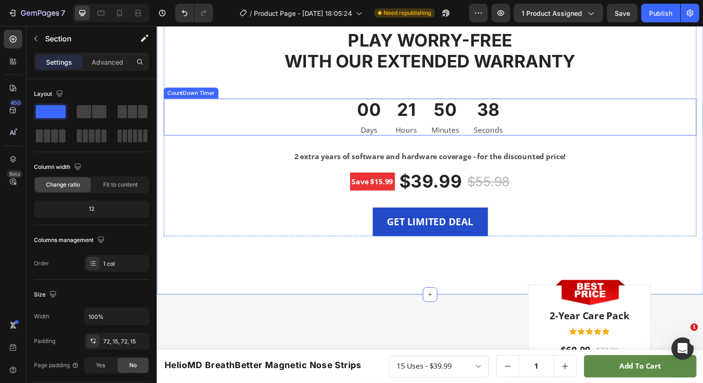
scroll to position [3160, 0]
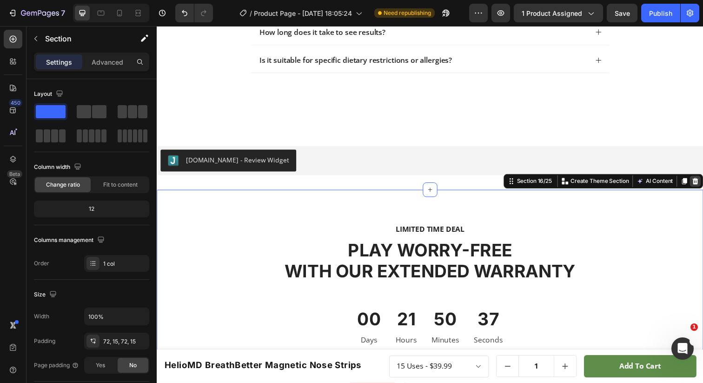
click at [703, 187] on icon at bounding box center [707, 184] width 6 height 7
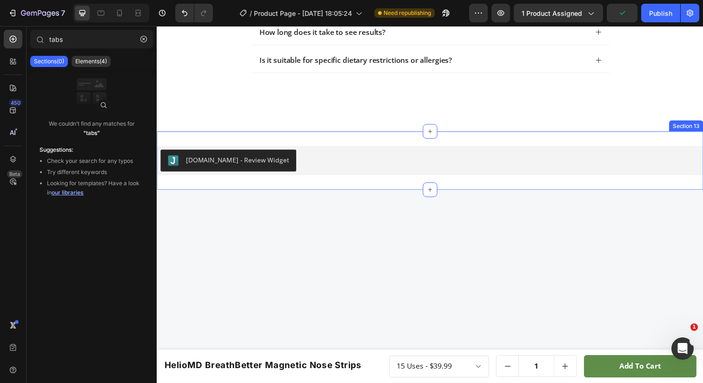
click at [203, 192] on div "Judge.me - Review Widget Judge.me Section 13" at bounding box center [436, 164] width 558 height 60
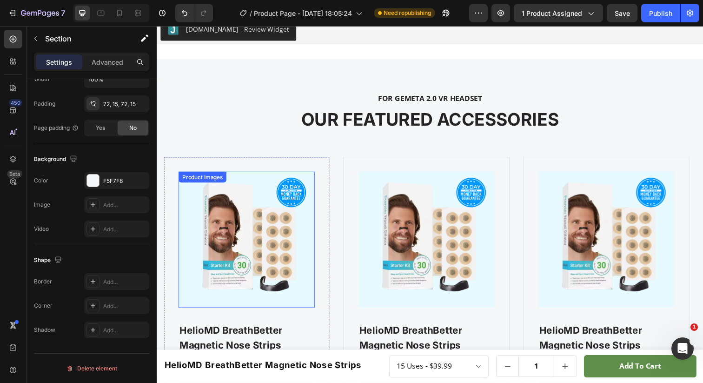
scroll to position [3161, 0]
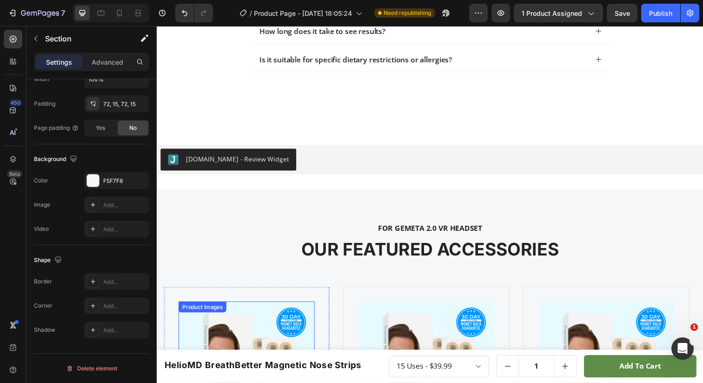
click at [199, 191] on div "Judge.me - Review Widget Judge.me Section 13" at bounding box center [436, 163] width 558 height 60
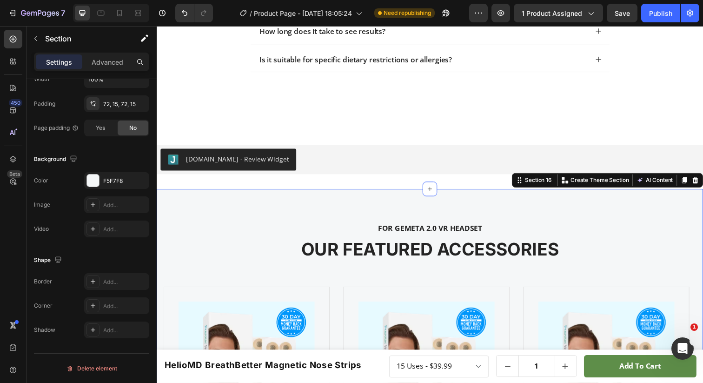
click at [703, 182] on icon at bounding box center [707, 183] width 6 height 7
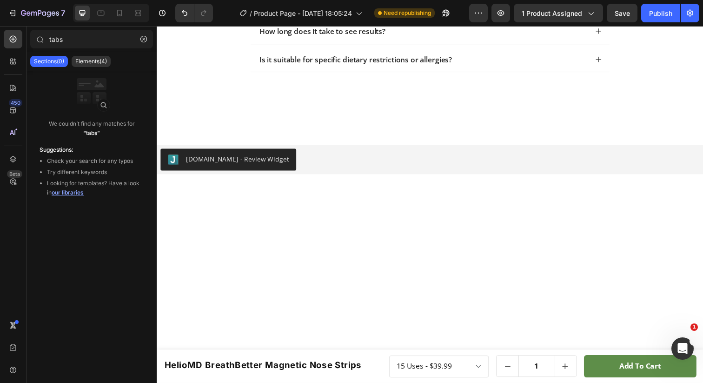
scroll to position [3192, 0]
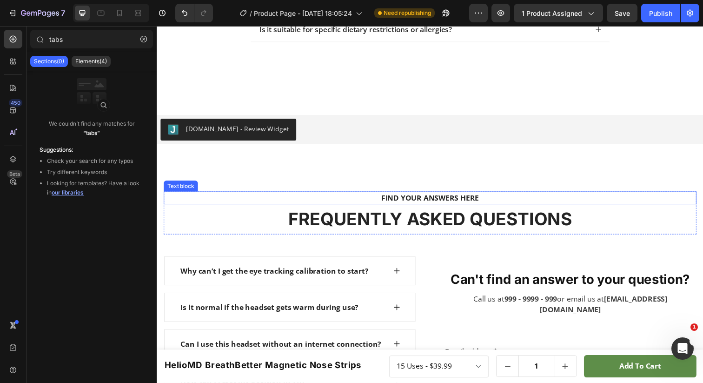
click at [242, 200] on p "FIND YOUR ANSWERS HERE" at bounding box center [436, 201] width 528 height 11
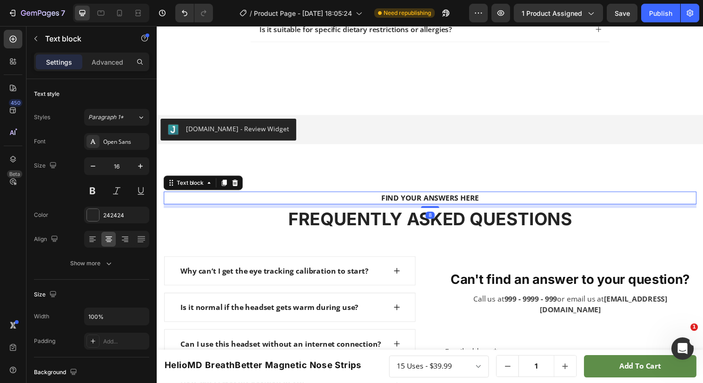
click at [242, 200] on p "FIND YOUR ANSWERS HERE" at bounding box center [436, 201] width 528 height 11
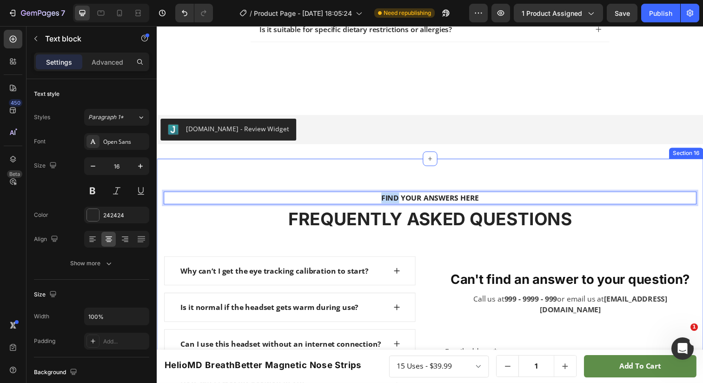
click at [238, 184] on div "FIND YOUR ANSWERS HERE Text block 8 FREQUENTLY ASKED QUESTIONS Heading Row Why …" at bounding box center [436, 367] width 558 height 412
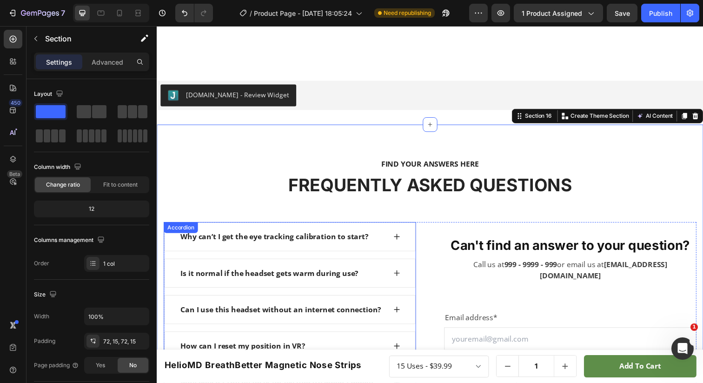
scroll to position [3213, 0]
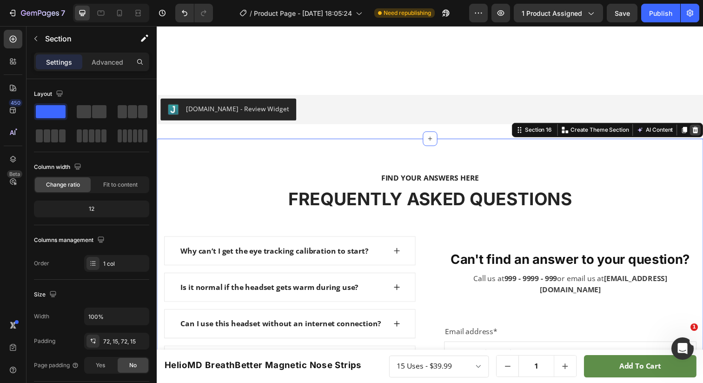
click at [703, 134] on icon at bounding box center [707, 132] width 6 height 7
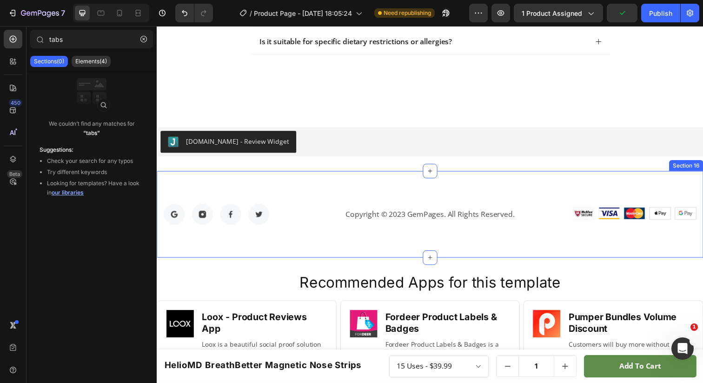
scroll to position [3179, 0]
click at [212, 193] on div "Image Image Image Image Row Copyright © 2023 GemPages. All Rights Reserved. Tex…" at bounding box center [436, 218] width 558 height 88
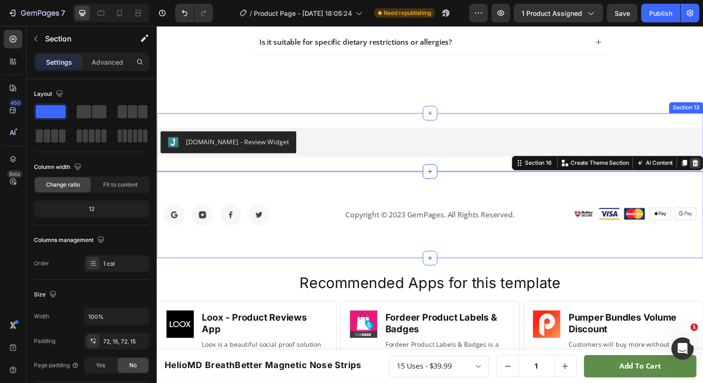
click at [703, 167] on icon at bounding box center [706, 165] width 7 height 7
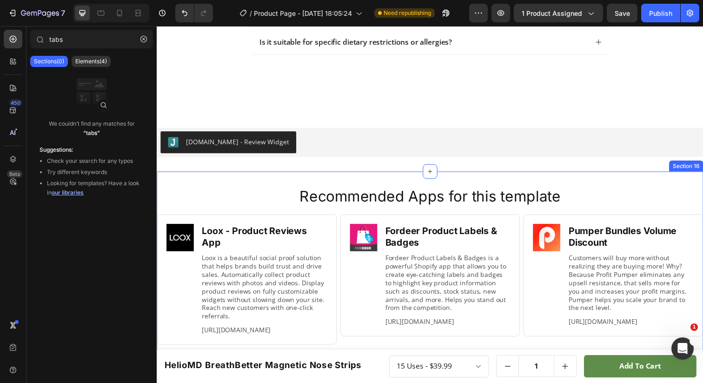
click at [407, 185] on div "Recommended Apps for this template Heading Image Loox ‑ Product Reviews App Hea…" at bounding box center [436, 280] width 558 height 213
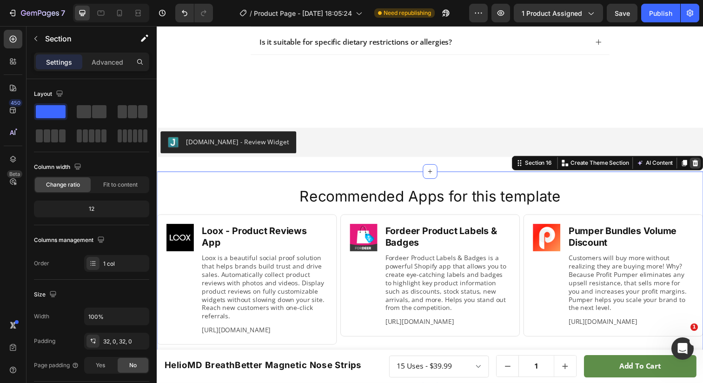
click at [703, 167] on icon at bounding box center [706, 165] width 7 height 7
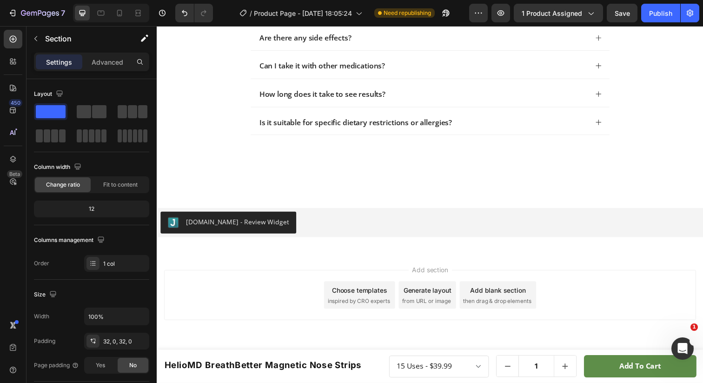
scroll to position [3097, 0]
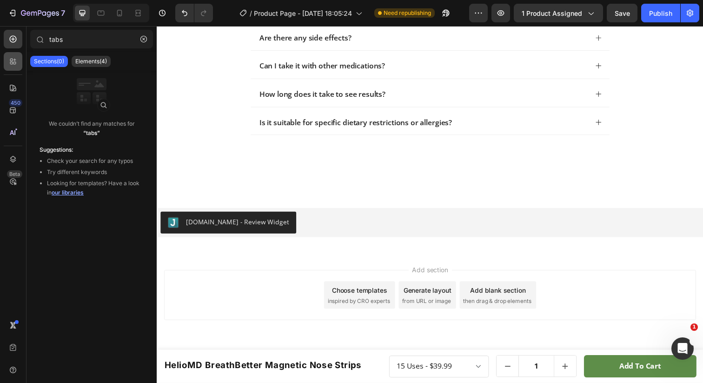
click at [19, 60] on div at bounding box center [13, 61] width 19 height 19
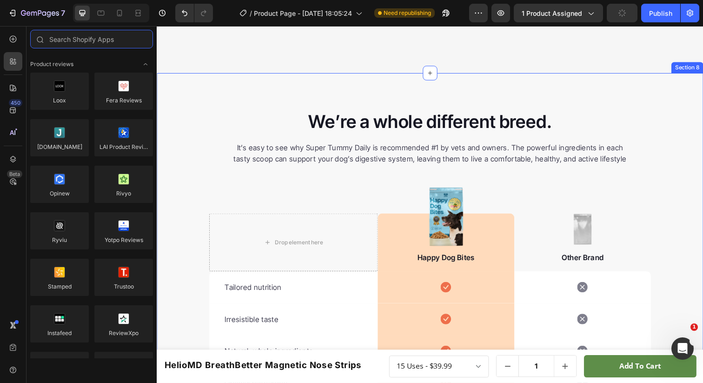
scroll to position [2421, 0]
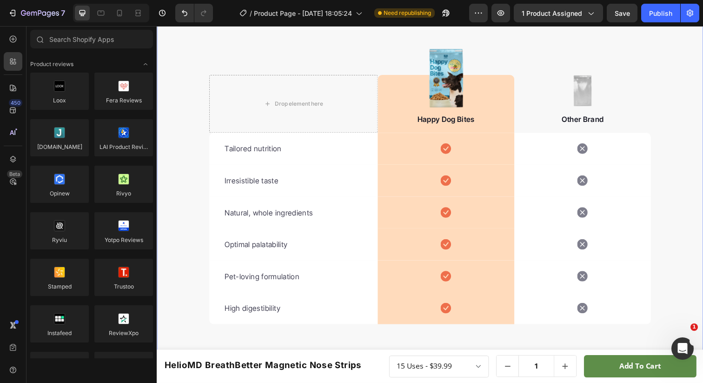
scroll to position [2545, 0]
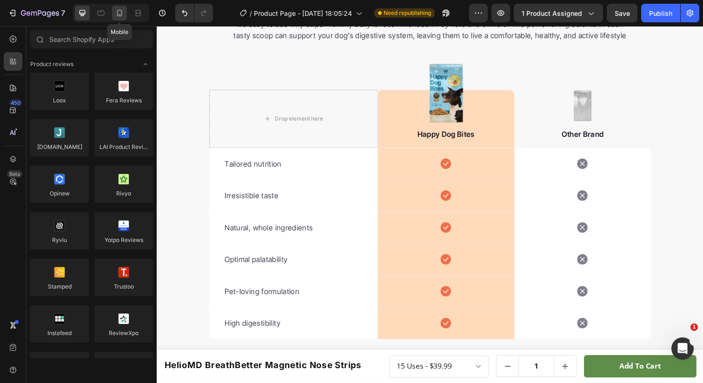
click at [120, 12] on icon at bounding box center [119, 12] width 9 height 9
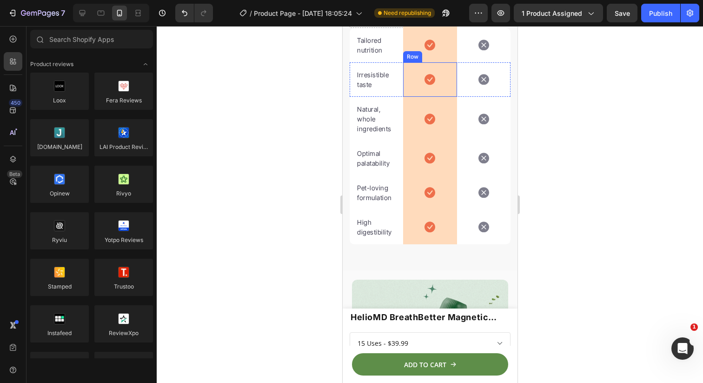
scroll to position [2619, 0]
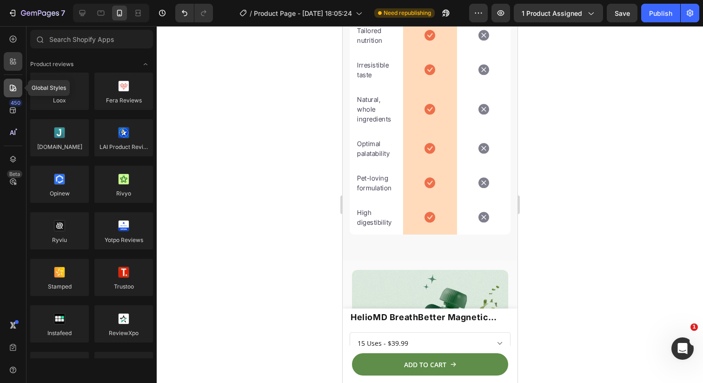
click at [9, 94] on div at bounding box center [13, 88] width 19 height 19
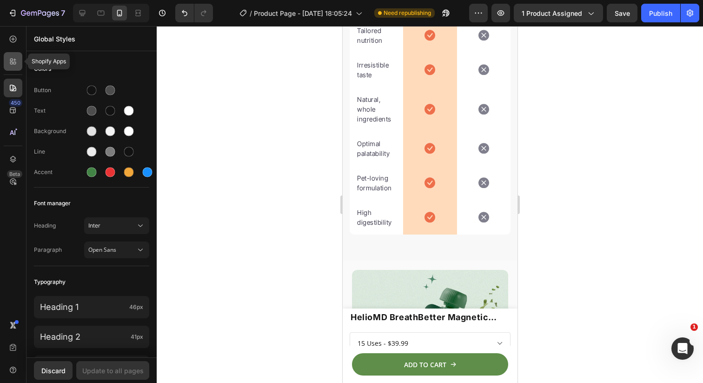
click at [13, 67] on div at bounding box center [13, 61] width 19 height 19
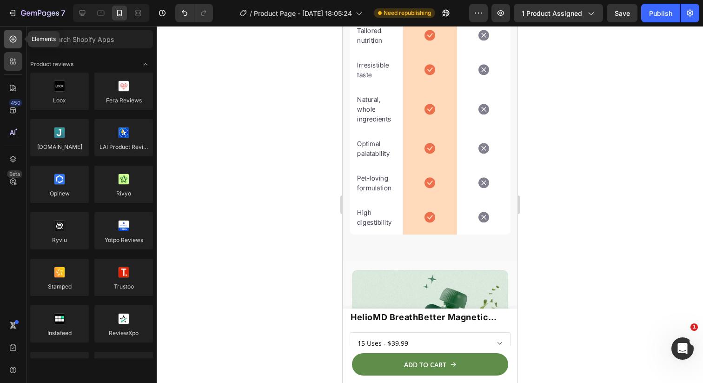
click at [15, 40] on icon at bounding box center [12, 38] width 9 height 9
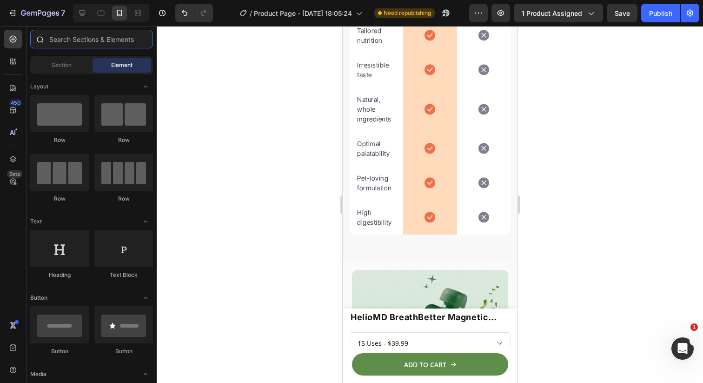
click at [73, 40] on input "text" at bounding box center [91, 39] width 123 height 19
click at [57, 64] on span "Section" at bounding box center [62, 65] width 20 height 8
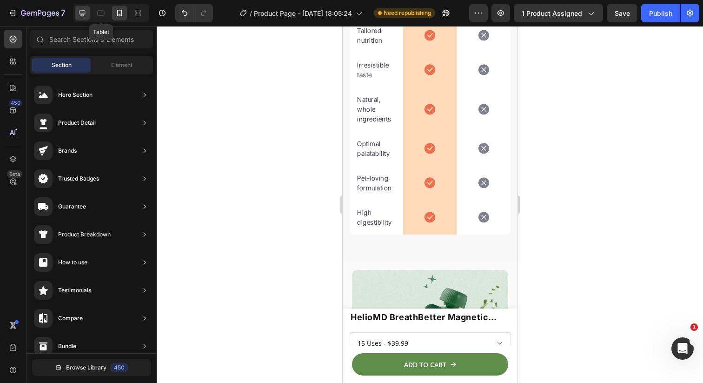
click at [88, 13] on div at bounding box center [82, 13] width 15 height 15
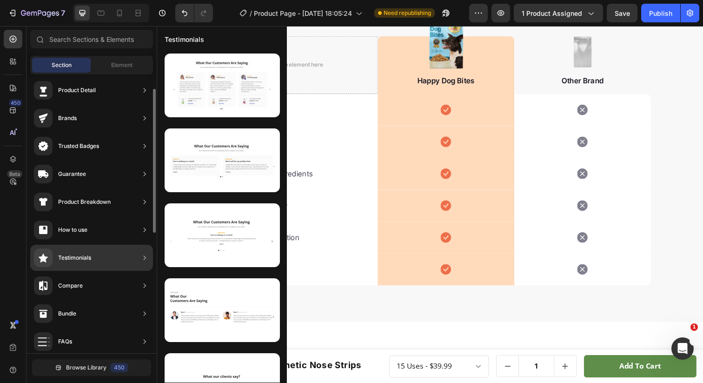
scroll to position [34, 0]
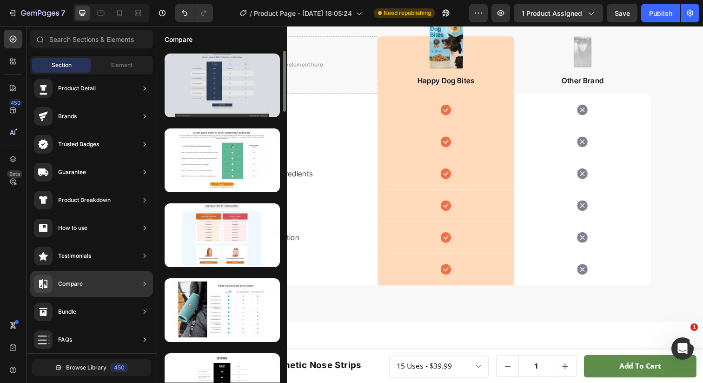
click at [230, 85] on div at bounding box center [222, 85] width 115 height 64
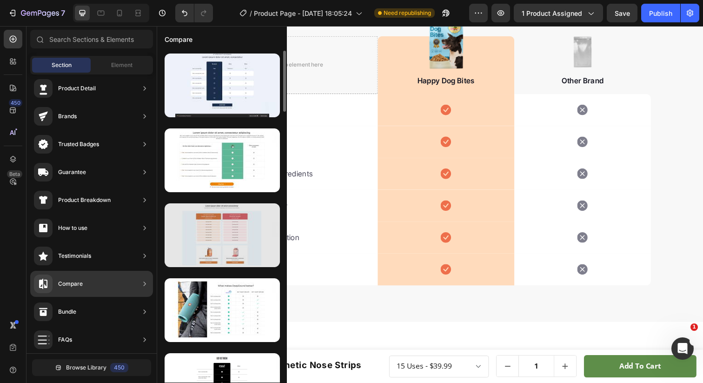
scroll to position [145, 0]
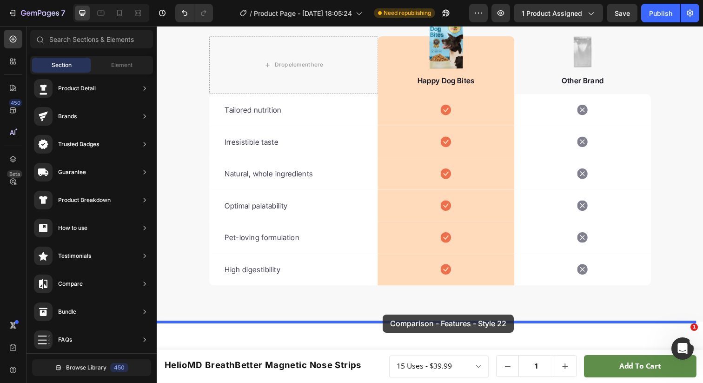
drag, startPoint x: 364, startPoint y: 258, endPoint x: 387, endPoint y: 321, distance: 67.0
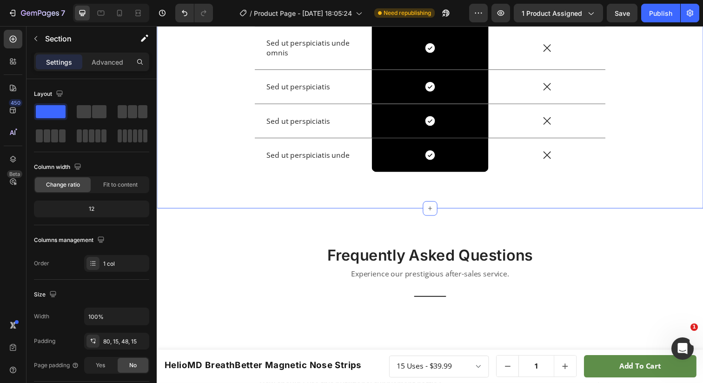
scroll to position [3251, 0]
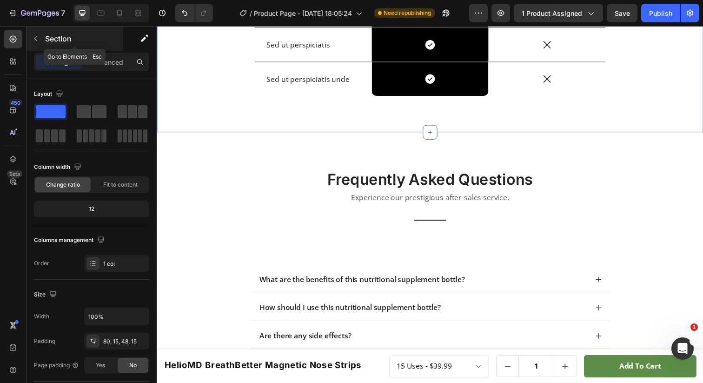
click at [36, 43] on button "button" at bounding box center [35, 38] width 15 height 15
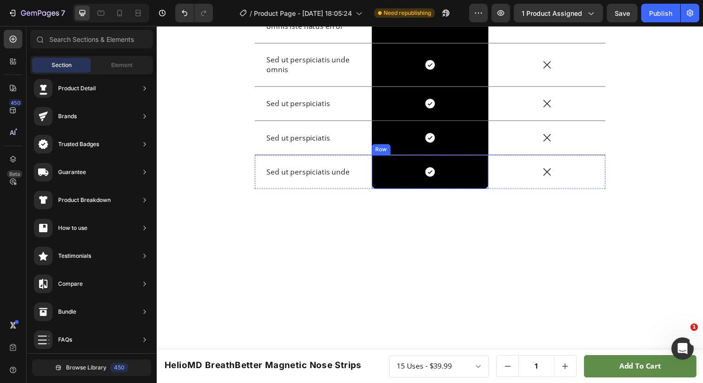
scroll to position [2917, 0]
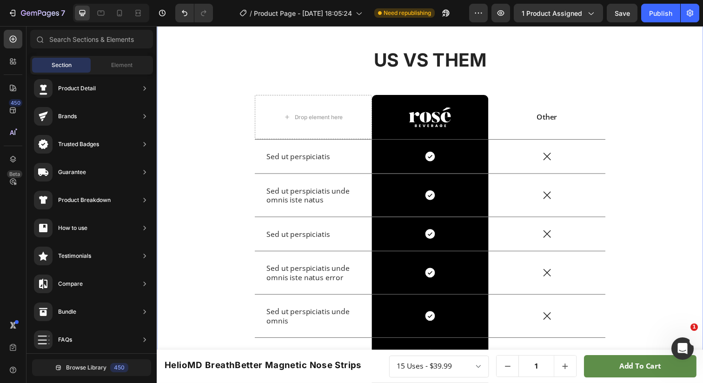
click at [229, 60] on div "US VS THEM Heading Drop element here Image Row Other Text Block Row Sed ut pers…" at bounding box center [436, 256] width 544 height 416
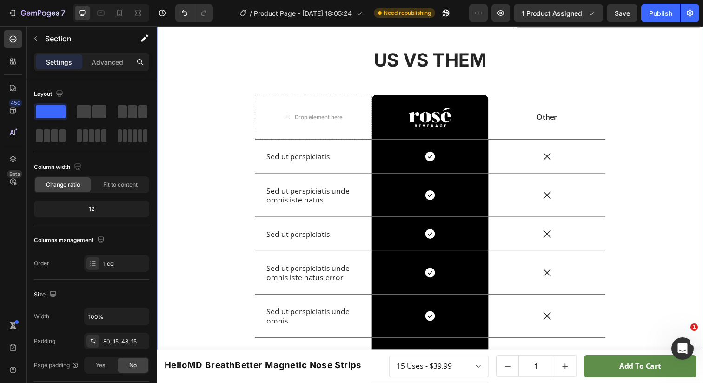
scroll to position [2856, 0]
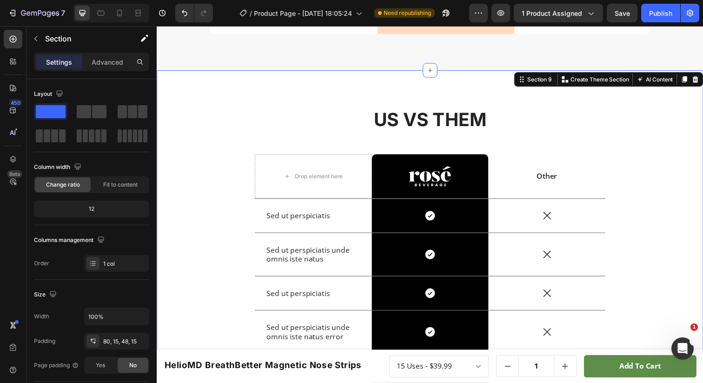
click at [703, 81] on icon at bounding box center [707, 80] width 6 height 7
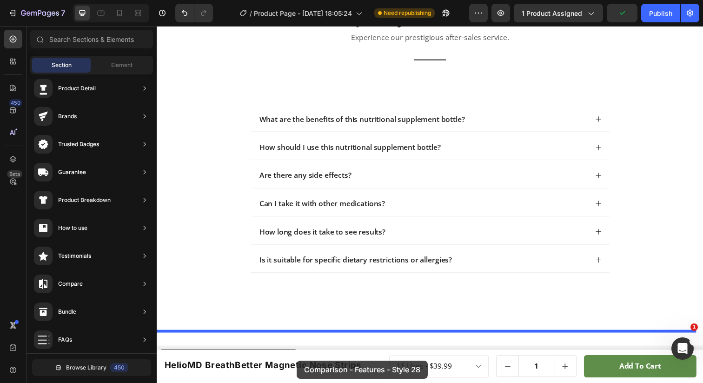
scroll to position [2990, 0]
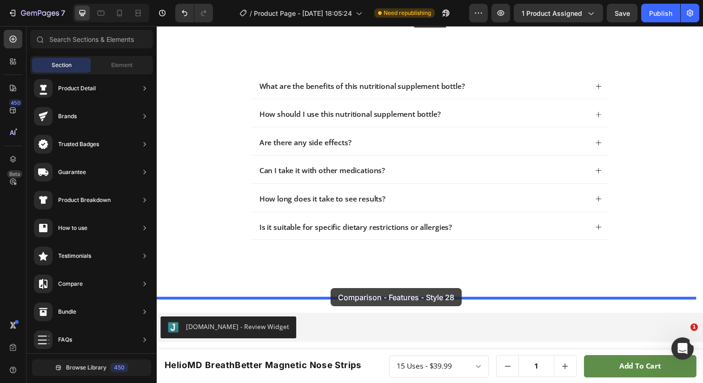
drag, startPoint x: 396, startPoint y: 113, endPoint x: 334, endPoint y: 294, distance: 191.0
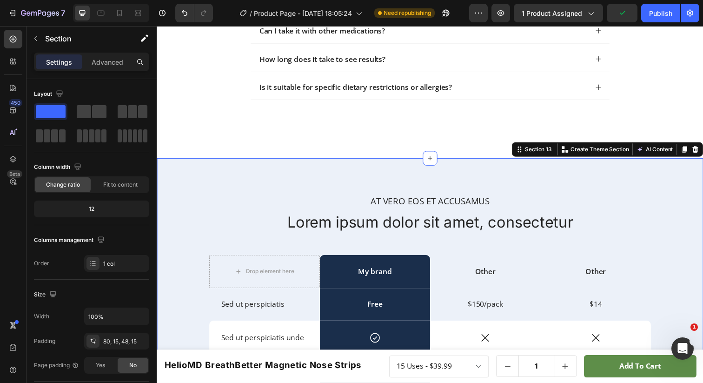
scroll to position [3119, 0]
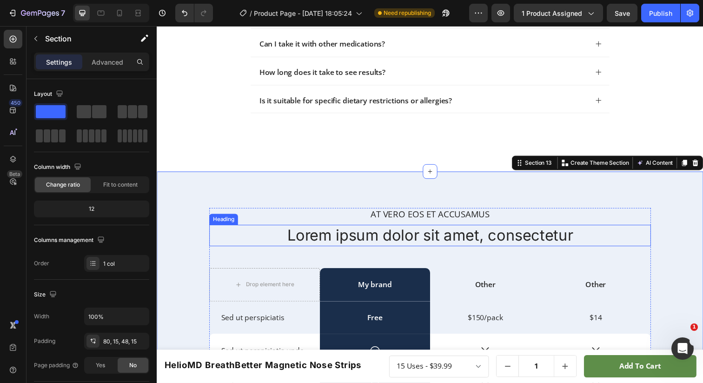
click at [373, 242] on h2 "Lorem ipsum dolor sit amet, consectetur" at bounding box center [435, 240] width 451 height 22
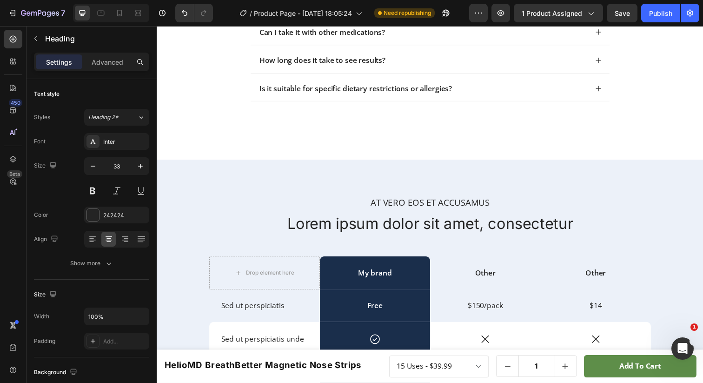
scroll to position [3149, 0]
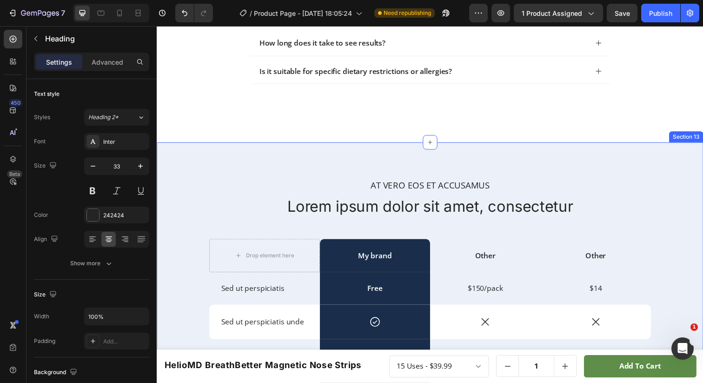
click at [202, 146] on div "At vero eos et accusamus Text Block Lorem ipsum dolor sit amet, consectetur Hea…" at bounding box center [436, 382] width 558 height 475
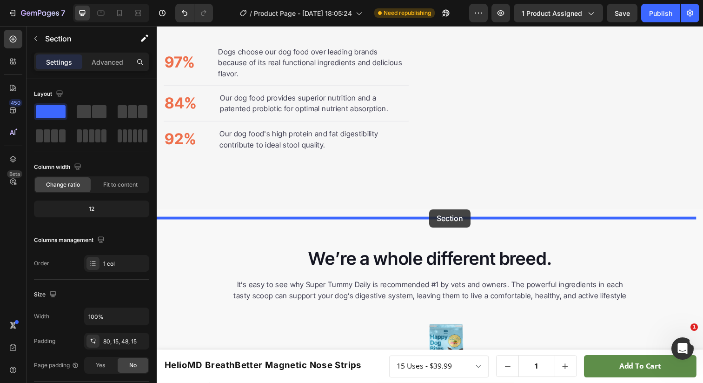
scroll to position [2249, 0]
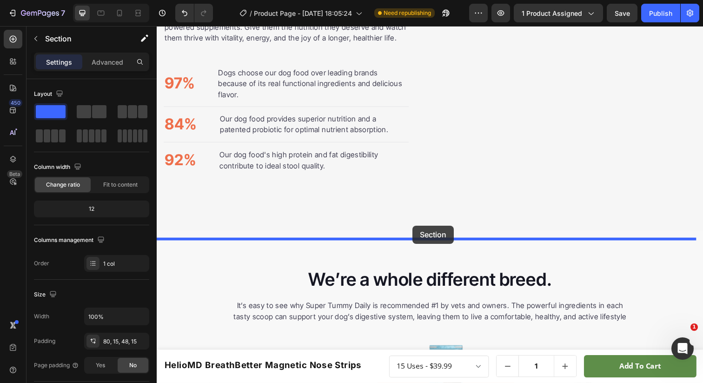
drag, startPoint x: 519, startPoint y: 135, endPoint x: 418, endPoint y: 230, distance: 138.2
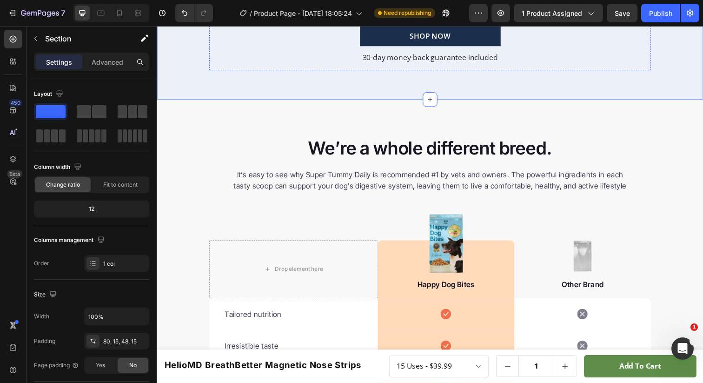
scroll to position [2879, 0]
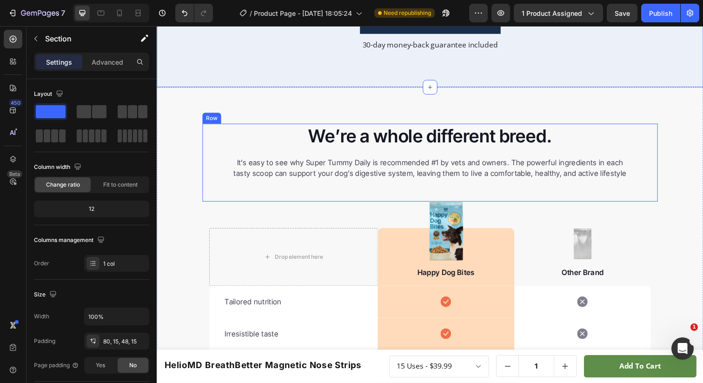
click at [203, 127] on div "We’re a whole different breed. Heading It’s easy to see why Super Tummy Daily i…" at bounding box center [435, 166] width 465 height 80
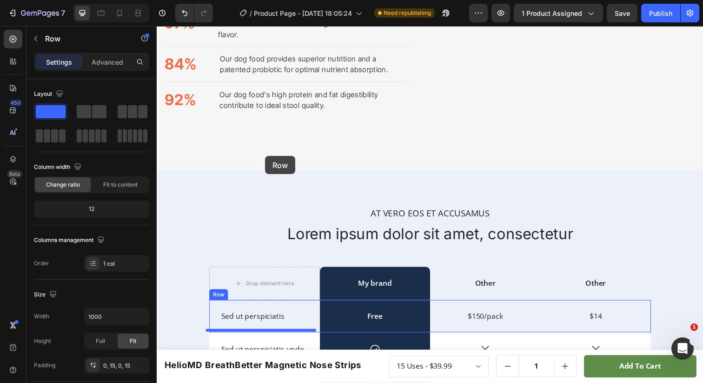
scroll to position [2273, 0]
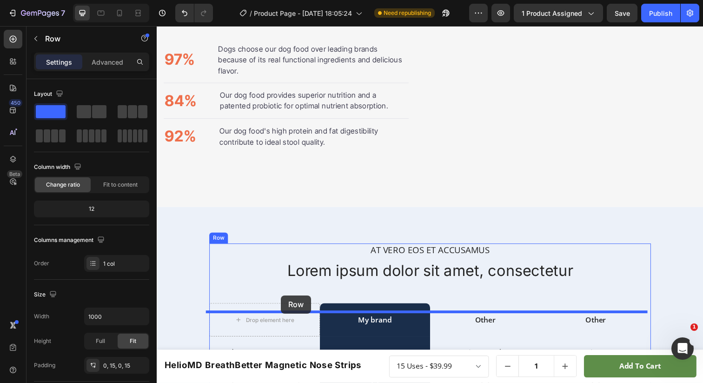
drag, startPoint x: 206, startPoint y: 116, endPoint x: 284, endPoint y: 301, distance: 200.8
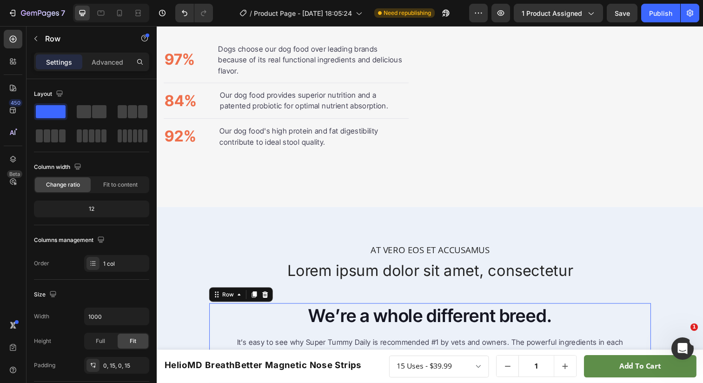
scroll to position [2448, 0]
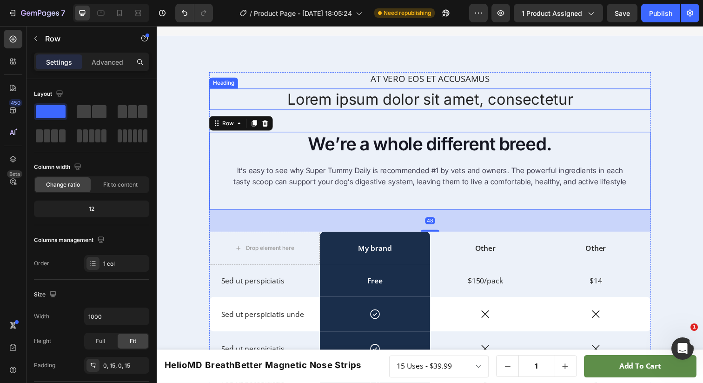
click at [437, 103] on h2 "Lorem ipsum dolor sit amet, consectetur" at bounding box center [435, 101] width 451 height 22
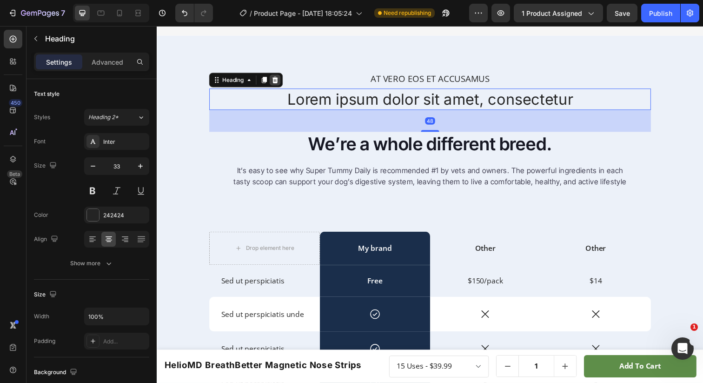
click at [275, 85] on icon at bounding box center [277, 80] width 7 height 7
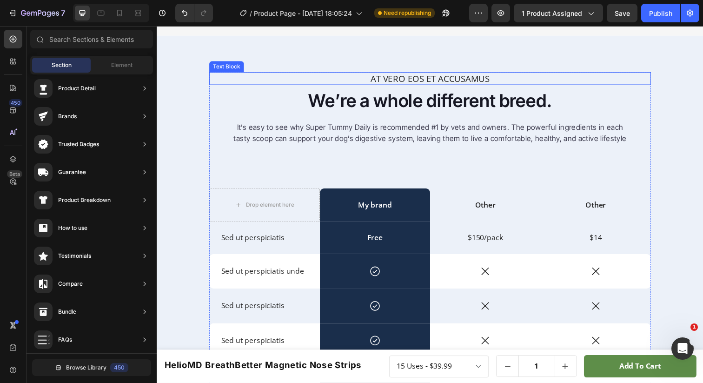
click at [446, 86] on p "At vero eos et accusamus" at bounding box center [435, 80] width 449 height 12
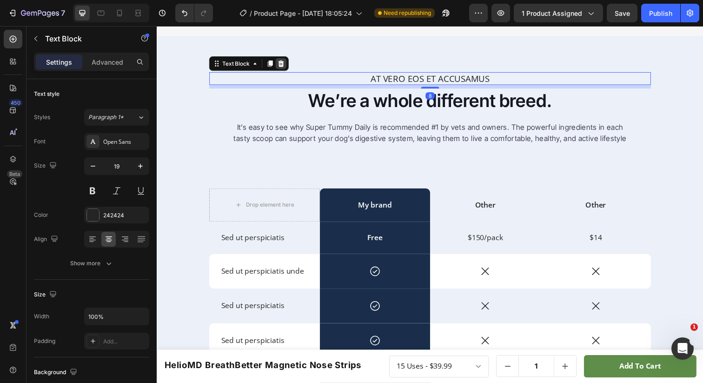
click at [281, 67] on icon at bounding box center [284, 63] width 6 height 7
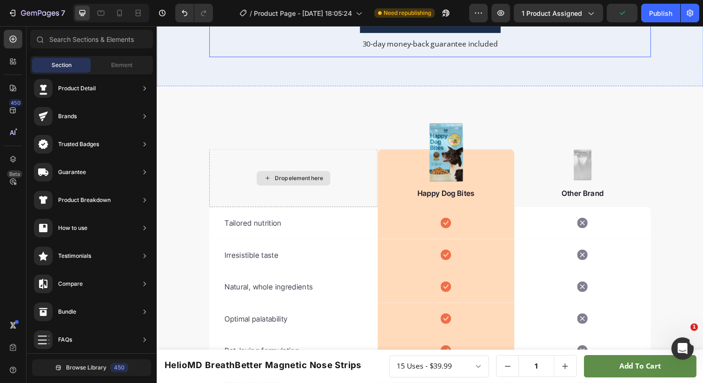
scroll to position [2852, 0]
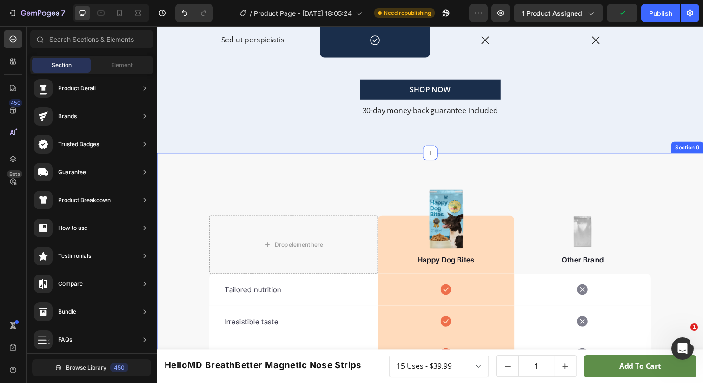
click at [181, 191] on div "Drop element here Image Happy Dog Bites Text block Row Image Other Brand Text b…" at bounding box center [436, 333] width 558 height 356
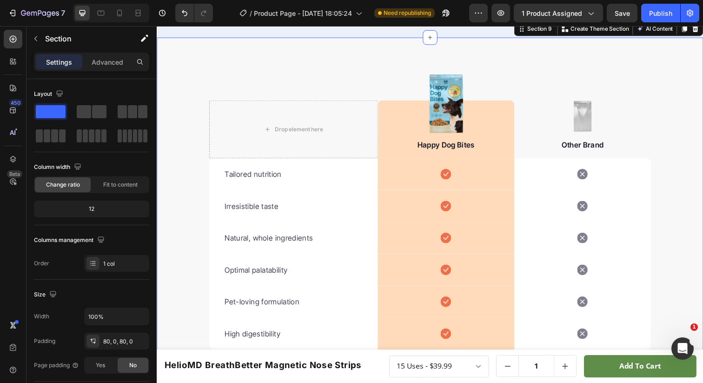
scroll to position [2809, 0]
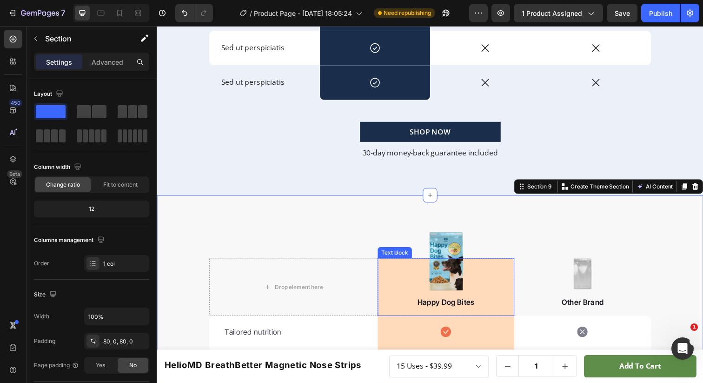
click at [451, 278] on div "Happy Dog Bites Text block" at bounding box center [452, 292] width 140 height 59
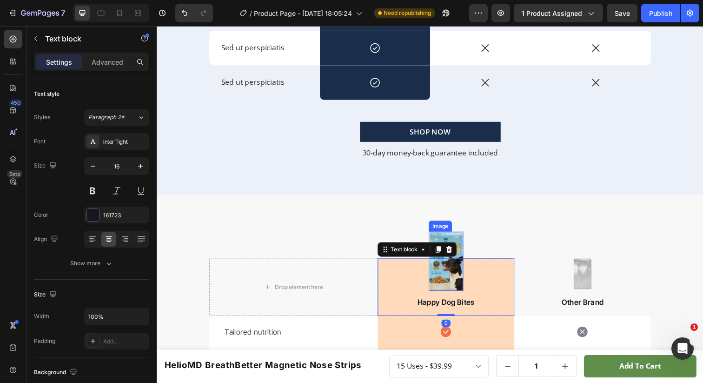
click at [453, 244] on img at bounding box center [451, 266] width 35 height 60
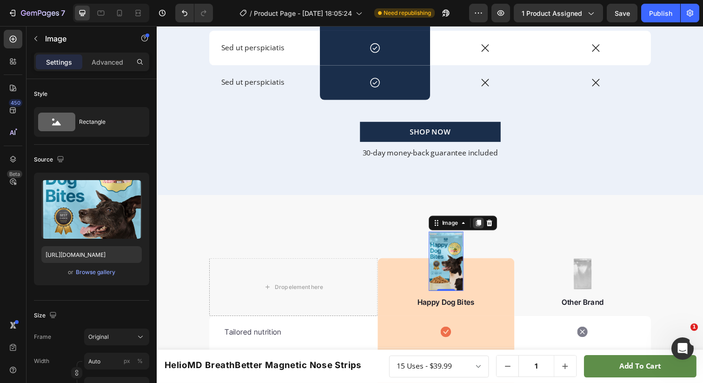
click at [483, 226] on icon at bounding box center [485, 227] width 5 height 7
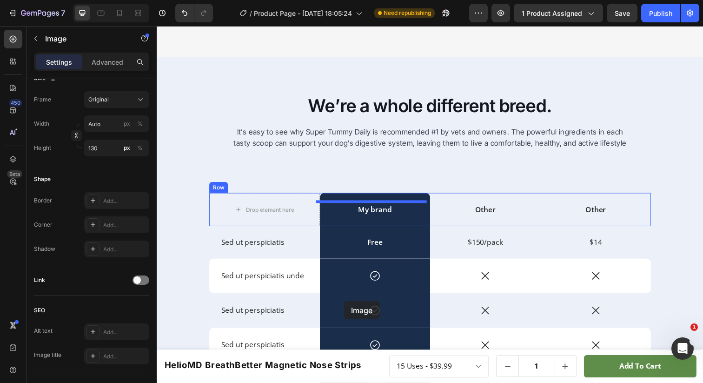
scroll to position [2437, 0]
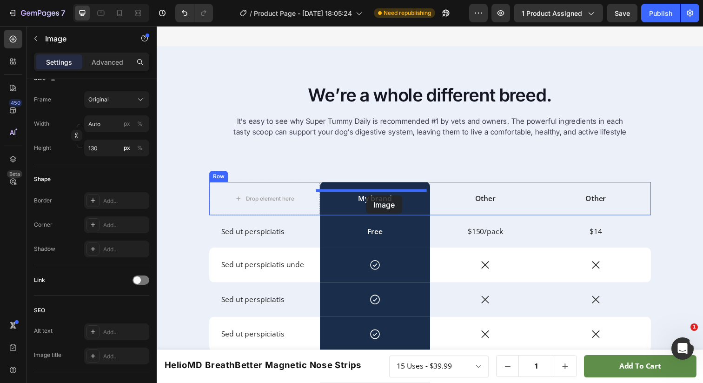
drag, startPoint x: 438, startPoint y: 228, endPoint x: 371, endPoint y: 200, distance: 72.5
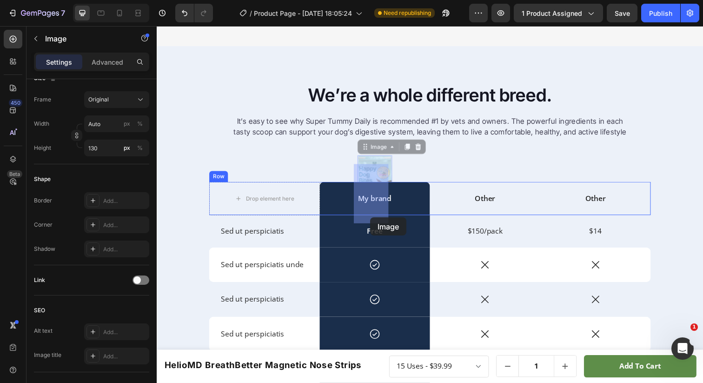
drag, startPoint x: 365, startPoint y: 158, endPoint x: 375, endPoint y: 221, distance: 64.1
drag, startPoint x: 363, startPoint y: 159, endPoint x: 377, endPoint y: 218, distance: 60.7
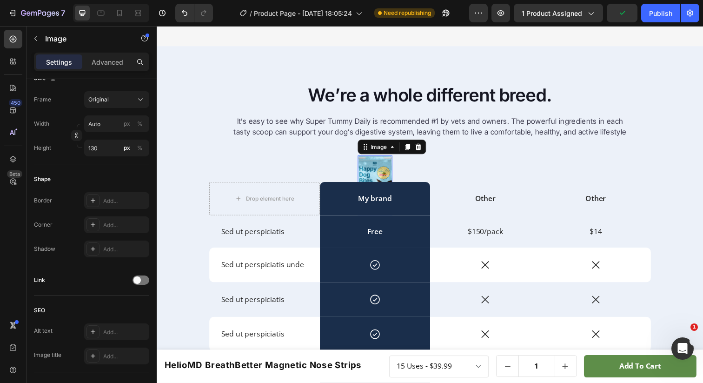
click at [378, 191] on img at bounding box center [379, 188] width 35 height 60
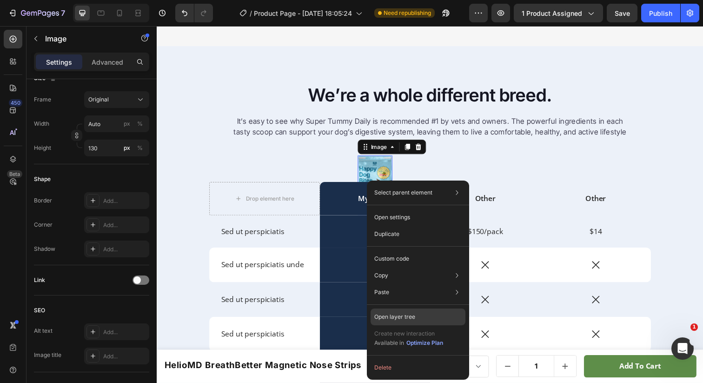
click at [410, 315] on p "Open layer tree" at bounding box center [394, 317] width 41 height 8
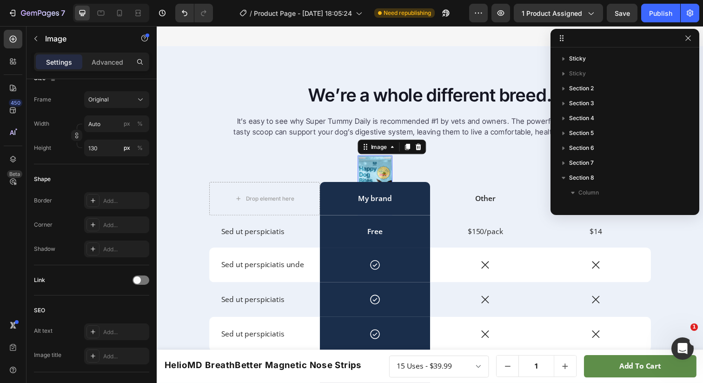
scroll to position [187, 0]
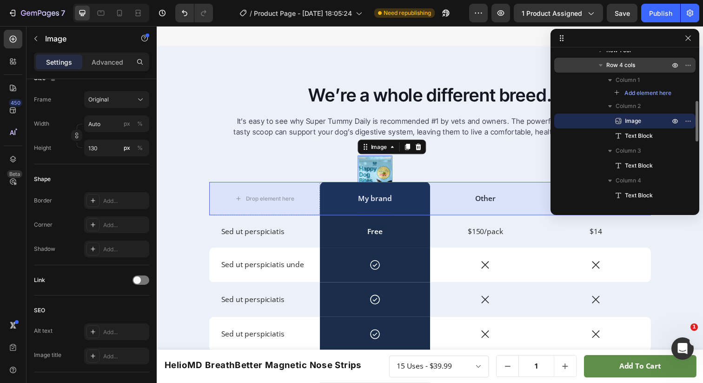
drag, startPoint x: 611, startPoint y: 122, endPoint x: 613, endPoint y: 70, distance: 52.1
click at [613, 143] on div "Row 4 cols Column 1 Add element here Column 2 Image Text Block Column 3 Text Bl…" at bounding box center [624, 158] width 141 height 30
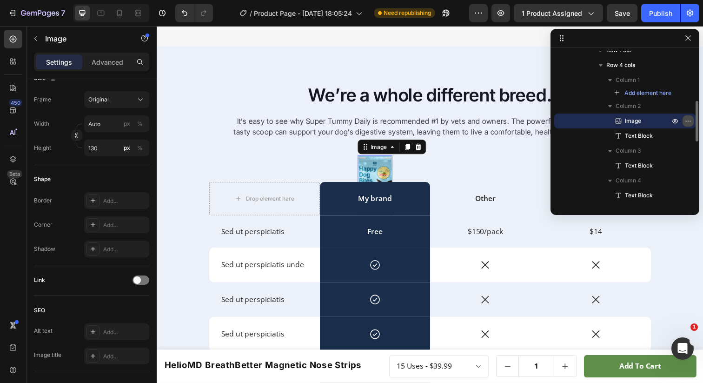
click at [687, 120] on icon "button" at bounding box center [688, 120] width 7 height 7
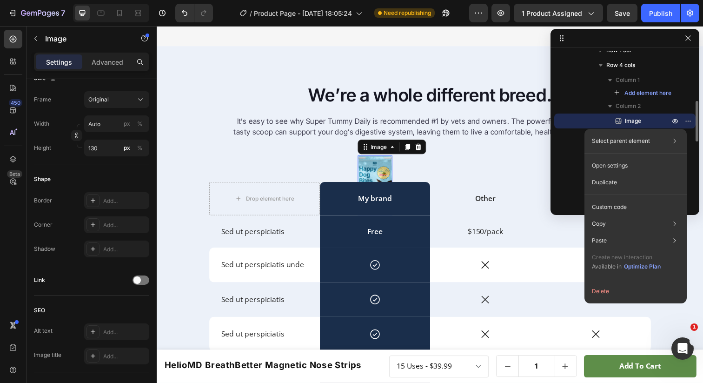
click at [590, 121] on div "Image" at bounding box center [625, 121] width 134 height 15
click at [578, 123] on div "Image" at bounding box center [625, 121] width 134 height 15
drag, startPoint x: 613, startPoint y: 122, endPoint x: 614, endPoint y: 104, distance: 18.2
click at [614, 143] on div "Column 2 Image Text Block" at bounding box center [624, 158] width 141 height 30
click at [620, 118] on icon at bounding box center [618, 120] width 9 height 9
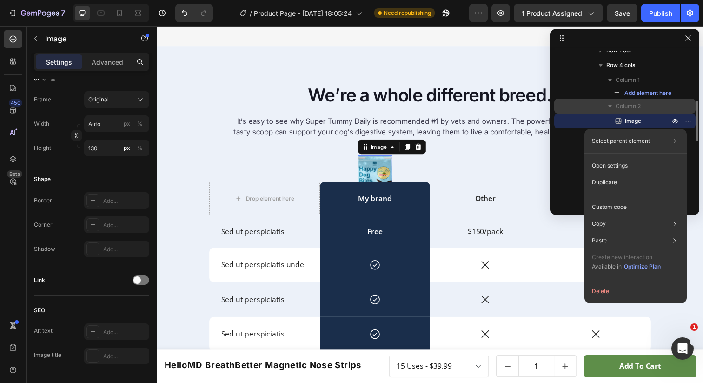
click at [615, 111] on div "Column 2" at bounding box center [625, 106] width 134 height 15
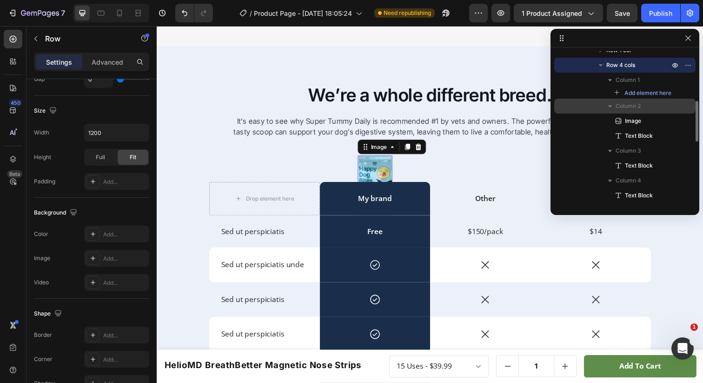
scroll to position [0, 0]
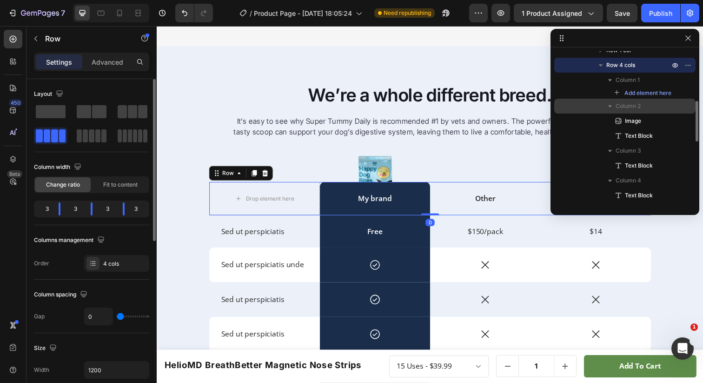
click at [610, 106] on icon "button" at bounding box center [610, 106] width 4 height 2
click at [611, 107] on icon "button" at bounding box center [610, 105] width 9 height 9
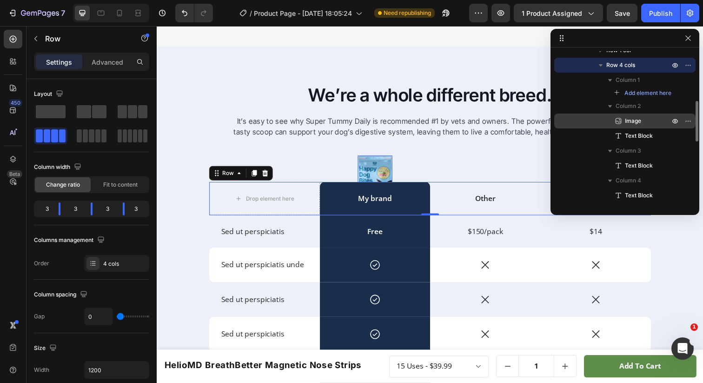
click at [624, 121] on p "Image" at bounding box center [637, 120] width 47 height 9
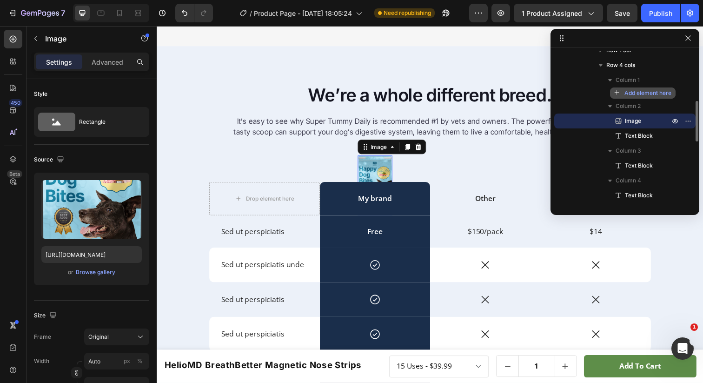
drag, startPoint x: 630, startPoint y: 121, endPoint x: 637, endPoint y: 97, distance: 24.6
click at [637, 97] on div "Column 1 Add element here Column 2 Image Text Block Column 3 Text Block Column …" at bounding box center [624, 138] width 141 height 130
click at [377, 180] on img at bounding box center [379, 188] width 35 height 60
click at [421, 153] on icon at bounding box center [424, 149] width 6 height 7
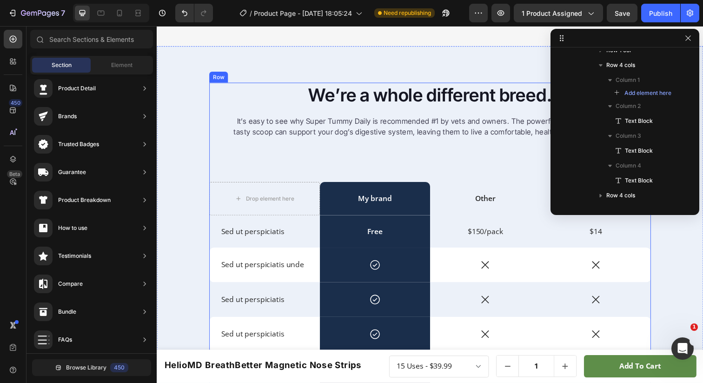
click at [321, 174] on div "We’re a whole different breed. Heading It’s easy to see why Super Tummy Daily i…" at bounding box center [435, 308] width 451 height 448
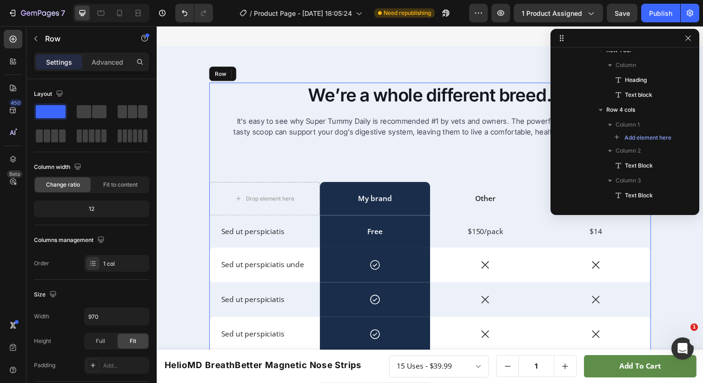
scroll to position [87, 0]
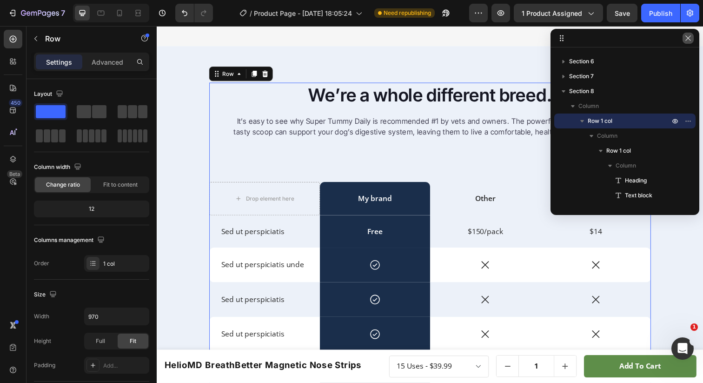
click at [688, 35] on icon "button" at bounding box center [688, 37] width 7 height 7
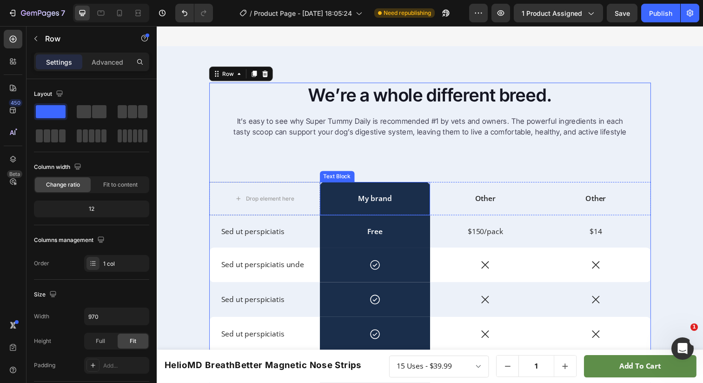
click at [372, 207] on p "My brand" at bounding box center [379, 202] width 111 height 10
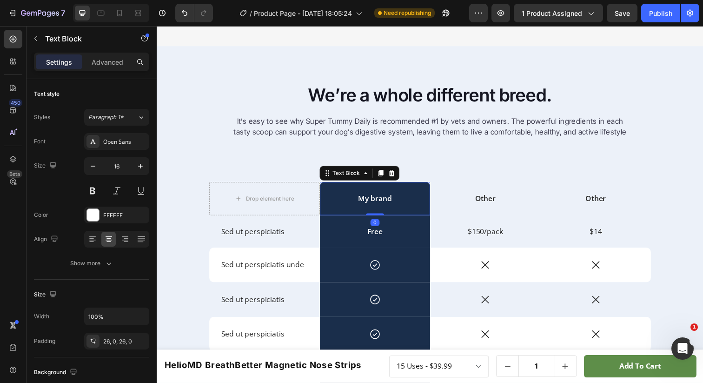
click at [372, 207] on p "My brand" at bounding box center [379, 202] width 111 height 10
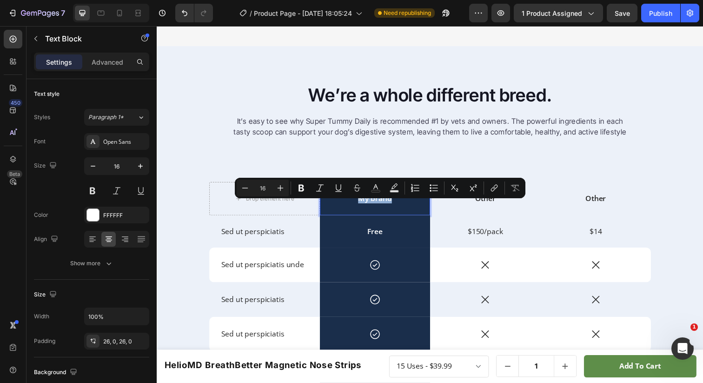
click at [372, 207] on p "My brand" at bounding box center [379, 202] width 111 height 10
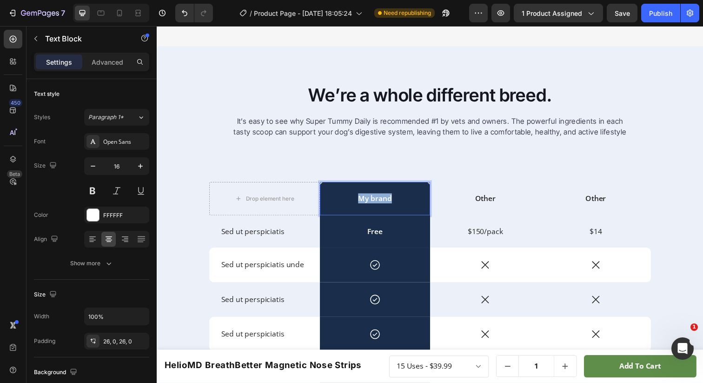
click at [372, 207] on p "My brand" at bounding box center [379, 202] width 111 height 10
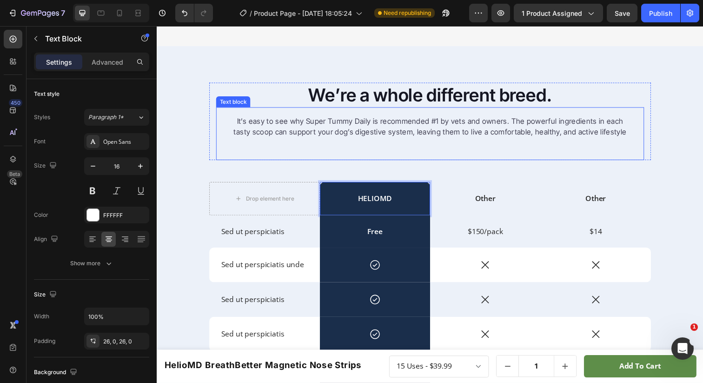
click at [336, 163] on div "It’s easy to see why Super Tummy Daily is recommended #1 by vets and owners. Th…" at bounding box center [435, 136] width 437 height 54
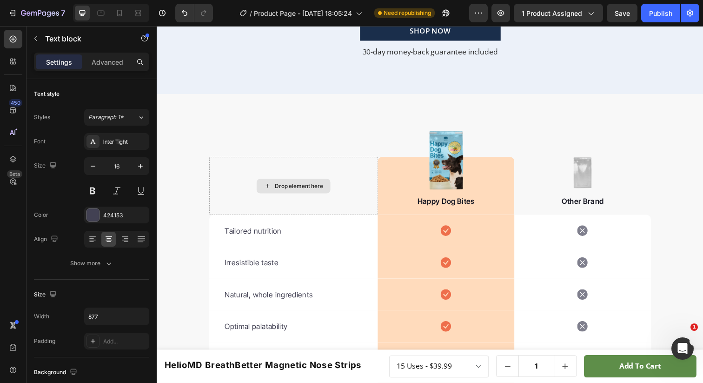
scroll to position [2880, 0]
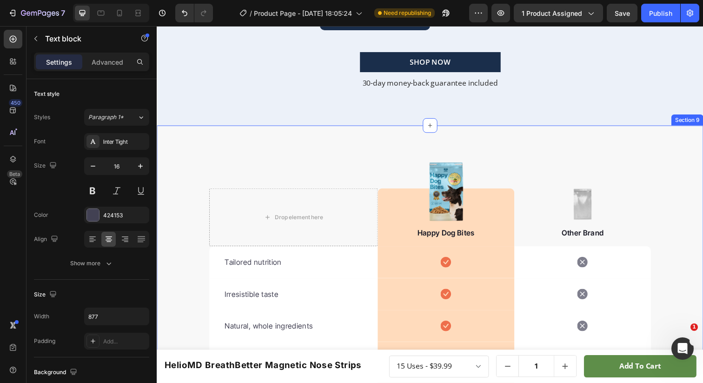
click at [282, 140] on div "Drop element here Image Happy Dog Bites Text block Row Image Other Brand Text b…" at bounding box center [436, 305] width 558 height 356
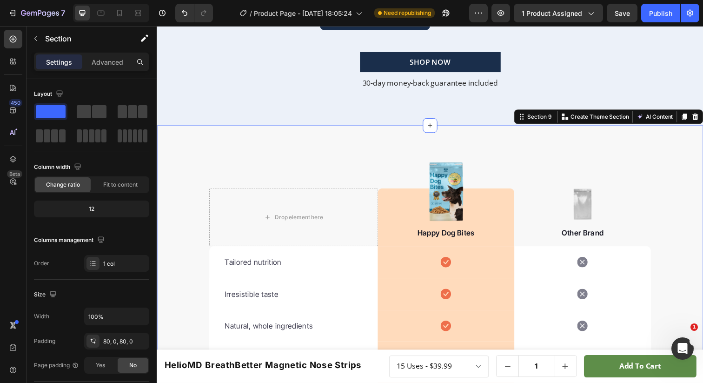
scroll to position [2640, 0]
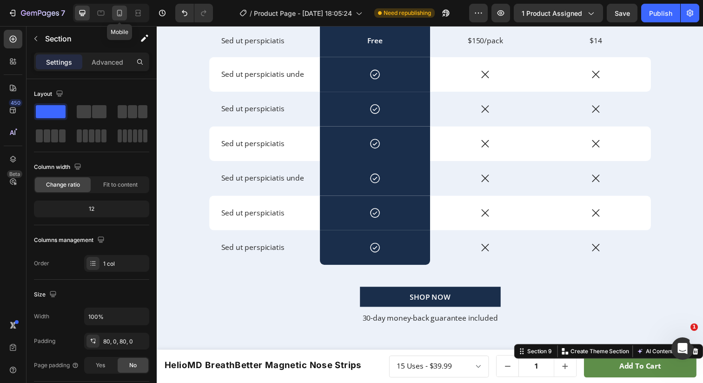
click at [117, 12] on icon at bounding box center [119, 12] width 9 height 9
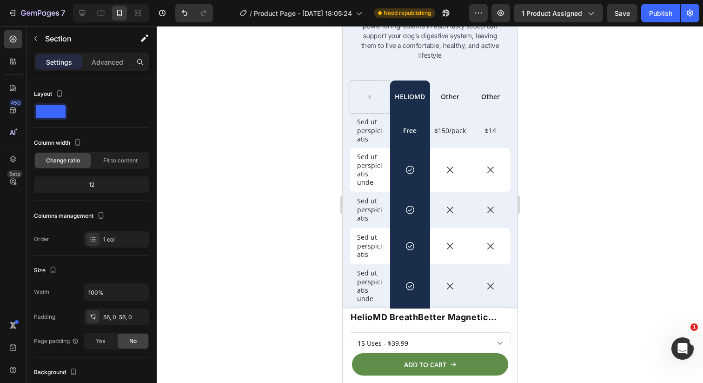
scroll to position [2658, 0]
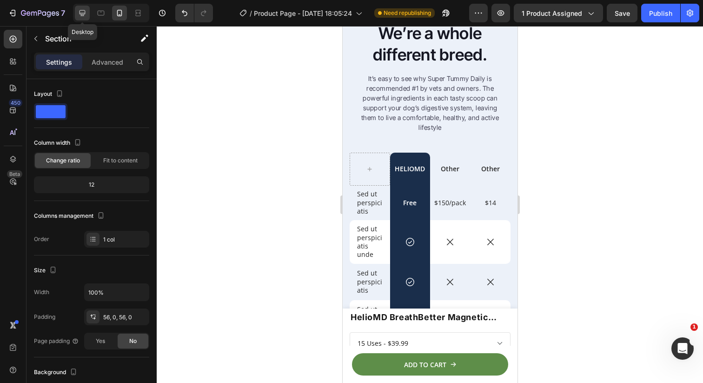
click at [83, 14] on icon at bounding box center [83, 13] width 6 height 6
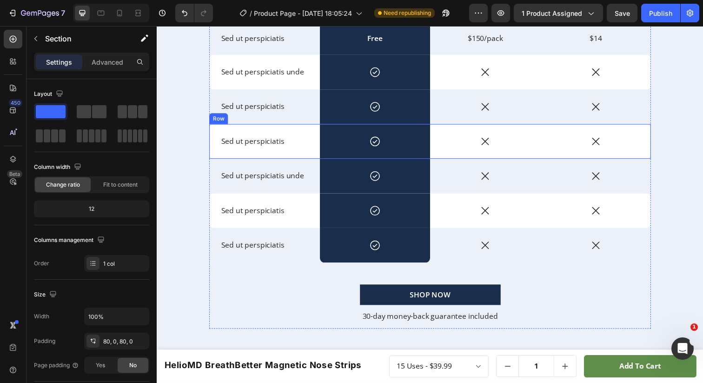
scroll to position [2633, 0]
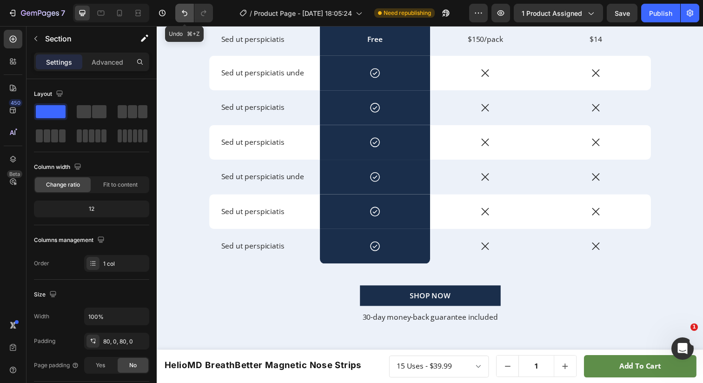
click at [175, 11] on button "Undo/Redo" at bounding box center [184, 13] width 19 height 19
click at [185, 14] on icon "Undo/Redo" at bounding box center [184, 12] width 9 height 9
click at [184, 14] on icon "Undo/Redo" at bounding box center [184, 12] width 9 height 9
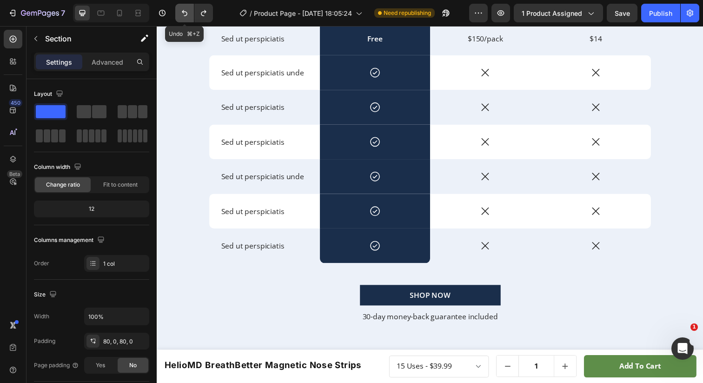
click at [184, 17] on icon "Undo/Redo" at bounding box center [184, 12] width 9 height 9
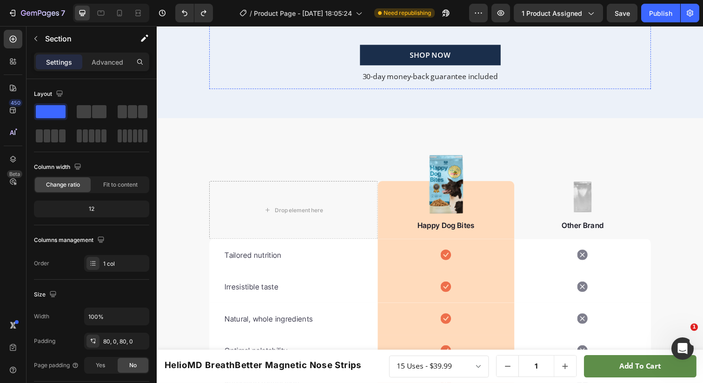
scroll to position [2879, 0]
click at [186, 7] on button "Undo/Redo" at bounding box center [184, 13] width 19 height 19
click at [185, 13] on icon "Undo/Redo" at bounding box center [184, 12] width 9 height 9
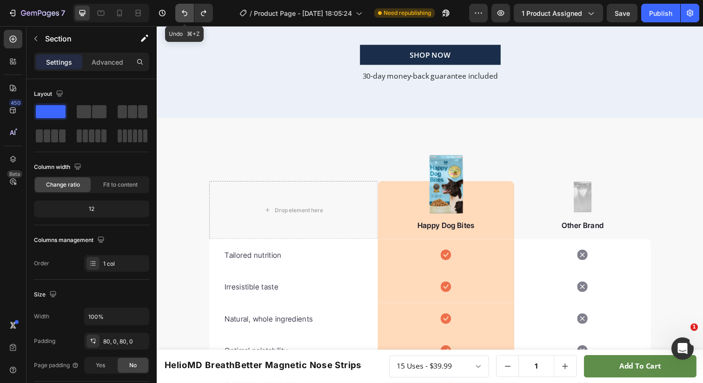
click at [185, 13] on icon "Undo/Redo" at bounding box center [184, 12] width 9 height 9
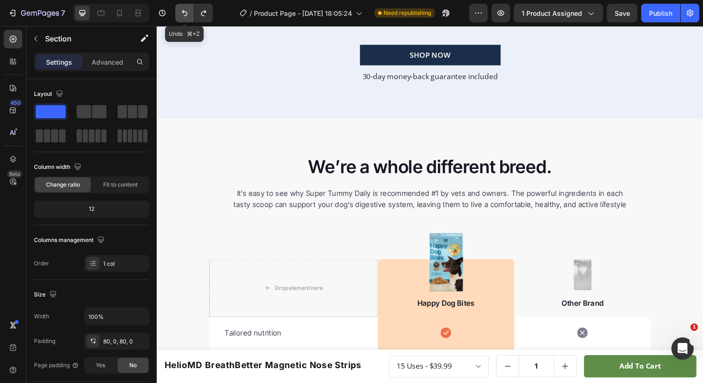
click at [185, 13] on icon "Undo/Redo" at bounding box center [184, 12] width 9 height 9
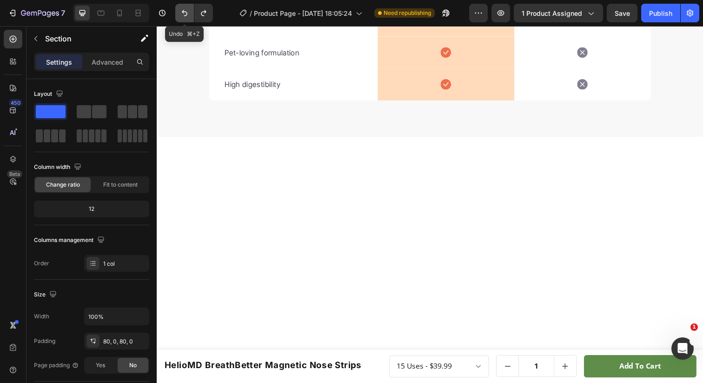
scroll to position [2372, 0]
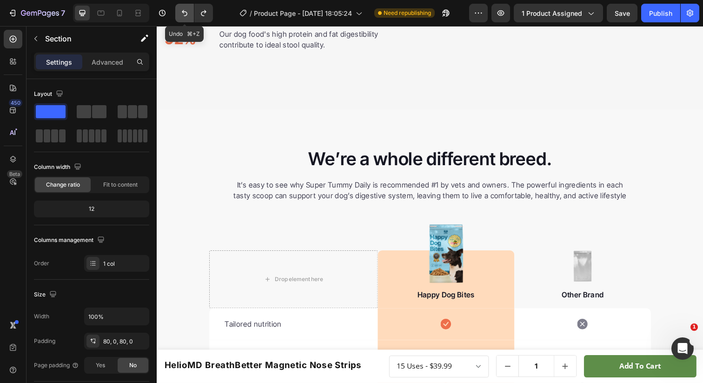
click at [185, 13] on icon "Undo/Redo" at bounding box center [184, 12] width 9 height 9
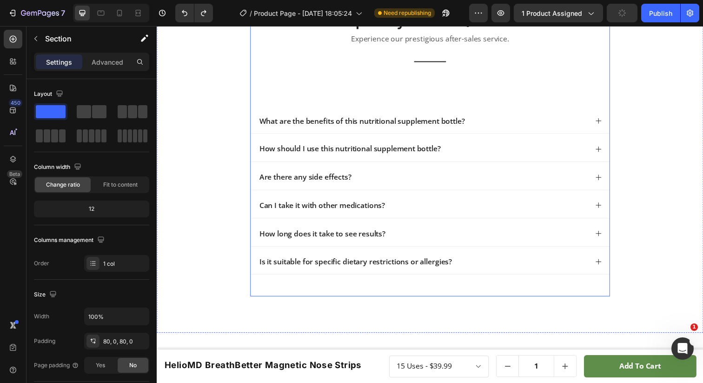
scroll to position [3097, 0]
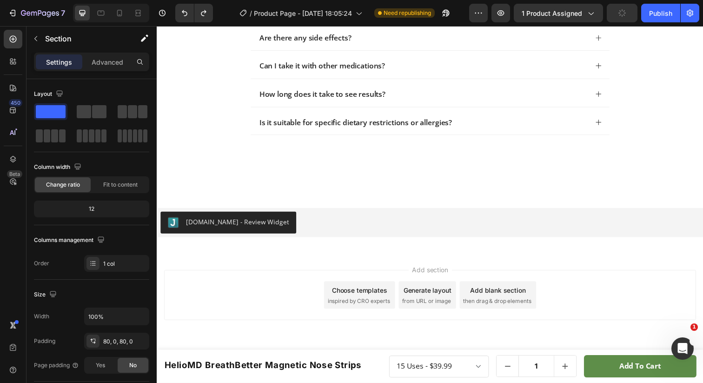
click at [348, 303] on span "inspired by CRO experts" at bounding box center [363, 306] width 64 height 8
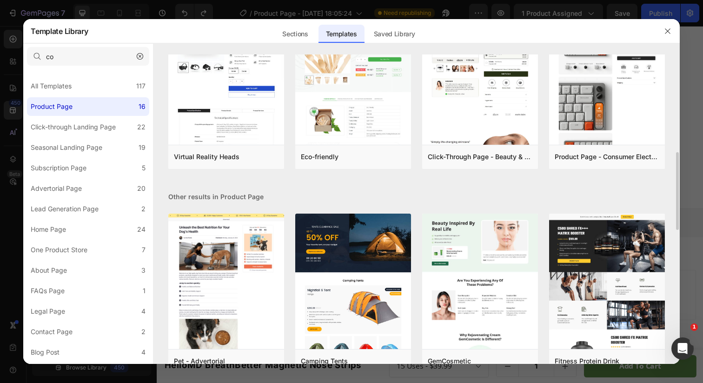
scroll to position [262, 0]
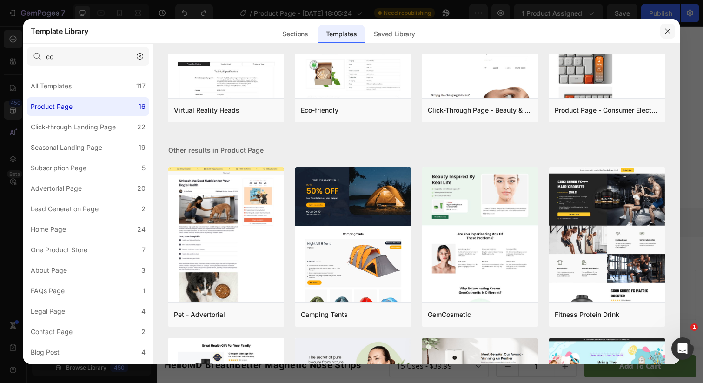
click at [667, 35] on button "button" at bounding box center [668, 31] width 15 height 15
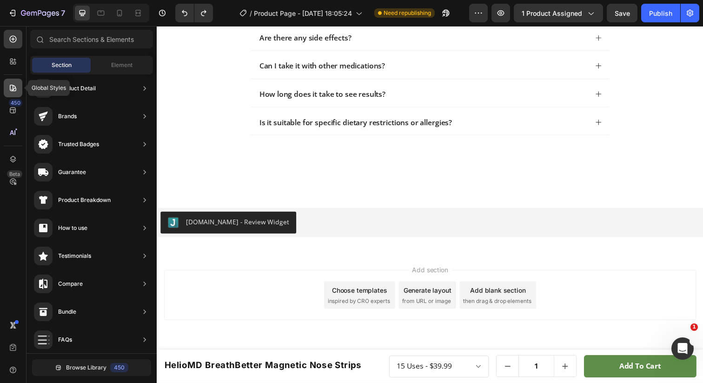
click at [12, 81] on div at bounding box center [13, 88] width 19 height 19
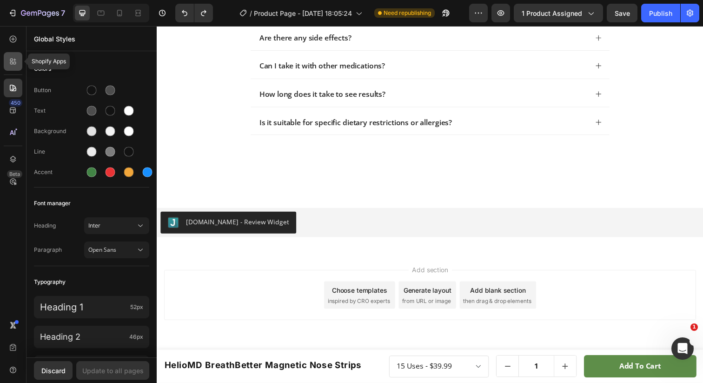
click at [15, 63] on icon at bounding box center [14, 63] width 3 height 3
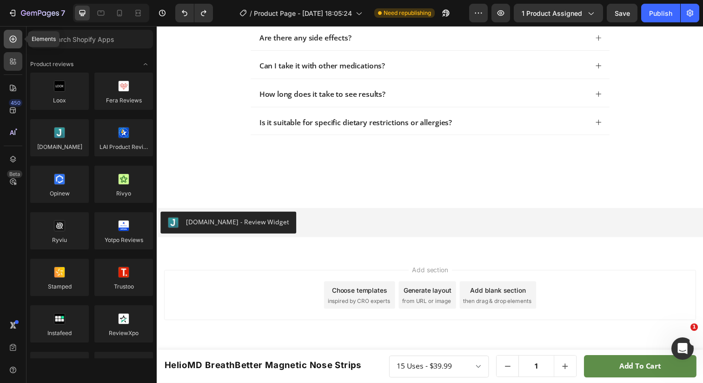
click at [6, 44] on div at bounding box center [13, 39] width 19 height 19
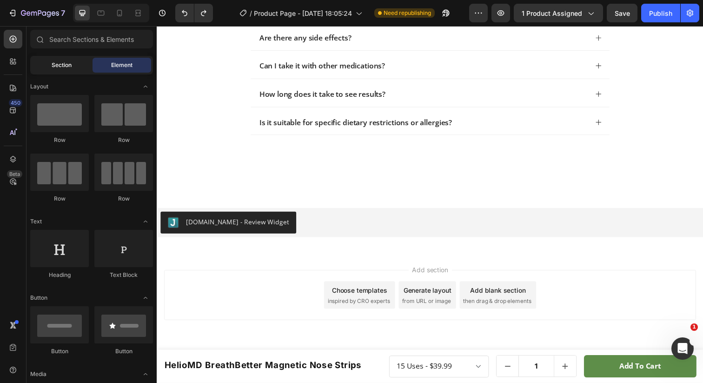
click at [75, 65] on div "Section" at bounding box center [61, 65] width 59 height 15
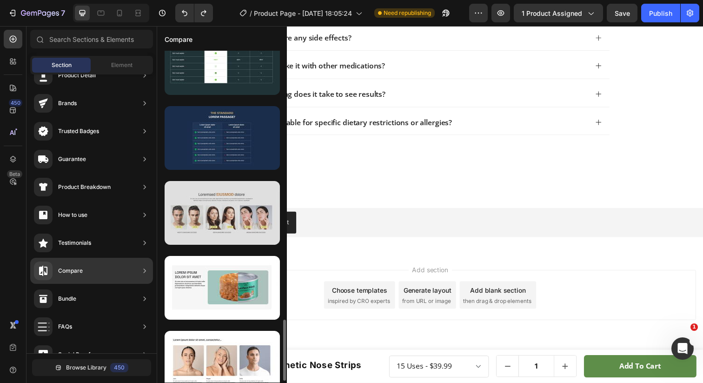
scroll to position [1460, 0]
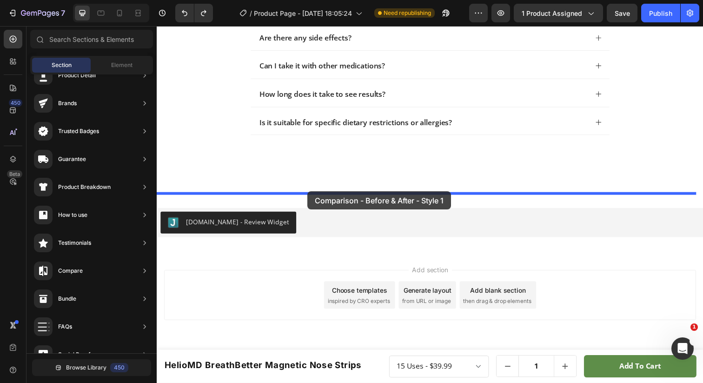
drag, startPoint x: 341, startPoint y: 229, endPoint x: 311, endPoint y: 195, distance: 45.5
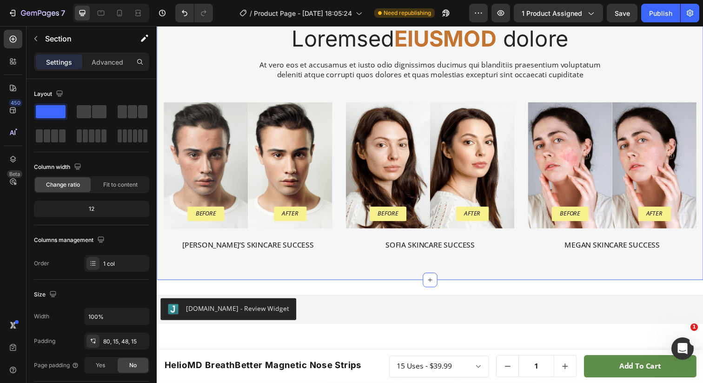
scroll to position [3319, 0]
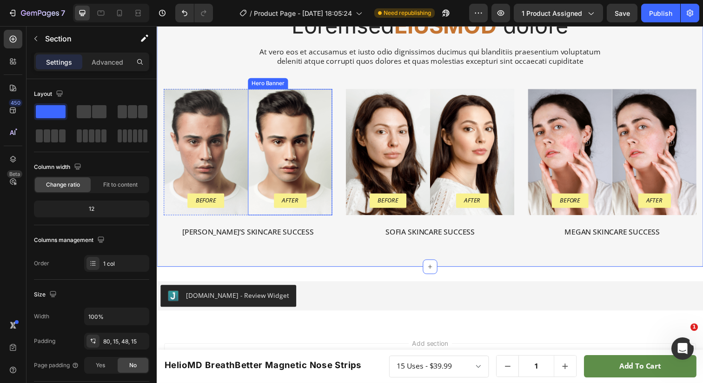
click at [274, 180] on div "Background Image" at bounding box center [293, 154] width 86 height 129
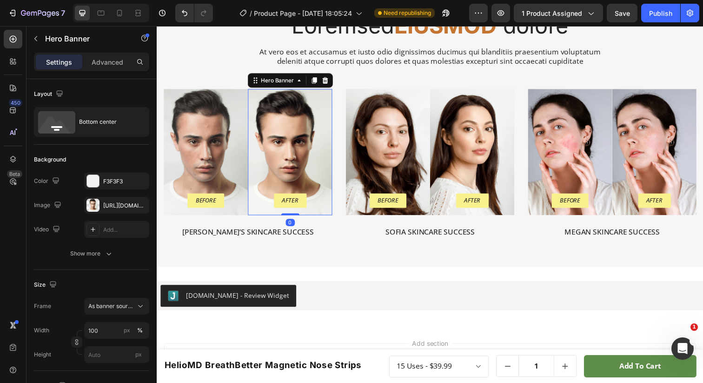
click at [208, 179] on div "Background Image" at bounding box center [207, 154] width 86 height 129
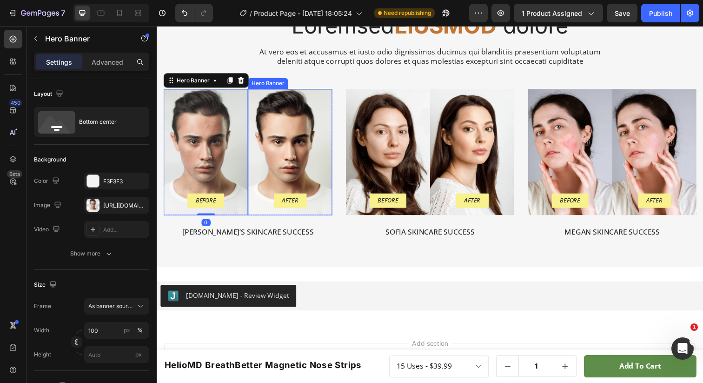
click at [284, 161] on div "Background Image" at bounding box center [293, 154] width 86 height 129
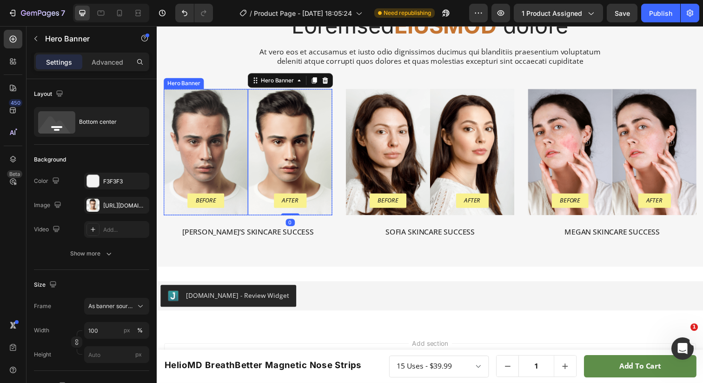
click at [207, 205] on p "Before" at bounding box center [206, 204] width 21 height 9
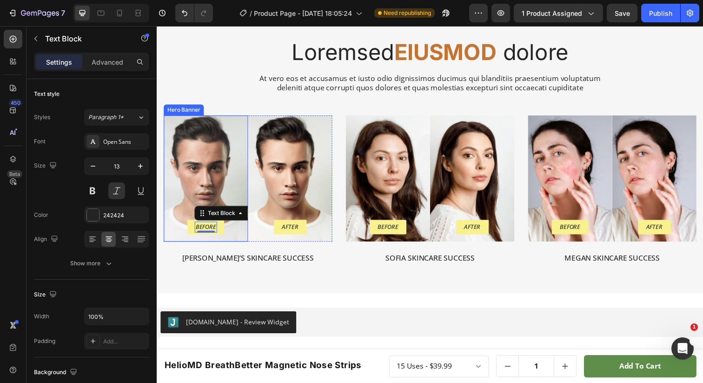
scroll to position [3271, 0]
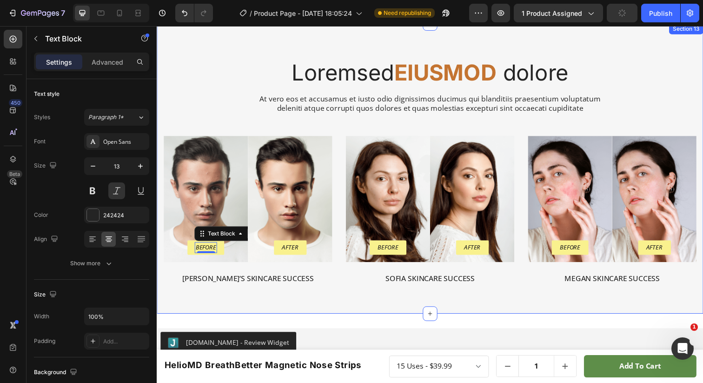
click at [199, 128] on div "Loremsed EIUSMOD dolore Heading At vero eos et accusamus et iusto odio dignissi…" at bounding box center [436, 178] width 544 height 236
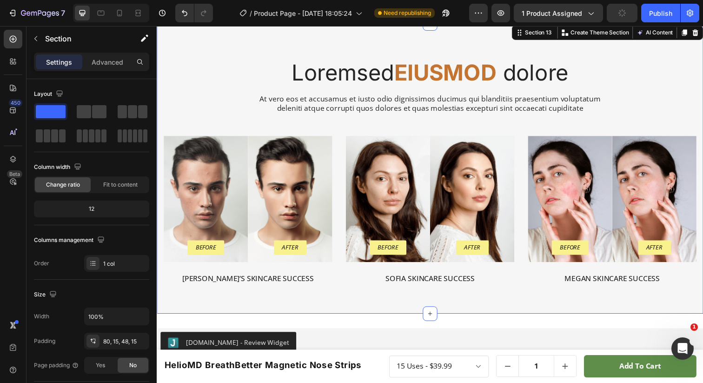
scroll to position [3194, 0]
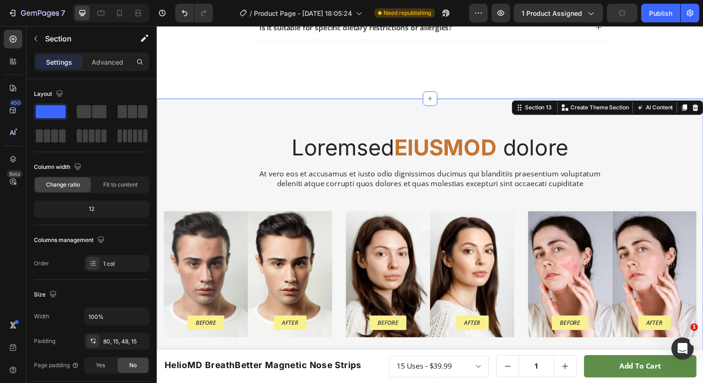
click at [196, 103] on div "Loremsed EIUSMOD dolore Heading At vero eos et accusamus et iusto odio dignissi…" at bounding box center [436, 248] width 558 height 296
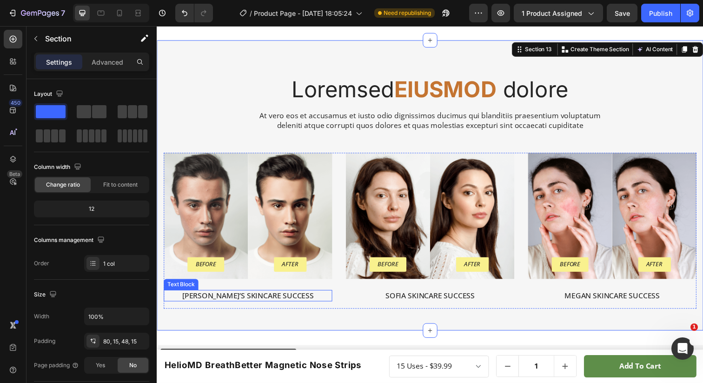
click at [258, 304] on div "Nicky’s Skincare Success" at bounding box center [250, 301] width 172 height 12
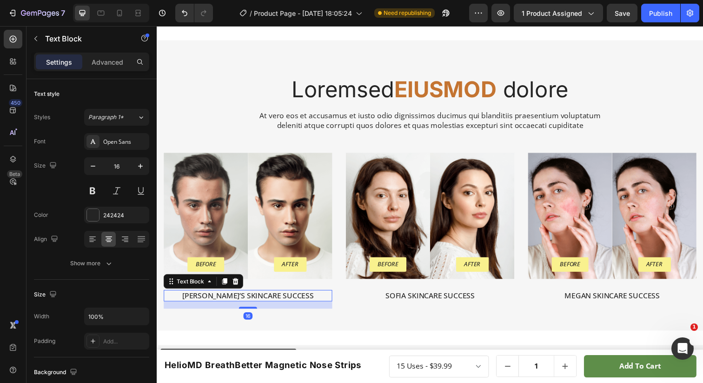
click at [179, 304] on p "Nicky’s Skincare Success" at bounding box center [250, 301] width 170 height 10
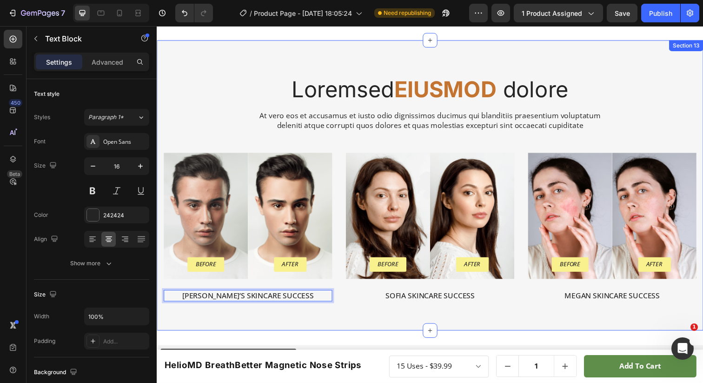
click at [171, 152] on div "Loremsed EIUSMOD dolore Heading At vero eos et accusamus et iusto odio dignissi…" at bounding box center [436, 196] width 544 height 236
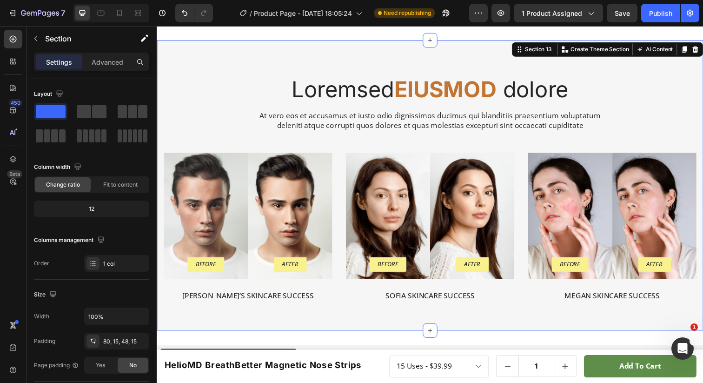
click at [182, 150] on div "Loremsed EIUSMOD dolore Heading At vero eos et accusamus et iusto odio dignissi…" at bounding box center [436, 196] width 544 height 236
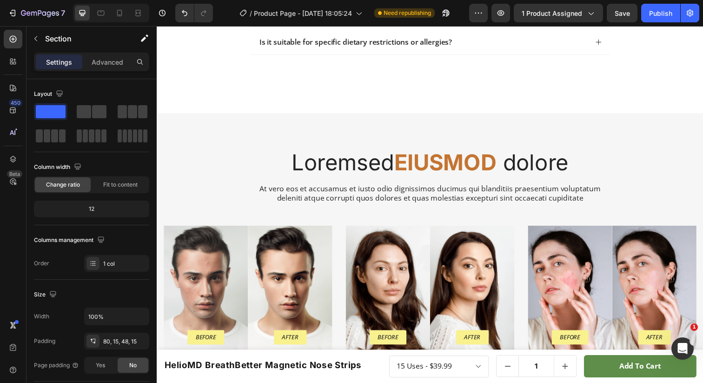
scroll to position [3200, 0]
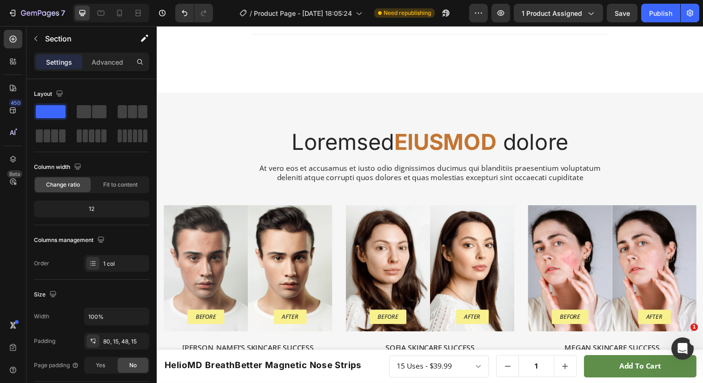
click at [220, 105] on div "Loremsed EIUSMOD dolore Heading At vero eos et accusamus et iusto odio dignissi…" at bounding box center [436, 242] width 558 height 296
drag, startPoint x: 548, startPoint y: 94, endPoint x: 535, endPoint y: 87, distance: 14.8
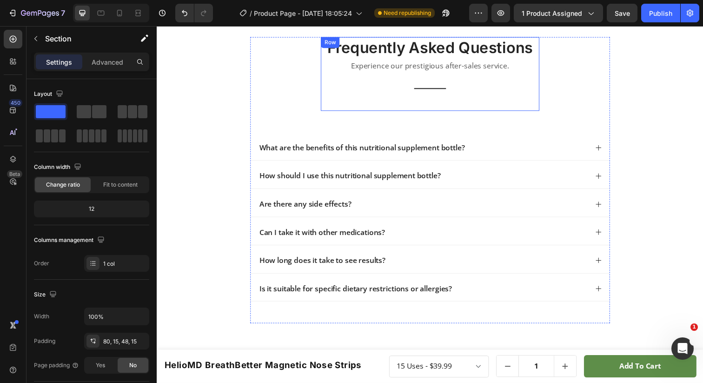
scroll to position [3115, 0]
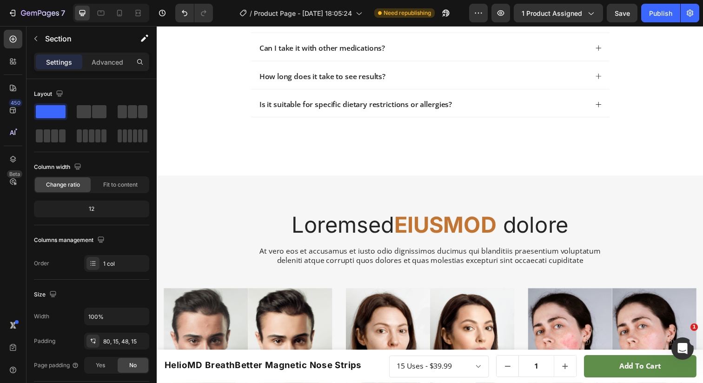
drag, startPoint x: 433, startPoint y: 194, endPoint x: 415, endPoint y: 196, distance: 18.2
click at [433, 194] on div "Loremsed EIUSMOD dolore Heading At vero eos et accusamus et iusto odio dignissi…" at bounding box center [436, 327] width 558 height 296
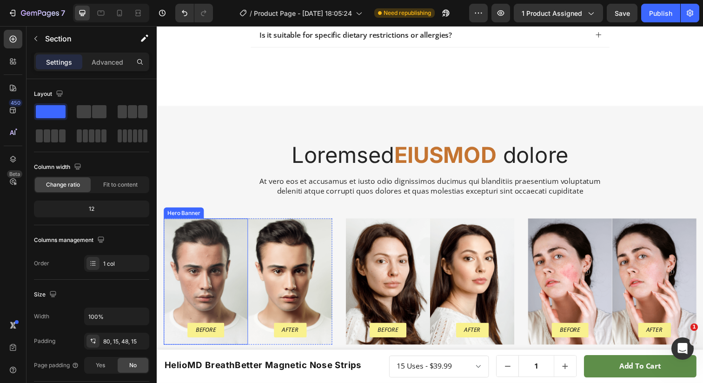
scroll to position [3337, 0]
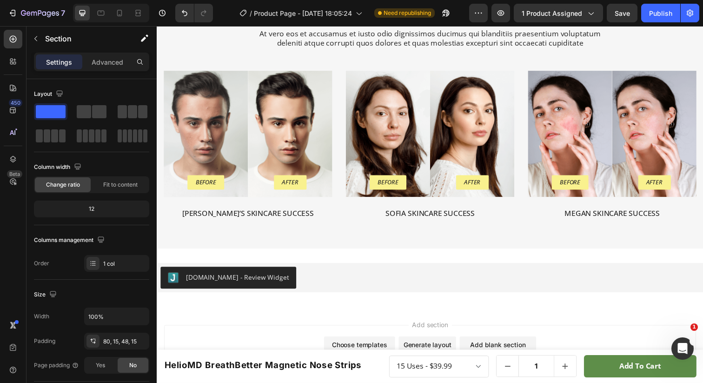
click at [196, 242] on div "Loremsed EIUSMOD dolore Heading At vero eos et accusamus et iusto odio dignissi…" at bounding box center [436, 105] width 558 height 296
click at [187, 247] on div "Loremsed EIUSMOD dolore Heading At vero eos et accusamus et iusto odio dignissi…" at bounding box center [436, 105] width 558 height 296
drag, startPoint x: 187, startPoint y: 247, endPoint x: 202, endPoint y: 237, distance: 18.2
click at [187, 246] on div "Loremsed EIUSMOD dolore Heading At vero eos et accusamus et iusto odio dignissi…" at bounding box center [436, 105] width 558 height 296
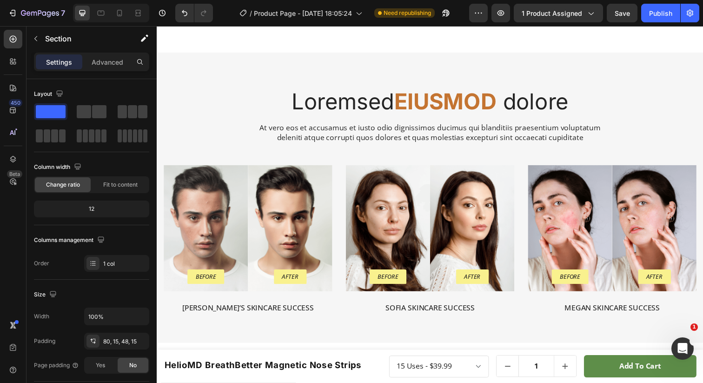
scroll to position [3236, 0]
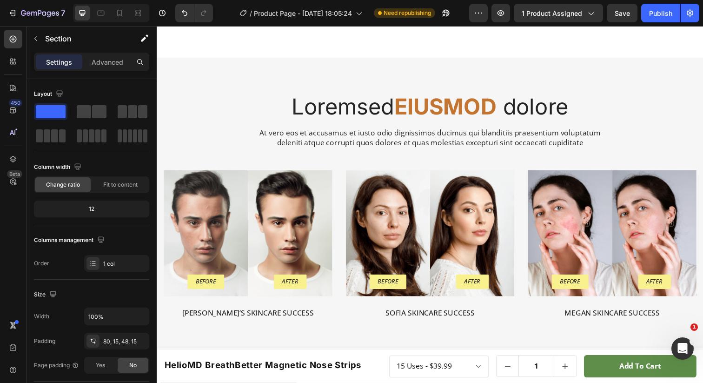
click at [283, 84] on div "Loremsed EIUSMOD dolore Heading At vero eos et accusamus et iusto odio dignissi…" at bounding box center [436, 206] width 558 height 296
click at [341, 174] on div "Before Text Block Row Hero Banner After Text Block Row Hero Banner Row Nicky’s …" at bounding box center [436, 252] width 544 height 159
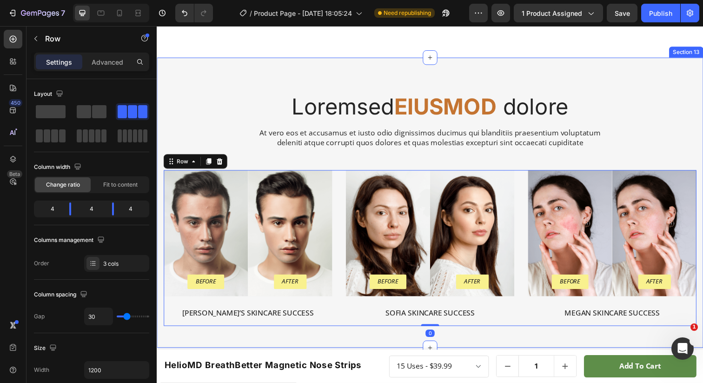
click at [322, 84] on div "Loremsed EIUSMOD dolore Heading At vero eos et accusamus et iusto odio dignissi…" at bounding box center [436, 206] width 558 height 296
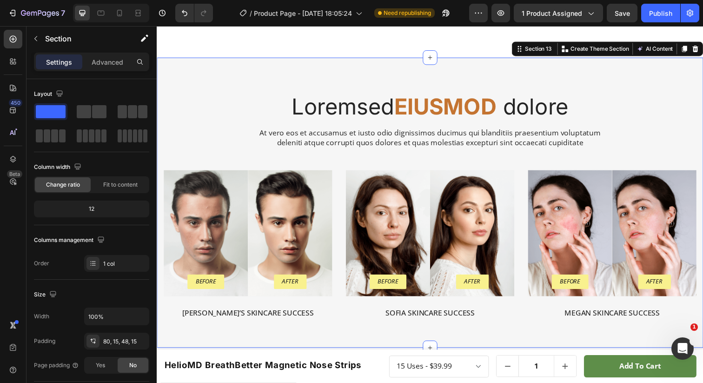
click at [521, 59] on div "Loremsed EIUSMOD dolore Heading At vero eos et accusamus et iusto odio dignissi…" at bounding box center [436, 206] width 558 height 296
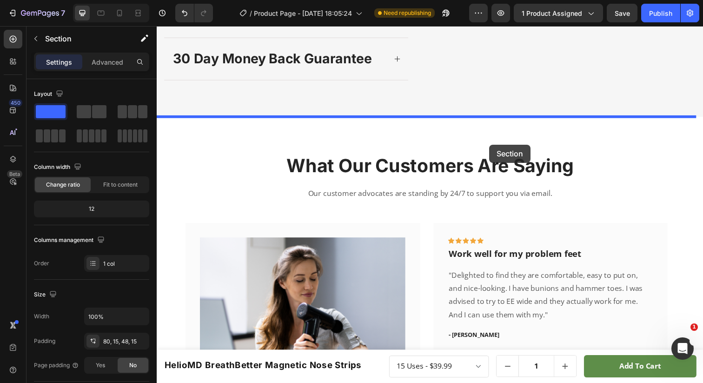
scroll to position [583, 0]
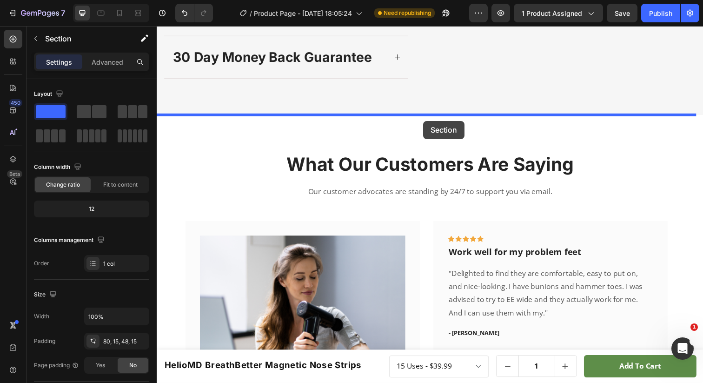
drag, startPoint x: 520, startPoint y: 51, endPoint x: 429, endPoint y: 123, distance: 116.2
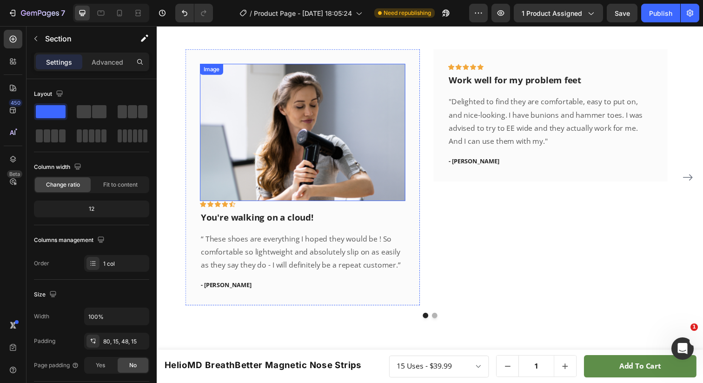
scroll to position [1011, 0]
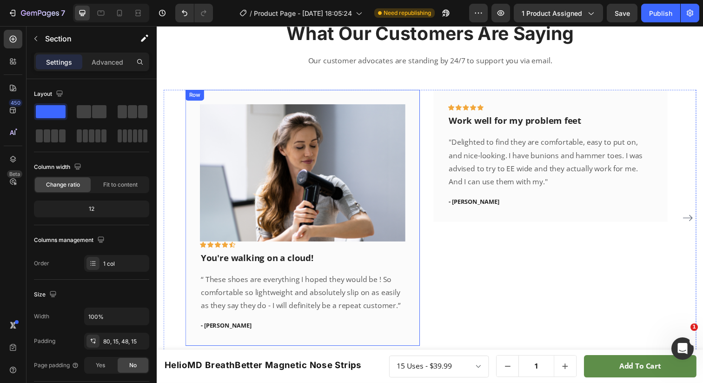
click at [381, 100] on div "Image Icon Icon Icon Icon Icon Row You're walking on a cloud! Text block “ Thes…" at bounding box center [306, 221] width 240 height 261
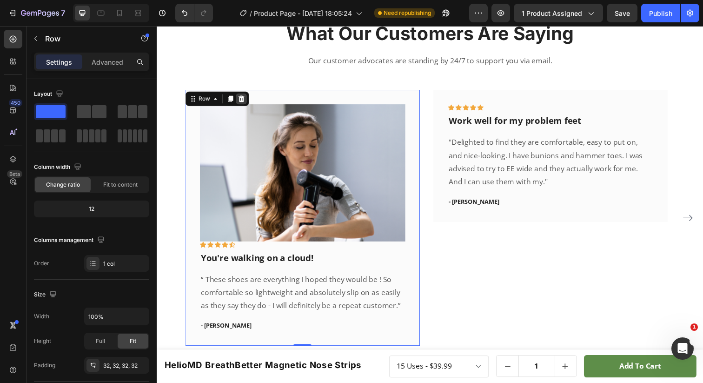
click at [240, 99] on icon at bounding box center [243, 100] width 7 height 7
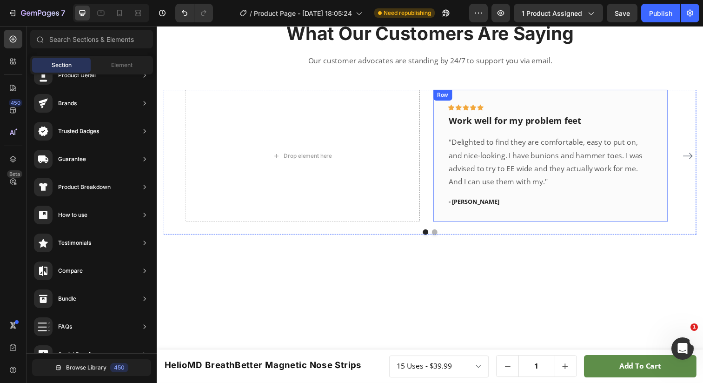
click at [506, 100] on div "Icon Icon Icon Icon Icon Row Work well for my problem feet Text block "Delighte…" at bounding box center [560, 158] width 240 height 134
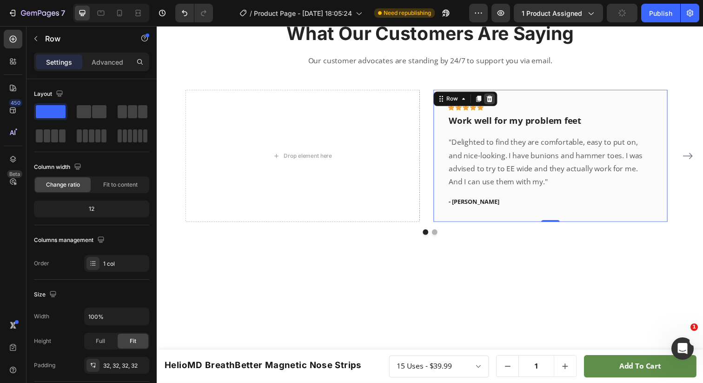
click at [495, 100] on icon at bounding box center [496, 100] width 7 height 7
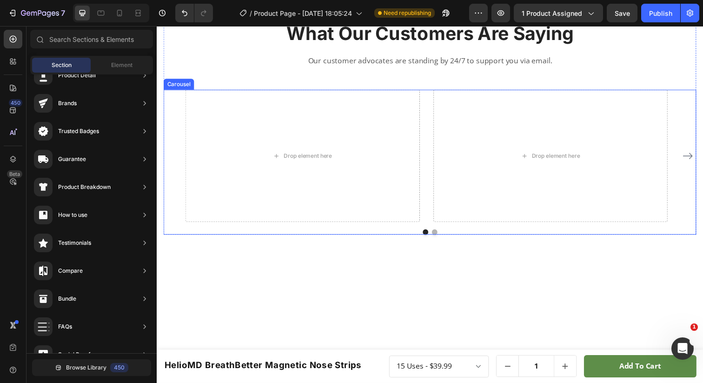
click at [695, 156] on icon "Carousel Next Arrow" at bounding box center [700, 158] width 10 height 7
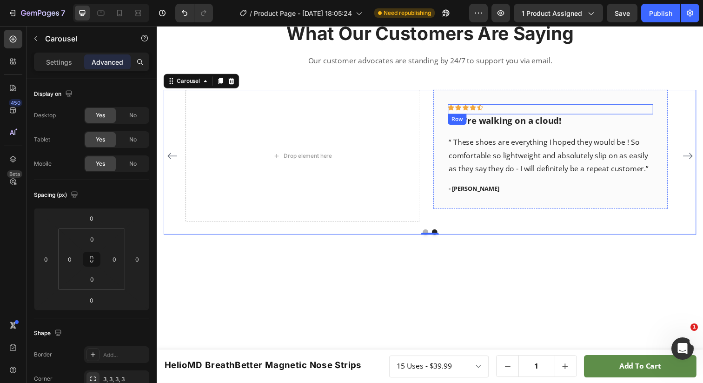
click at [568, 106] on div "Icon Icon Icon Icon Icon Row You're walking on a cloud! Text block “ These shoe…" at bounding box center [560, 151] width 240 height 121
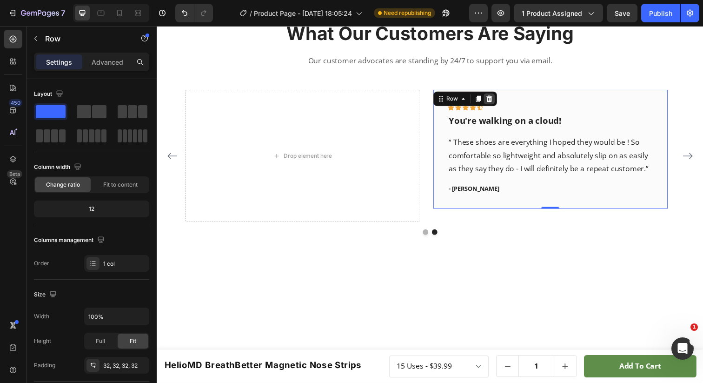
click at [499, 101] on icon at bounding box center [496, 100] width 7 height 7
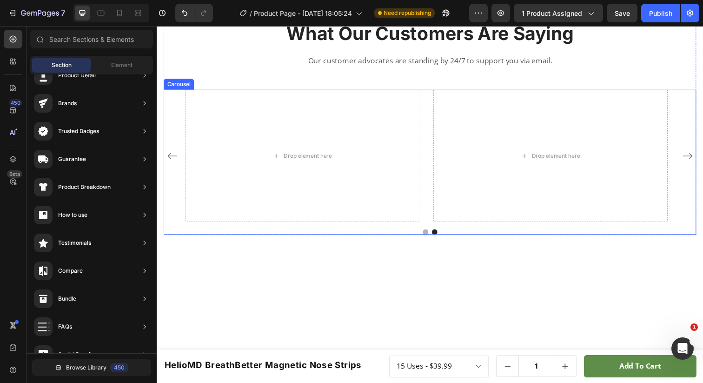
click at [168, 156] on icon "Carousel Back Arrow" at bounding box center [172, 158] width 11 height 11
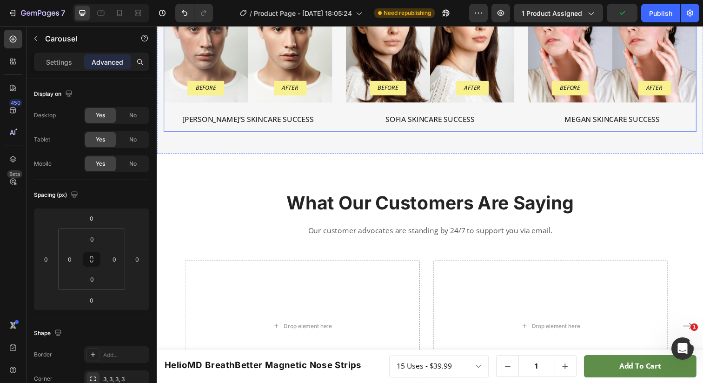
scroll to position [843, 0]
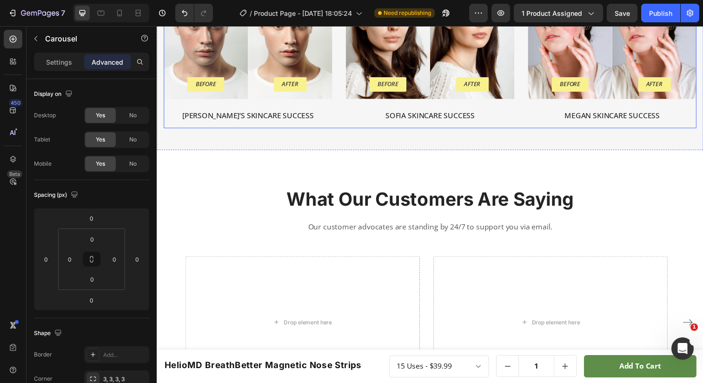
click at [179, 104] on div "Before Text Block Row Hero Banner After Text Block Row Hero Banner Row Nicky’s …" at bounding box center [250, 51] width 172 height 159
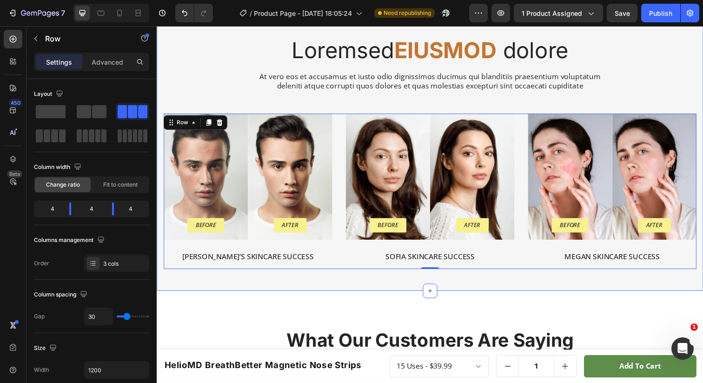
scroll to position [701, 0]
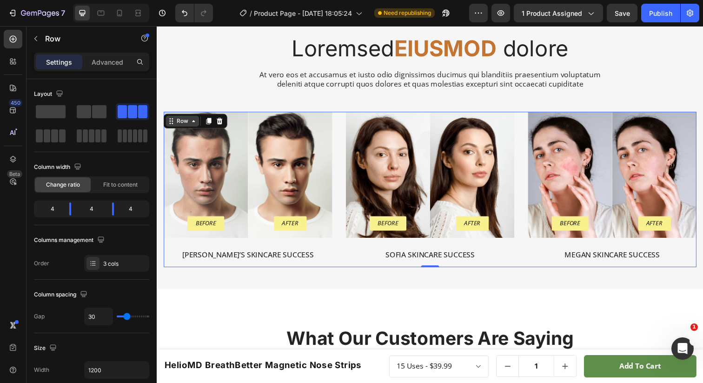
click at [186, 120] on div "Row" at bounding box center [182, 123] width 15 height 8
click at [305, 128] on div "Background Image" at bounding box center [293, 178] width 86 height 129
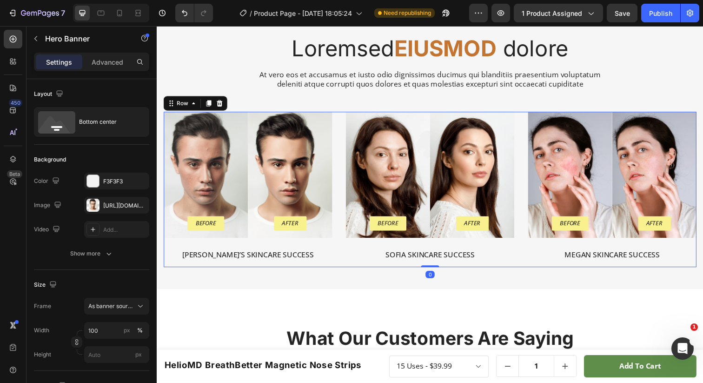
click at [237, 242] on div "Before Text Block Row Hero Banner After Text Block Row Hero Banner Row Nicky’s …" at bounding box center [250, 193] width 172 height 159
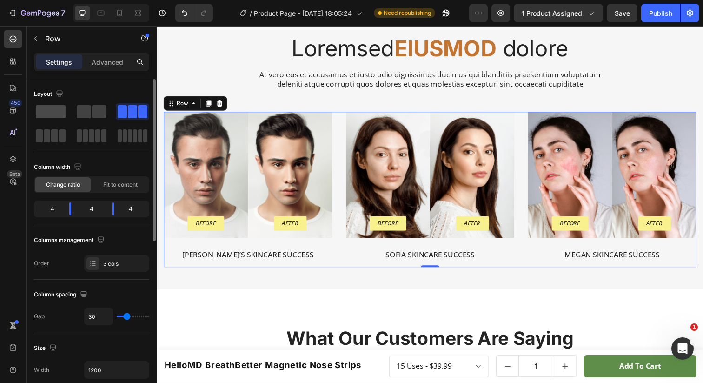
click at [60, 114] on span at bounding box center [51, 111] width 30 height 13
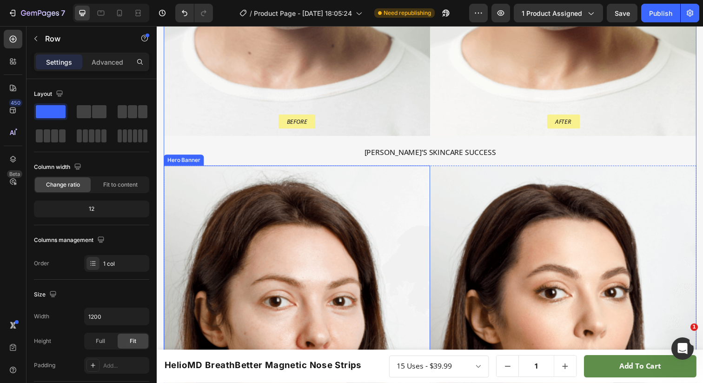
scroll to position [1084, 0]
click at [301, 180] on div "Background Image" at bounding box center [300, 371] width 272 height 407
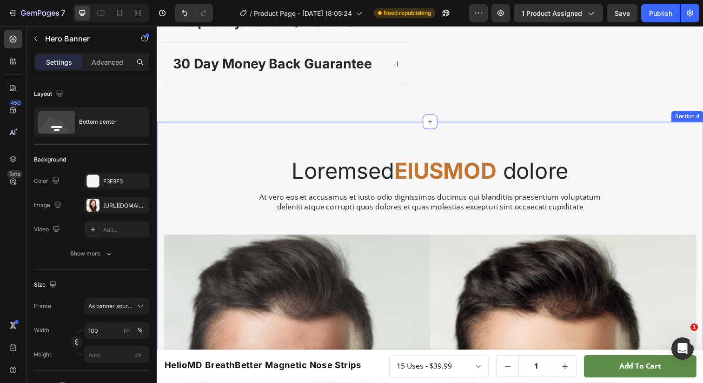
scroll to position [617, 0]
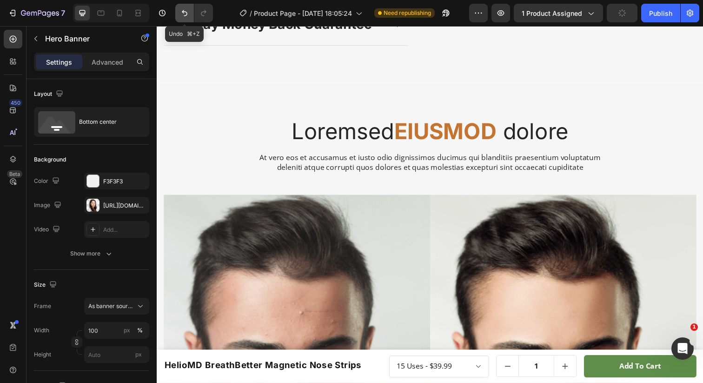
click at [183, 12] on icon "Undo/Redo" at bounding box center [185, 13] width 6 height 6
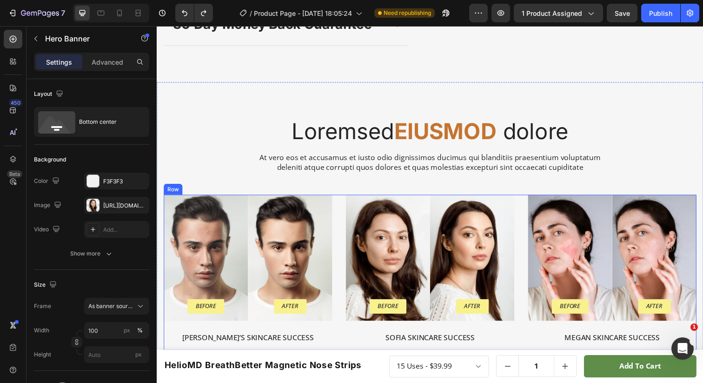
click at [344, 240] on div "Before Text Block Row Hero Banner After Text Block Row Hero Banner Row Nicky’s …" at bounding box center [436, 277] width 544 height 159
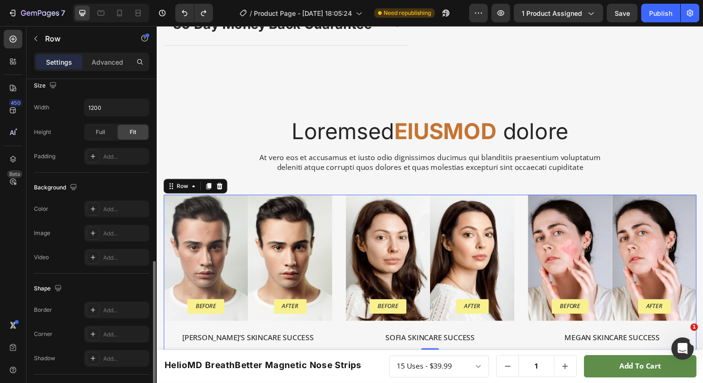
scroll to position [343, 0]
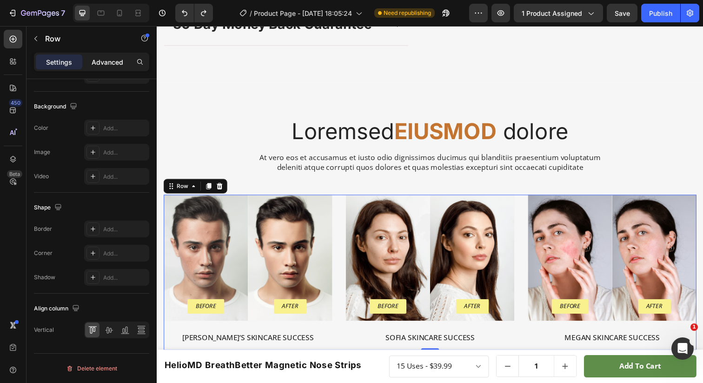
click at [114, 67] on div "Advanced" at bounding box center [107, 61] width 47 height 15
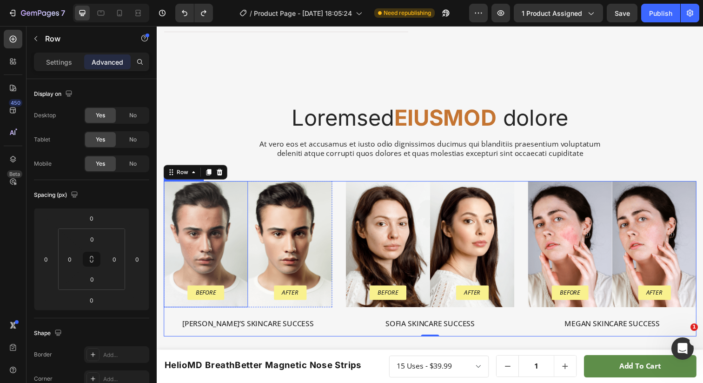
scroll to position [758, 0]
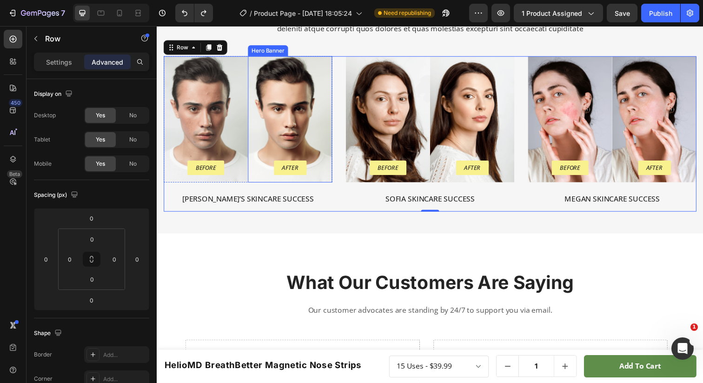
click at [328, 182] on div "After Text Block Row" at bounding box center [293, 174] width 86 height 22
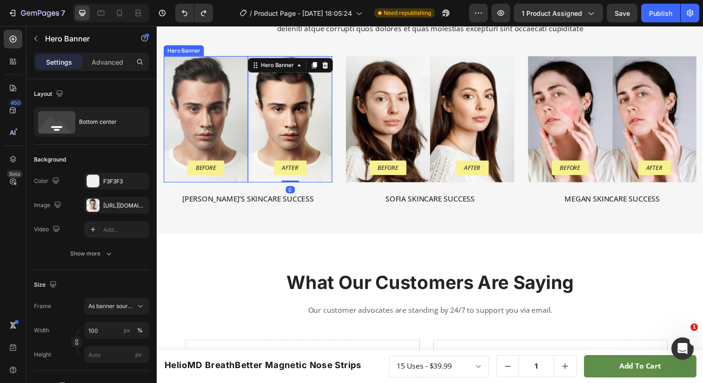
click at [242, 182] on div "Before Text Block Row" at bounding box center [207, 174] width 86 height 22
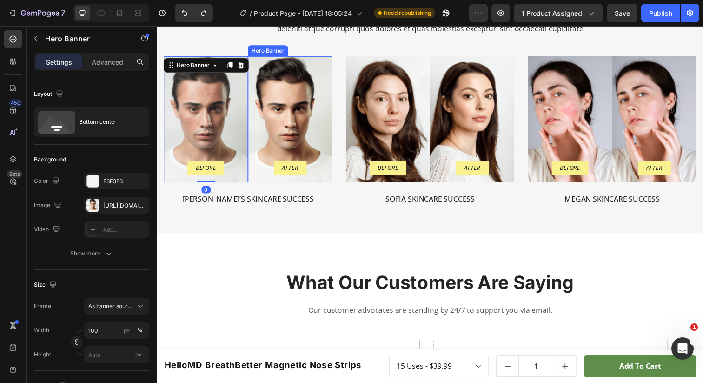
click at [272, 139] on div "Background Image" at bounding box center [293, 121] width 86 height 129
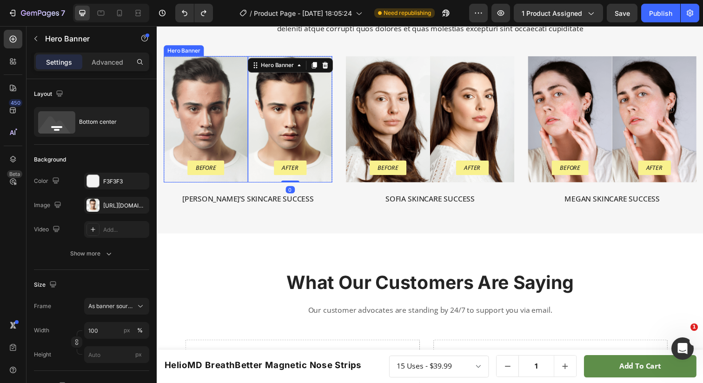
click at [234, 139] on div "Background Image" at bounding box center [207, 121] width 86 height 129
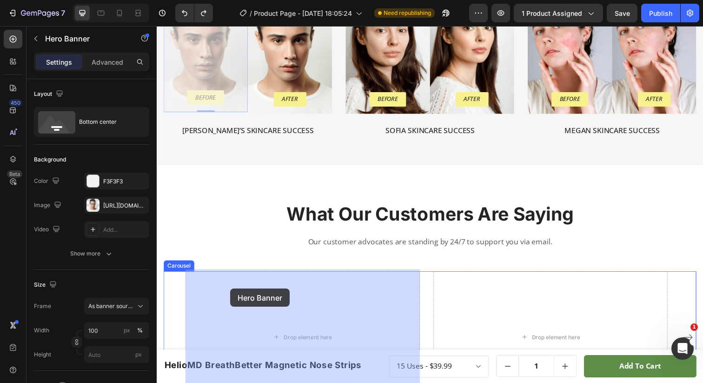
scroll to position [993, 0]
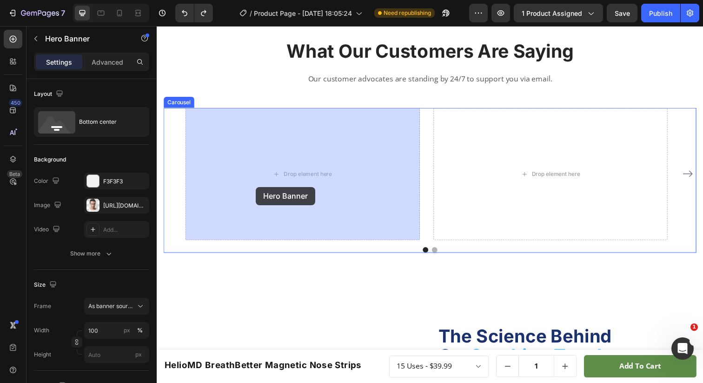
drag, startPoint x: 206, startPoint y: 74, endPoint x: 258, endPoint y: 190, distance: 127.0
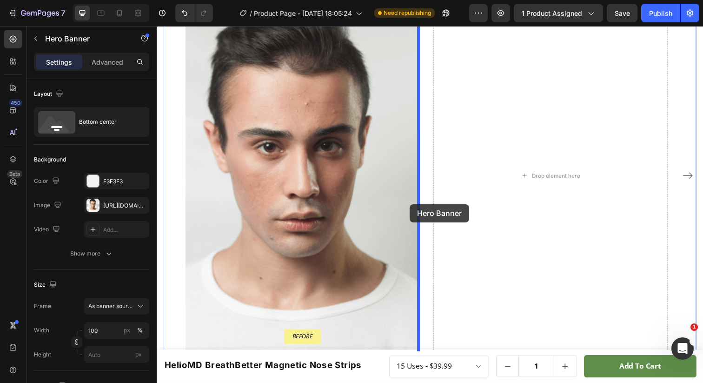
drag, startPoint x: 290, startPoint y: 95, endPoint x: 416, endPoint y: 208, distance: 169.3
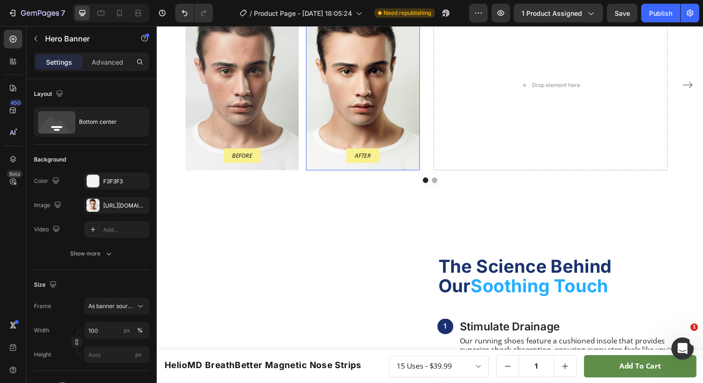
scroll to position [1011, 0]
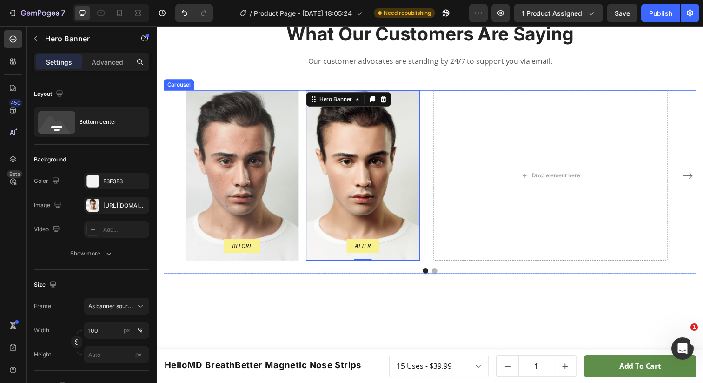
click at [176, 154] on div "Before Text Block Row Hero Banner After Text Block Row Hero Banner 0 Row Drop e…" at bounding box center [436, 179] width 544 height 174
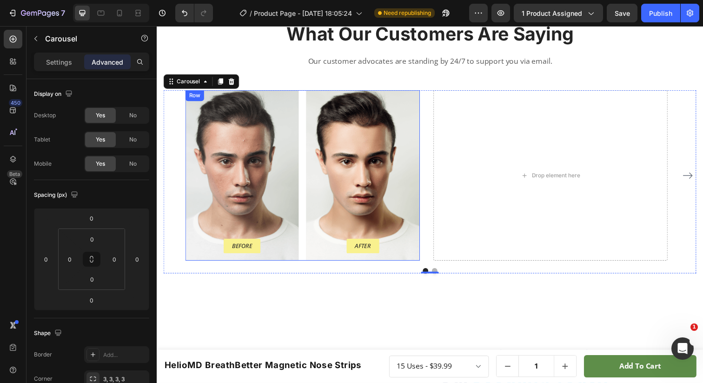
click at [307, 148] on div "Before Text Block Row Hero Banner After Text Block Row Hero Banner Row" at bounding box center [306, 179] width 240 height 174
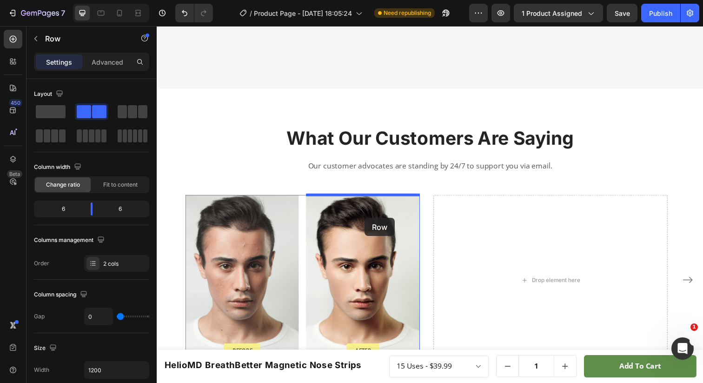
scroll to position [976, 0]
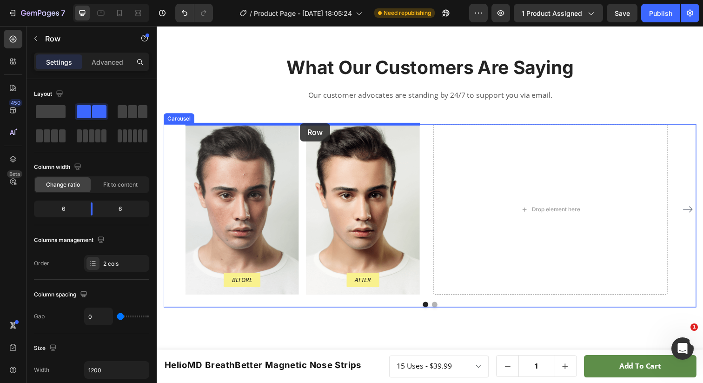
drag, startPoint x: 255, startPoint y: 114, endPoint x: 303, endPoint y: 125, distance: 49.3
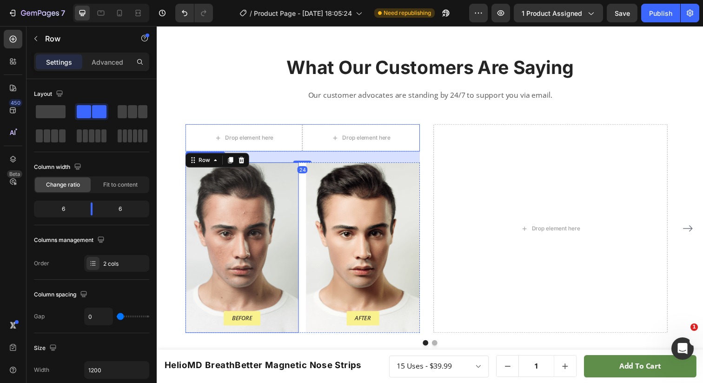
click at [269, 210] on div "Background Image" at bounding box center [244, 252] width 116 height 174
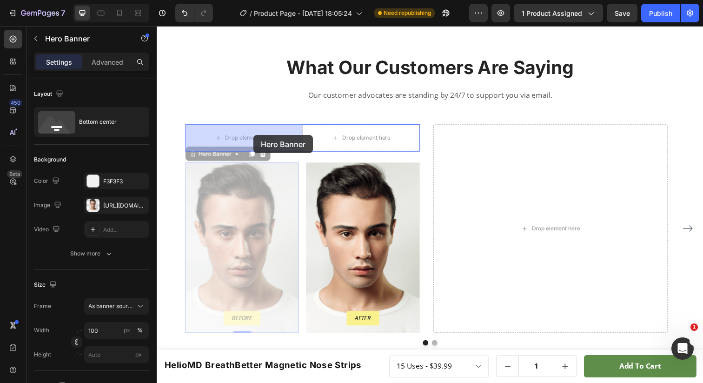
drag, startPoint x: 224, startPoint y: 158, endPoint x: 255, endPoint y: 137, distance: 37.2
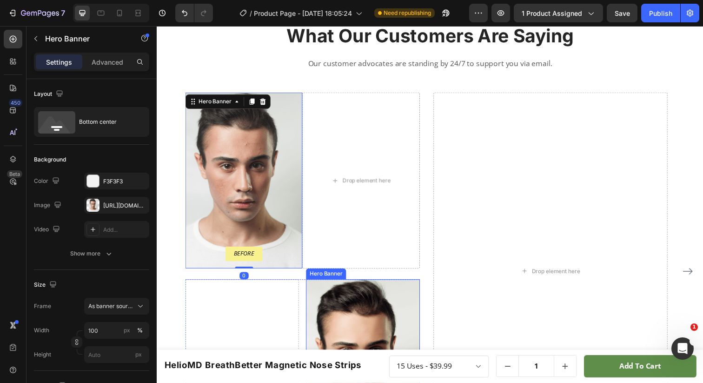
scroll to position [1033, 0]
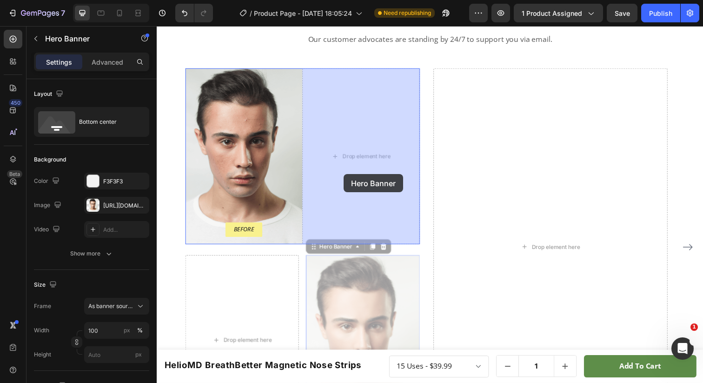
drag, startPoint x: 321, startPoint y: 257, endPoint x: 348, endPoint y: 177, distance: 84.0
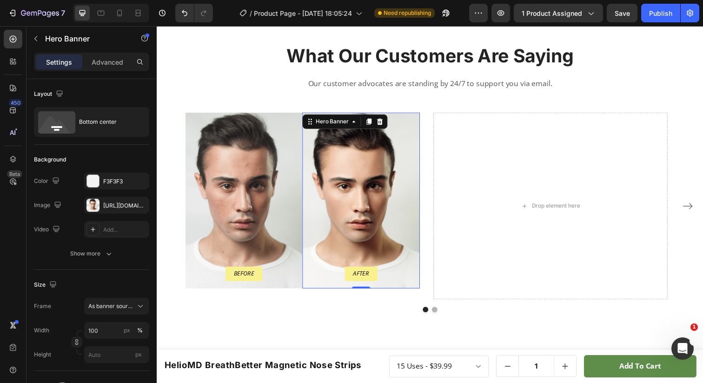
scroll to position [981, 0]
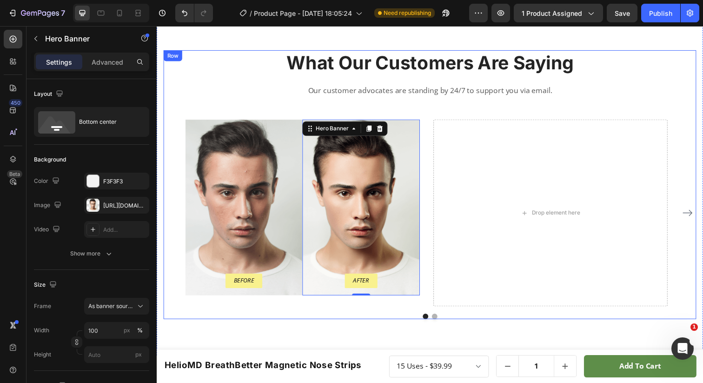
click at [202, 77] on div "What Our Customers Are Saying Heading Our customer advocates are standing by 24…" at bounding box center [436, 188] width 544 height 274
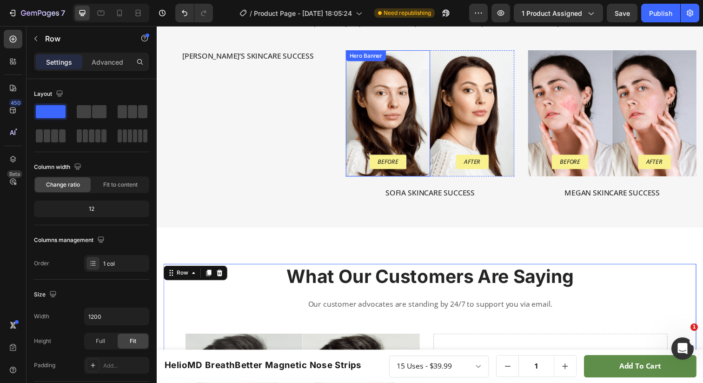
scroll to position [766, 0]
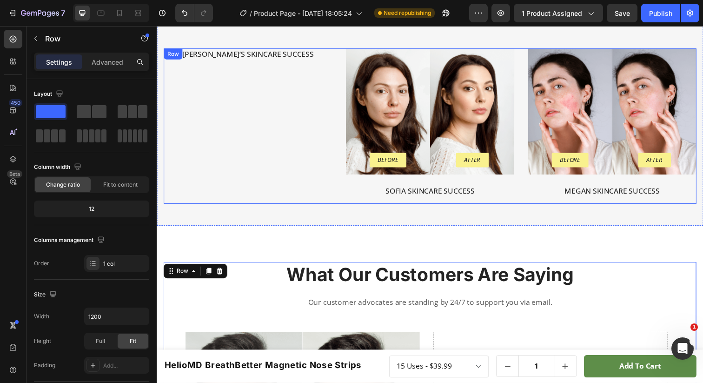
click at [357, 175] on div "Before Text Block Row Hero Banner After Text Block Row Hero Banner Row Sofia Sk…" at bounding box center [436, 128] width 172 height 159
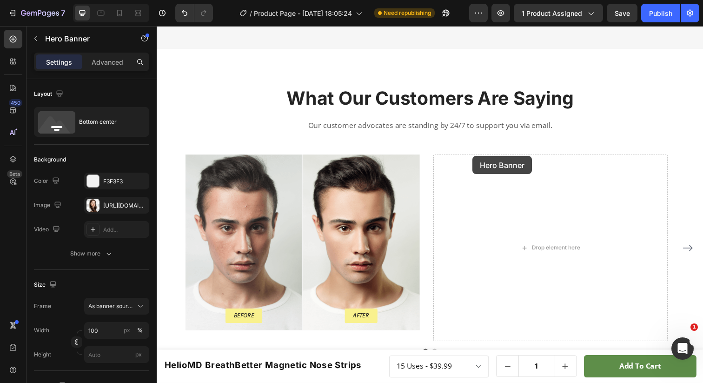
scroll to position [938, 0]
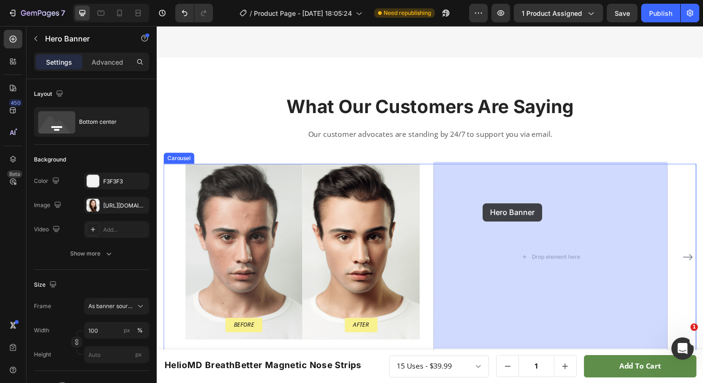
drag, startPoint x: 378, startPoint y: 71, endPoint x: 490, endPoint y: 207, distance: 176.5
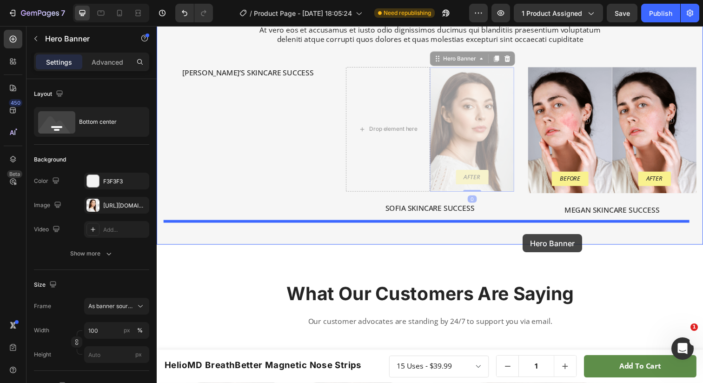
scroll to position [1127, 0]
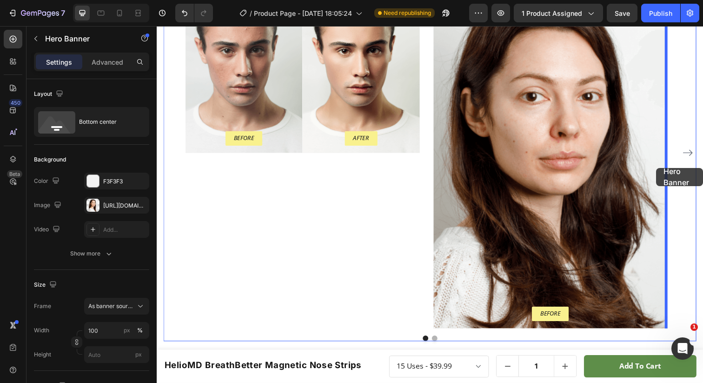
drag, startPoint x: 473, startPoint y: 134, endPoint x: 667, endPoint y: 168, distance: 196.9
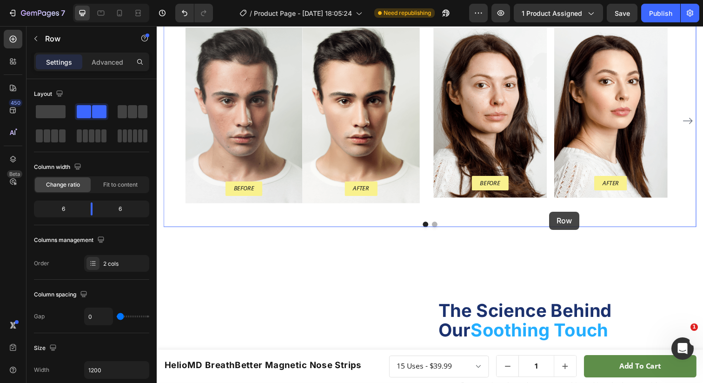
scroll to position [1078, 0]
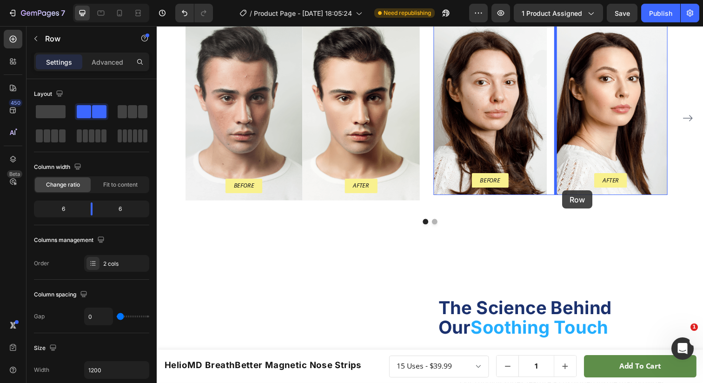
drag, startPoint x: 436, startPoint y: 131, endPoint x: 571, endPoint y: 194, distance: 148.8
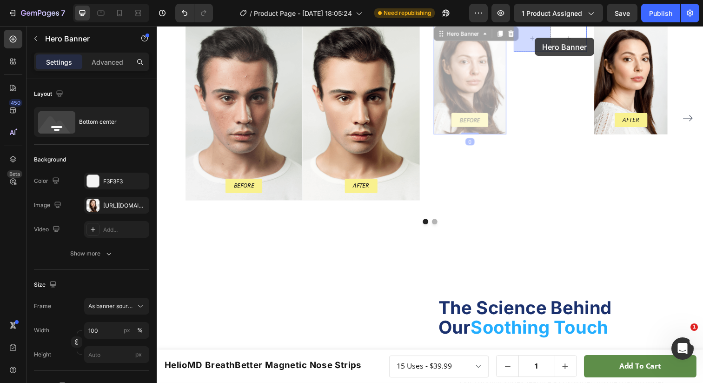
drag, startPoint x: 480, startPoint y: 90, endPoint x: 543, endPoint y: 38, distance: 82.0
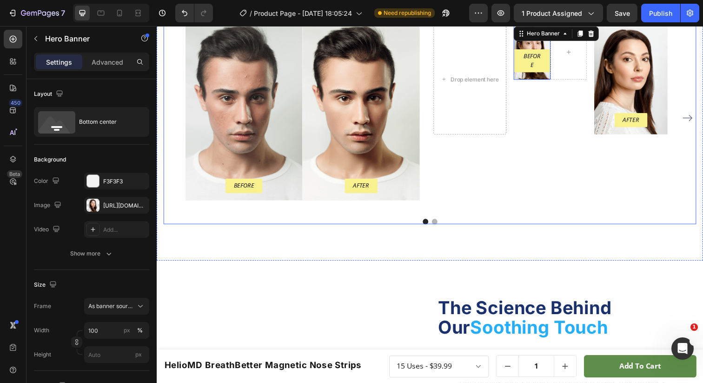
scroll to position [1058, 0]
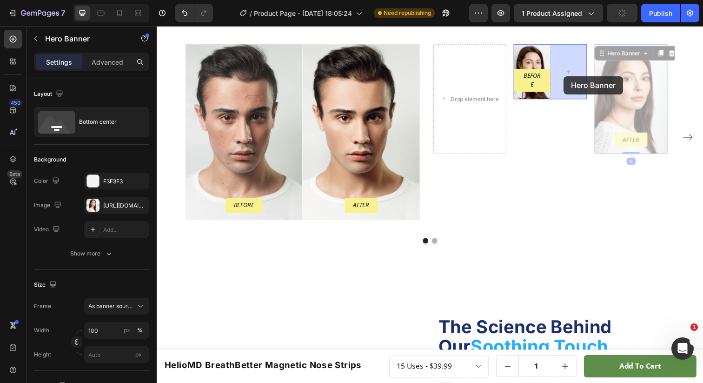
drag, startPoint x: 640, startPoint y: 92, endPoint x: 573, endPoint y: 77, distance: 69.1
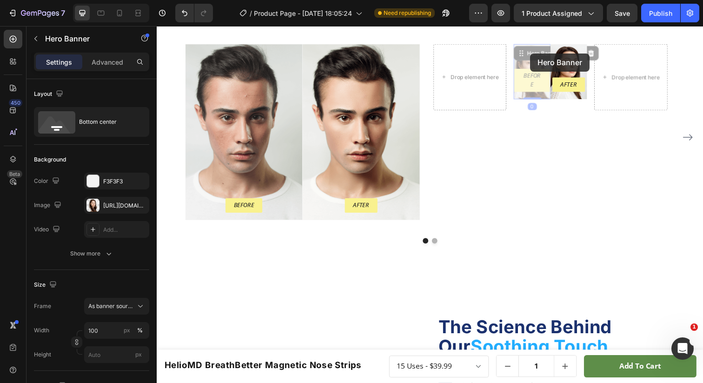
drag, startPoint x: 538, startPoint y: 54, endPoint x: 525, endPoint y: 56, distance: 13.2
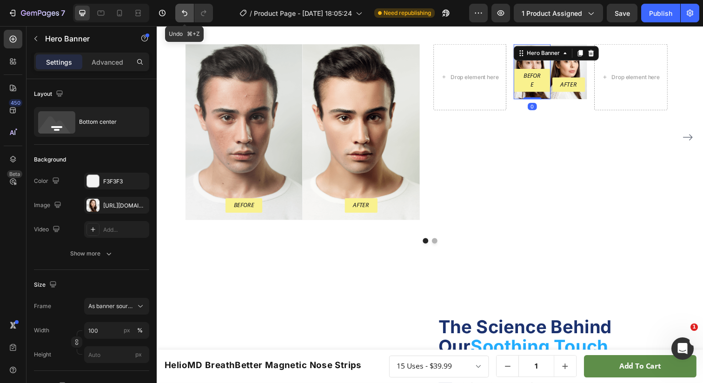
click at [181, 9] on icon "Undo/Redo" at bounding box center [184, 12] width 9 height 9
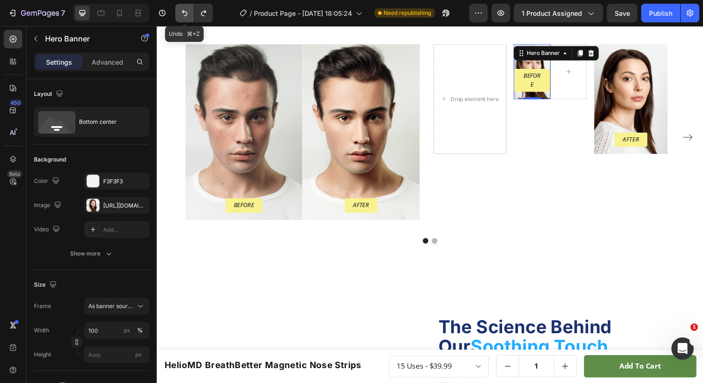
click at [181, 10] on icon "Undo/Redo" at bounding box center [184, 12] width 9 height 9
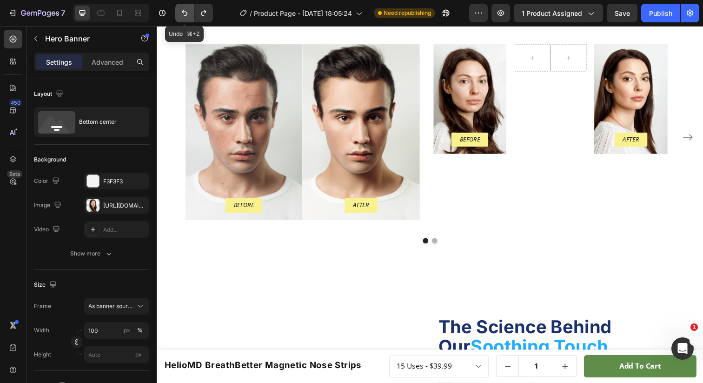
click at [181, 10] on icon "Undo/Redo" at bounding box center [184, 12] width 9 height 9
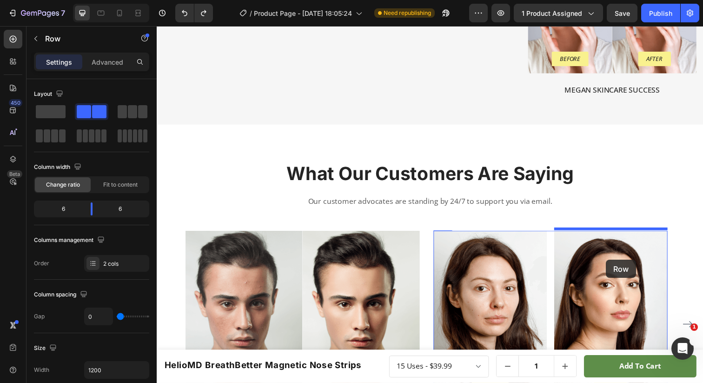
scroll to position [870, 0]
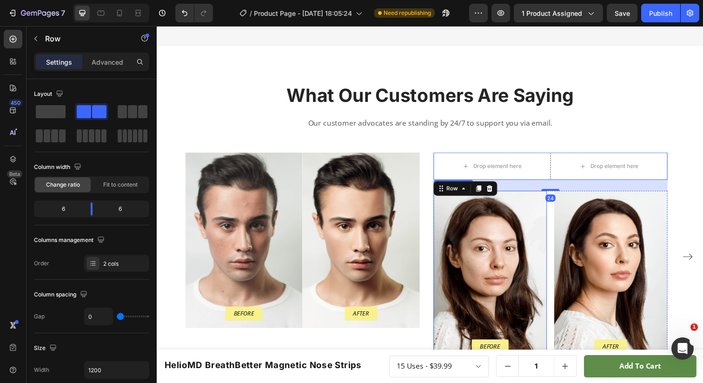
scroll to position [949, 0]
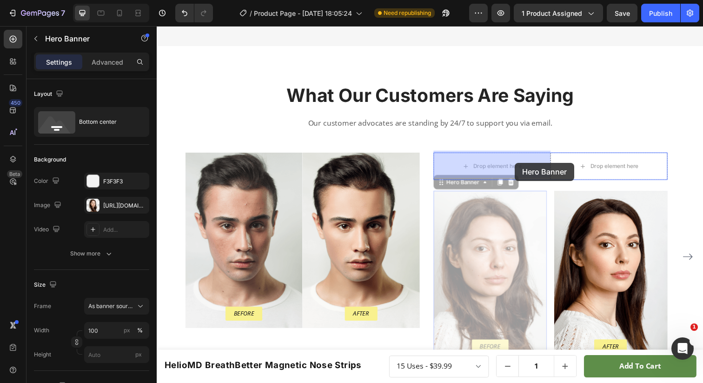
drag, startPoint x: 512, startPoint y: 244, endPoint x: 522, endPoint y: 166, distance: 78.9
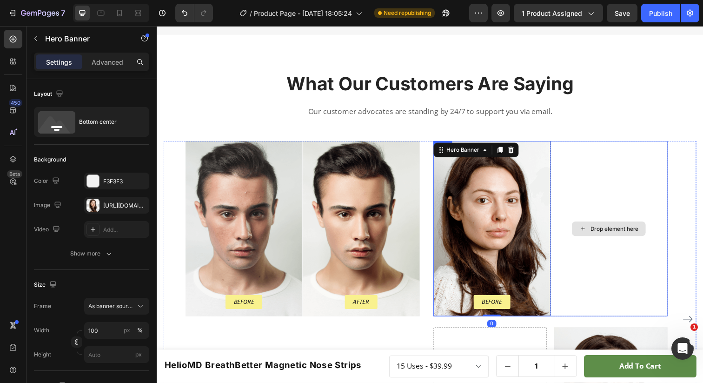
scroll to position [1023, 0]
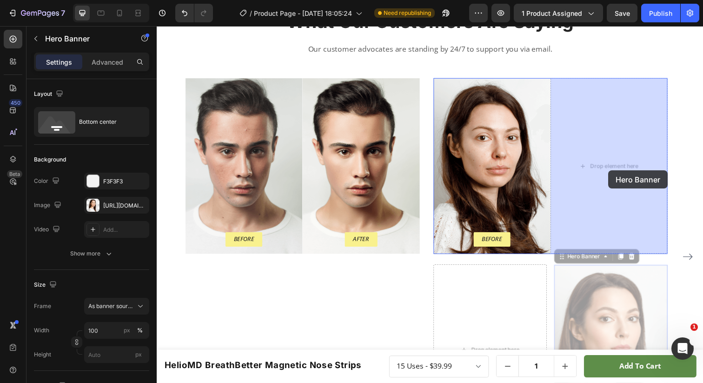
drag, startPoint x: 641, startPoint y: 307, endPoint x: 618, endPoint y: 174, distance: 135.4
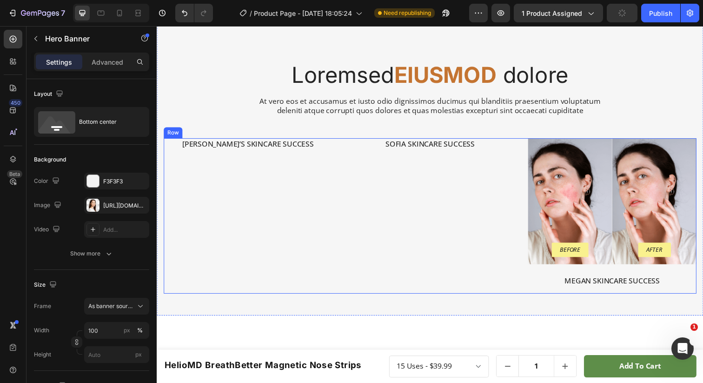
scroll to position [683, 0]
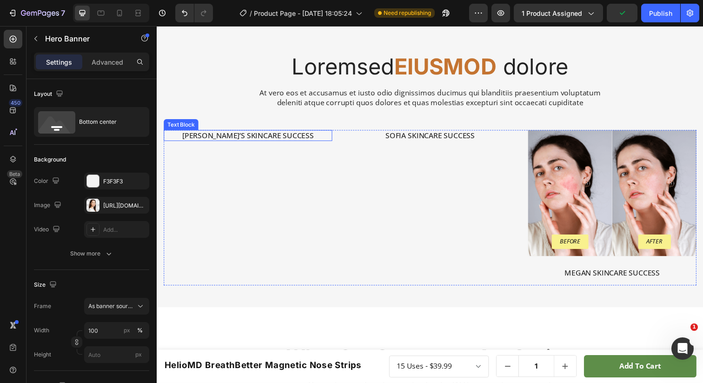
click at [246, 138] on p "Nicky’s Skincare Success" at bounding box center [250, 138] width 170 height 10
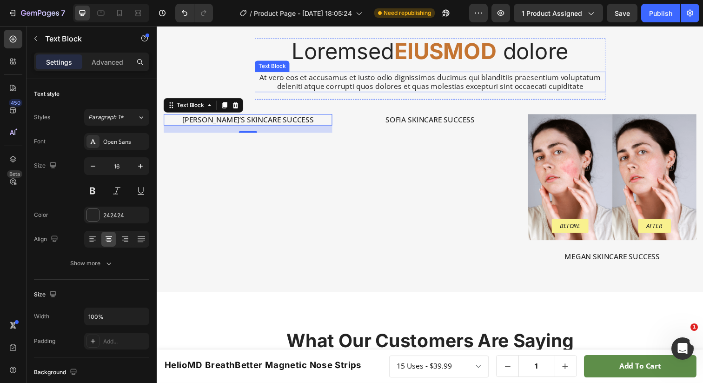
scroll to position [738, 0]
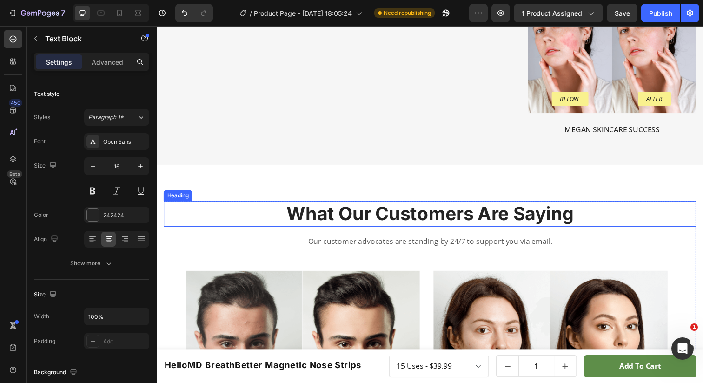
click at [392, 220] on p "What Our Customers Are Saying" at bounding box center [436, 218] width 542 height 24
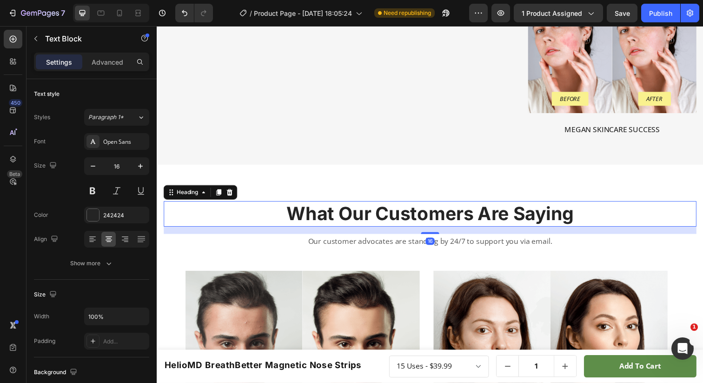
click at [392, 220] on p "What Our Customers Are Saying" at bounding box center [436, 218] width 542 height 24
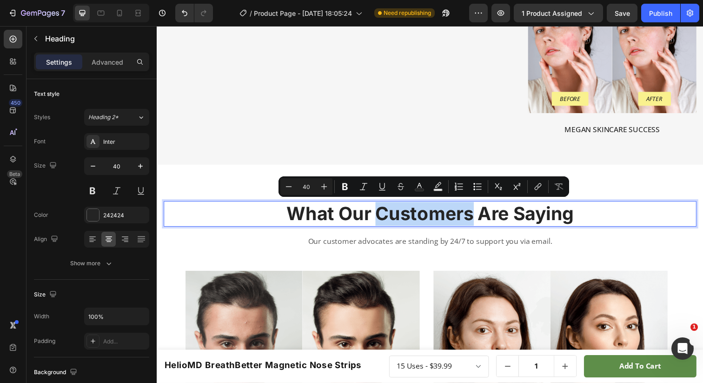
click at [382, 218] on p "What Our Customers Are Saying" at bounding box center [436, 218] width 542 height 24
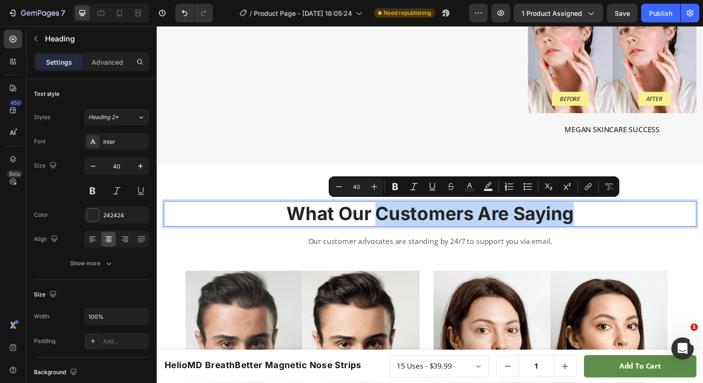
drag, startPoint x: 377, startPoint y: 214, endPoint x: 590, endPoint y: 219, distance: 212.6
click at [590, 219] on p "What Our Customers Are Saying" at bounding box center [436, 218] width 542 height 24
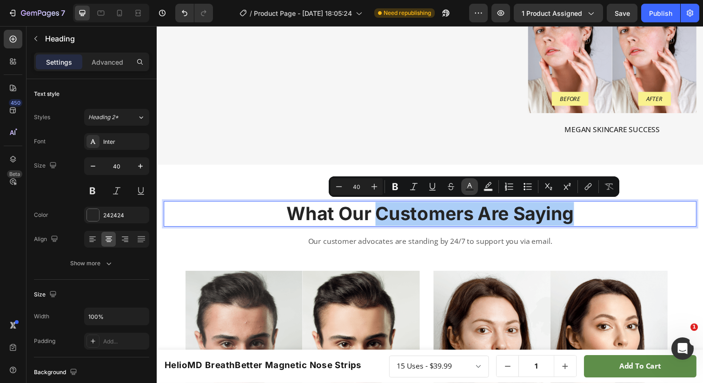
click at [467, 182] on icon "Editor contextual toolbar" at bounding box center [469, 186] width 9 height 9
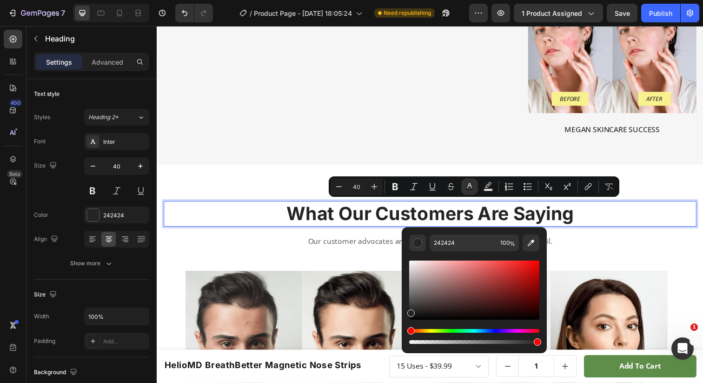
click at [279, 220] on p "What Our Customers Are Saying" at bounding box center [436, 218] width 542 height 24
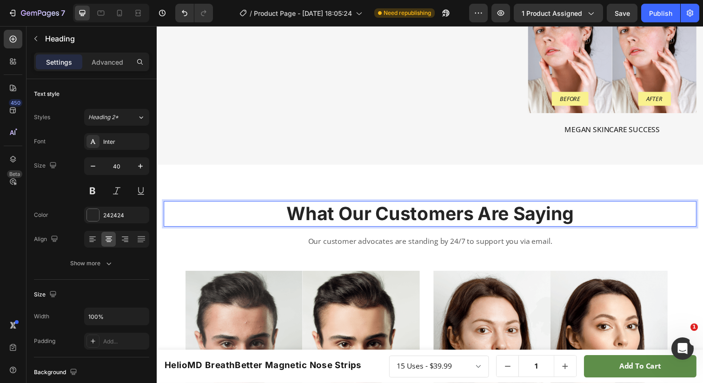
scroll to position [801, 0]
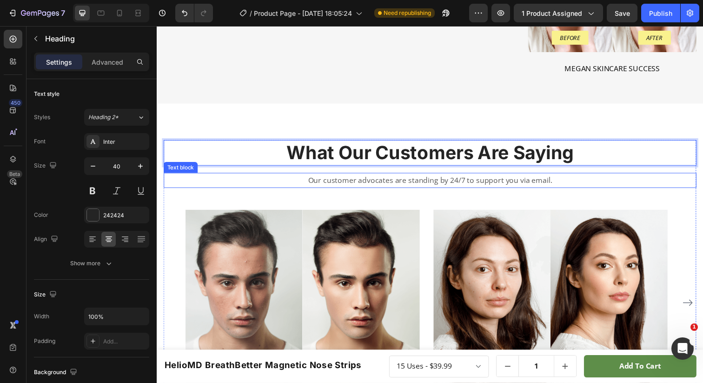
click at [339, 180] on p "Our customer advocates are standing by 24/7 to support you via email." at bounding box center [436, 183] width 542 height 13
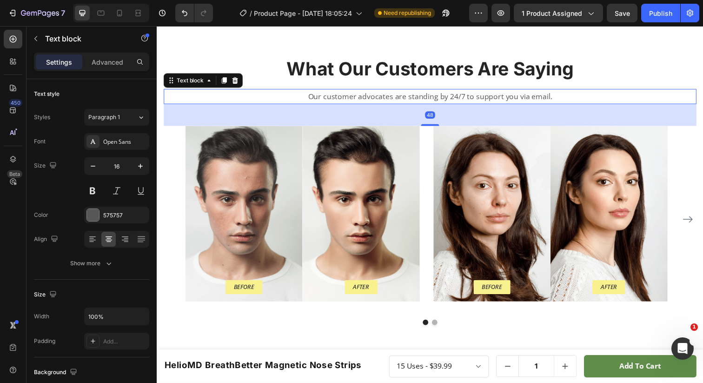
scroll to position [900, 0]
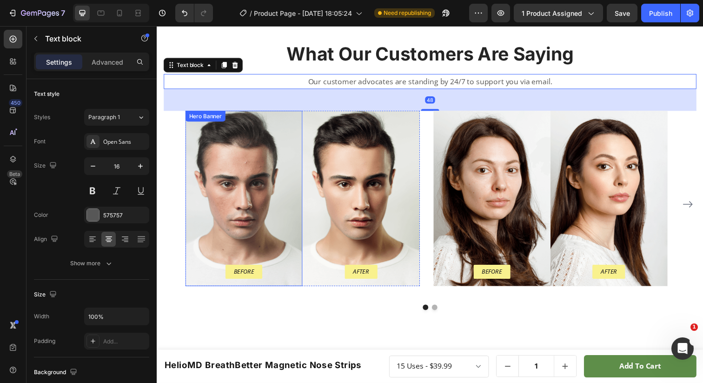
click at [271, 218] on div "Background Image" at bounding box center [246, 202] width 120 height 179
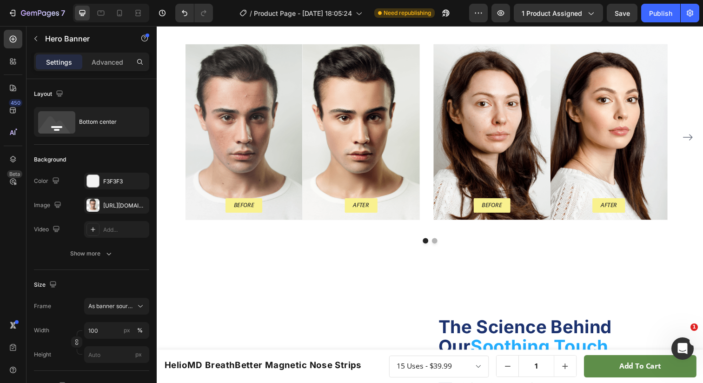
scroll to position [1025, 0]
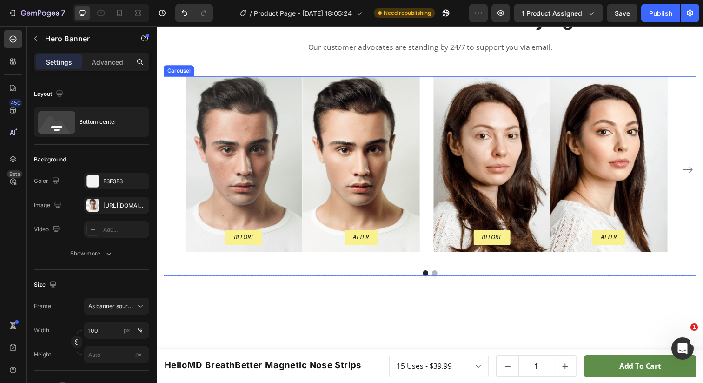
click at [695, 172] on icon "Carousel Next Arrow" at bounding box center [700, 172] width 10 height 7
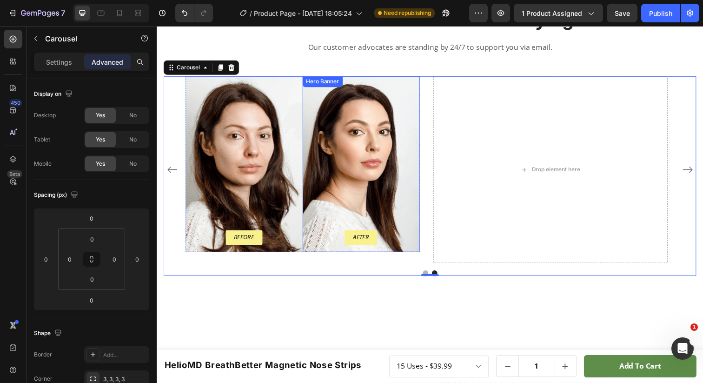
scroll to position [963, 0]
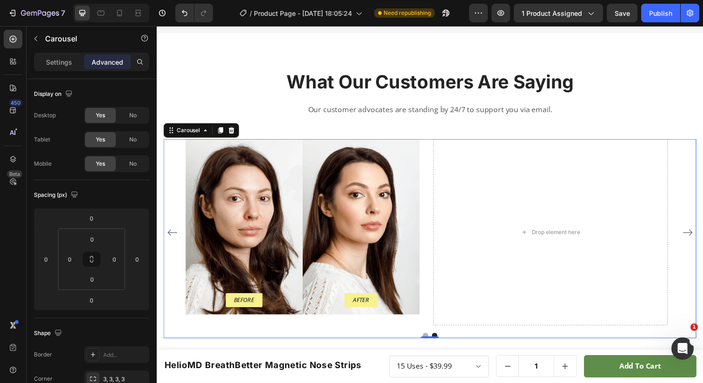
click at [170, 231] on icon "Carousel Back Arrow" at bounding box center [172, 236] width 11 height 11
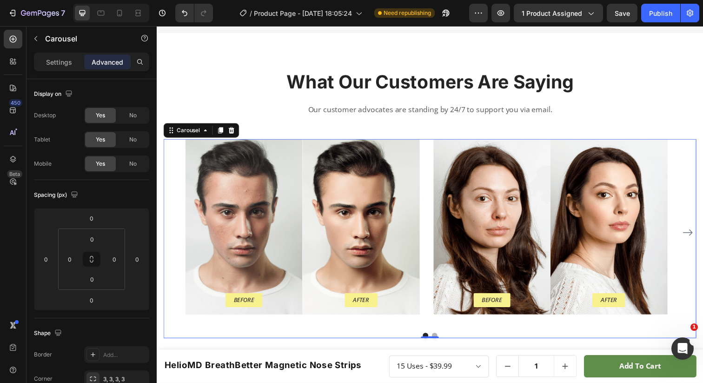
click at [694, 232] on icon "Carousel Next Arrow" at bounding box center [699, 236] width 11 height 11
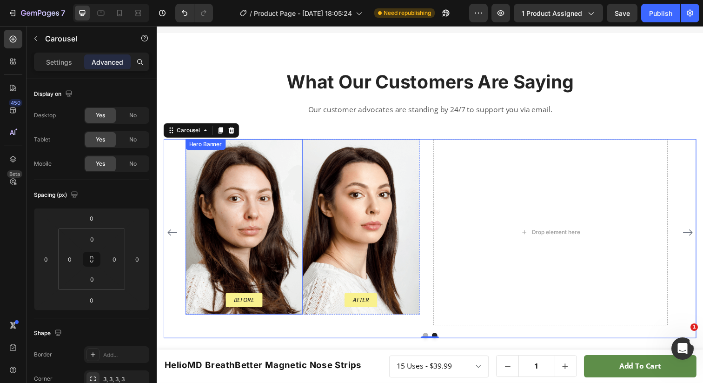
click at [194, 317] on div "Before Text Block Row" at bounding box center [246, 310] width 120 height 22
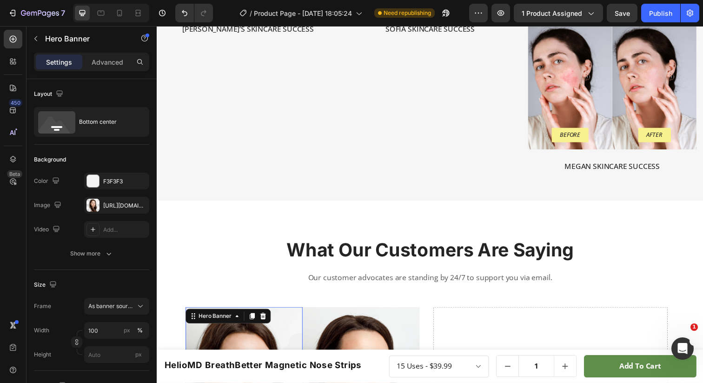
scroll to position [784, 0]
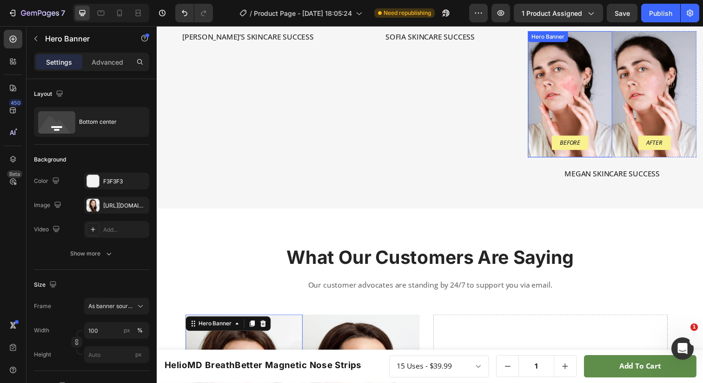
click at [552, 102] on div "Background Image" at bounding box center [579, 95] width 86 height 129
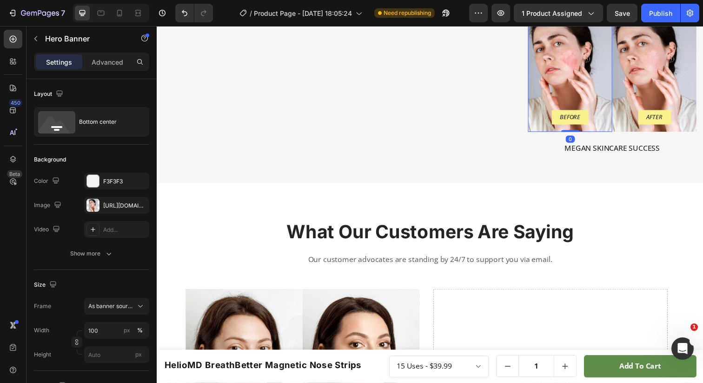
scroll to position [812, 0]
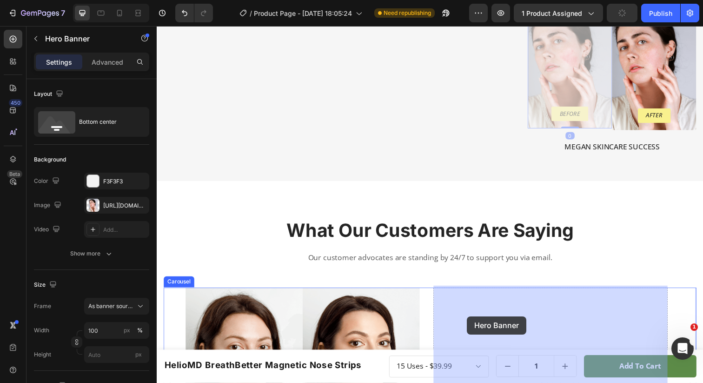
drag, startPoint x: 556, startPoint y: 93, endPoint x: 474, endPoint y: 322, distance: 243.7
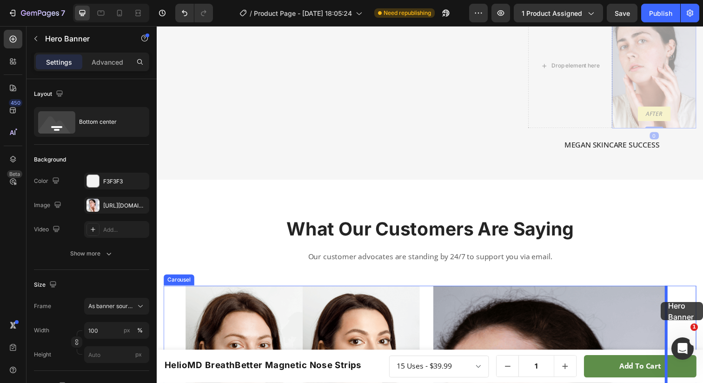
drag, startPoint x: 648, startPoint y: 77, endPoint x: 672, endPoint y: 308, distance: 232.0
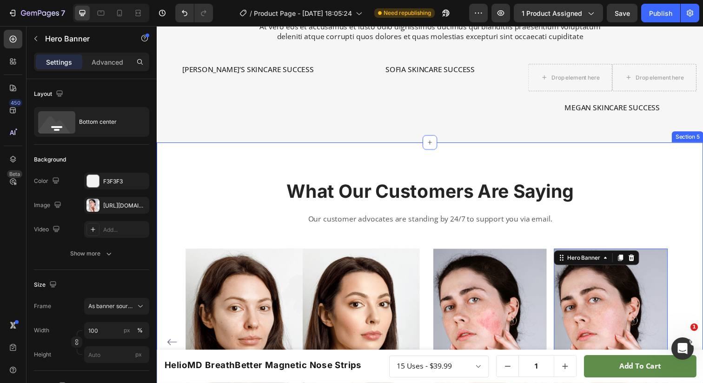
scroll to position [749, 0]
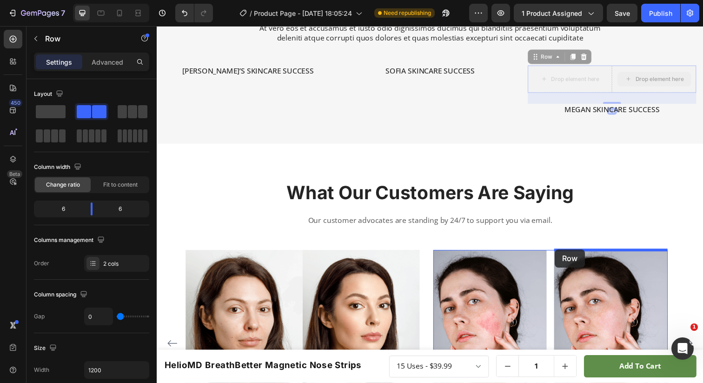
drag, startPoint x: 595, startPoint y: 68, endPoint x: 563, endPoint y: 254, distance: 188.4
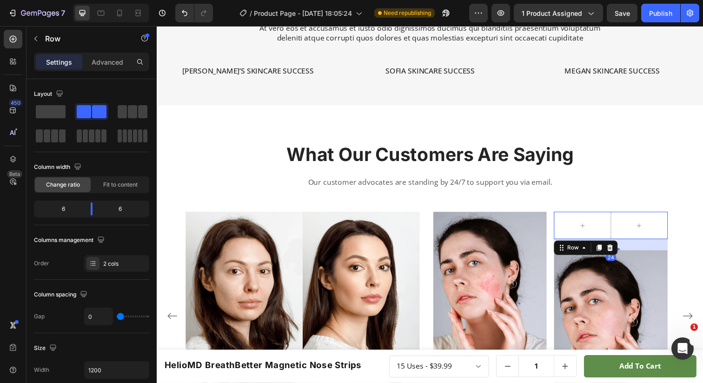
click at [563, 254] on div "Row 24 After Text Block Row Hero Banner" at bounding box center [621, 321] width 116 height 213
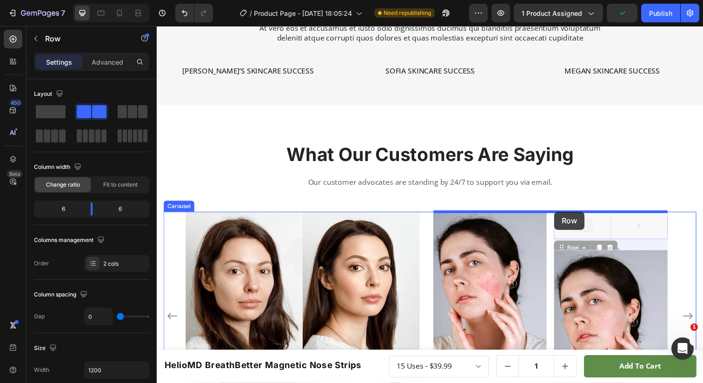
drag, startPoint x: 579, startPoint y: 221, endPoint x: 563, endPoint y: 215, distance: 16.8
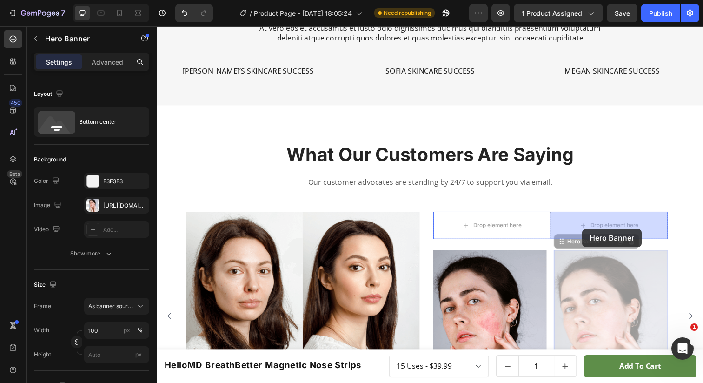
drag, startPoint x: 589, startPoint y: 280, endPoint x: 591, endPoint y: 231, distance: 48.9
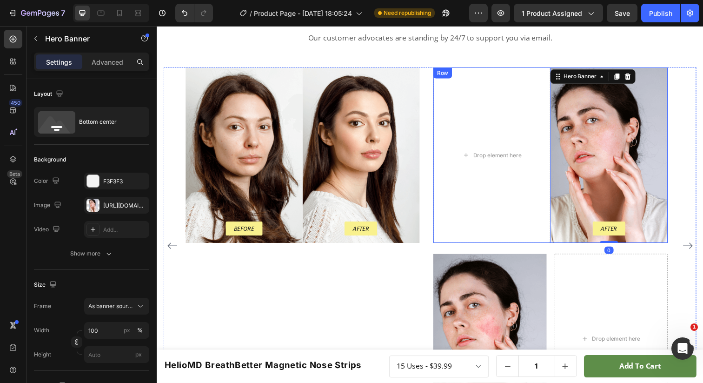
scroll to position [930, 0]
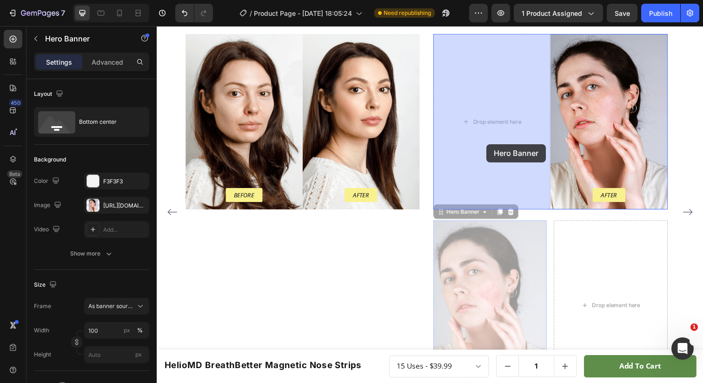
drag, startPoint x: 511, startPoint y: 286, endPoint x: 494, endPoint y: 147, distance: 140.2
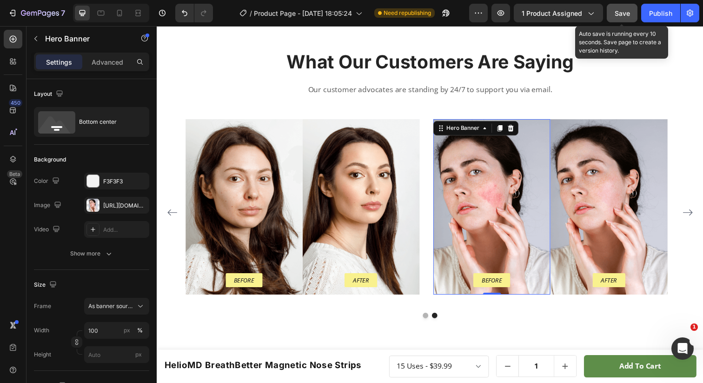
click at [629, 14] on span "Save" at bounding box center [622, 13] width 15 height 8
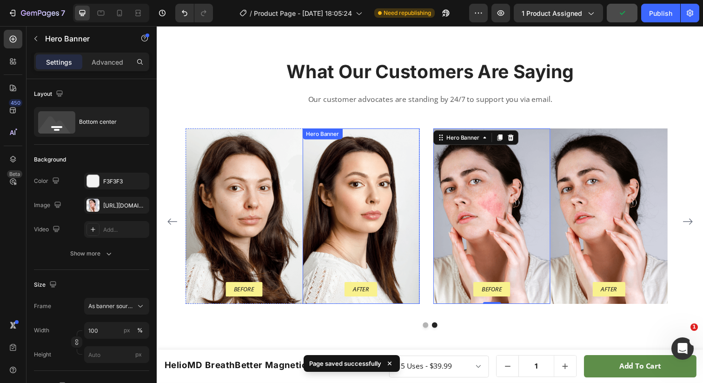
scroll to position [834, 0]
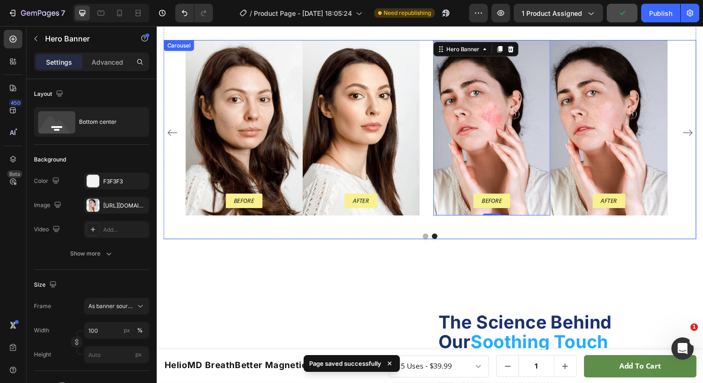
click at [173, 131] on icon "Carousel Back Arrow" at bounding box center [172, 134] width 11 height 11
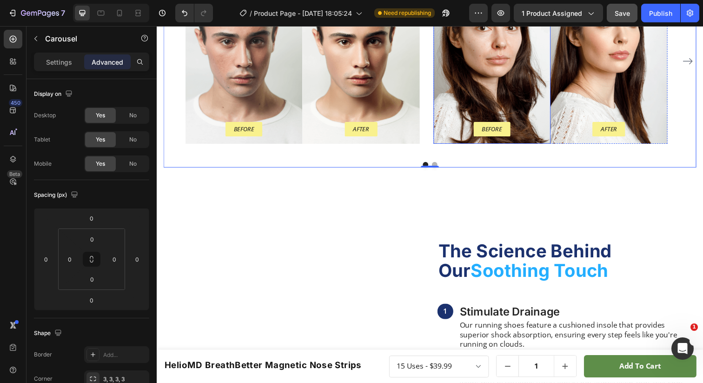
scroll to position [905, 0]
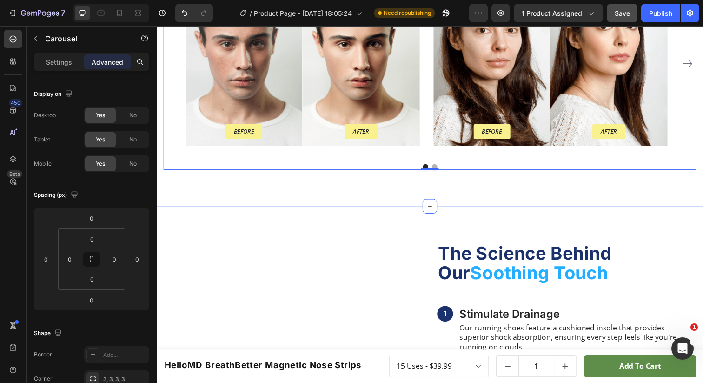
click at [418, 190] on div "What Our Customers Are Saying Heading Our customer advocates are standing by 24…" at bounding box center [436, 35] width 558 height 349
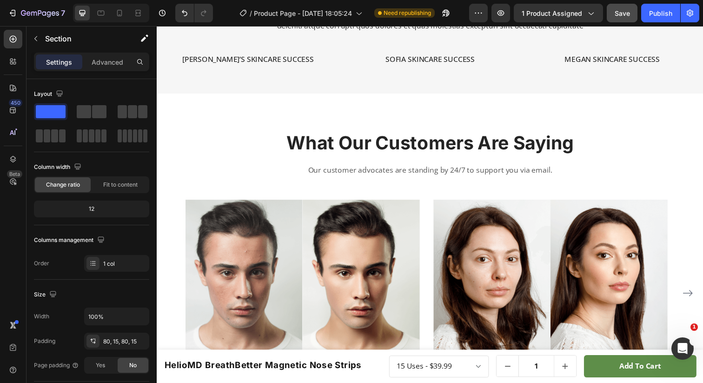
scroll to position [748, 0]
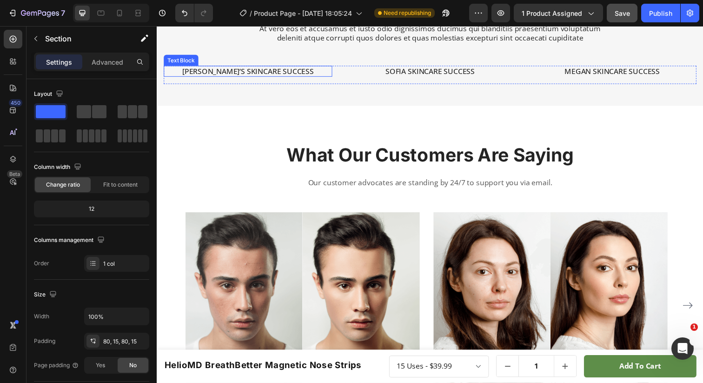
click at [273, 72] on p "Nicky’s Skincare Success" at bounding box center [250, 72] width 170 height 10
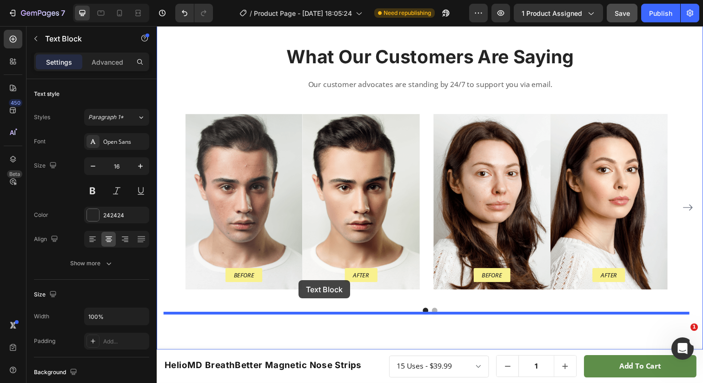
scroll to position [862, 0]
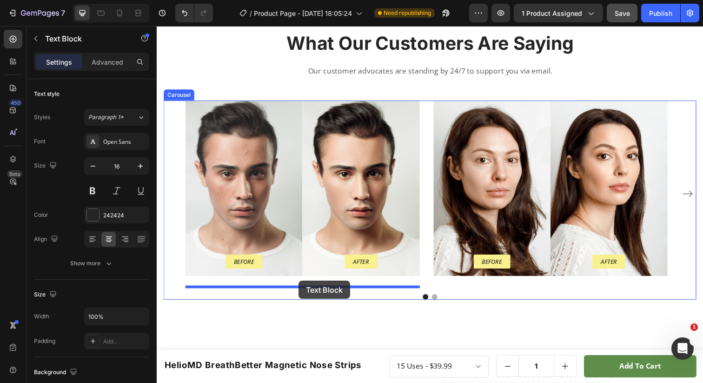
drag, startPoint x: 174, startPoint y: 56, endPoint x: 301, endPoint y: 286, distance: 262.6
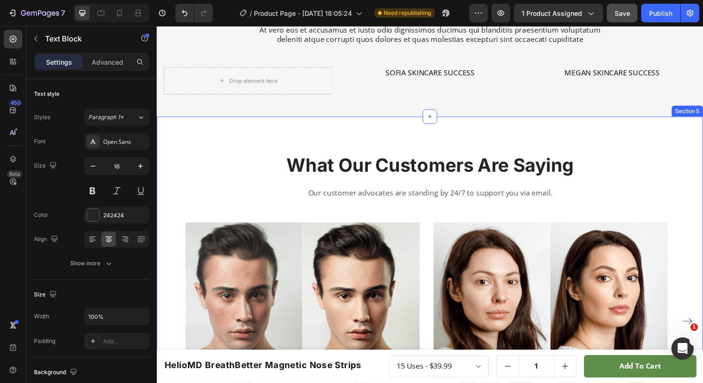
scroll to position [749, 0]
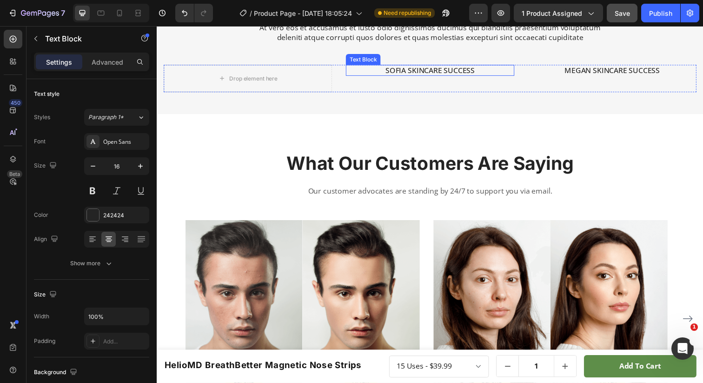
click at [420, 71] on p "Sofia Skincare Success" at bounding box center [436, 72] width 170 height 10
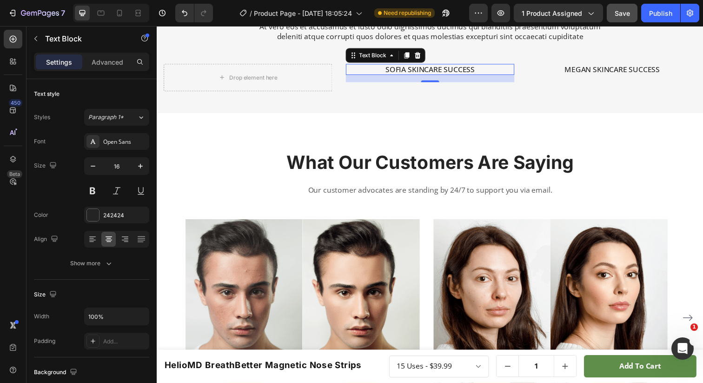
scroll to position [750, 0]
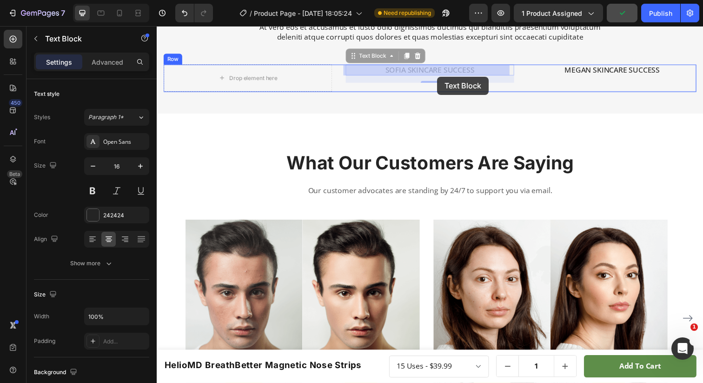
drag, startPoint x: 361, startPoint y: 56, endPoint x: 443, endPoint y: 78, distance: 84.7
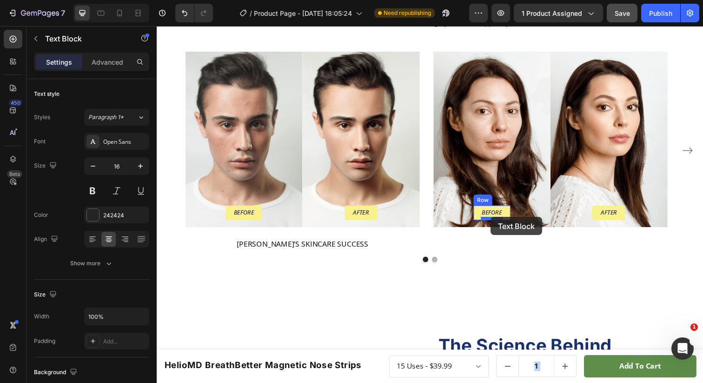
scroll to position [922, 0]
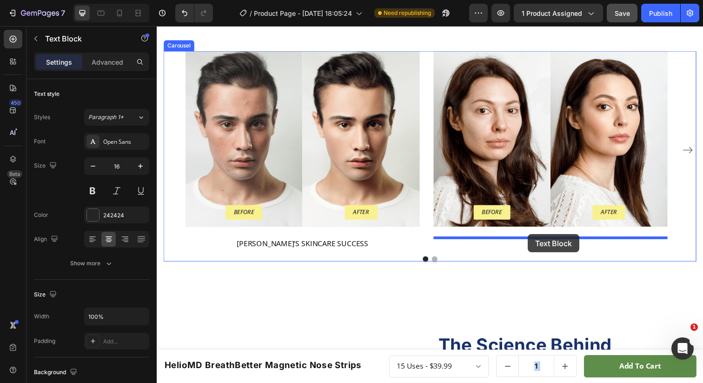
drag, startPoint x: 436, startPoint y: 65, endPoint x: 536, endPoint y: 239, distance: 200.7
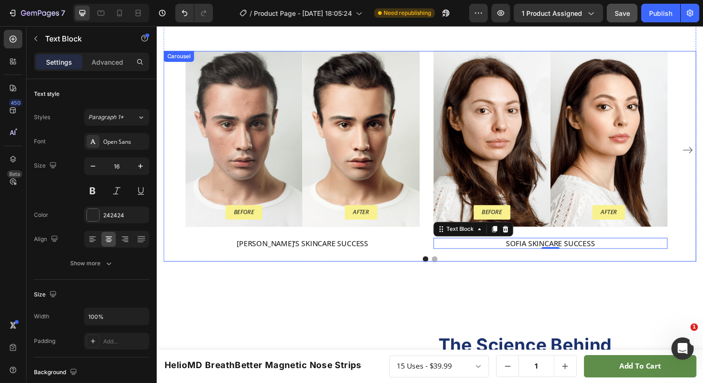
click at [694, 152] on icon "Carousel Next Arrow" at bounding box center [699, 152] width 11 height 11
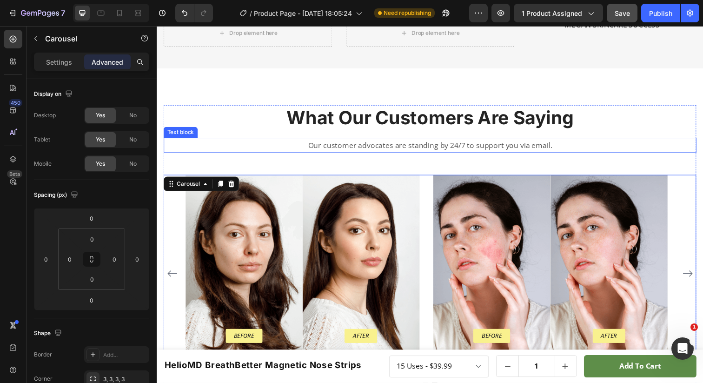
scroll to position [707, 0]
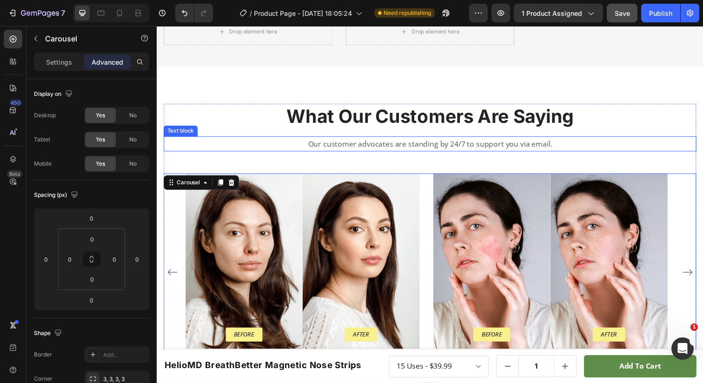
click at [478, 147] on p "Our customer advocates are standing by 24/7 to support you via email." at bounding box center [436, 146] width 542 height 13
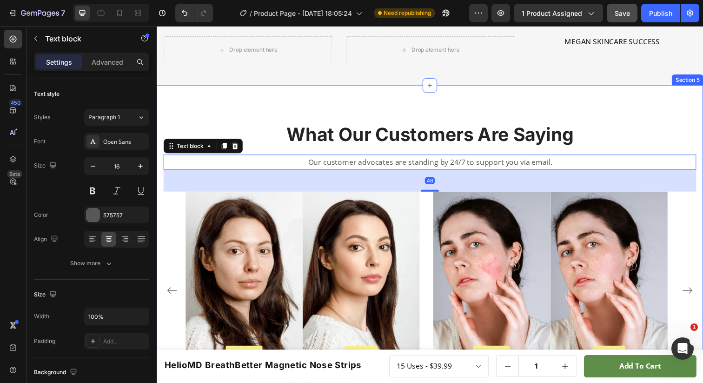
scroll to position [688, 0]
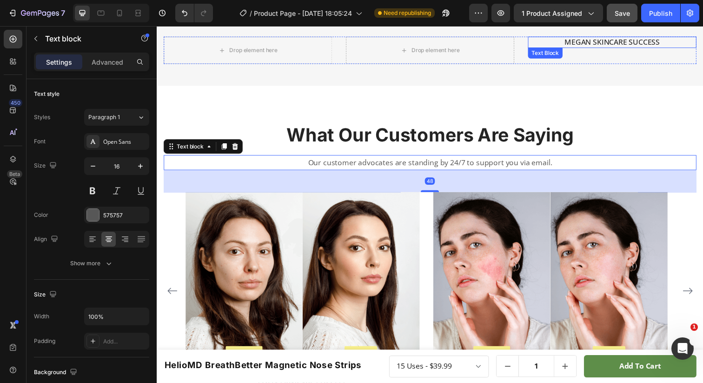
click at [584, 48] on div "megan Skincare Success" at bounding box center [622, 43] width 172 height 12
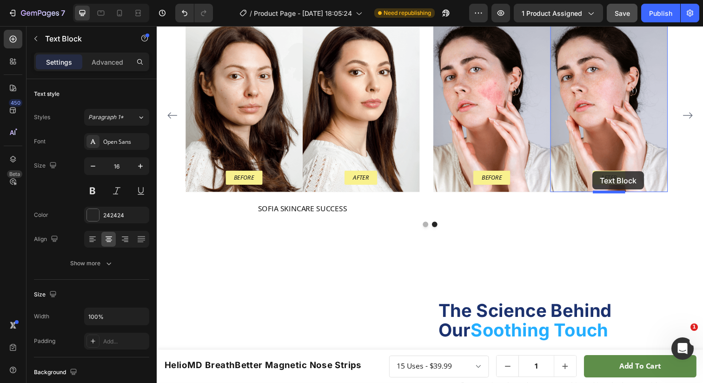
scroll to position [868, 0]
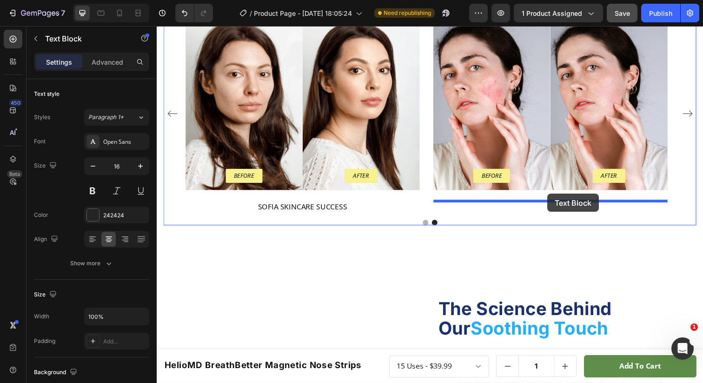
drag, startPoint x: 540, startPoint y: 60, endPoint x: 556, endPoint y: 197, distance: 138.2
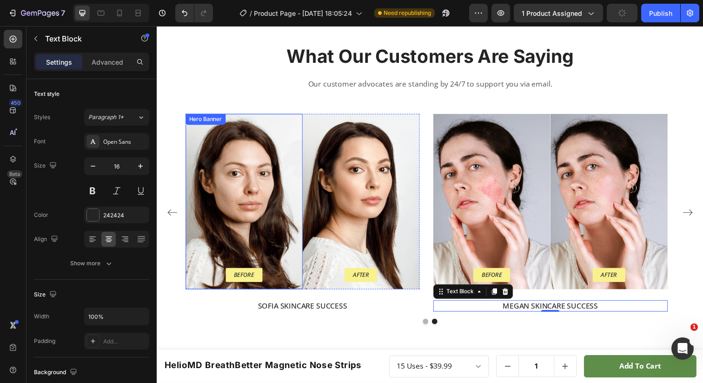
scroll to position [761, 0]
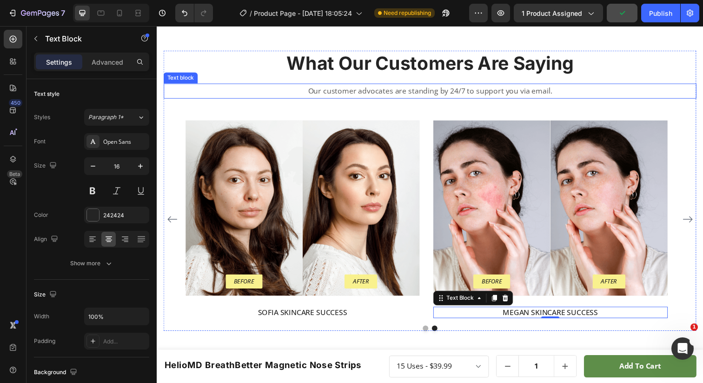
click at [337, 88] on p "Our customer advocates are standing by 24/7 to support you via email." at bounding box center [436, 92] width 542 height 13
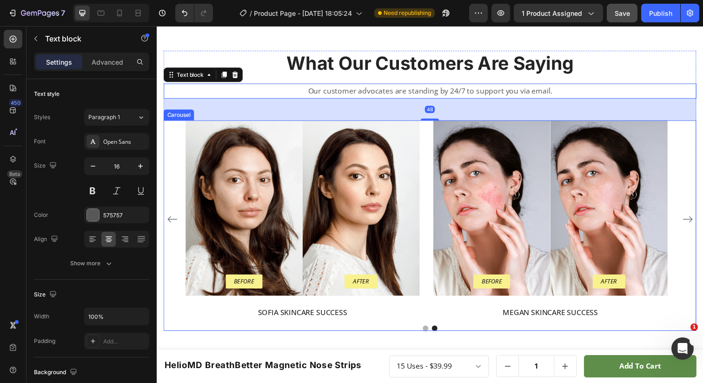
click at [174, 224] on icon "Carousel Back Arrow" at bounding box center [172, 223] width 11 height 11
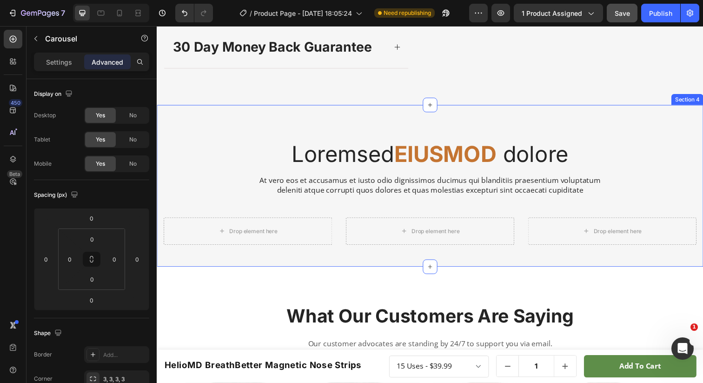
scroll to position [630, 0]
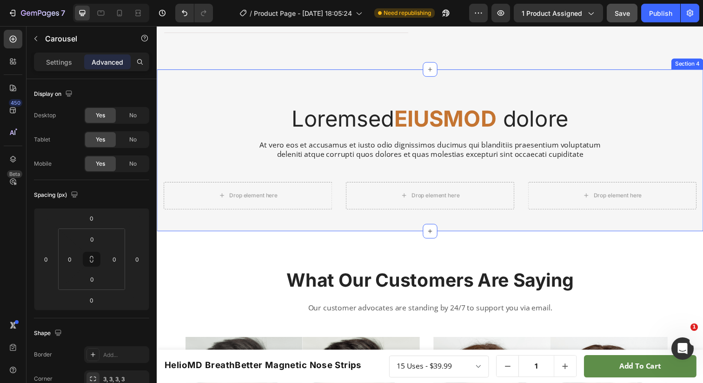
click at [235, 133] on div "Loremsed EIUSMOD dolore Heading At vero eos et accusamus et iusto odio dignissi…" at bounding box center [436, 159] width 544 height 105
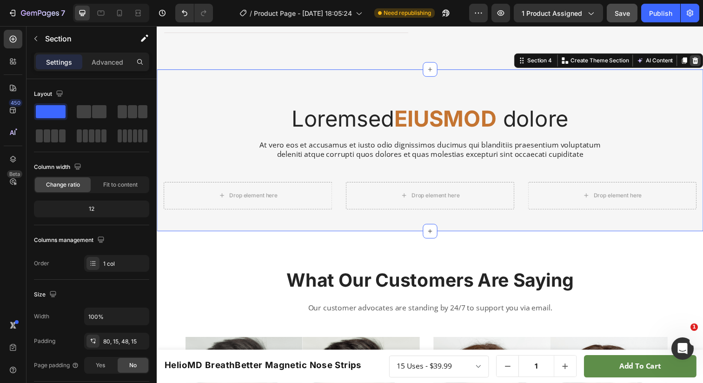
click at [703, 64] on icon at bounding box center [707, 61] width 6 height 7
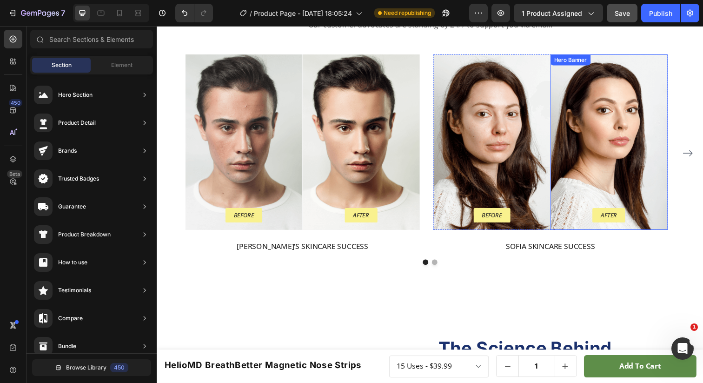
scroll to position [701, 0]
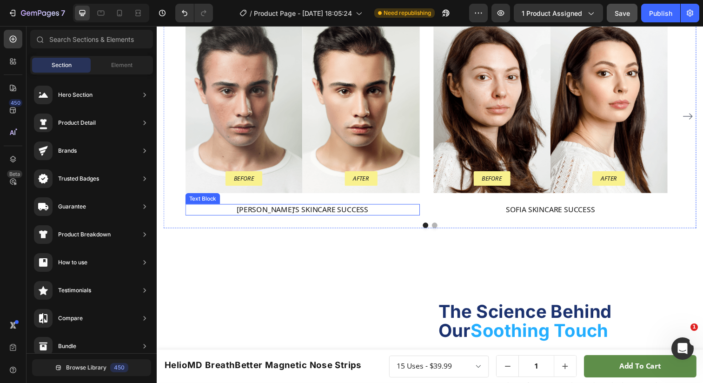
click at [330, 214] on p "Nicky’s Skincare Success" at bounding box center [306, 213] width 238 height 10
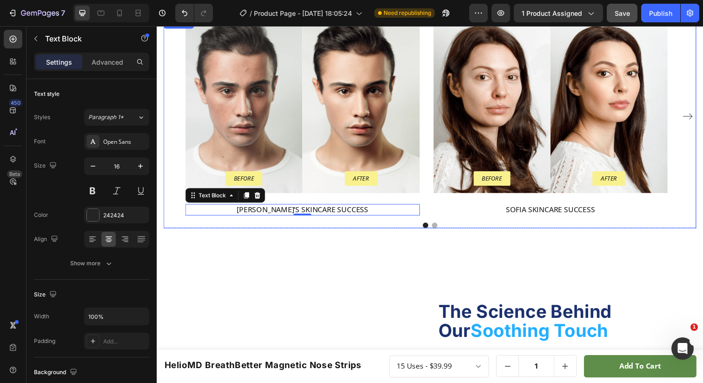
click at [235, 252] on div "What Our Customers Are Saying Heading Our customer advocates are standing by 24…" at bounding box center [436, 89] width 558 height 361
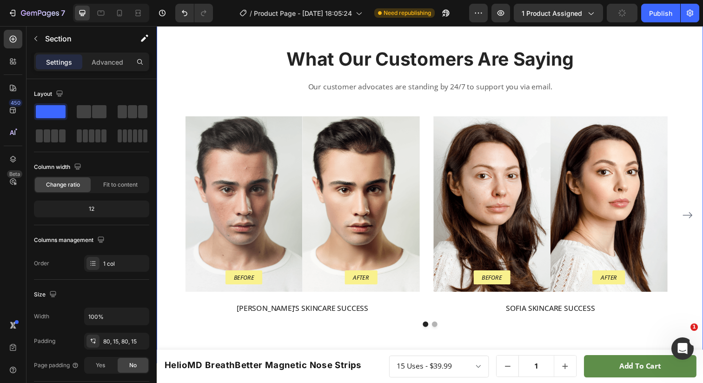
scroll to position [691, 0]
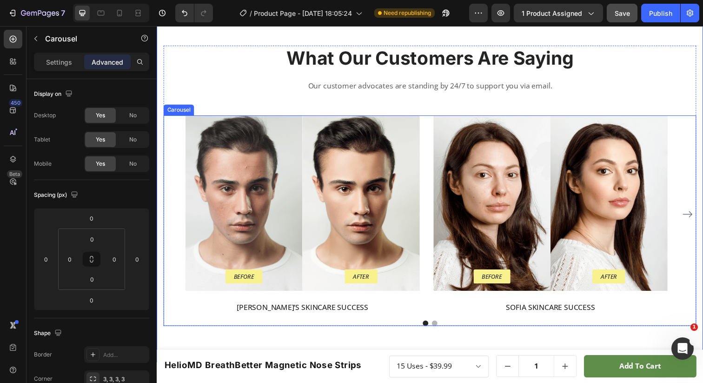
click at [434, 120] on div "Before Text Block Row Hero Banner After Text Block Row Hero Banner Row Nicky’s …" at bounding box center [436, 218] width 500 height 202
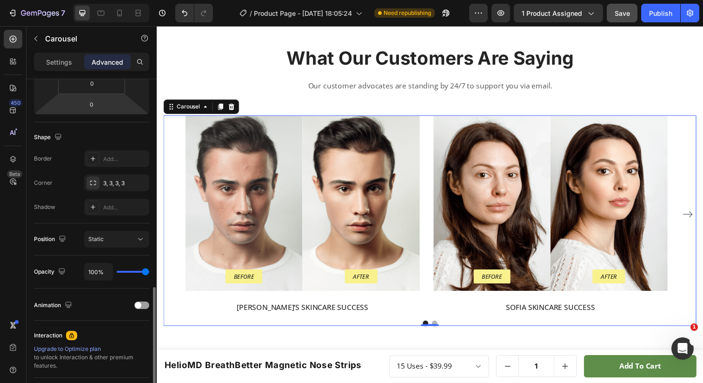
scroll to position [0, 0]
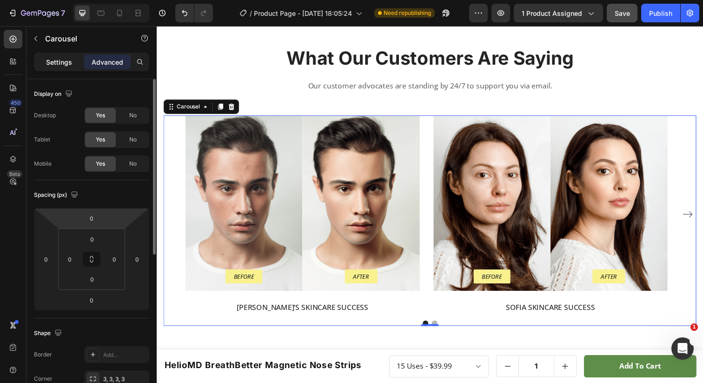
click at [60, 58] on p "Settings" at bounding box center [59, 62] width 26 height 10
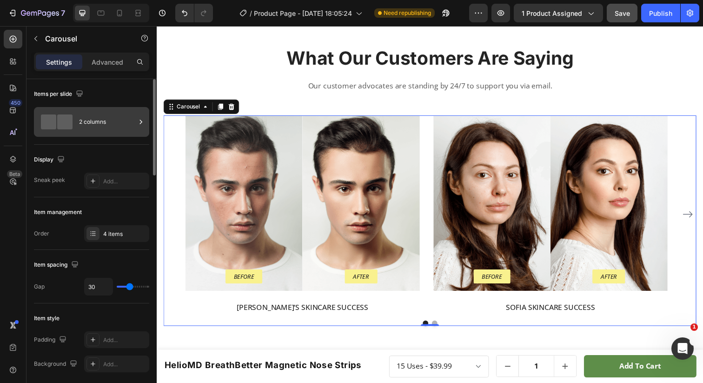
click at [94, 126] on div "2 columns" at bounding box center [107, 121] width 57 height 21
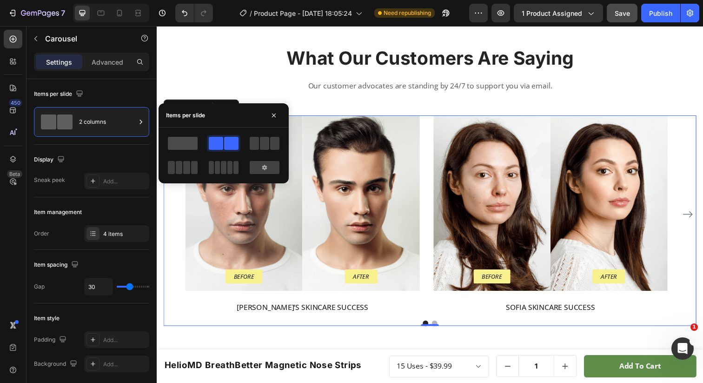
click at [174, 144] on span at bounding box center [183, 143] width 30 height 13
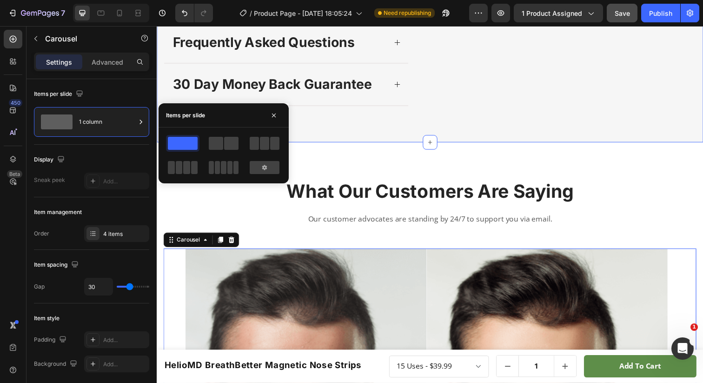
scroll to position [558, 0]
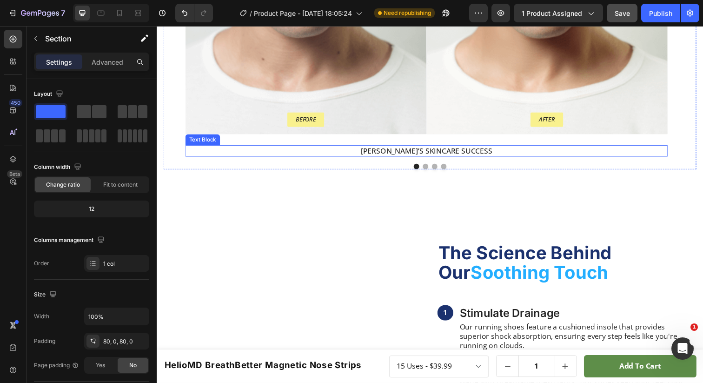
scroll to position [1109, 0]
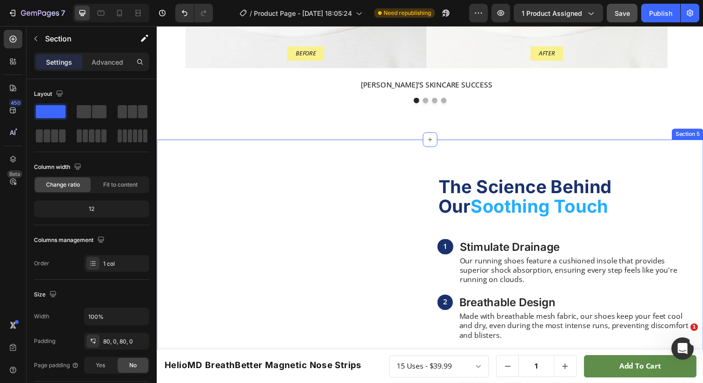
click at [469, 153] on div "Custom Code The Science Behind Our Soothing Touch Heading 1 Text Block Stimulat…" at bounding box center [436, 376] width 558 height 468
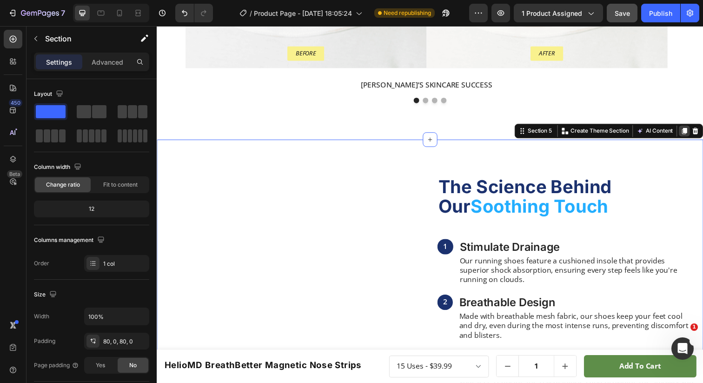
click at [694, 132] on icon at bounding box center [696, 133] width 5 height 7
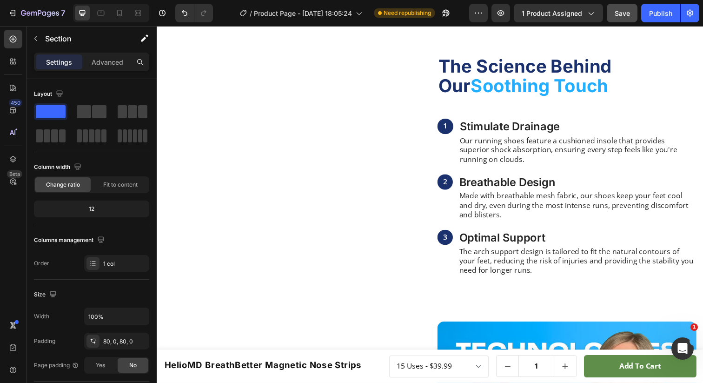
scroll to position [1238, 0]
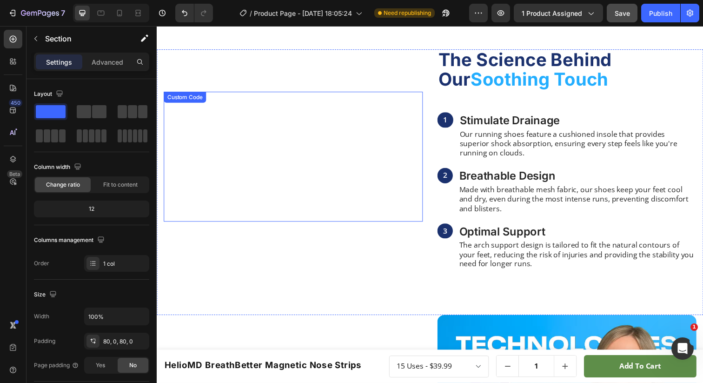
click at [391, 170] on video at bounding box center [296, 159] width 265 height 133
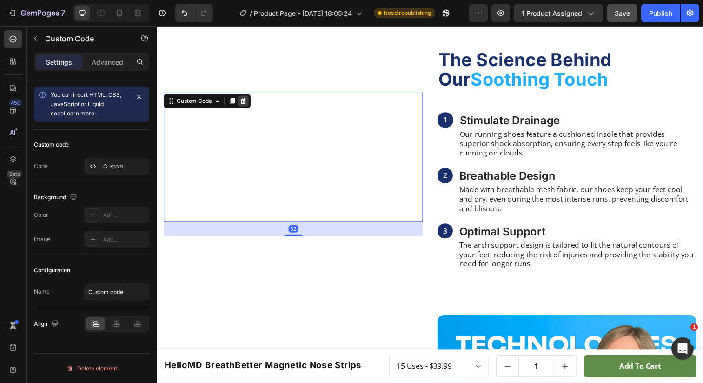
click at [248, 99] on icon at bounding box center [244, 102] width 7 height 7
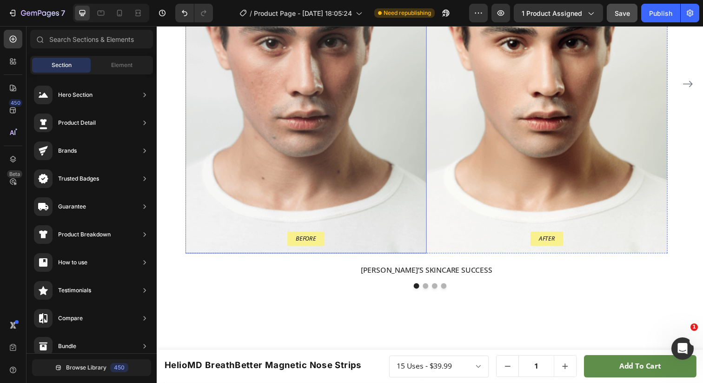
click at [301, 157] on div "Background Image" at bounding box center [309, 73] width 247 height 369
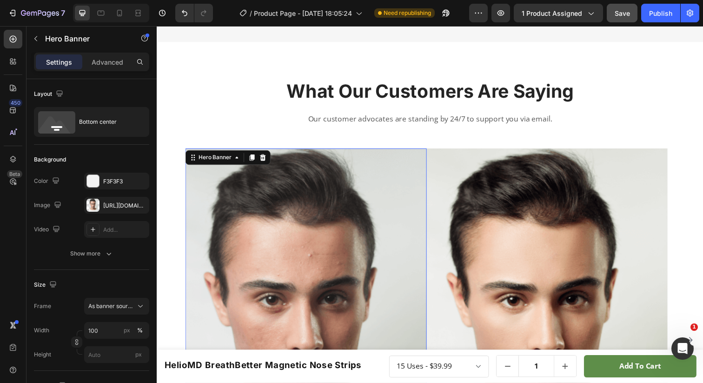
scroll to position [661, 0]
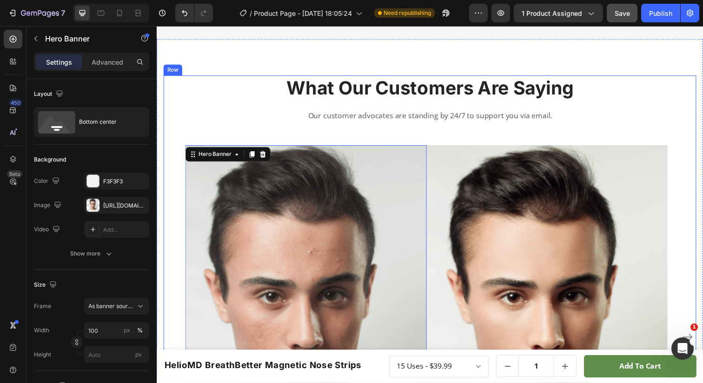
click at [198, 126] on div "What Our Customers Are Saying Heading Our customer advocates are standing by 24…" at bounding box center [436, 313] width 544 height 475
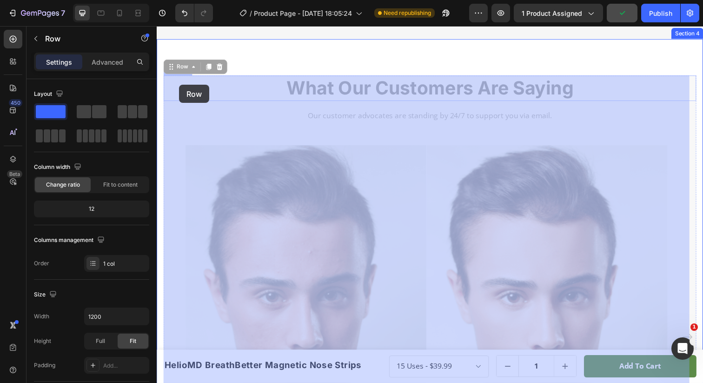
scroll to position [639, 0]
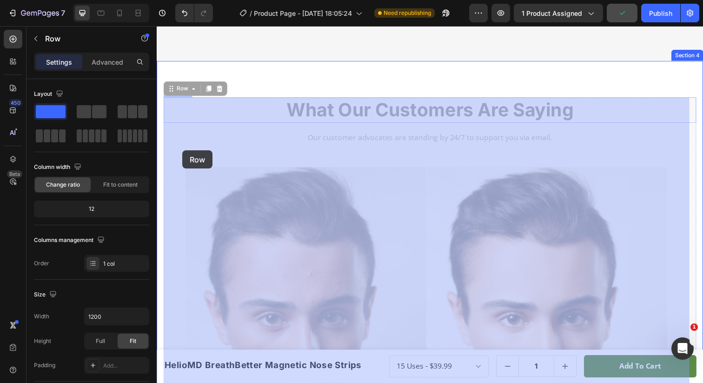
drag, startPoint x: 173, startPoint y: 68, endPoint x: 184, endPoint y: 140, distance: 73.5
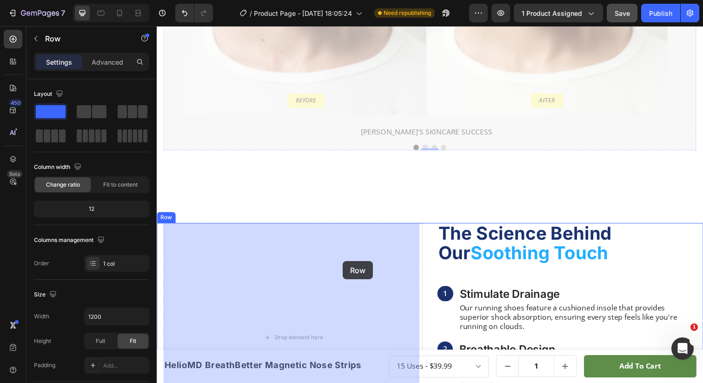
scroll to position [1124, 0]
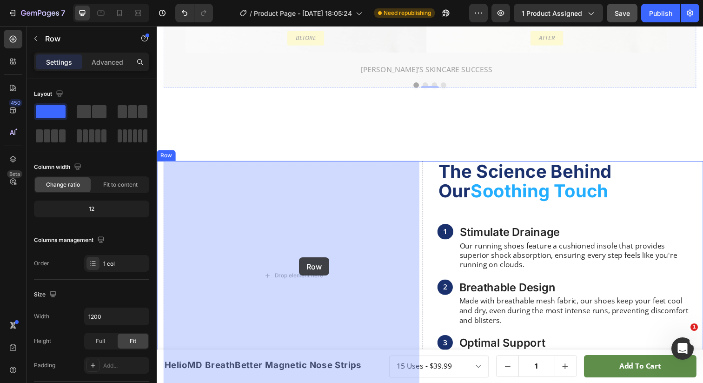
drag, startPoint x: 174, startPoint y: 90, endPoint x: 302, endPoint y: 263, distance: 215.5
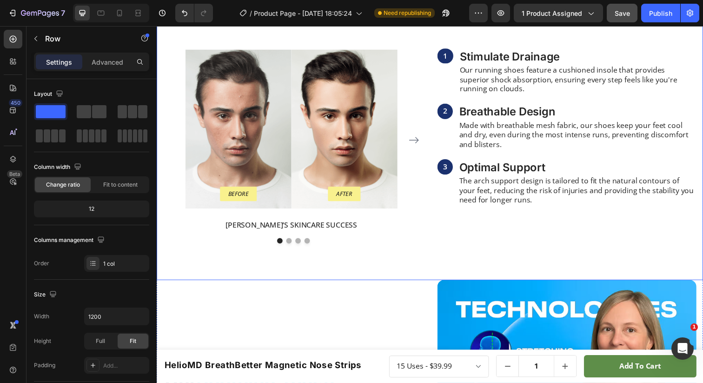
scroll to position [804, 0]
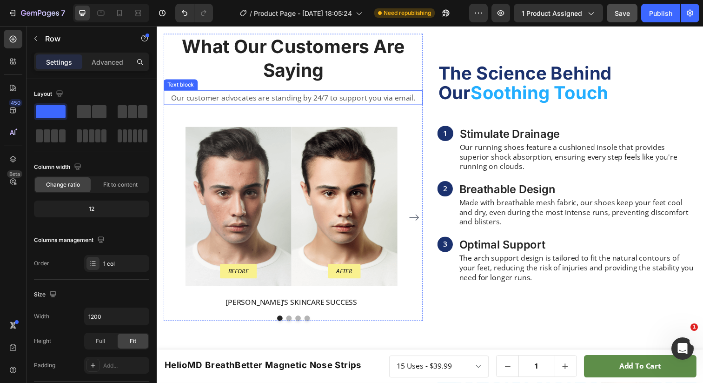
click at [375, 100] on p "Our customer advocates are standing by 24/7 to support you via email." at bounding box center [296, 99] width 263 height 13
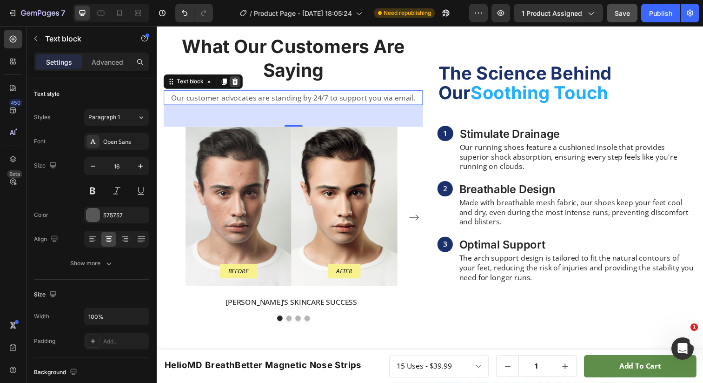
click at [236, 82] on icon at bounding box center [236, 82] width 7 height 7
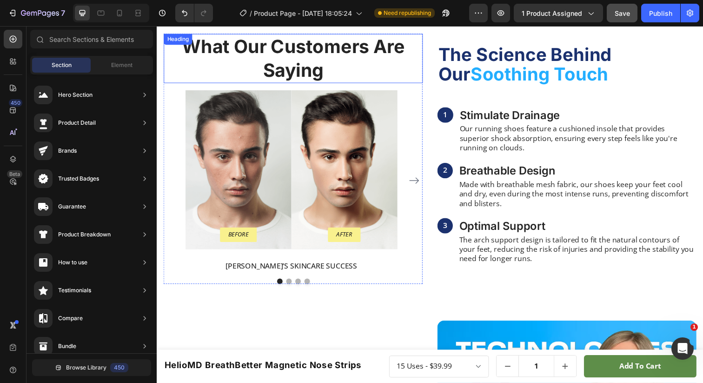
click at [309, 72] on p "What Our Customers Are Saying" at bounding box center [296, 59] width 263 height 48
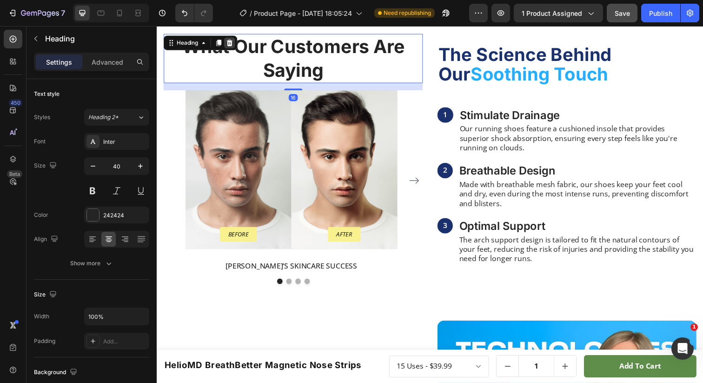
click at [230, 43] on icon at bounding box center [230, 43] width 7 height 7
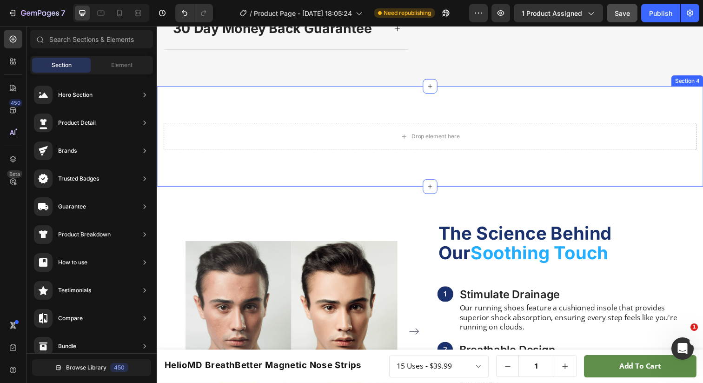
scroll to position [555, 0]
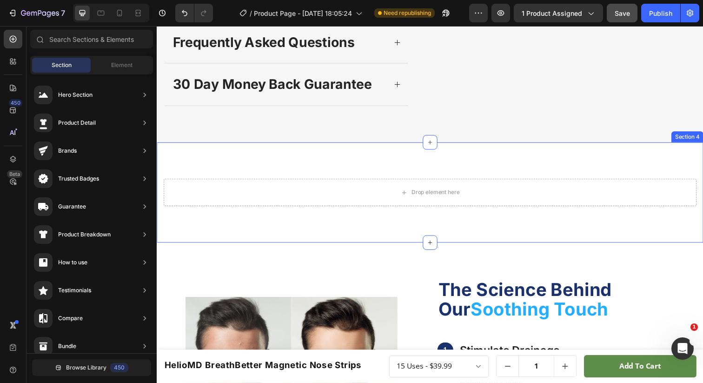
click at [454, 176] on div "Drop element here Section 4" at bounding box center [436, 196] width 558 height 102
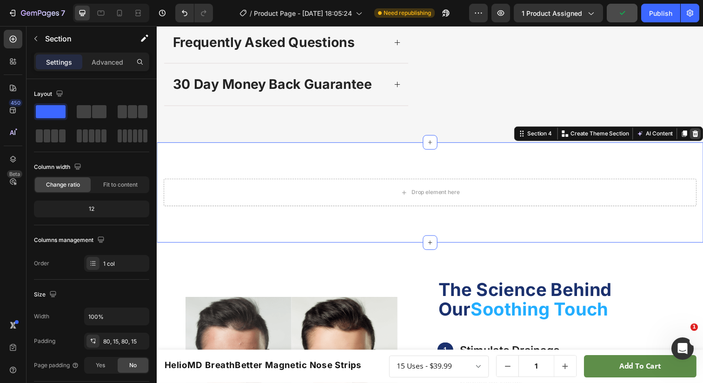
click at [703, 135] on icon at bounding box center [706, 135] width 7 height 7
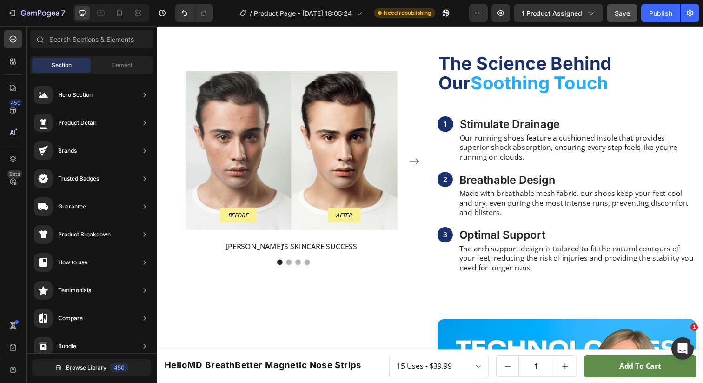
scroll to position [690, 0]
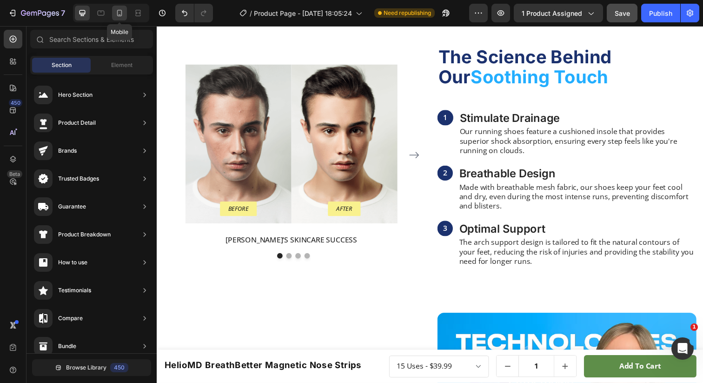
click at [121, 14] on icon at bounding box center [119, 13] width 5 height 7
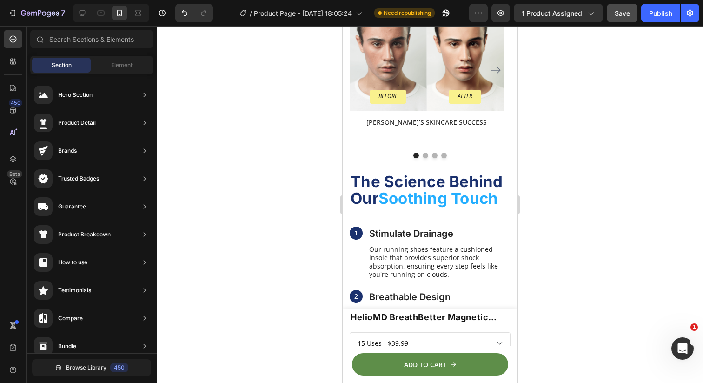
scroll to position [1030, 0]
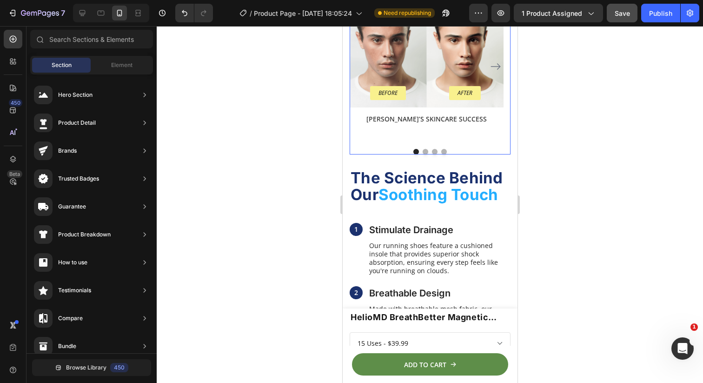
click at [490, 72] on icon "Carousel Next Arrow" at bounding box center [495, 66] width 11 height 11
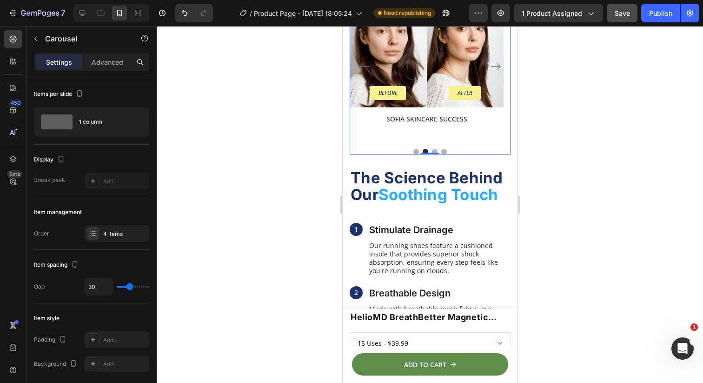
click at [490, 72] on icon "Carousel Next Arrow" at bounding box center [495, 66] width 11 height 11
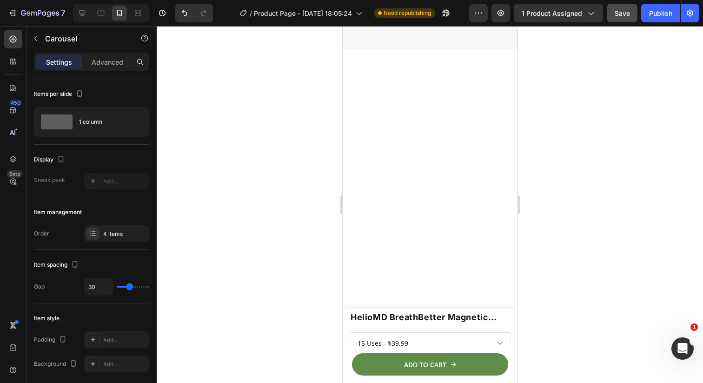
scroll to position [439, 0]
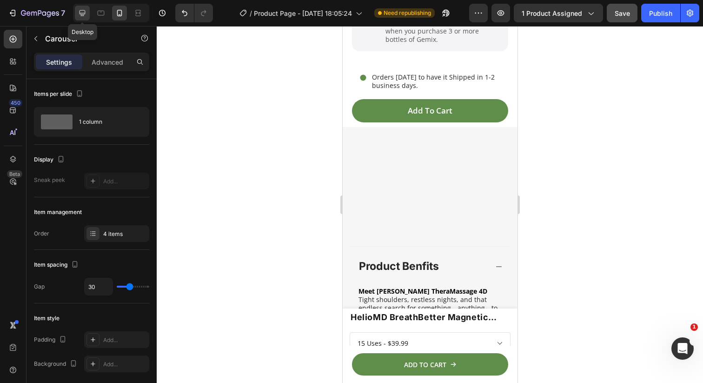
click at [85, 13] on icon at bounding box center [83, 13] width 6 height 6
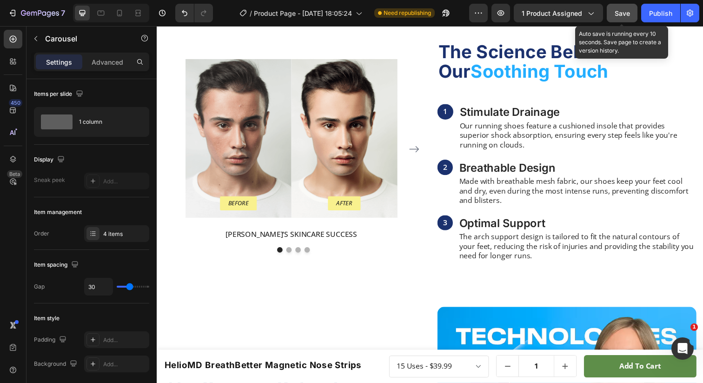
scroll to position [704, 0]
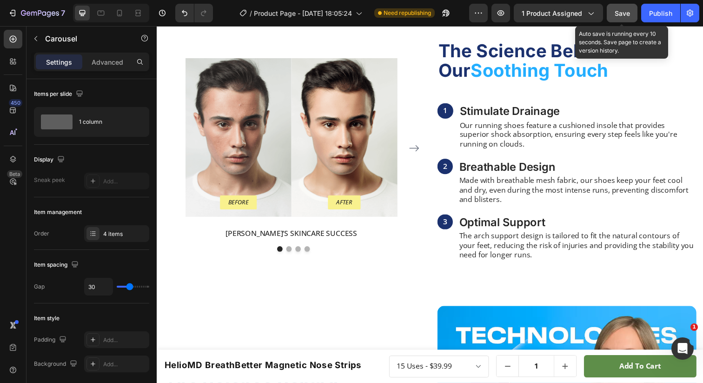
click at [626, 10] on span "Save" at bounding box center [622, 13] width 15 height 8
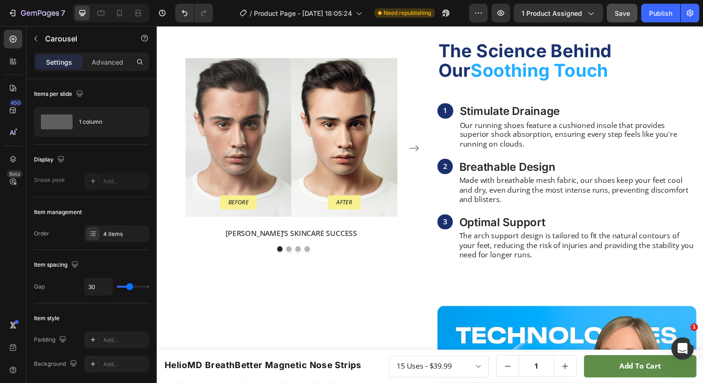
click at [300, 254] on button "Dot" at bounding box center [301, 254] width 6 height 6
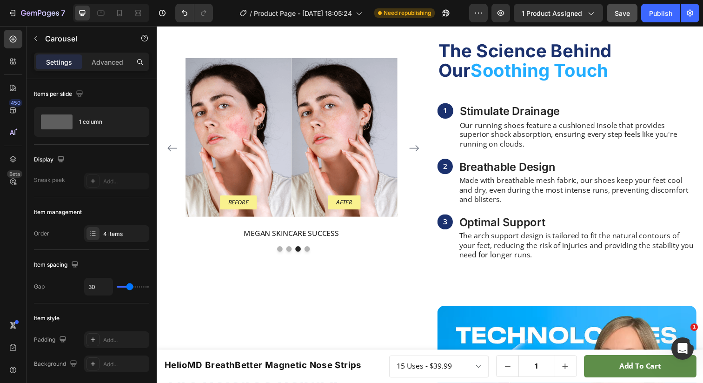
click at [288, 256] on div at bounding box center [296, 254] width 265 height 6
click at [282, 254] on button "Dot" at bounding box center [283, 254] width 6 height 6
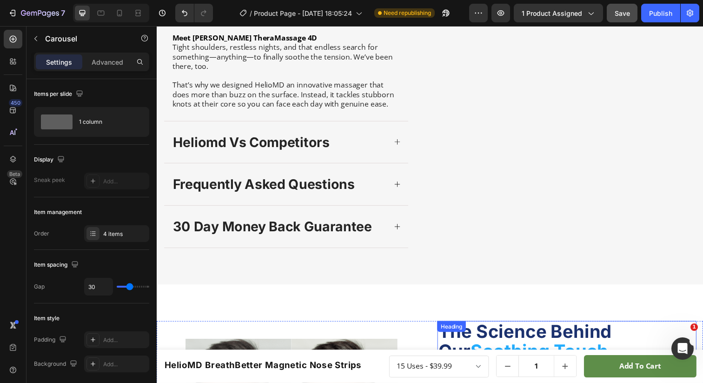
scroll to position [314, 0]
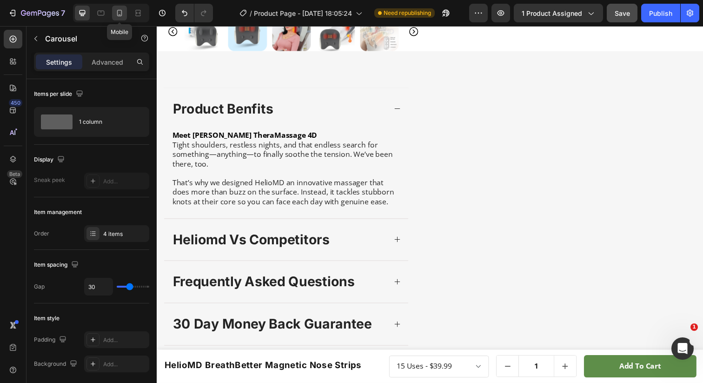
click at [121, 13] on icon at bounding box center [119, 13] width 5 height 7
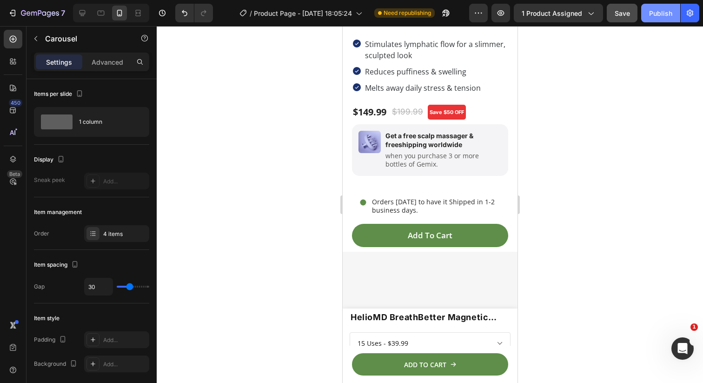
click at [659, 16] on div "Publish" at bounding box center [660, 13] width 23 height 10
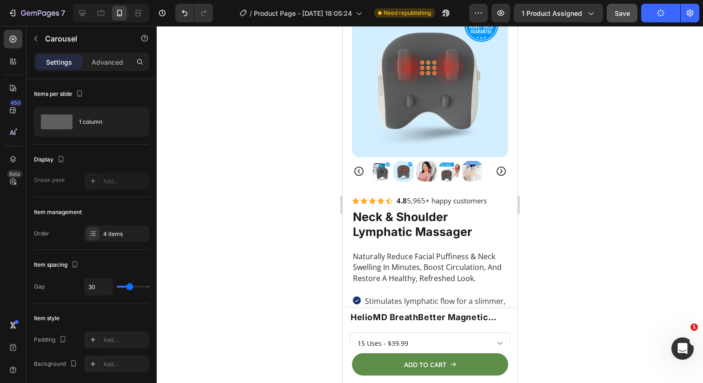
scroll to position [133, 0]
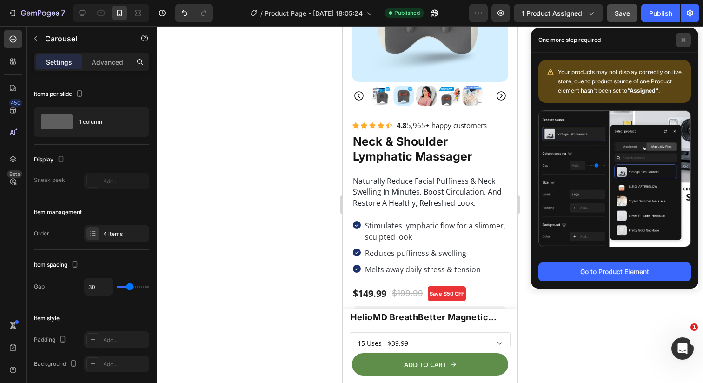
click at [678, 40] on span at bounding box center [683, 40] width 15 height 15
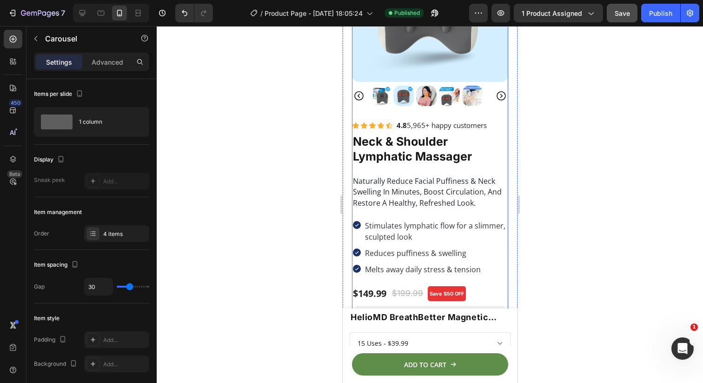
scroll to position [0, 0]
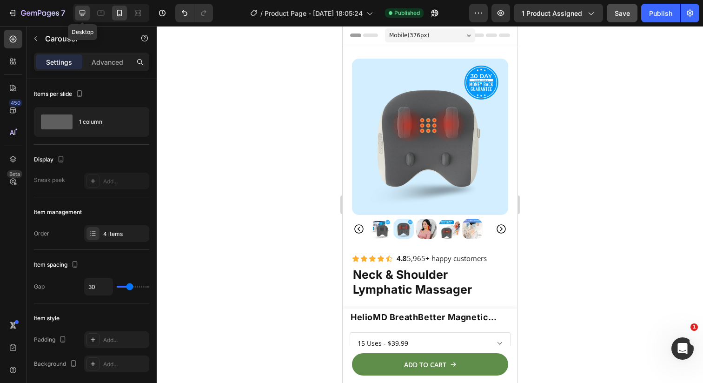
click at [87, 11] on icon at bounding box center [82, 12] width 9 height 9
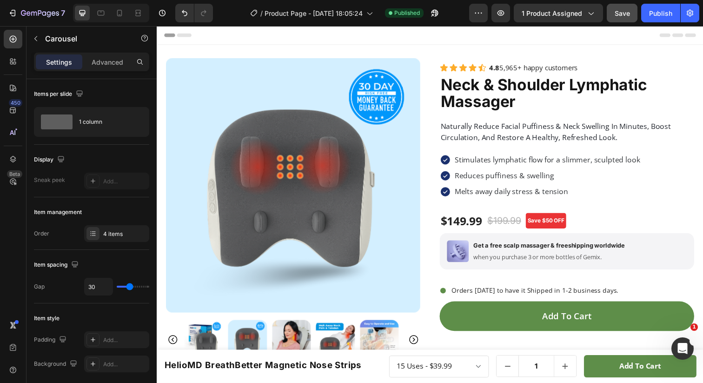
click at [475, 39] on div "Header" at bounding box center [435, 35] width 543 height 19
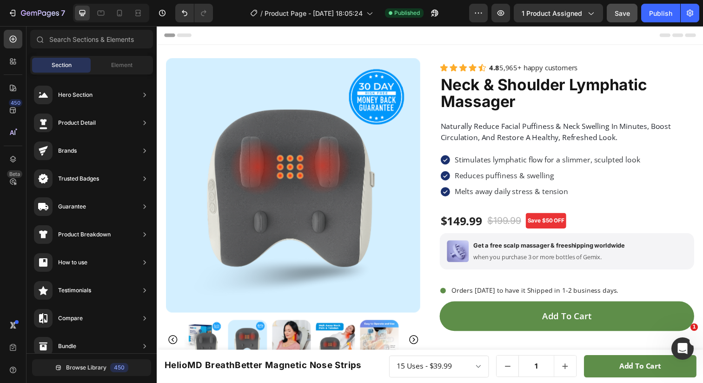
click at [187, 33] on span "Header" at bounding box center [184, 35] width 20 height 9
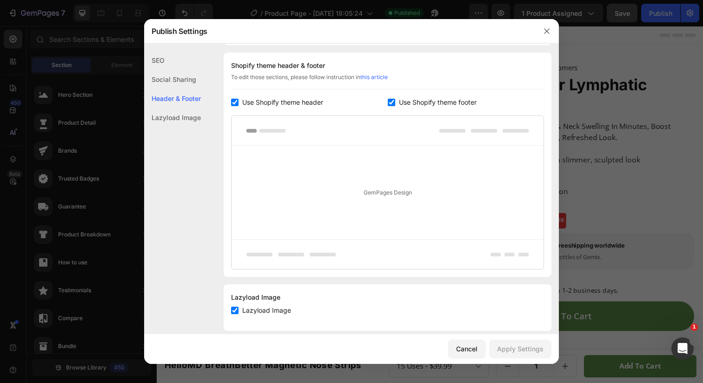
scroll to position [147, 0]
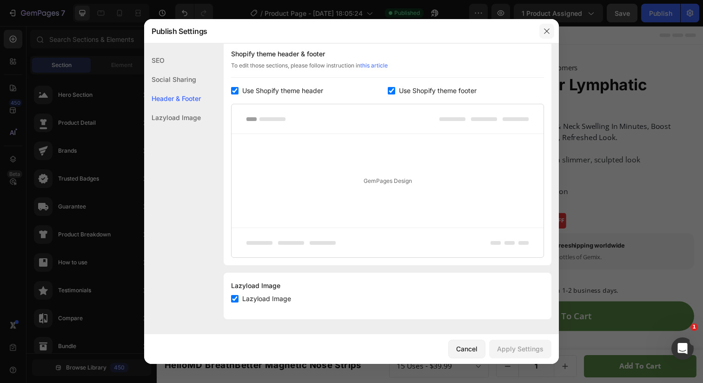
click at [548, 32] on icon "button" at bounding box center [546, 30] width 7 height 7
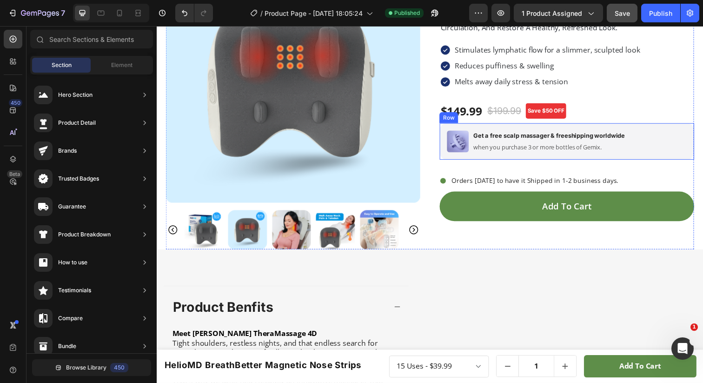
scroll to position [0, 0]
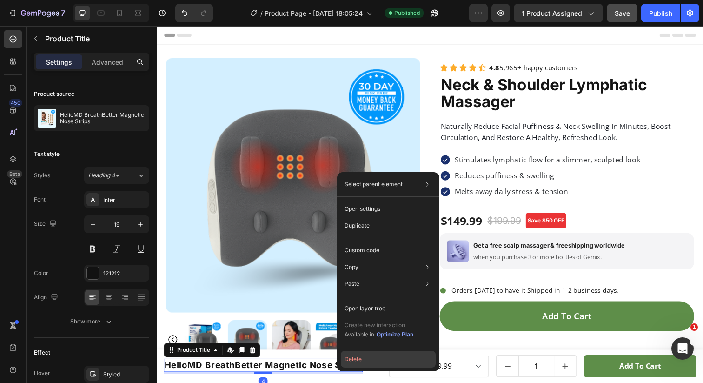
click at [355, 358] on button "Delete" at bounding box center [388, 359] width 95 height 17
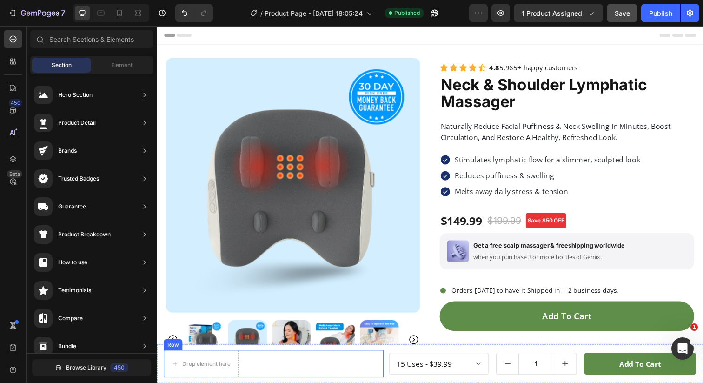
click at [339, 358] on div "Drop element here Row" at bounding box center [276, 371] width 225 height 28
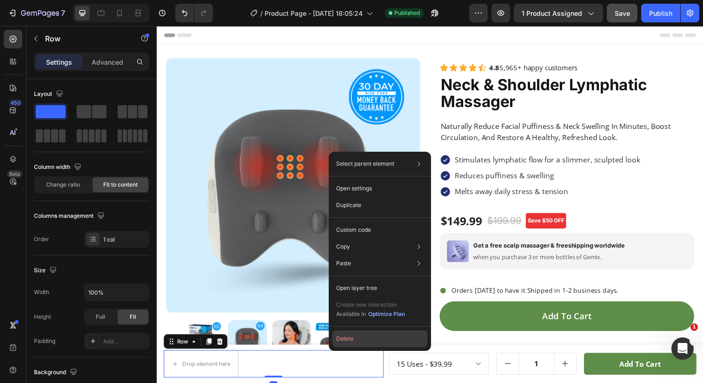
click at [350, 342] on button "Delete" at bounding box center [380, 338] width 95 height 17
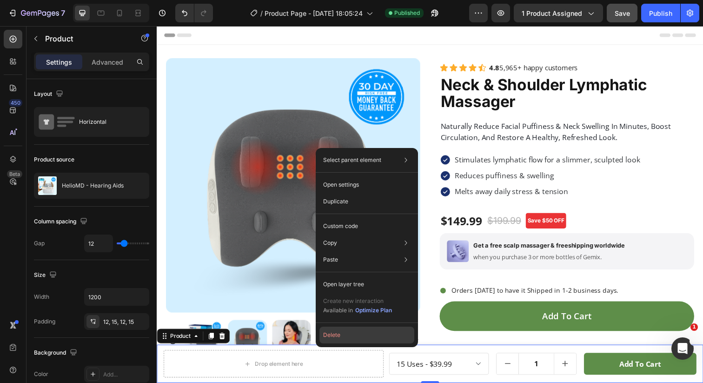
click at [354, 336] on button "Delete" at bounding box center [367, 335] width 95 height 17
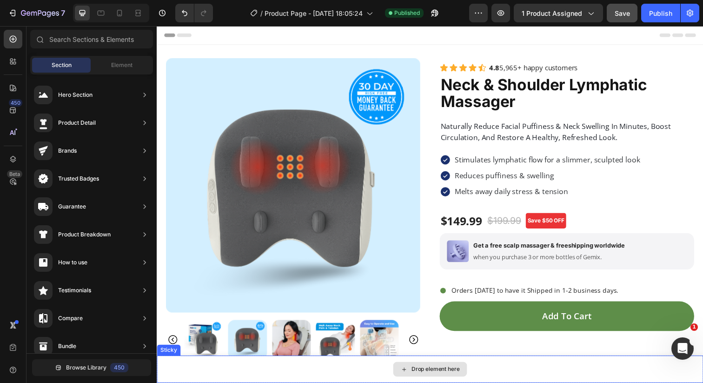
click at [281, 368] on div "Drop element here" at bounding box center [436, 376] width 558 height 28
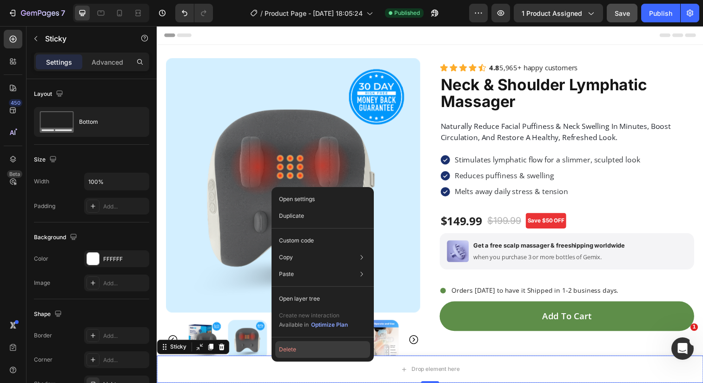
click at [289, 345] on button "Delete" at bounding box center [322, 349] width 95 height 17
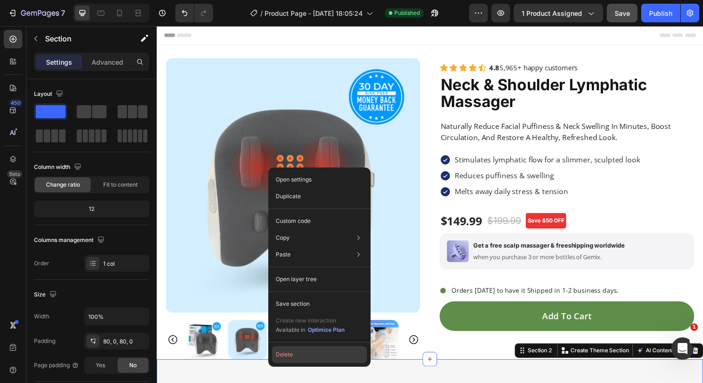
click at [297, 352] on button "Delete" at bounding box center [319, 354] width 95 height 17
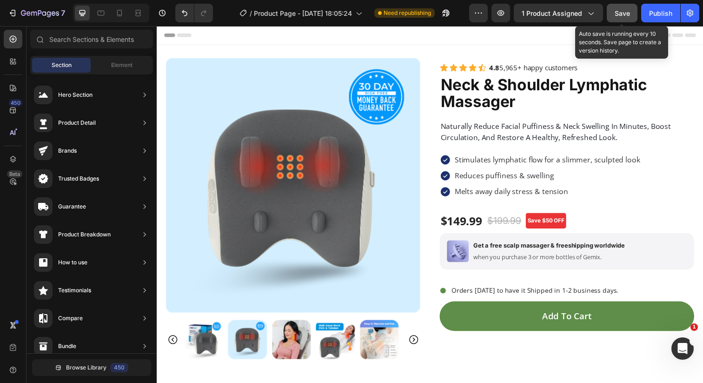
click at [629, 7] on button "Save" at bounding box center [622, 13] width 31 height 19
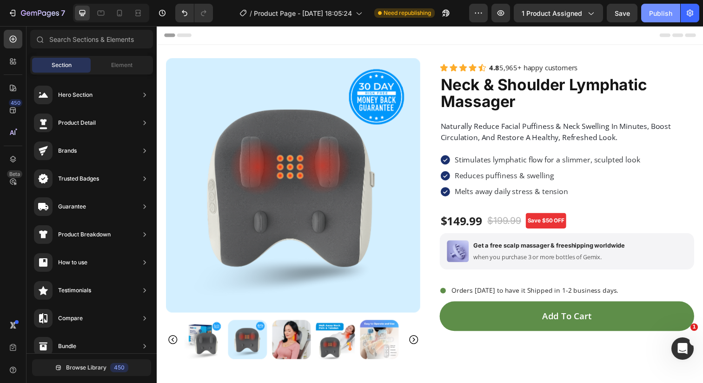
click at [662, 14] on div "Publish" at bounding box center [660, 13] width 23 height 10
